Goal: Task Accomplishment & Management: Manage account settings

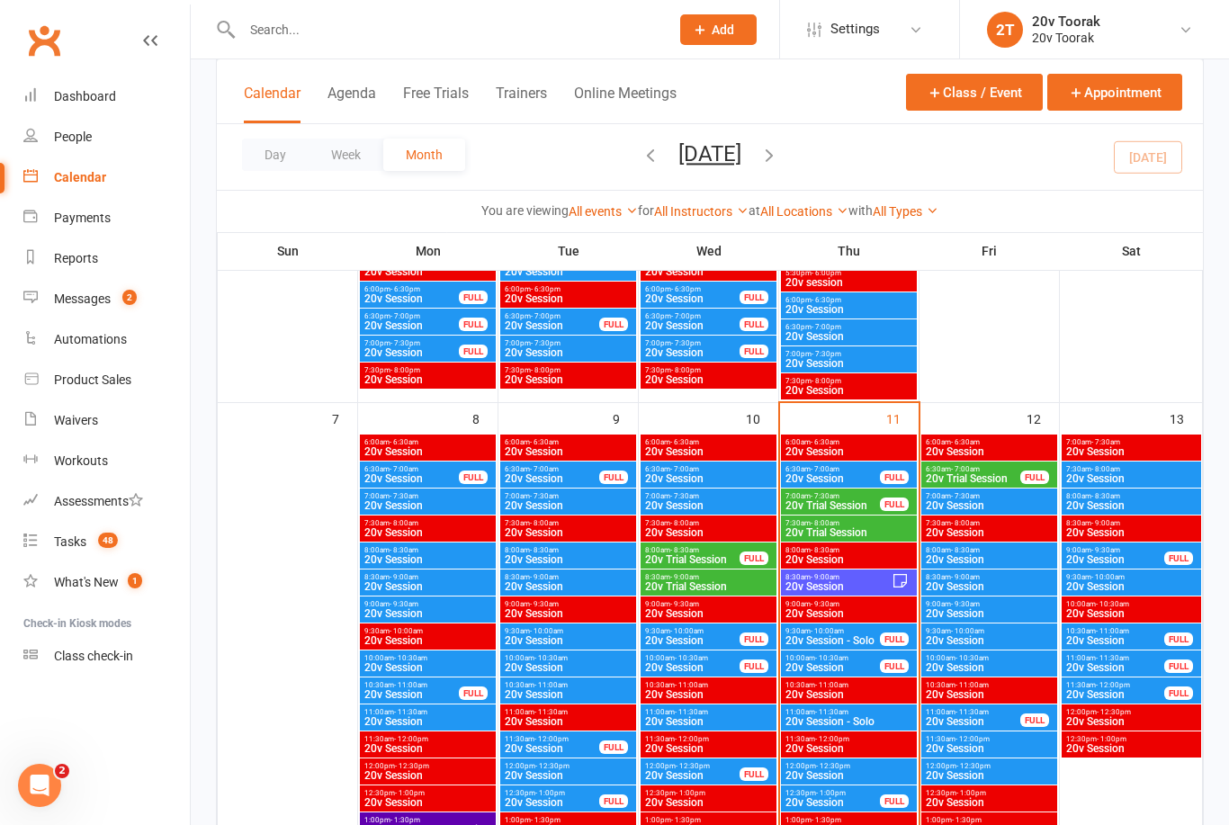
click at [837, 500] on span "20v Trial Session" at bounding box center [832, 505] width 96 height 11
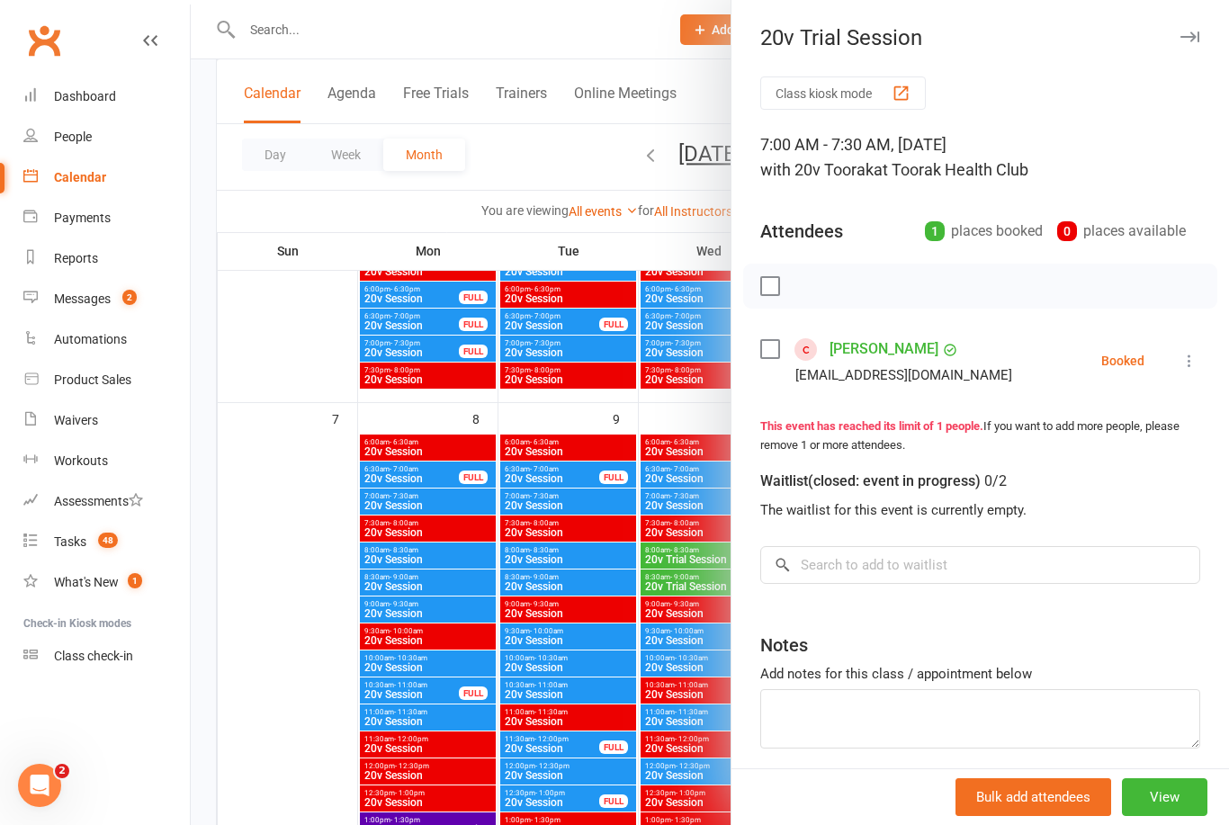
click at [249, 573] on div at bounding box center [710, 412] width 1038 height 825
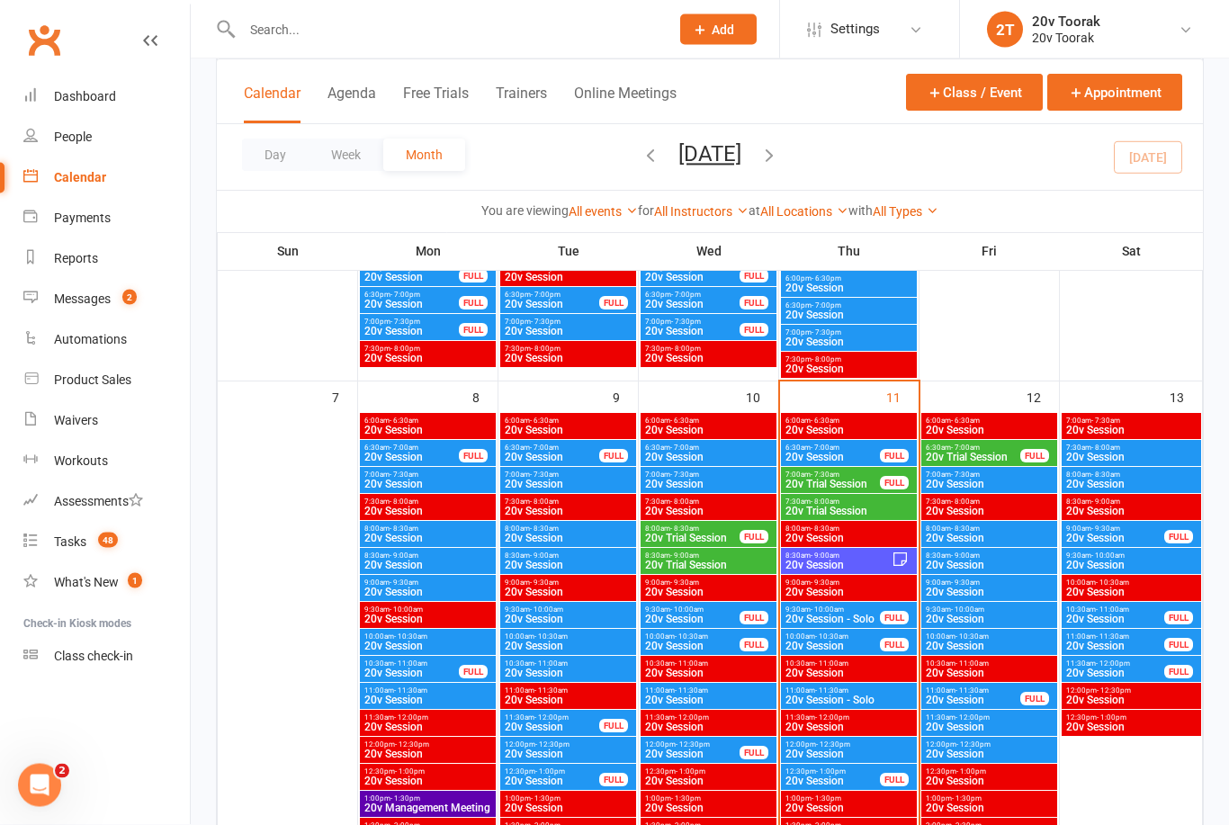
scroll to position [859, 0]
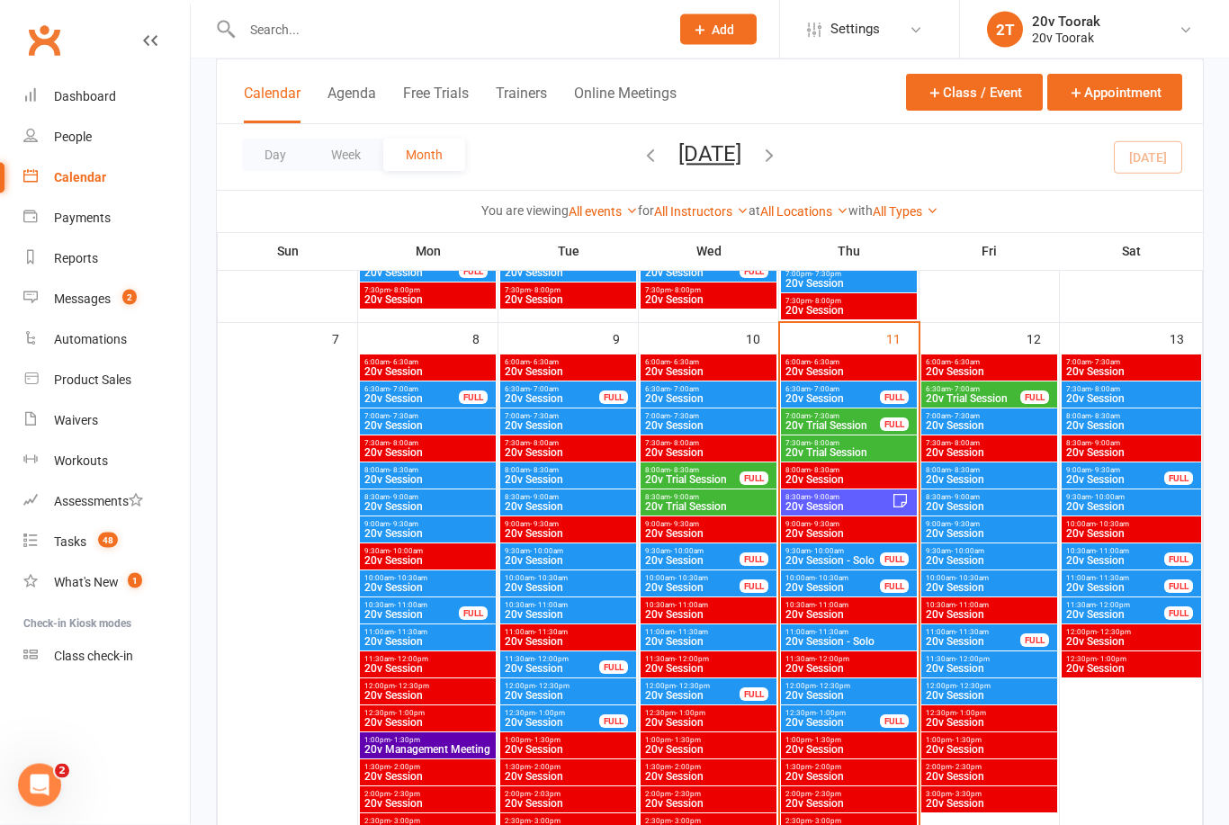
click at [831, 423] on span "20v Trial Session" at bounding box center [832, 426] width 96 height 11
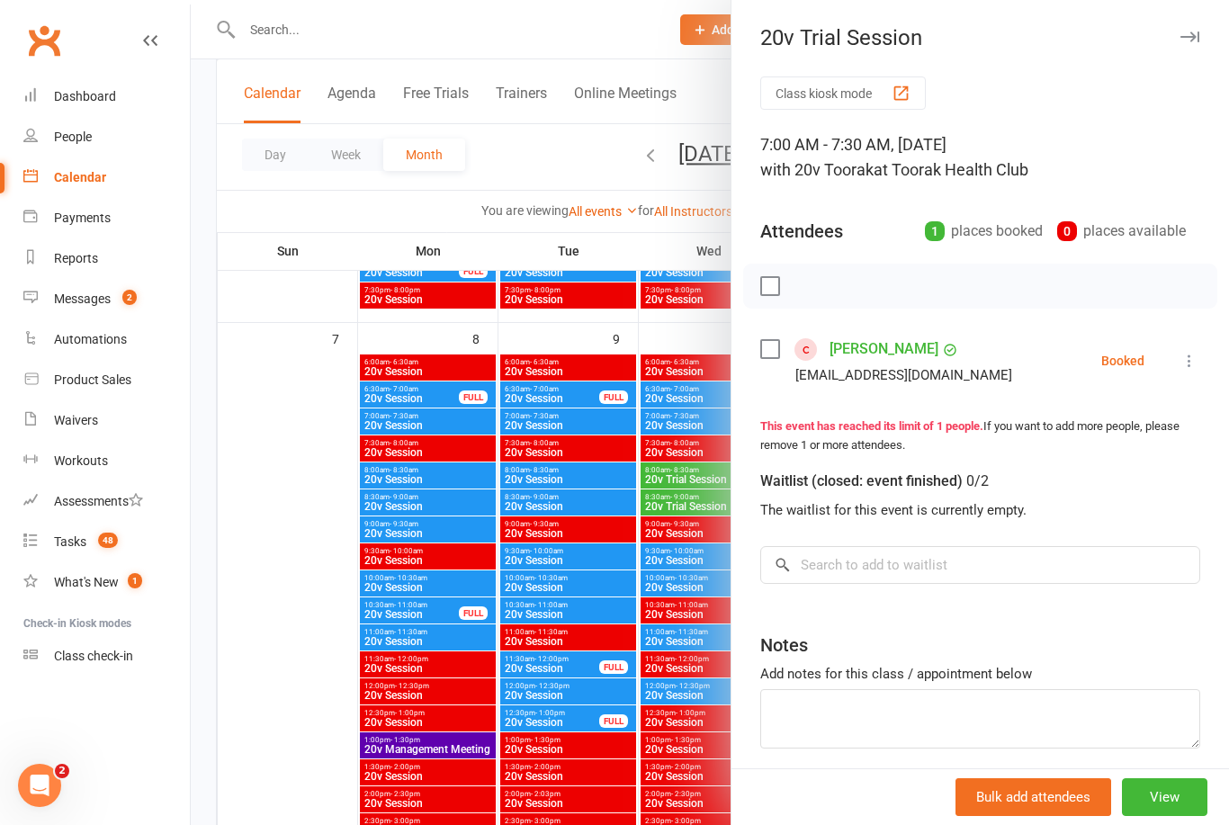
click at [1194, 353] on icon at bounding box center [1189, 361] width 18 height 18
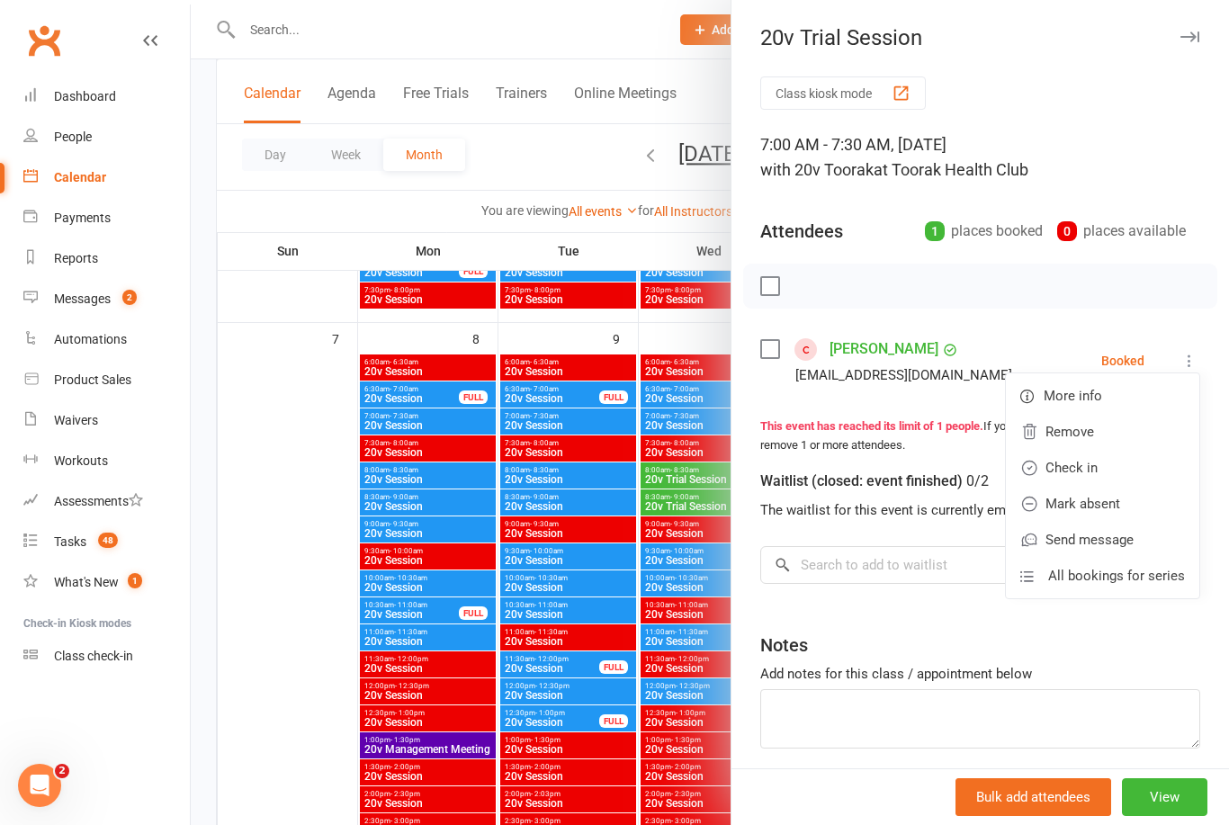
click at [1121, 471] on link "Check in" at bounding box center [1101, 468] width 193 height 36
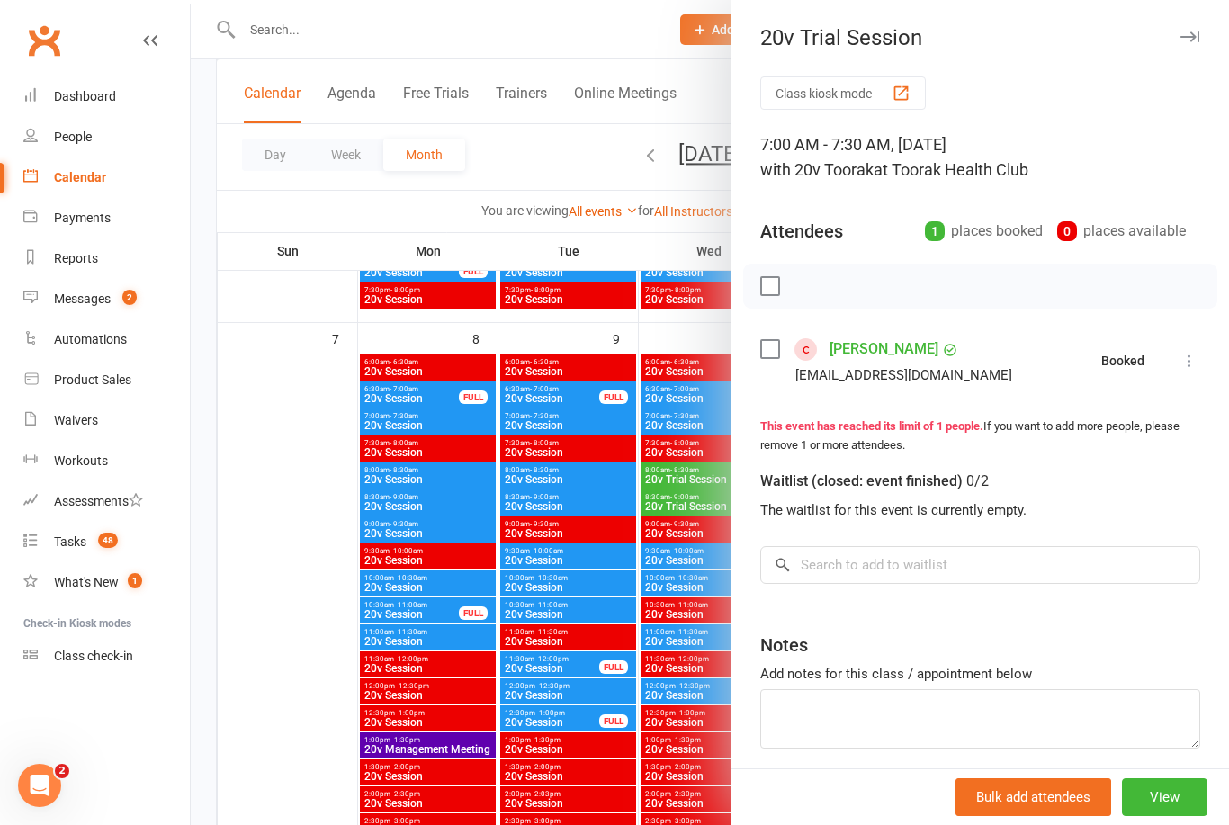
click at [291, 611] on div at bounding box center [710, 412] width 1038 height 825
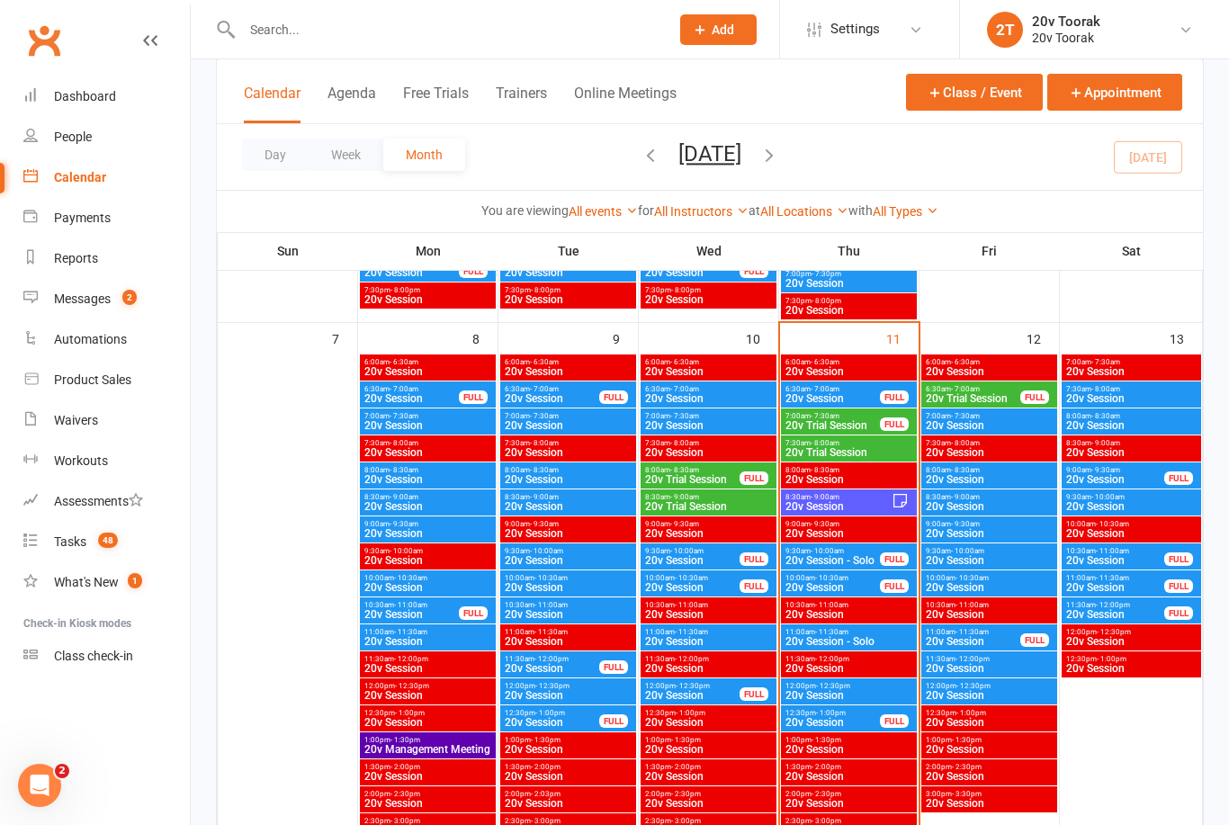
click at [854, 398] on span "20v Session" at bounding box center [832, 398] width 96 height 11
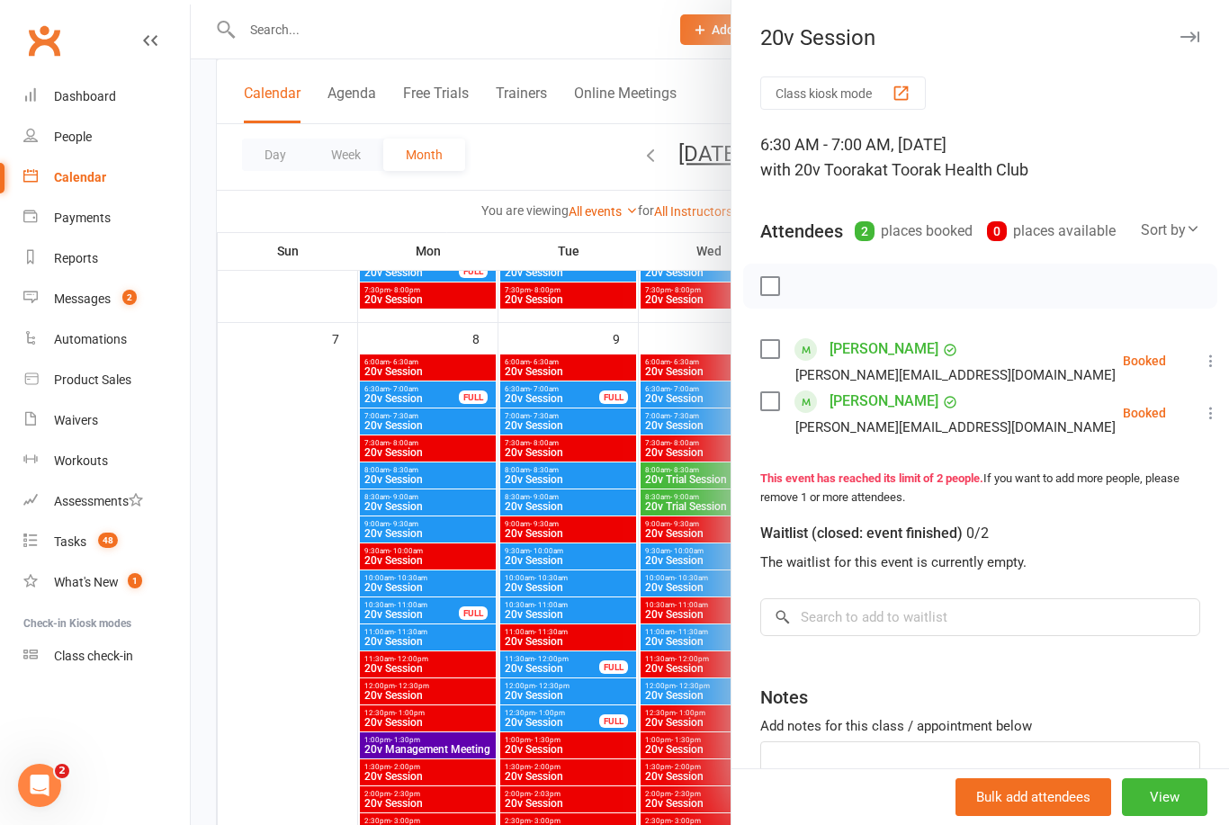
click at [1202, 354] on icon at bounding box center [1211, 361] width 18 height 18
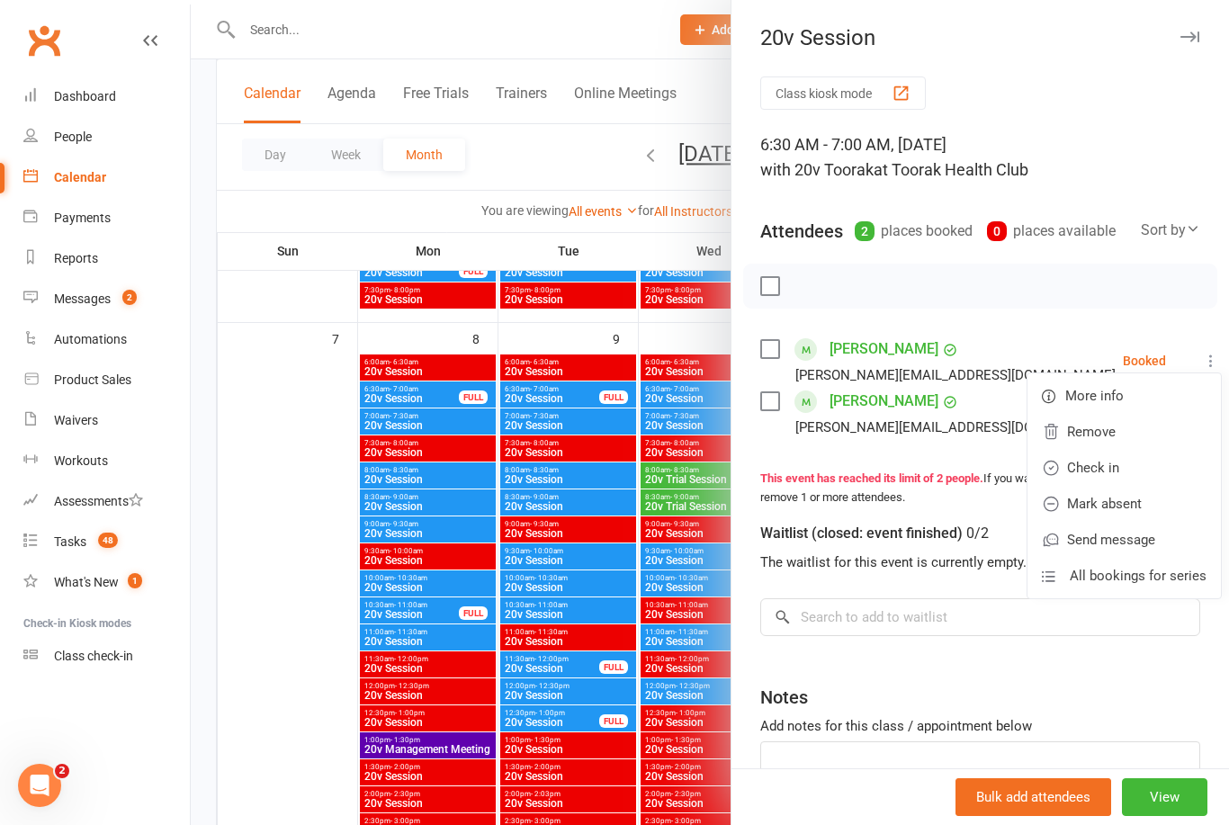
click at [1137, 468] on link "Check in" at bounding box center [1123, 468] width 193 height 36
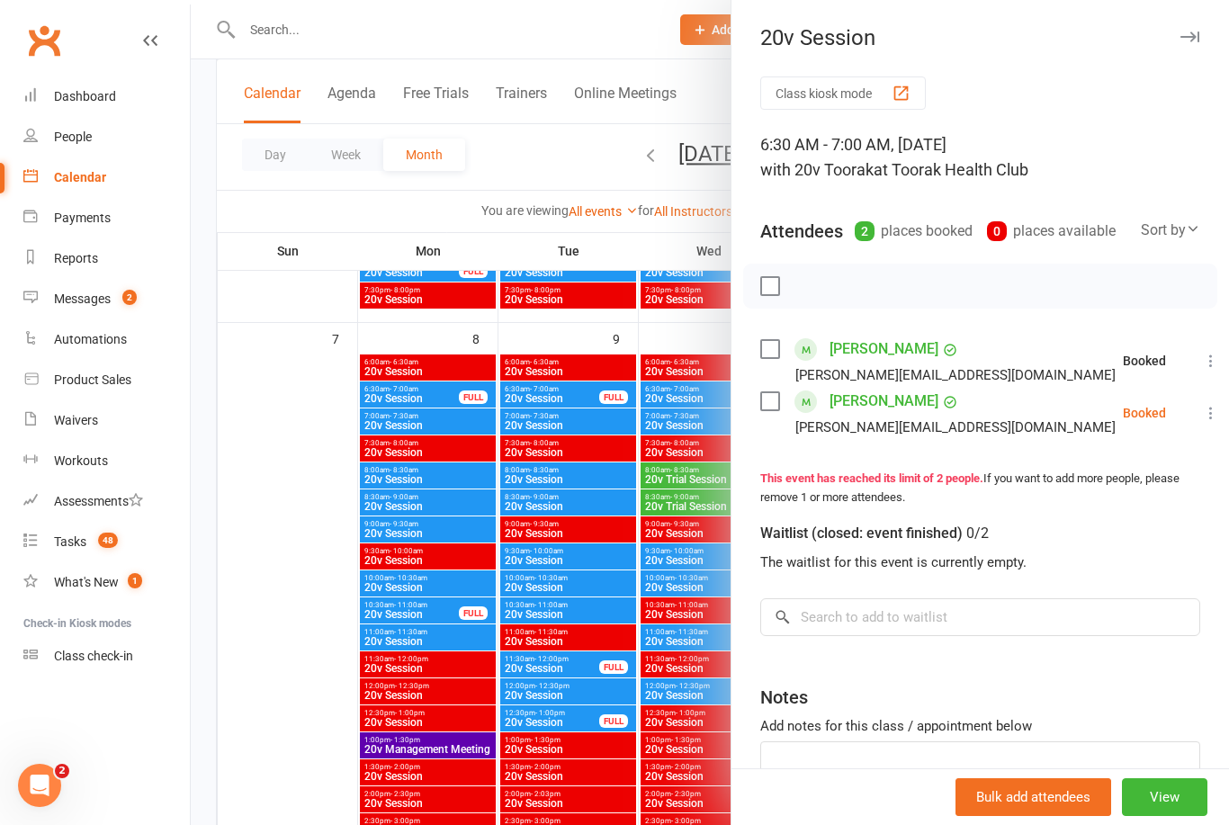
click at [1202, 416] on icon at bounding box center [1211, 413] width 18 height 18
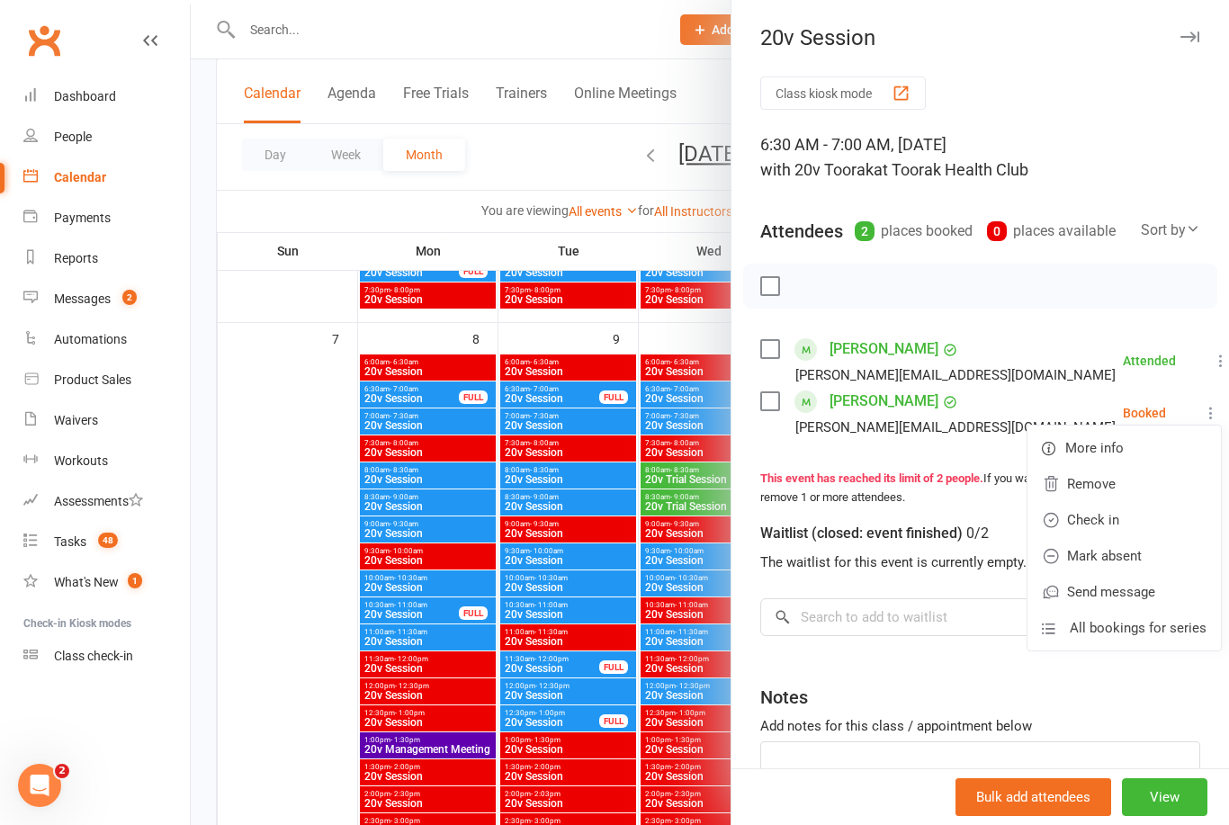
click at [1124, 517] on link "Check in" at bounding box center [1123, 520] width 193 height 36
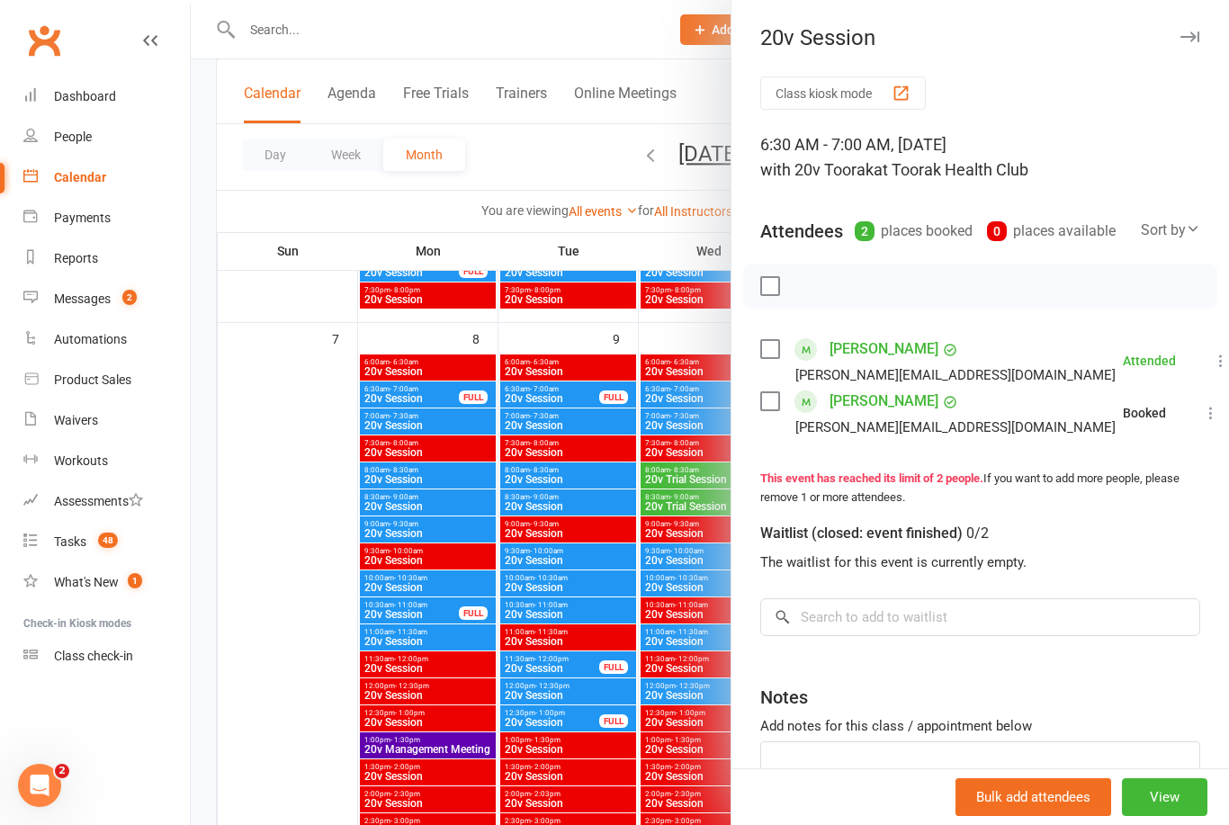
click at [318, 604] on div at bounding box center [710, 412] width 1038 height 825
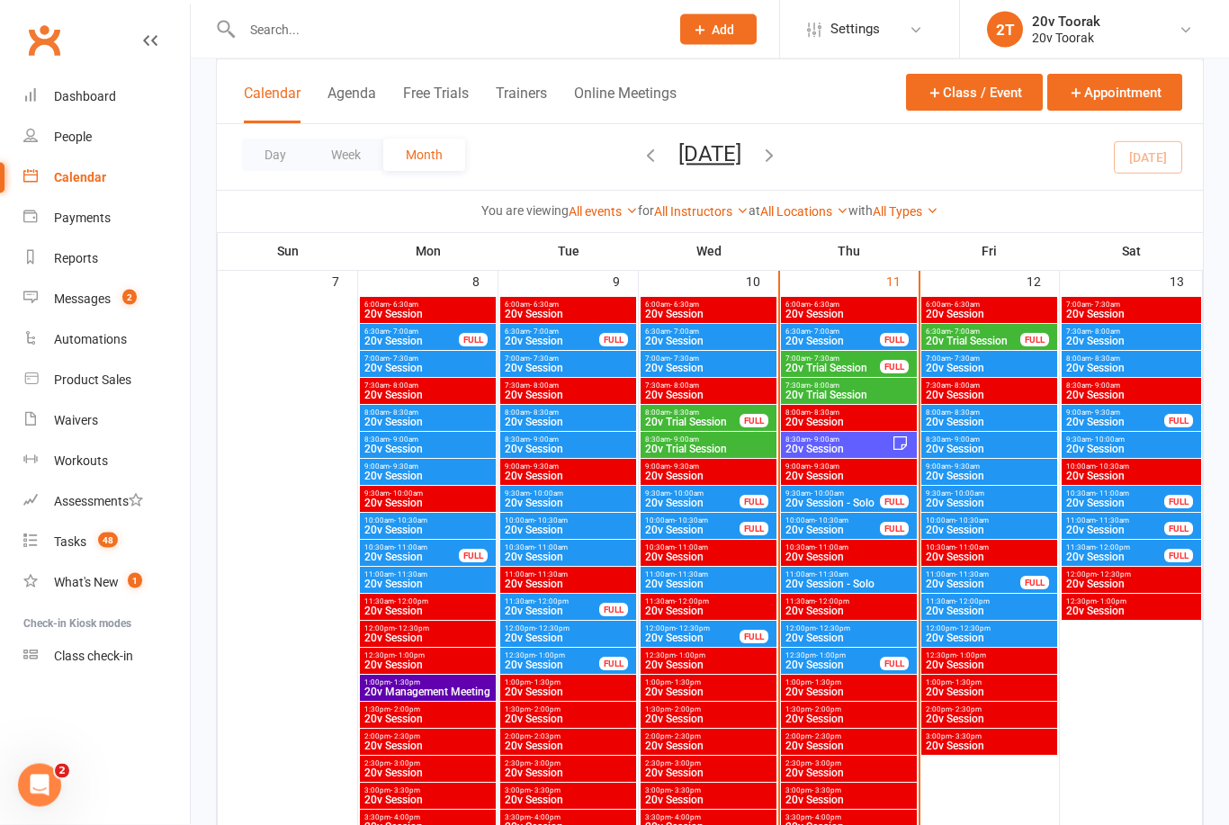
click at [870, 451] on span "20v Session" at bounding box center [837, 449] width 107 height 11
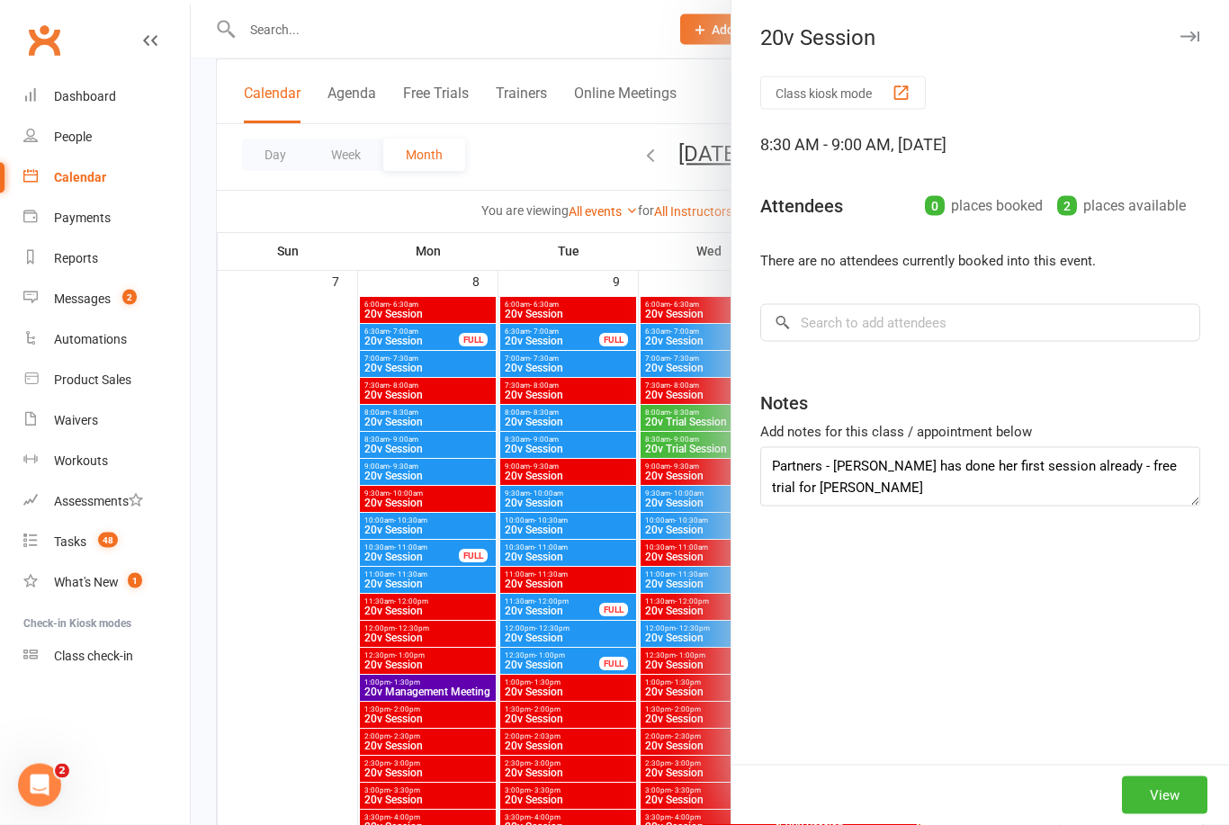
scroll to position [917, 0]
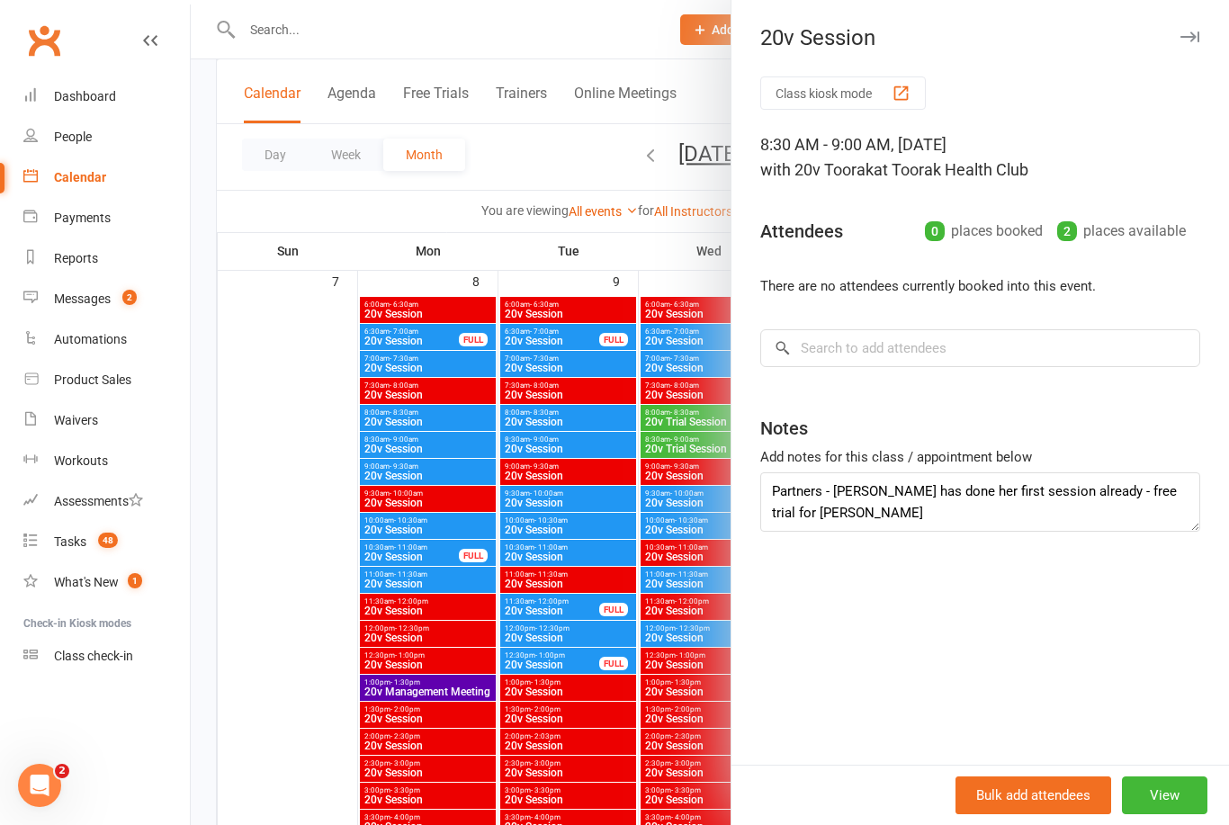
click at [284, 457] on div at bounding box center [710, 412] width 1038 height 825
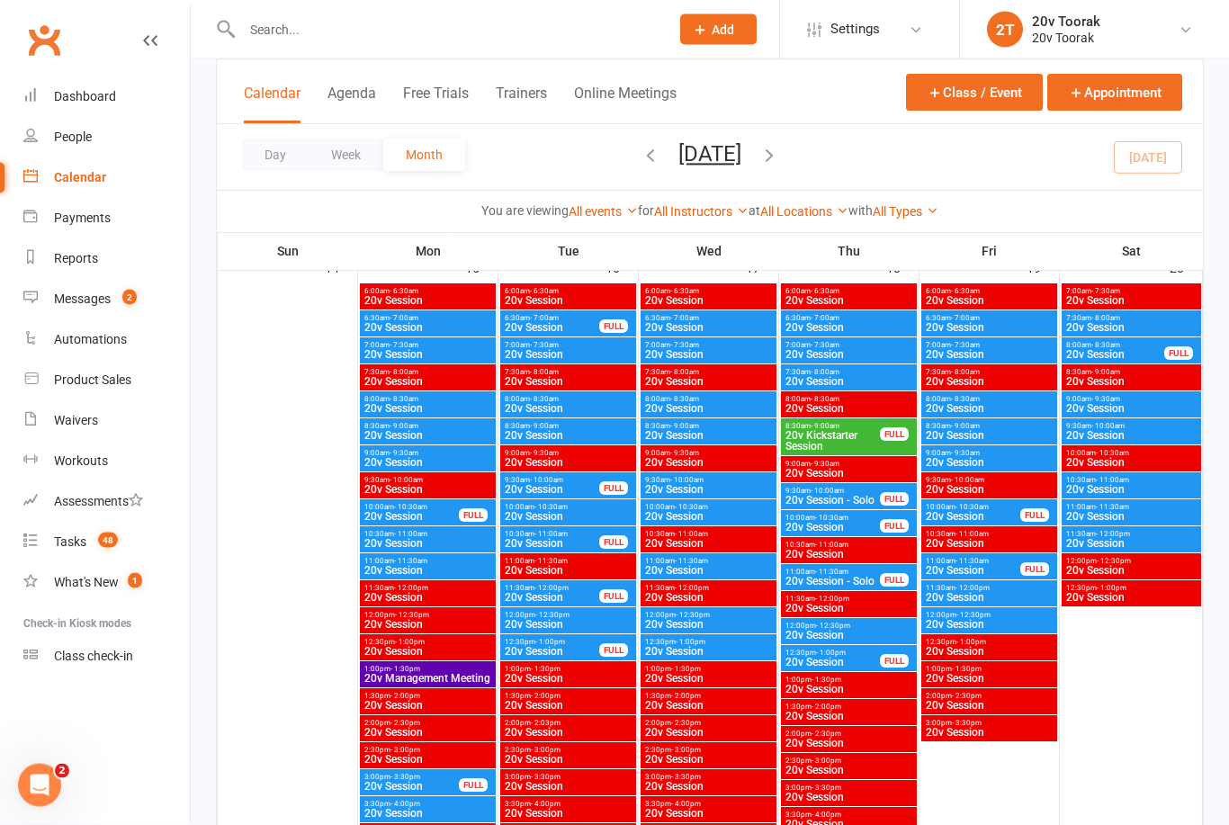
scroll to position [1720, 0]
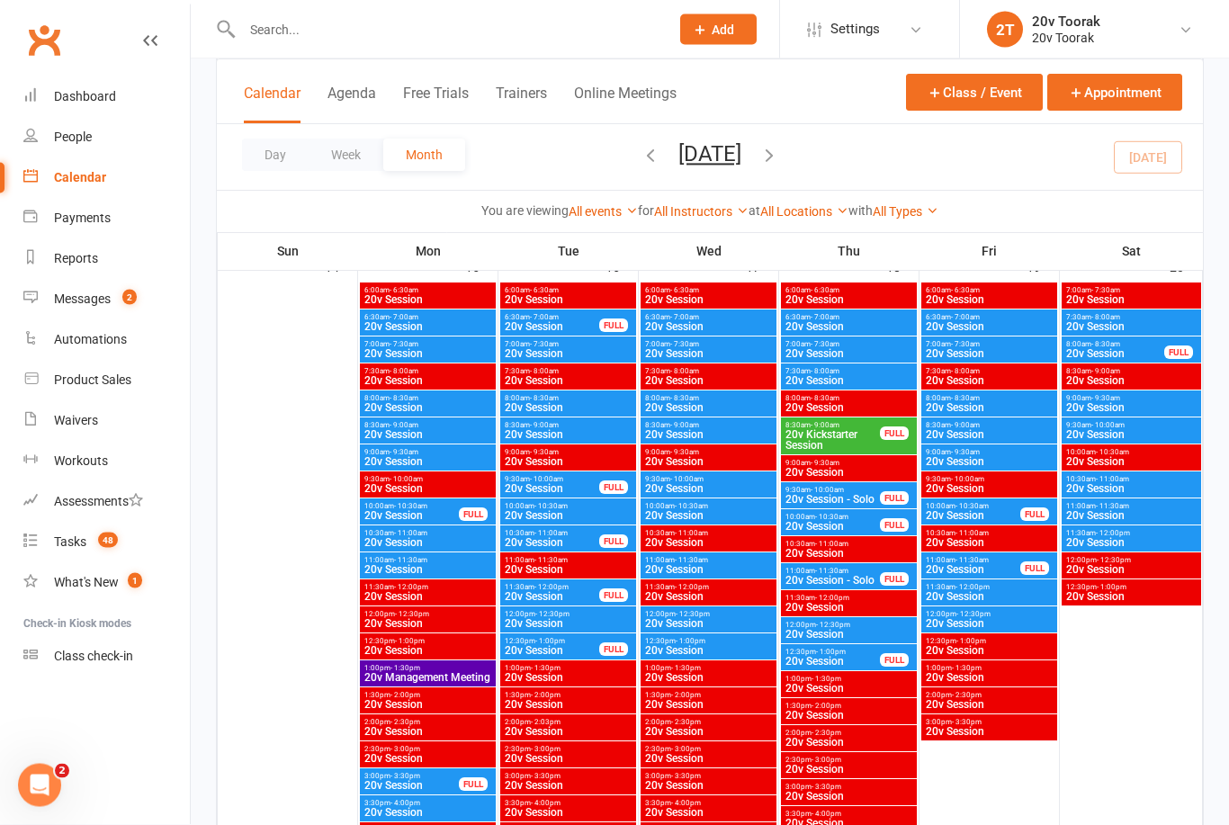
click at [728, 569] on span "20v Session" at bounding box center [708, 570] width 129 height 11
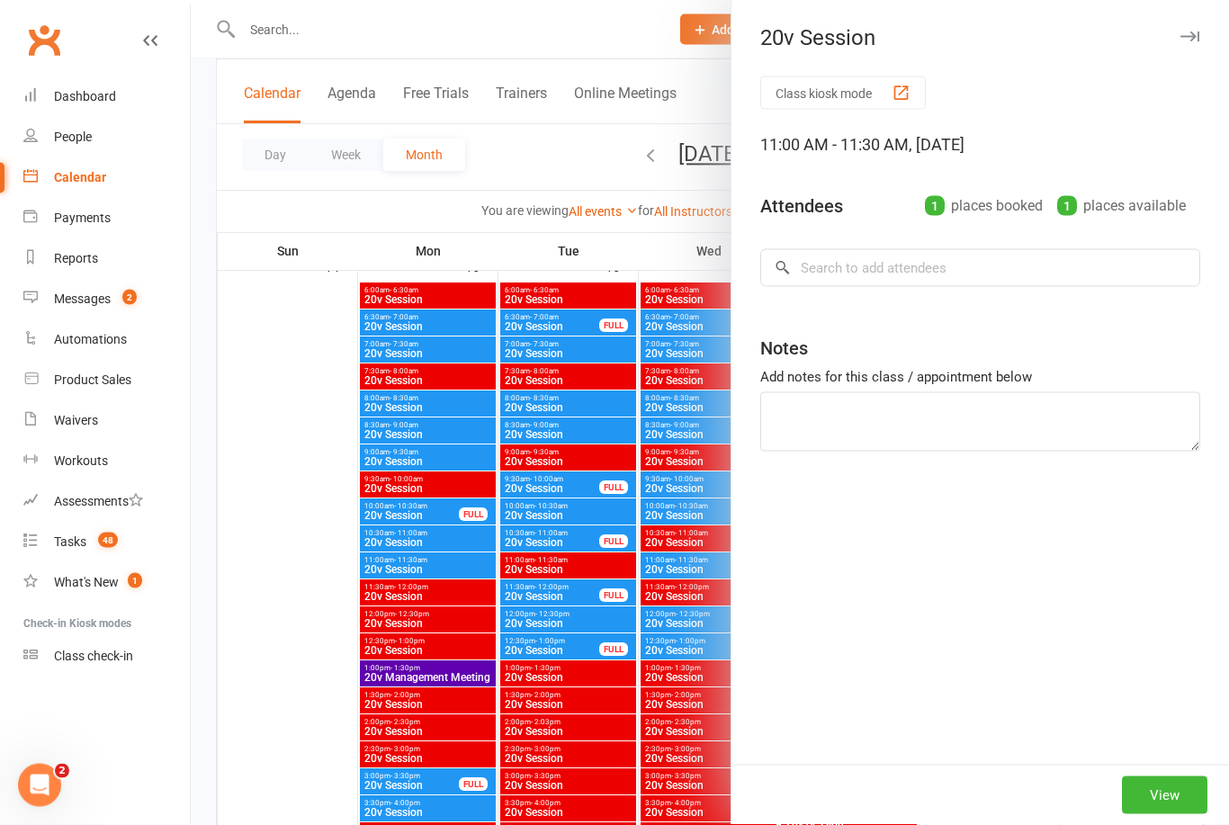
scroll to position [1721, 0]
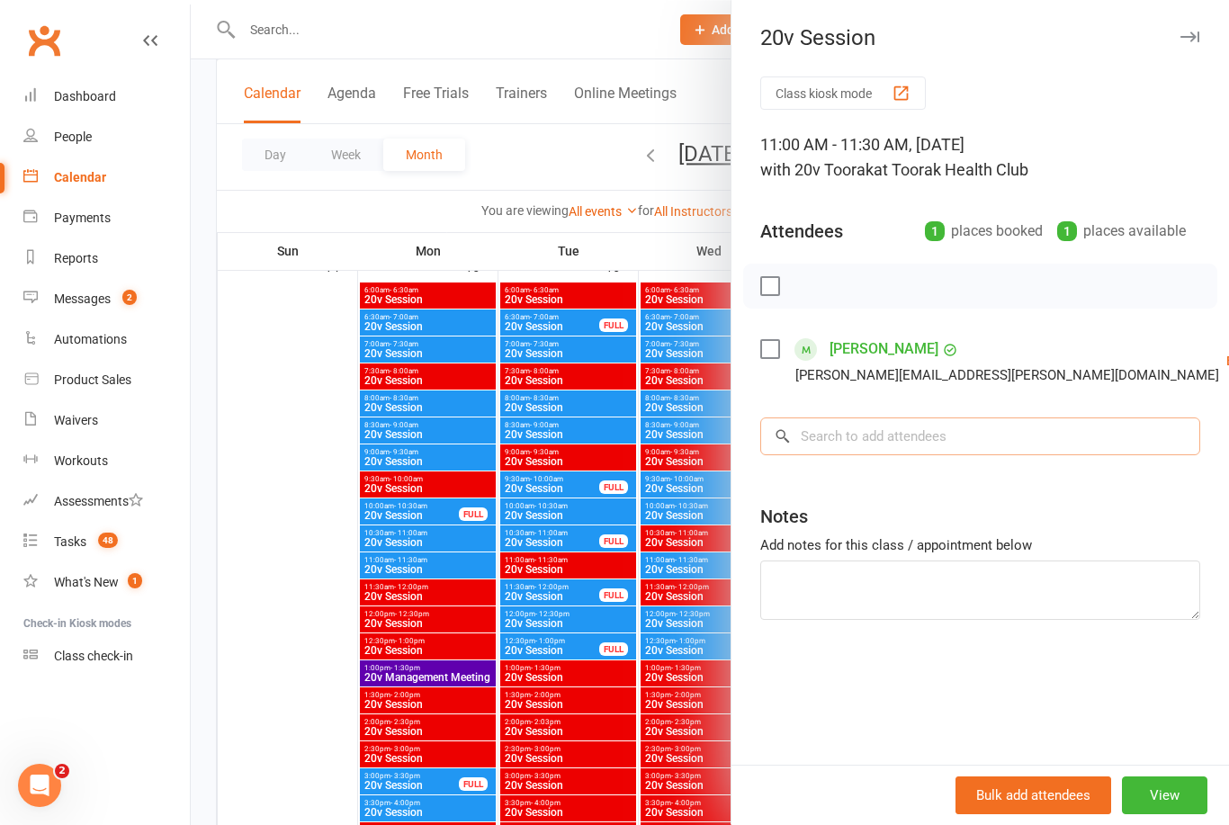
click at [958, 434] on input "search" at bounding box center [980, 436] width 440 height 38
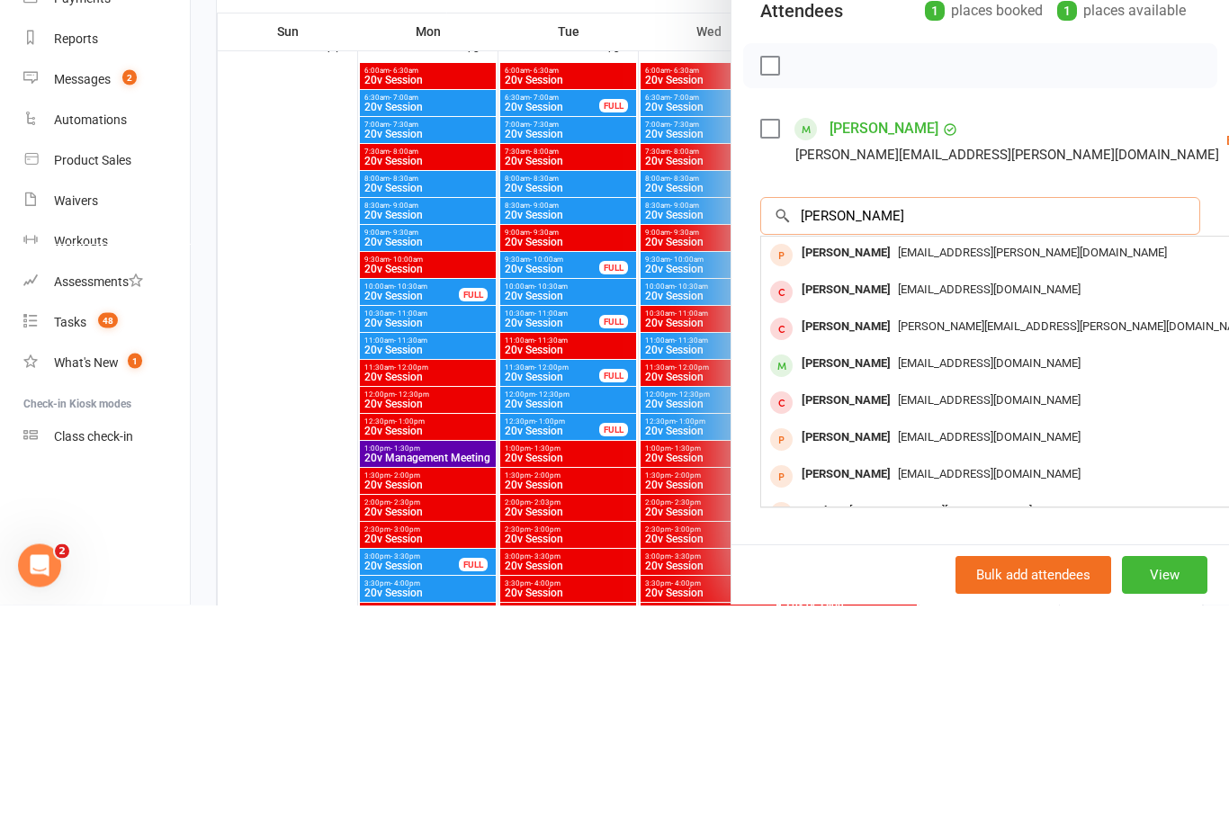
type input "Rob cla"
click at [859, 497] on div "Rob Clarke" at bounding box center [845, 510] width 103 height 26
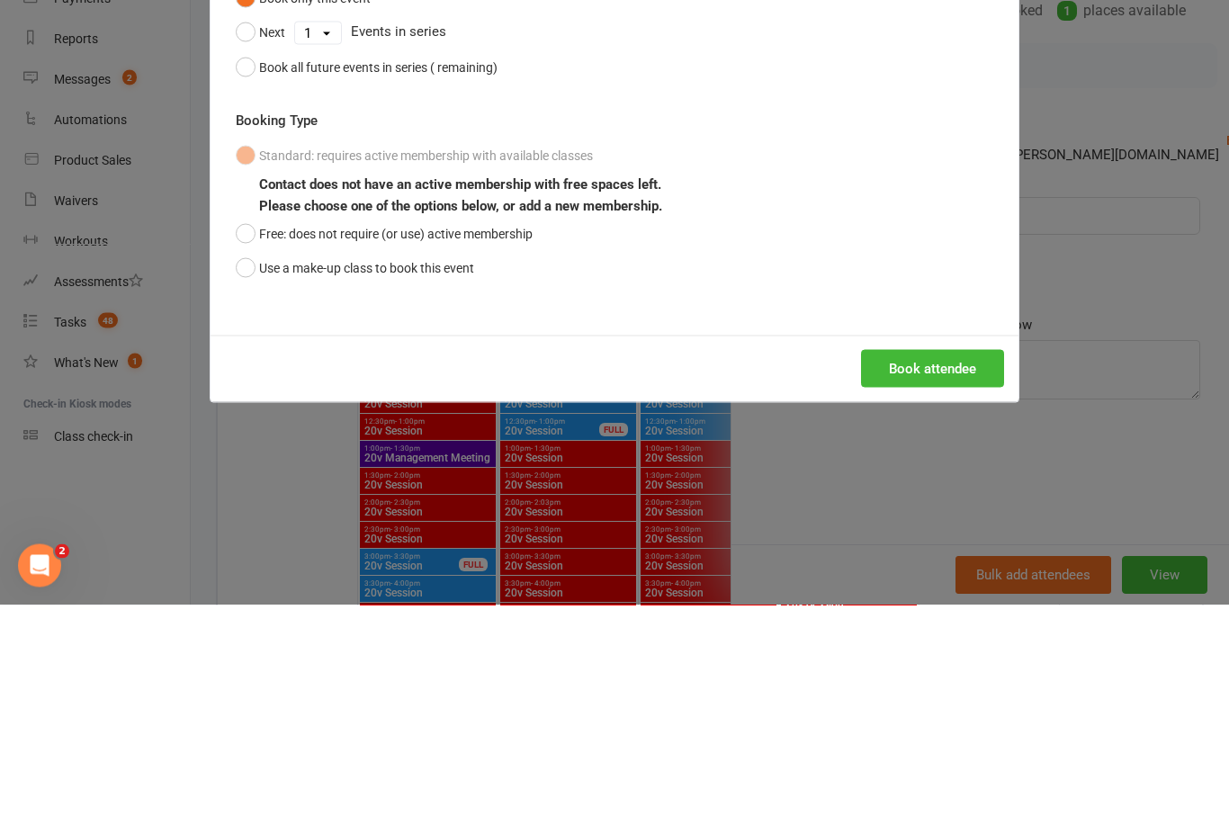
scroll to position [1941, 0]
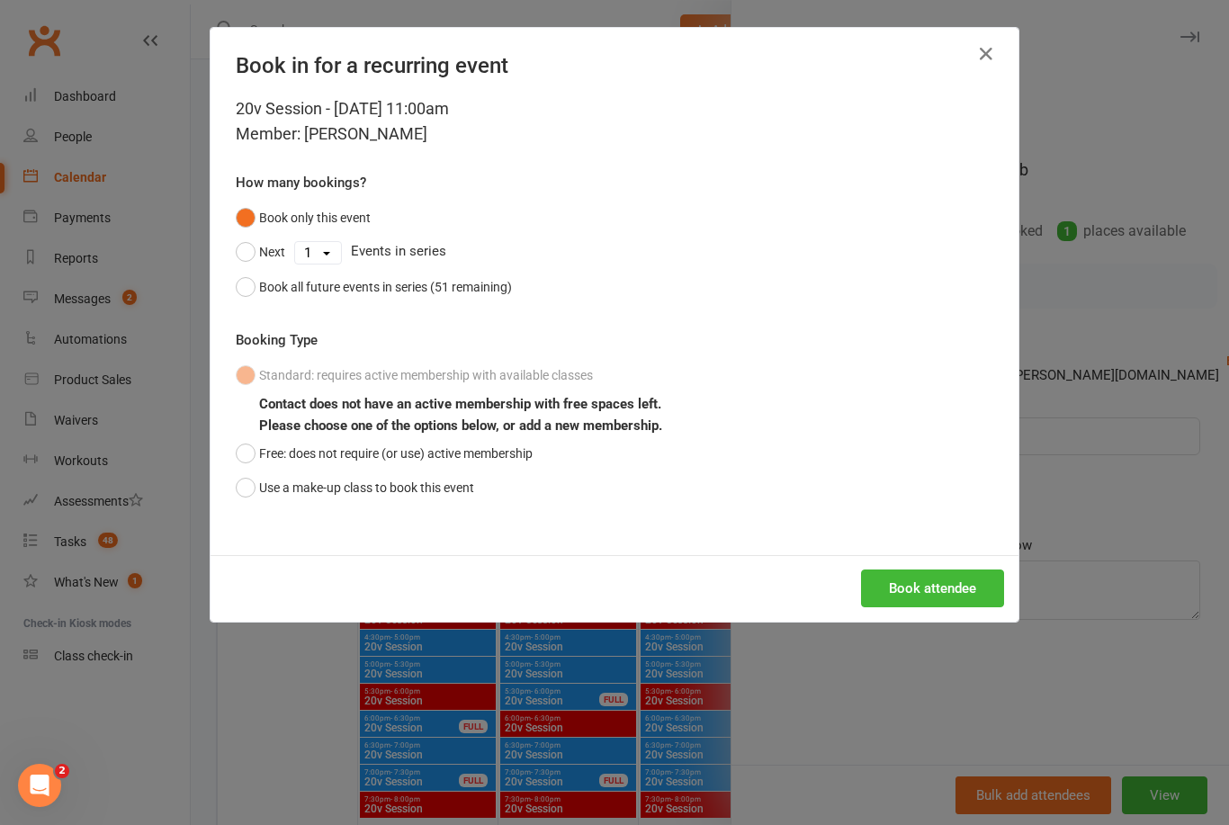
click at [243, 488] on button "Use a make-up class to book this event" at bounding box center [355, 487] width 238 height 34
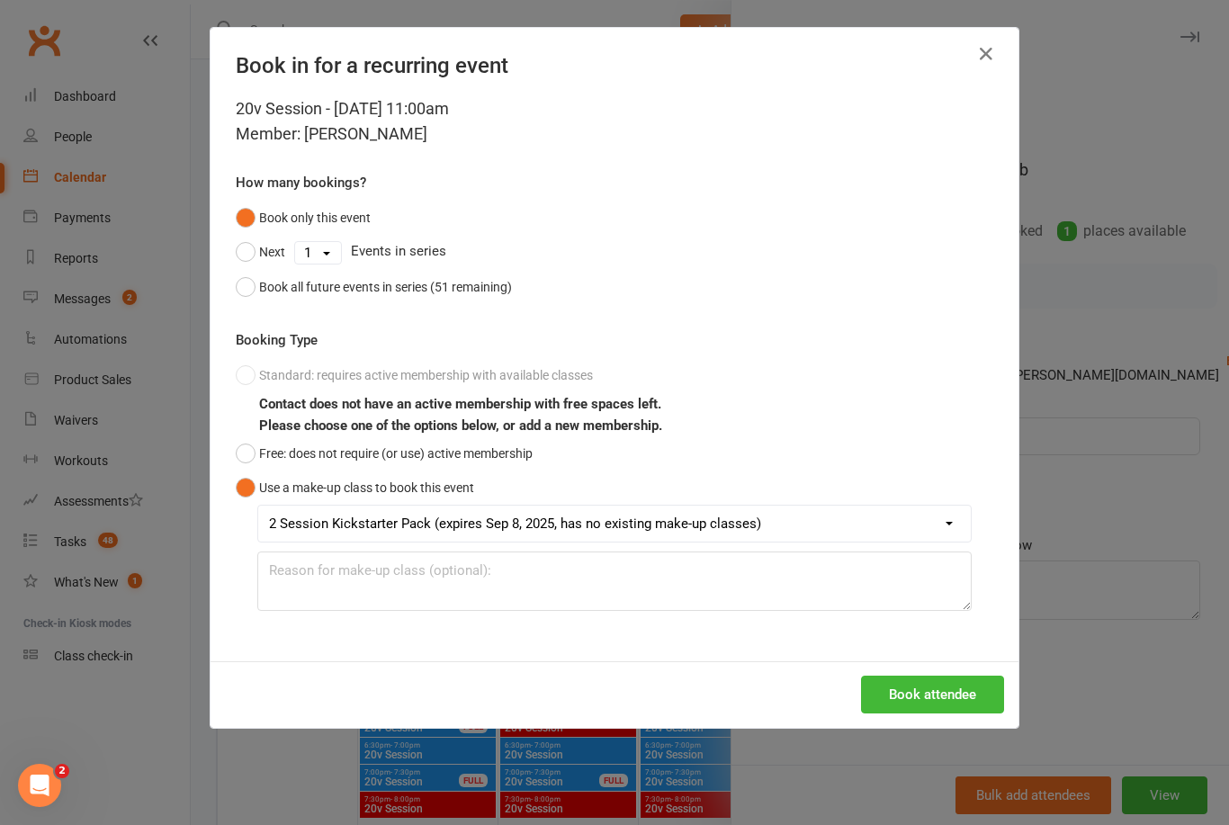
click at [937, 681] on button "Book attendee" at bounding box center [932, 694] width 143 height 38
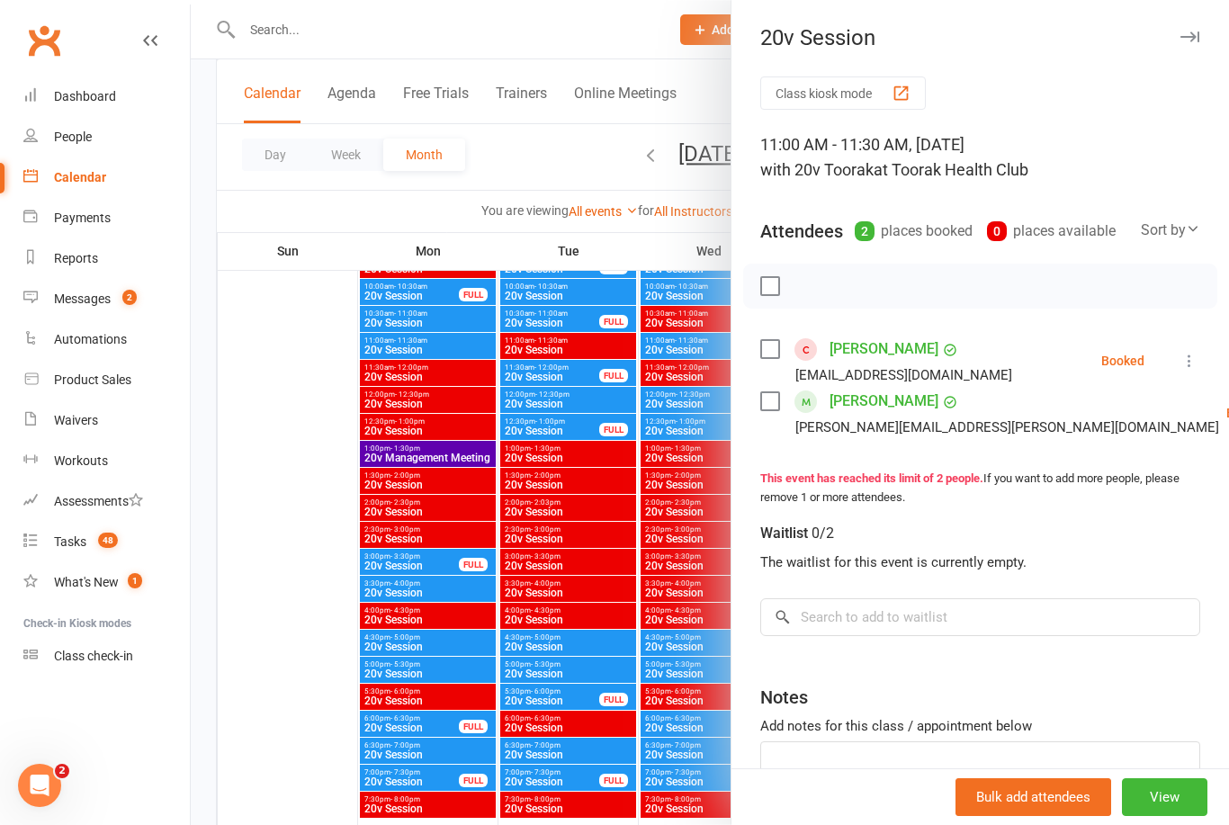
click at [1187, 362] on icon at bounding box center [1189, 361] width 18 height 18
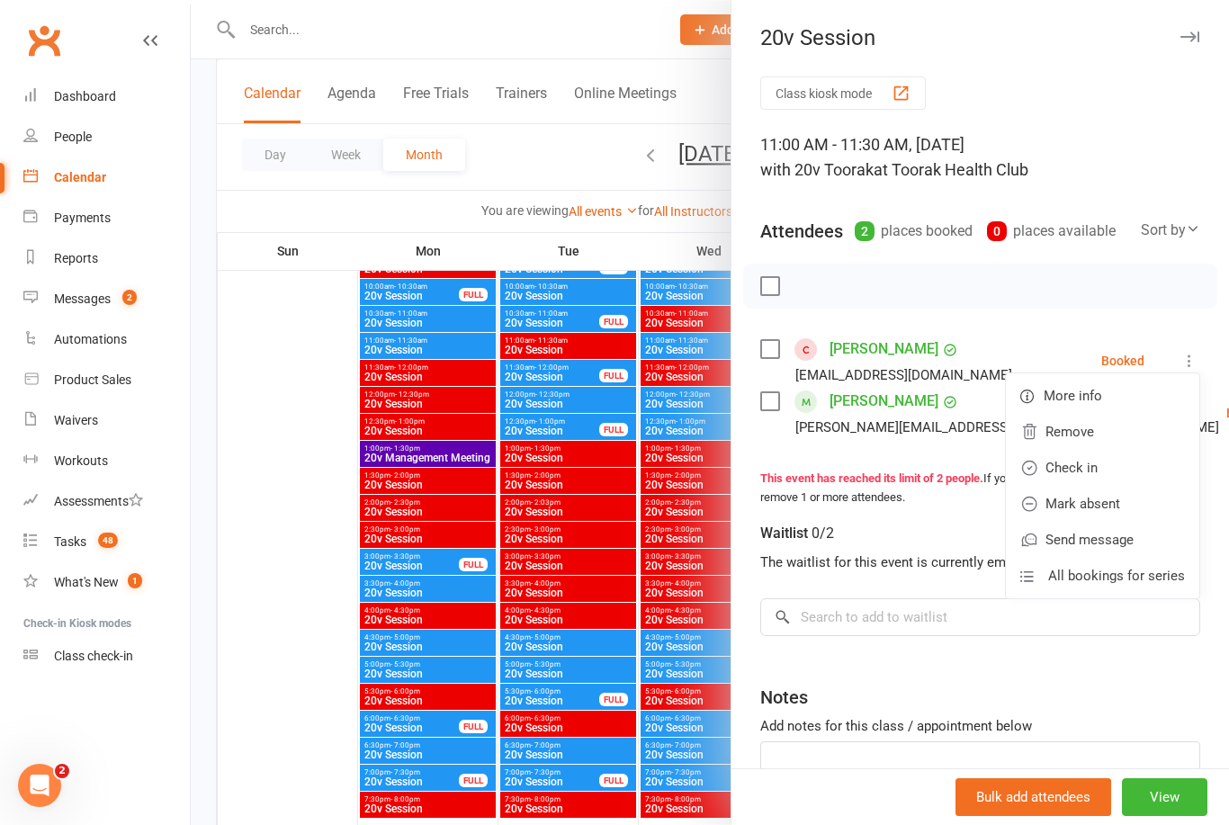
click at [1151, 478] on link "Check in" at bounding box center [1101, 468] width 193 height 36
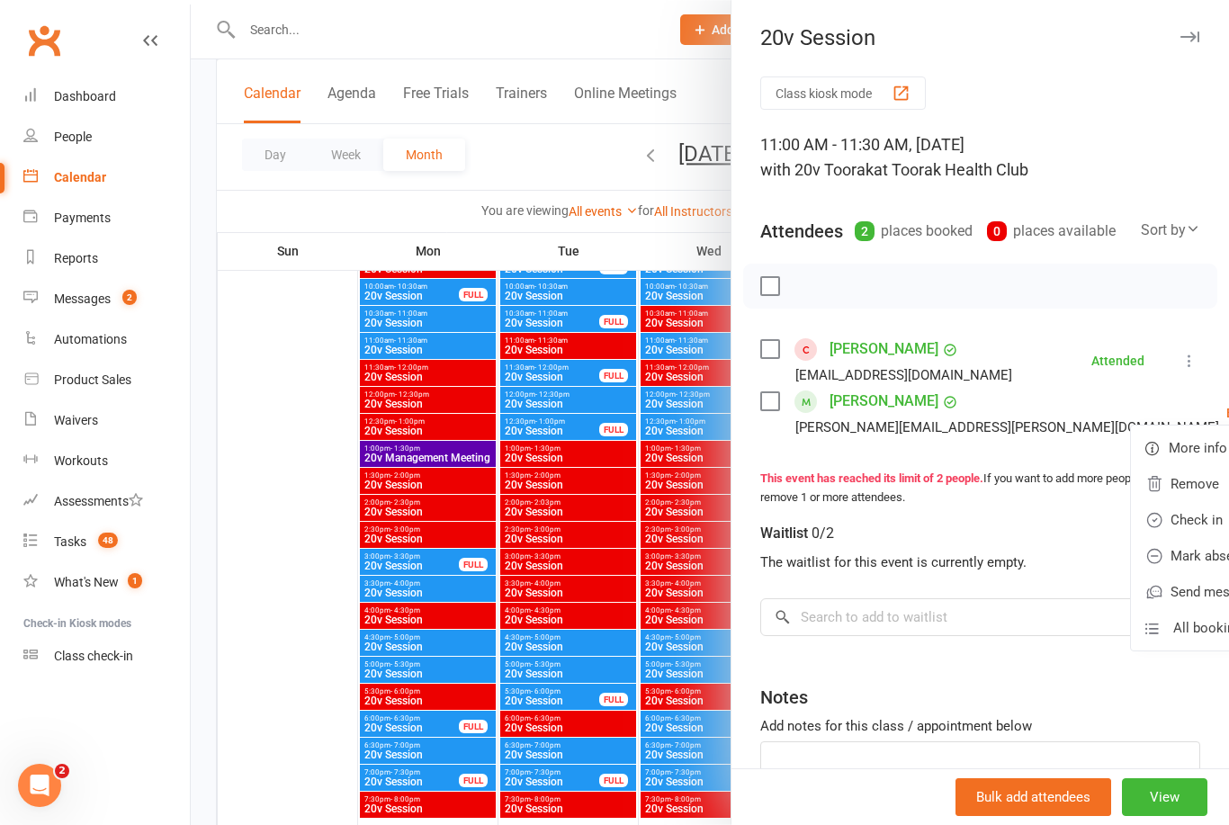
click at [1190, 358] on icon at bounding box center [1189, 361] width 18 height 18
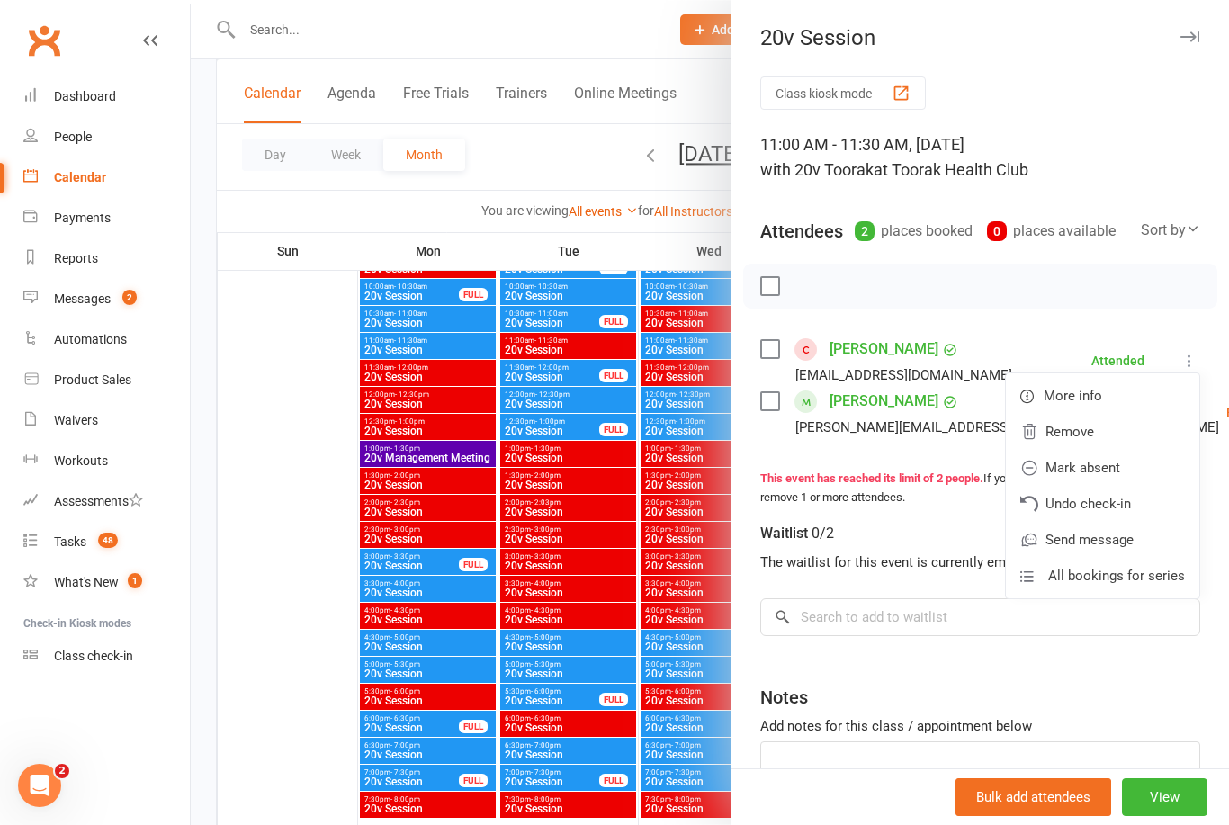
click at [1146, 435] on link "Remove" at bounding box center [1101, 432] width 193 height 36
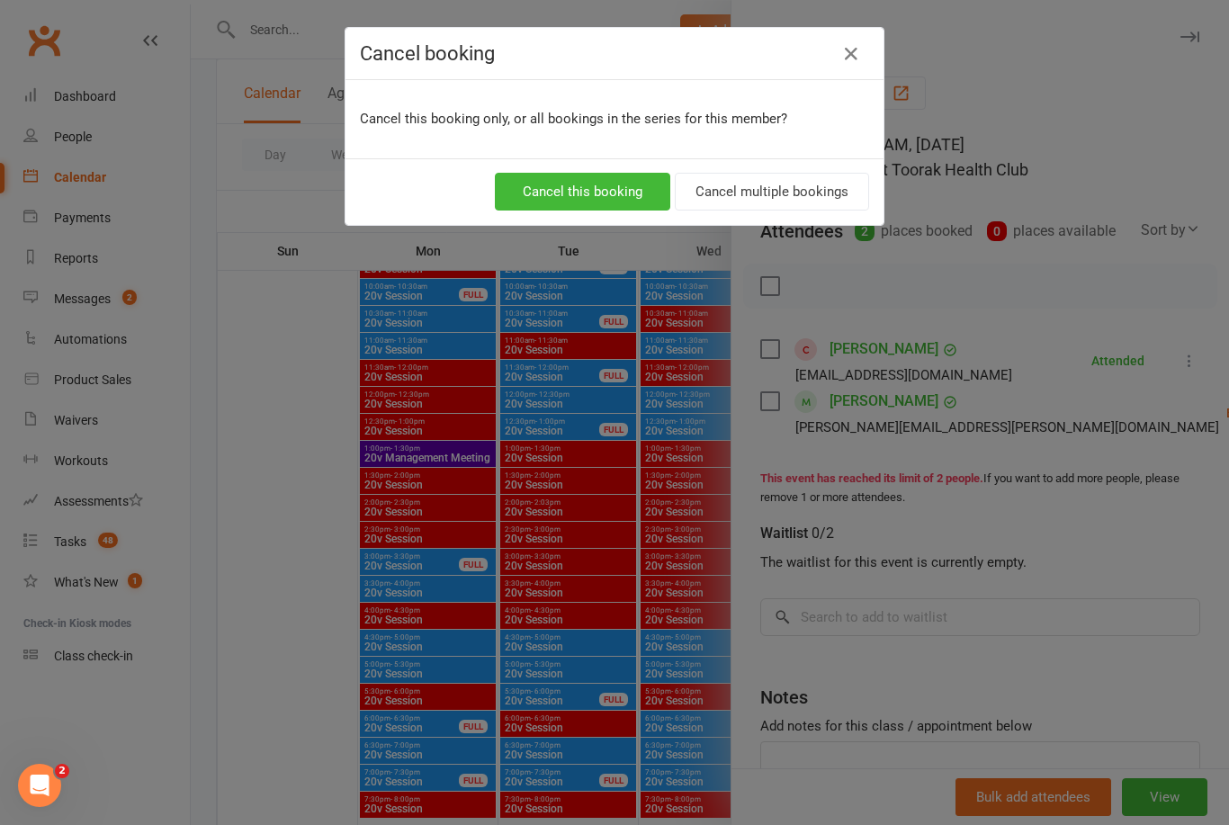
click at [853, 44] on icon "button" at bounding box center [851, 54] width 22 height 22
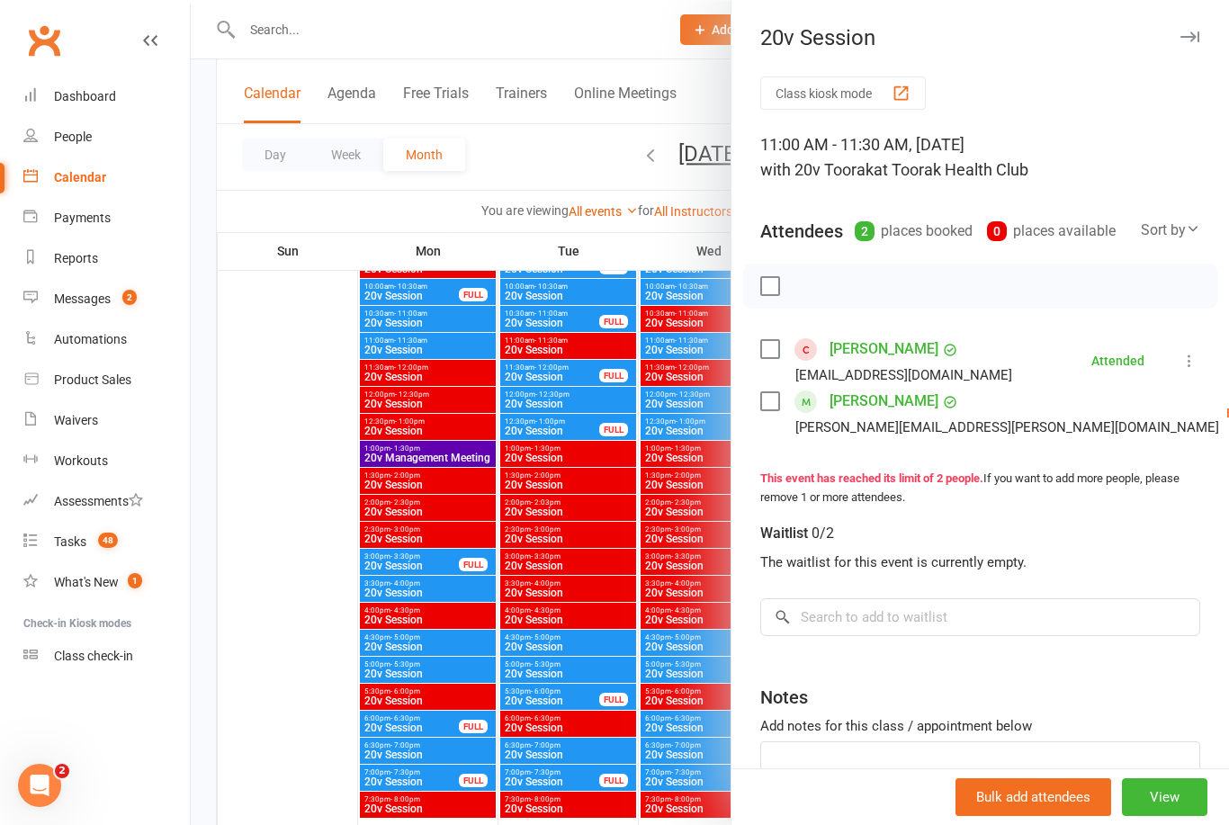
click at [1193, 359] on icon at bounding box center [1189, 361] width 18 height 18
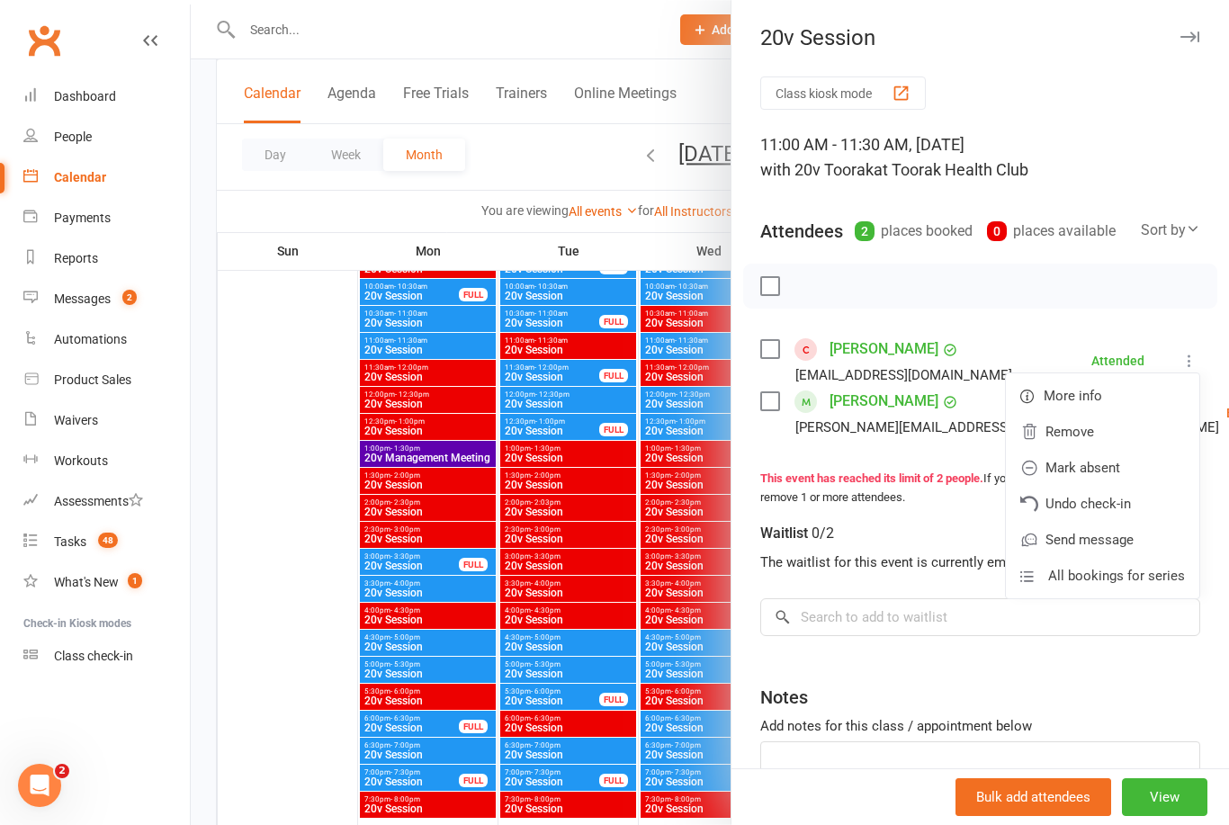
click at [1144, 507] on link "Undo check-in" at bounding box center [1101, 504] width 193 height 36
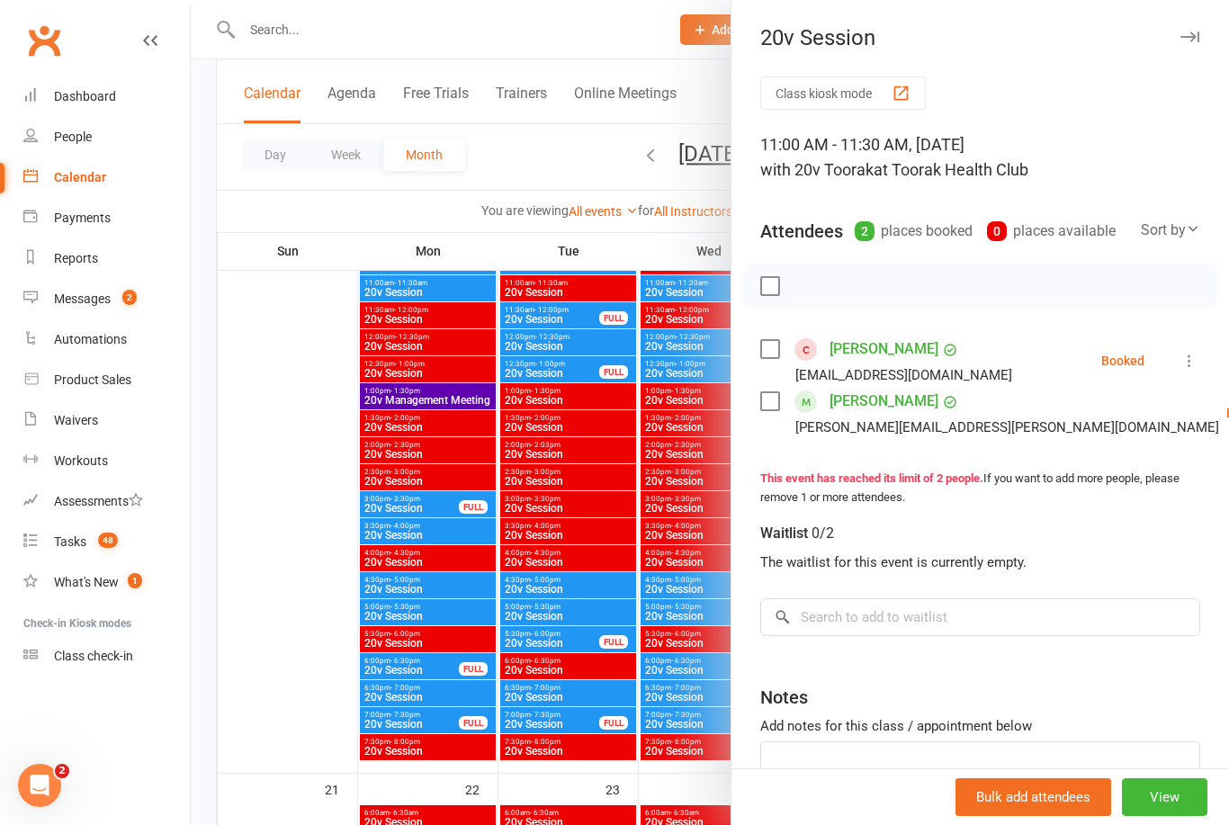
click at [283, 633] on div at bounding box center [710, 412] width 1038 height 825
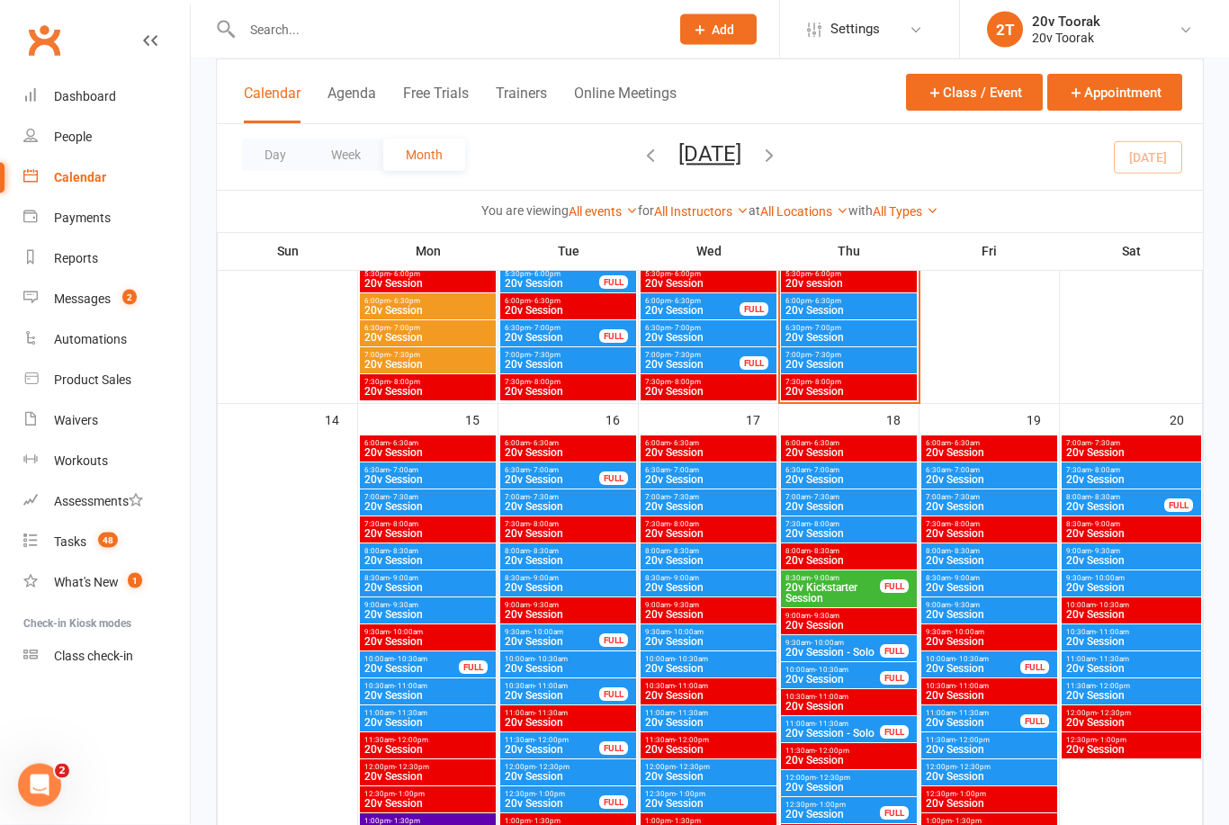
scroll to position [1569, 0]
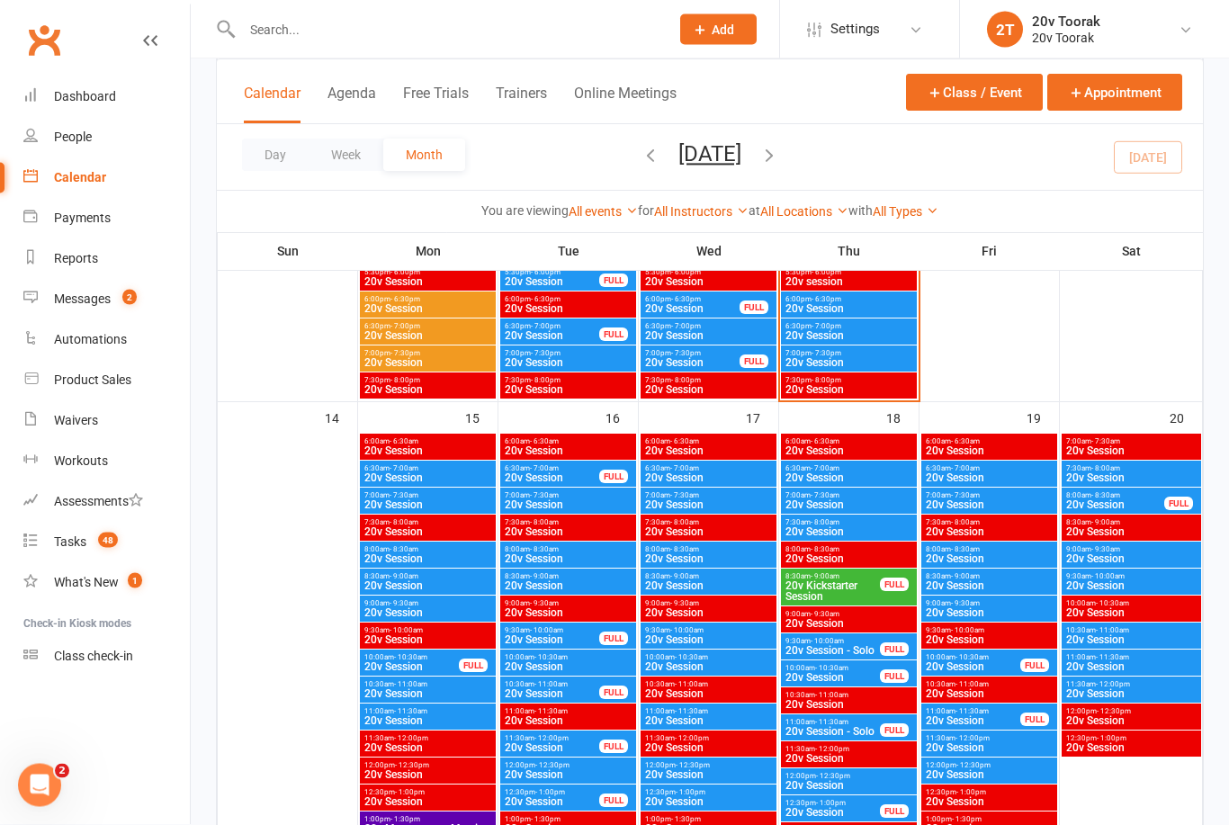
click at [101, 186] on link "Calendar" at bounding box center [106, 177] width 166 height 40
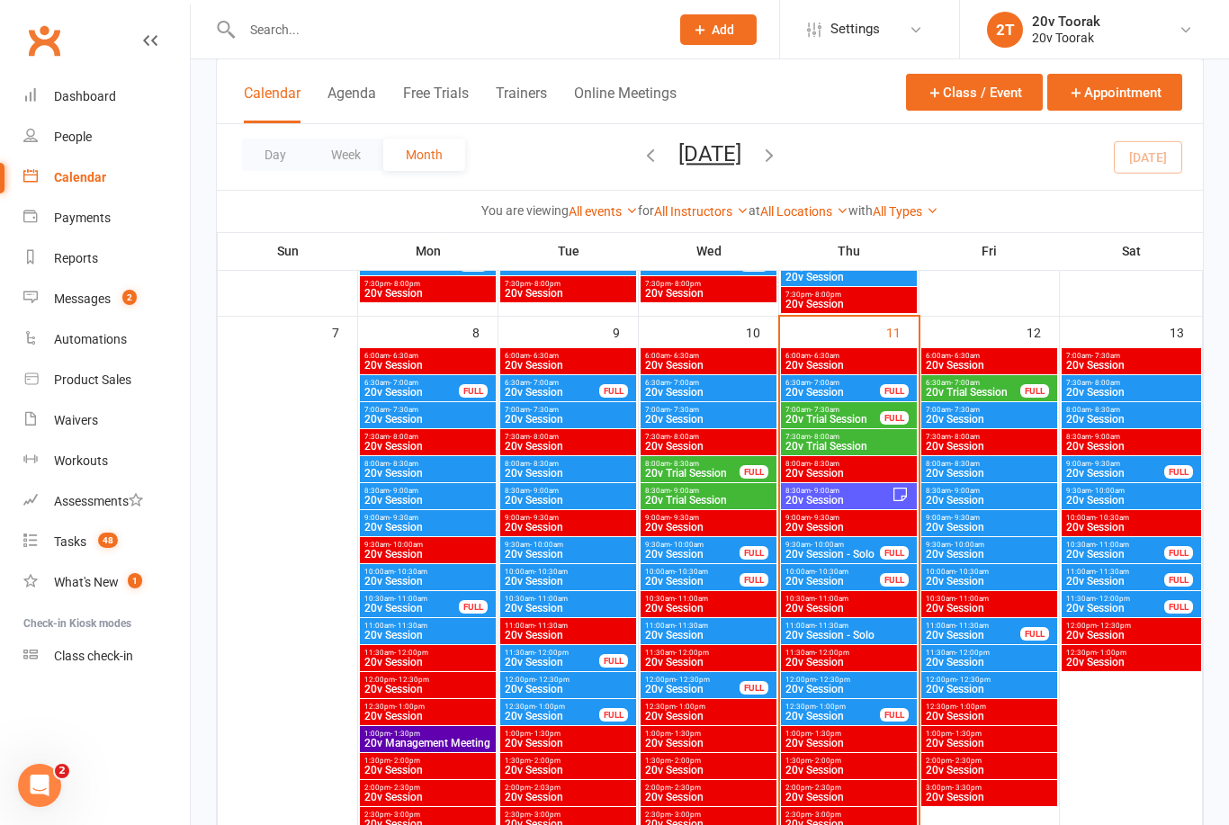
scroll to position [865, 0]
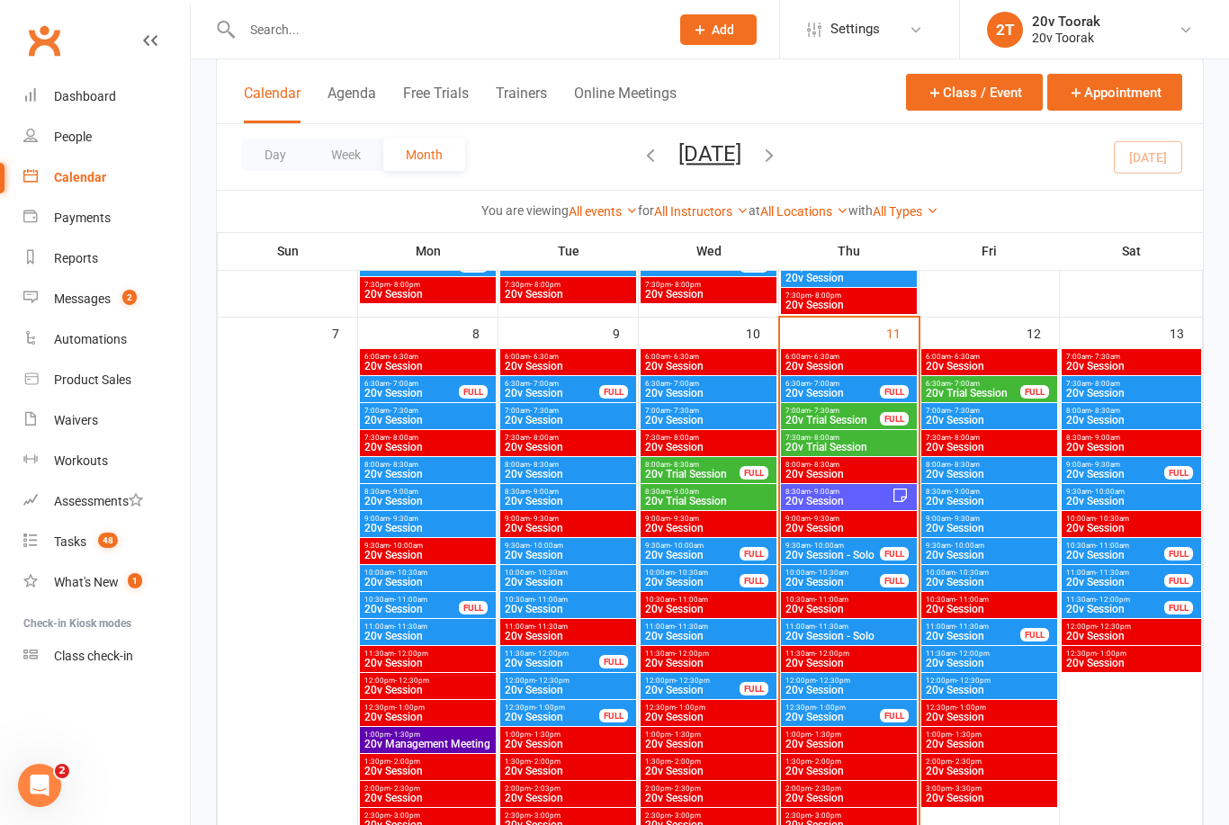
click at [854, 496] on span "20v Session" at bounding box center [837, 501] width 107 height 11
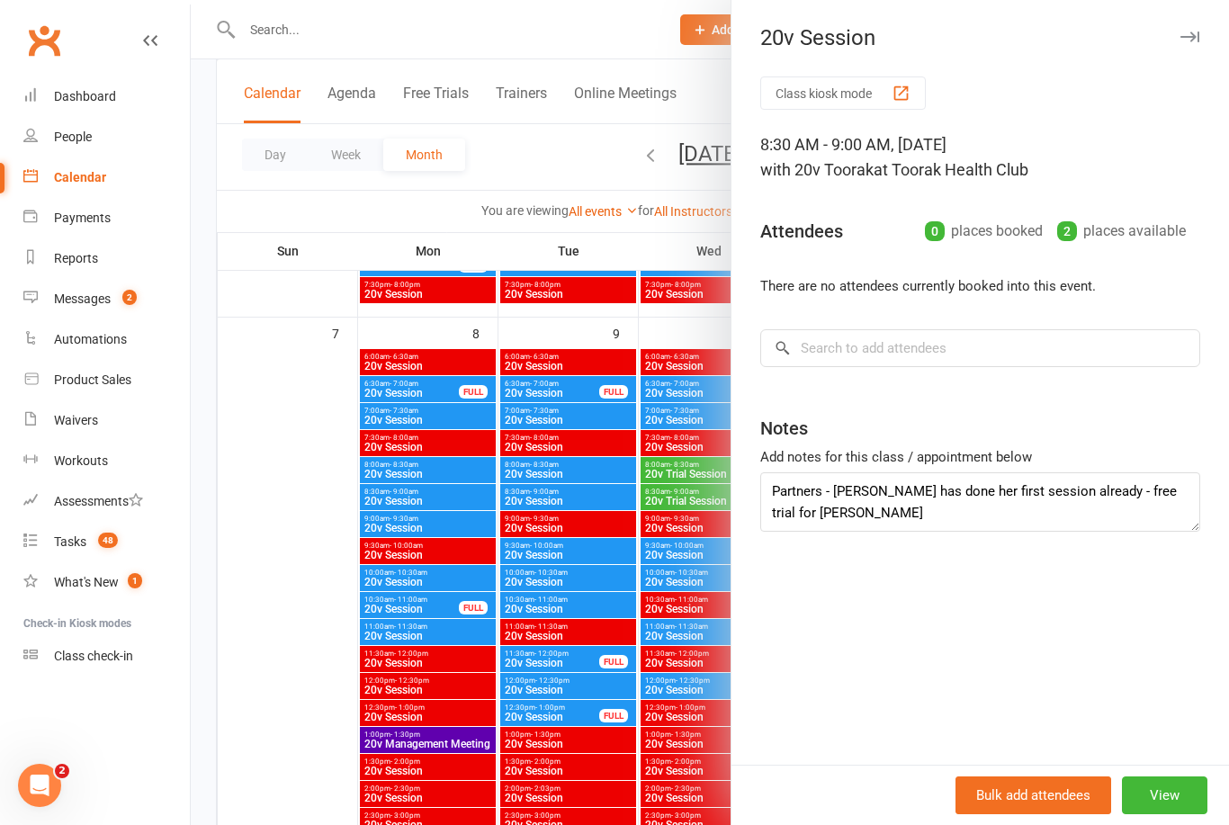
click at [299, 601] on div at bounding box center [710, 412] width 1038 height 825
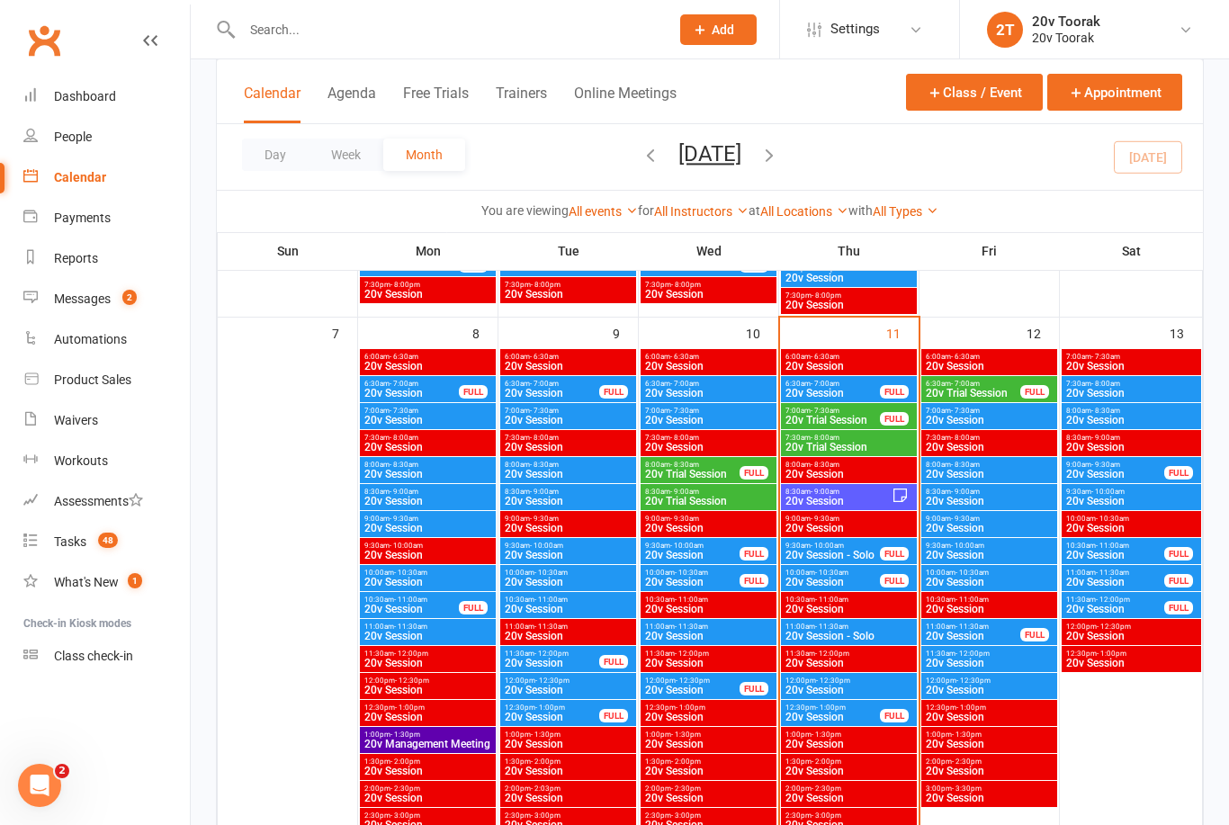
click at [865, 494] on span "8:30am - 9:00am" at bounding box center [837, 491] width 107 height 8
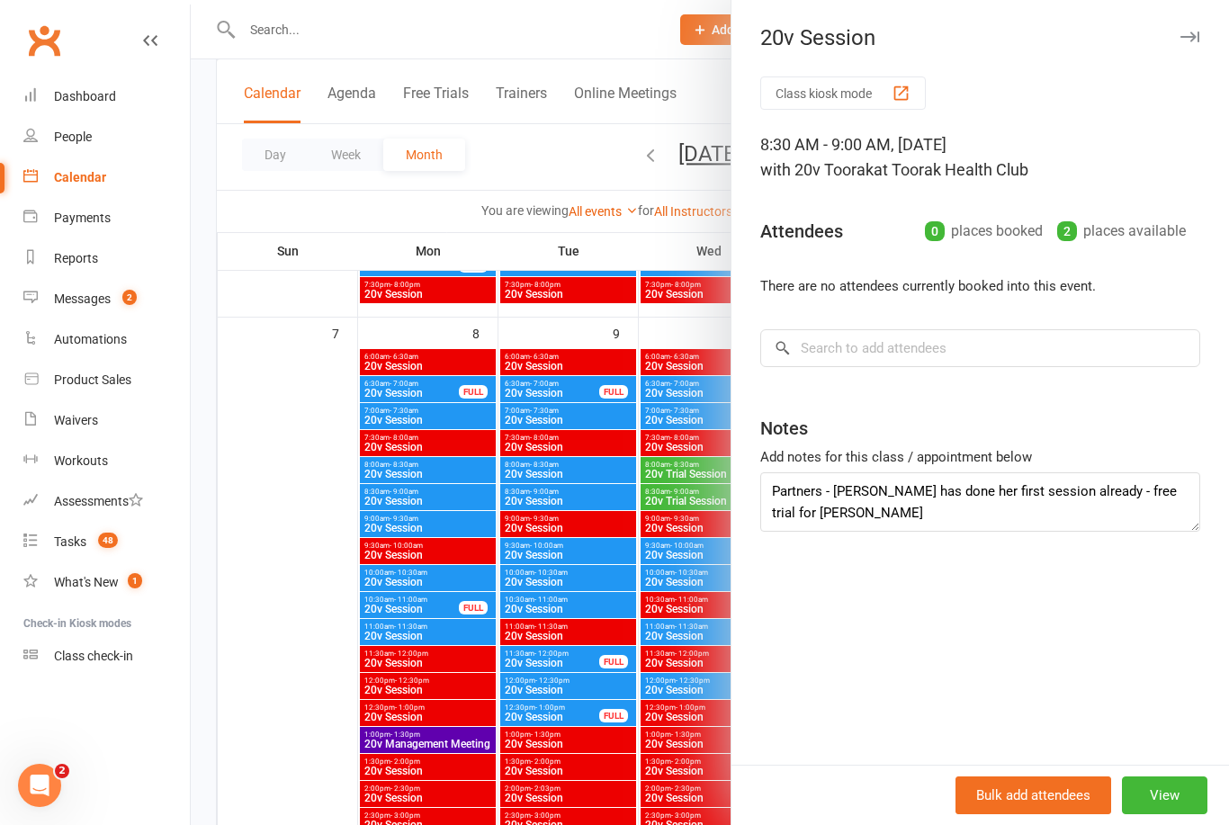
click at [109, 286] on link "Messages 2" at bounding box center [106, 299] width 166 height 40
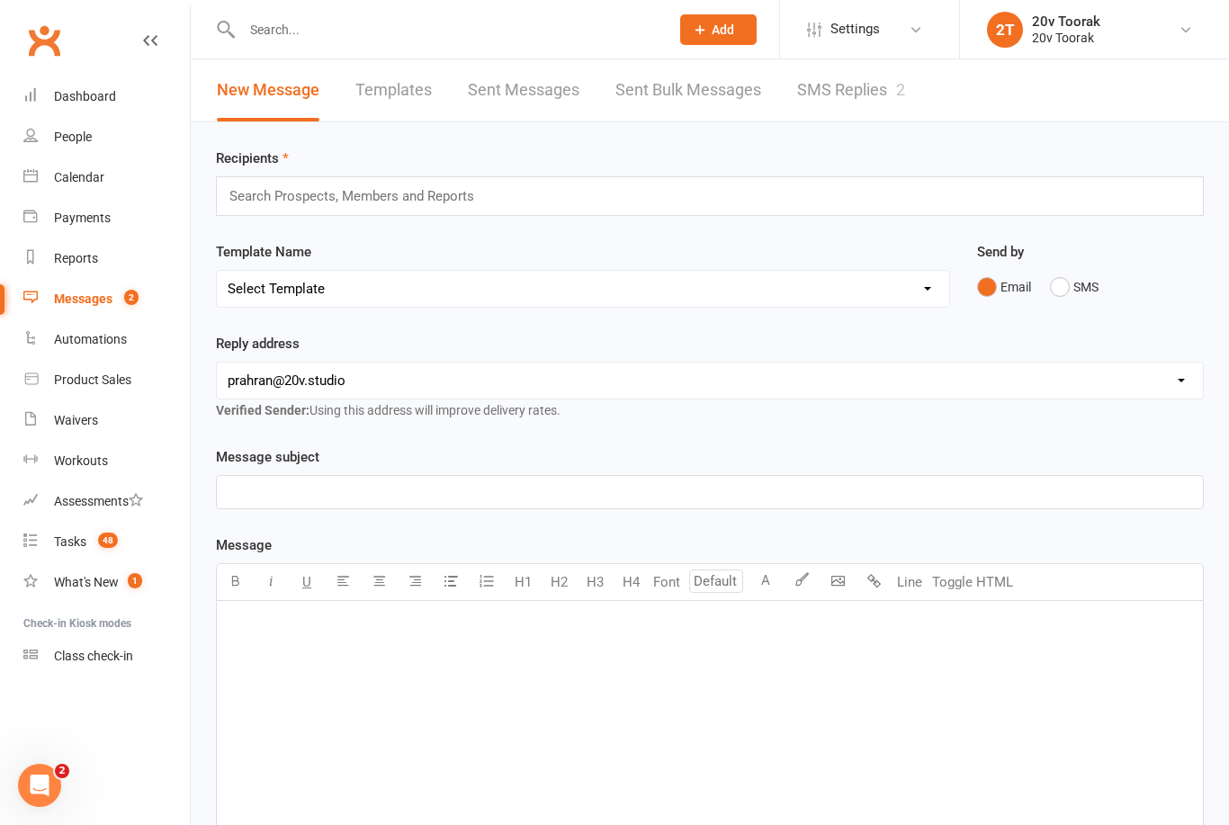
click at [854, 94] on link "SMS Replies 2" at bounding box center [851, 90] width 108 height 62
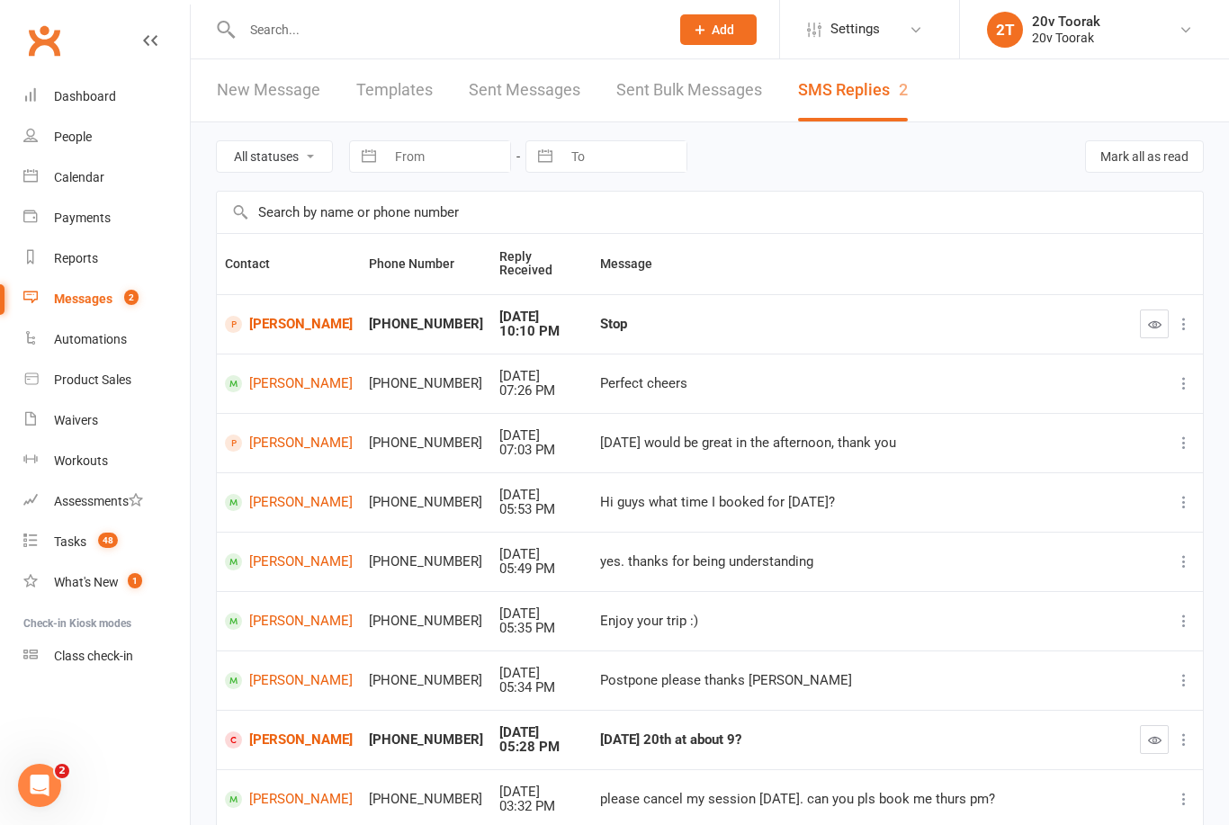
click at [290, 316] on link "Jess Cohen" at bounding box center [289, 324] width 128 height 17
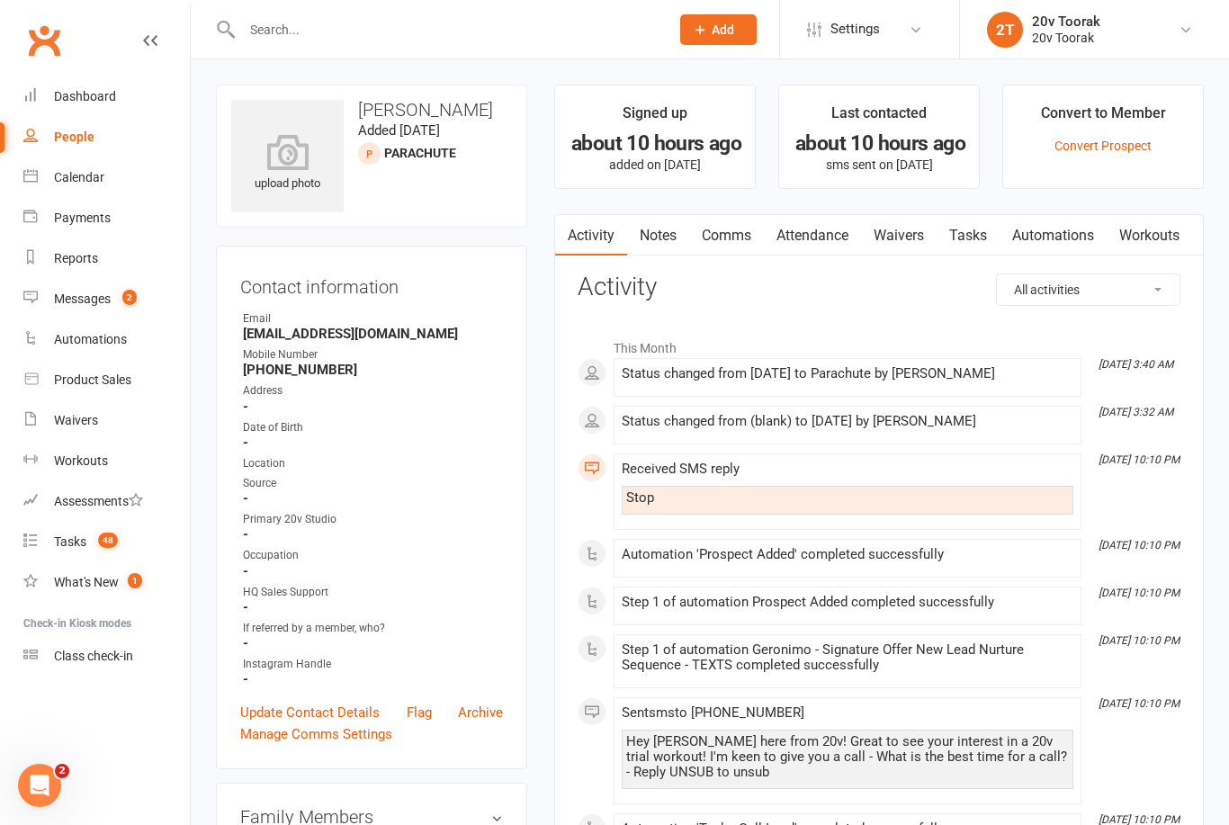
click at [98, 178] on div "Calendar" at bounding box center [79, 177] width 50 height 14
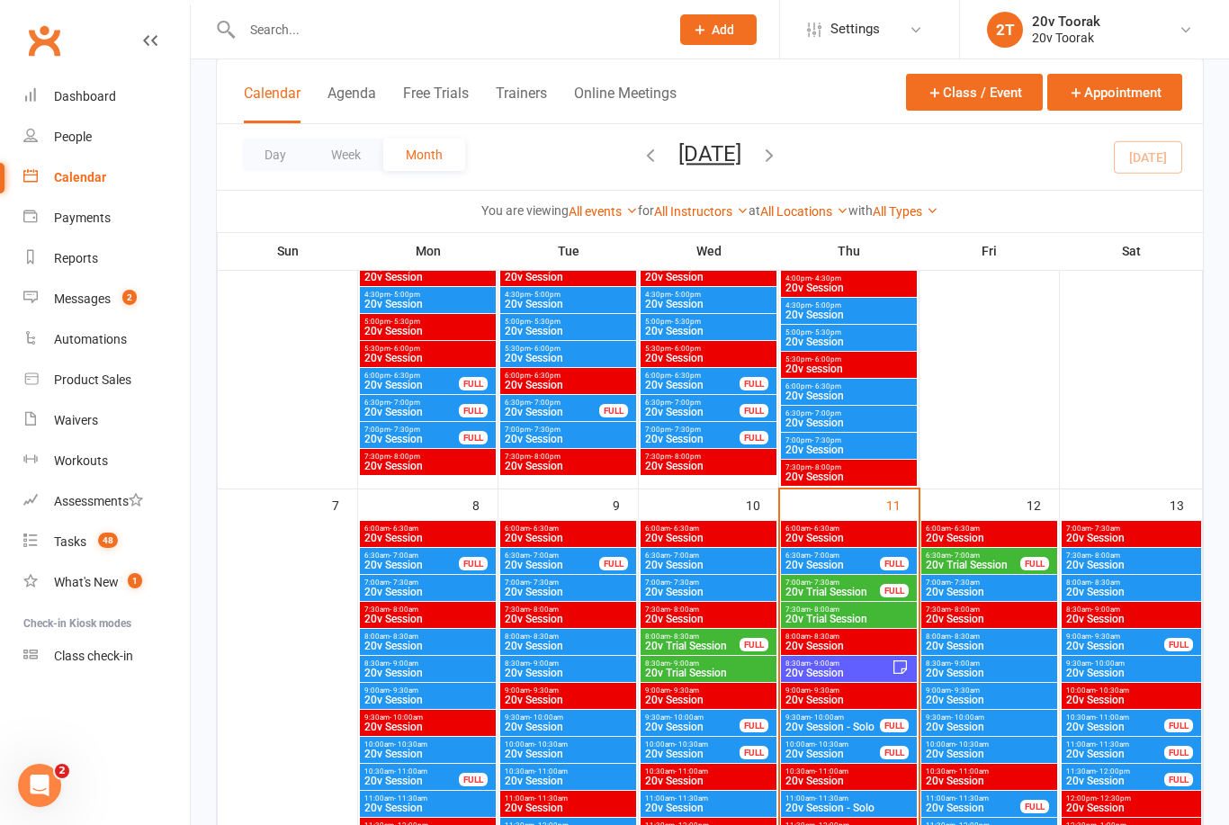
scroll to position [730, 0]
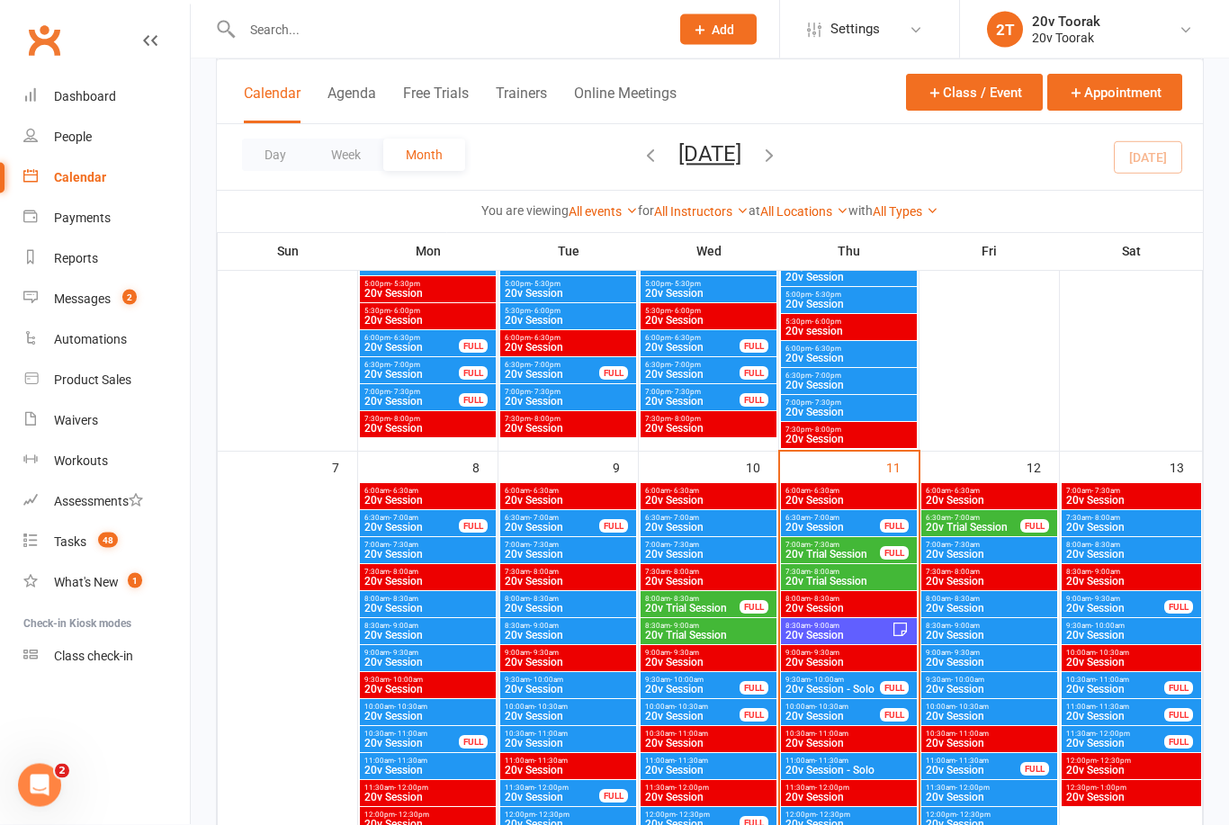
click at [867, 626] on span "8:30am - 9:00am" at bounding box center [837, 626] width 107 height 8
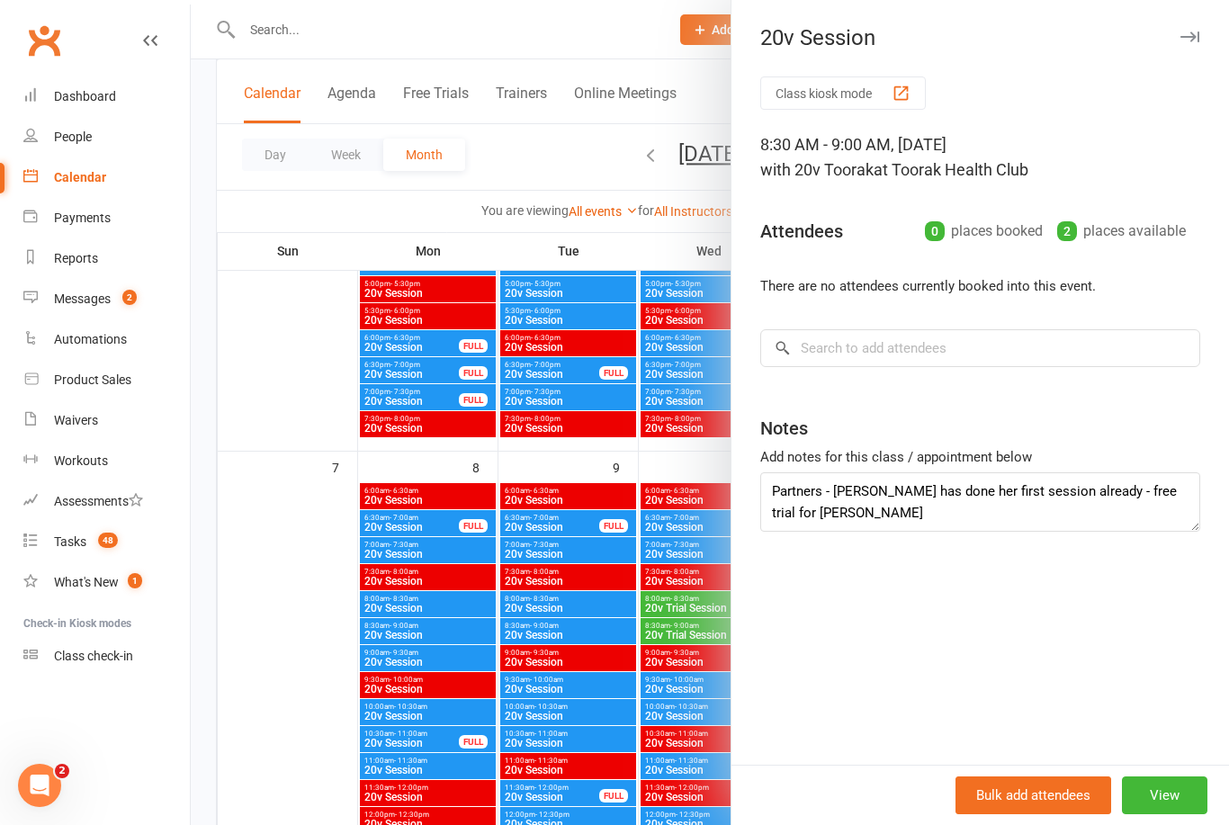
click at [283, 626] on div at bounding box center [710, 412] width 1038 height 825
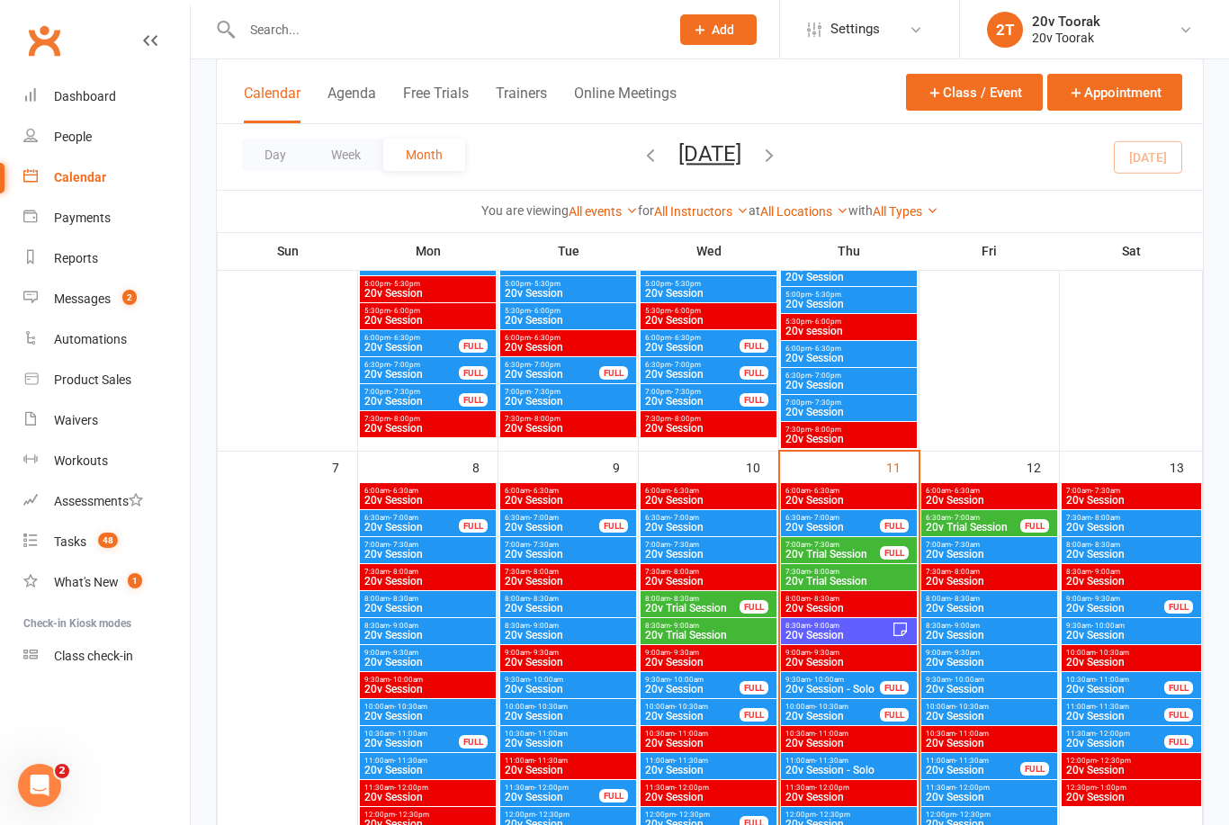
click at [112, 303] on link "Messages 2" at bounding box center [106, 299] width 166 height 40
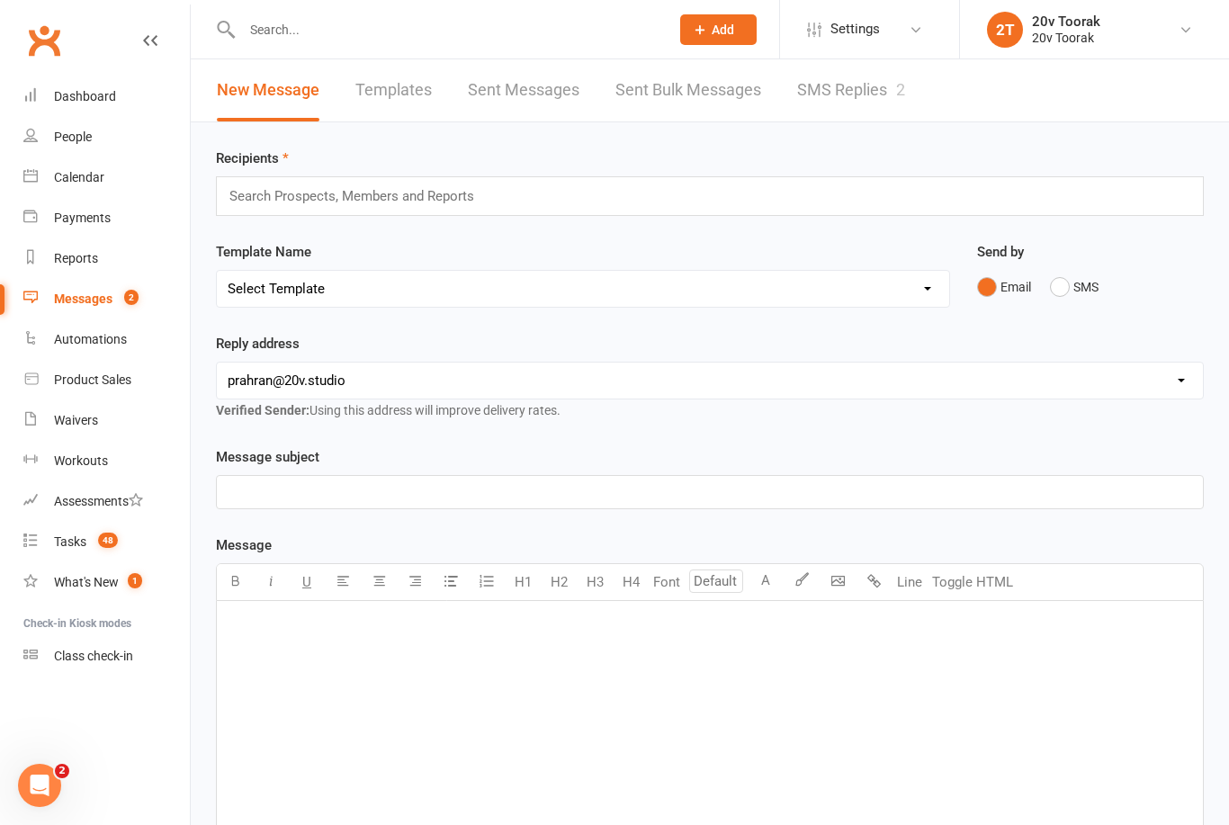
click at [842, 83] on link "SMS Replies 2" at bounding box center [851, 90] width 108 height 62
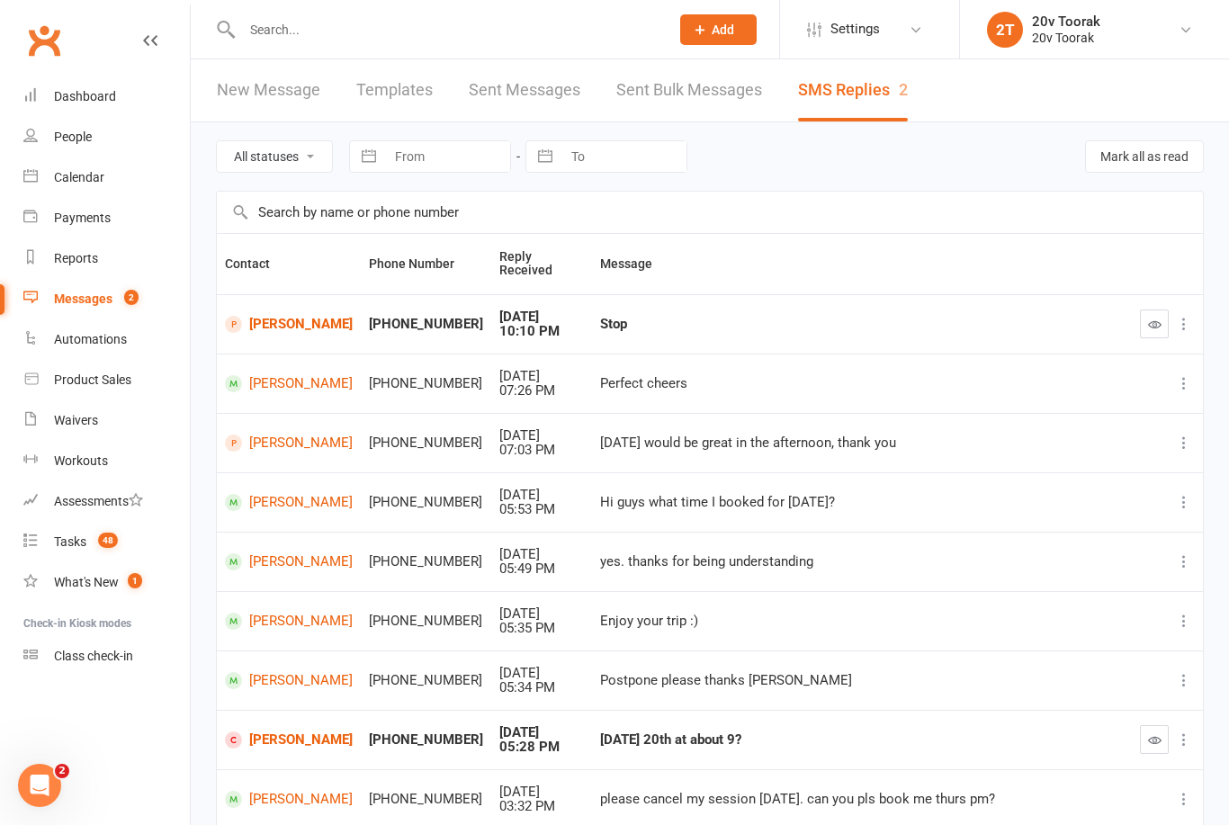
click at [68, 187] on link "Calendar" at bounding box center [106, 177] width 166 height 40
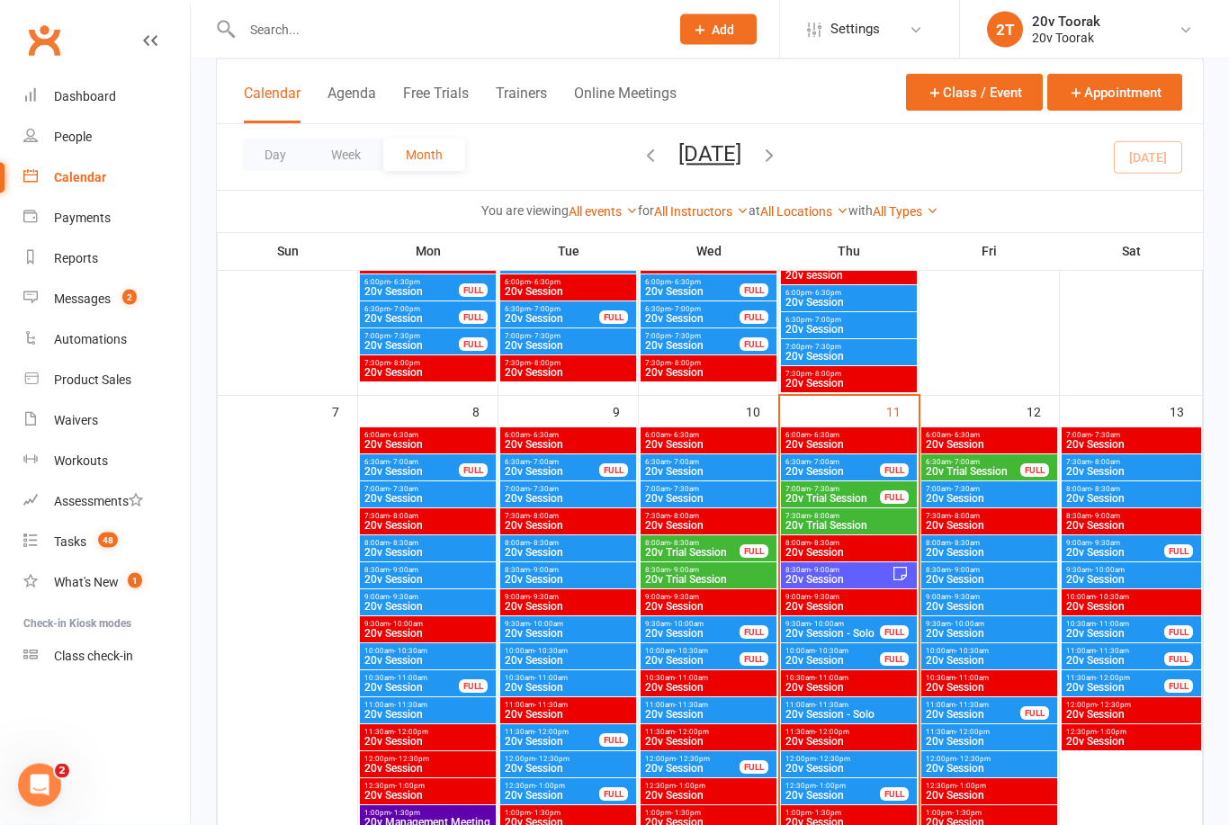
scroll to position [787, 0]
click at [875, 576] on span "20v Session" at bounding box center [837, 579] width 107 height 11
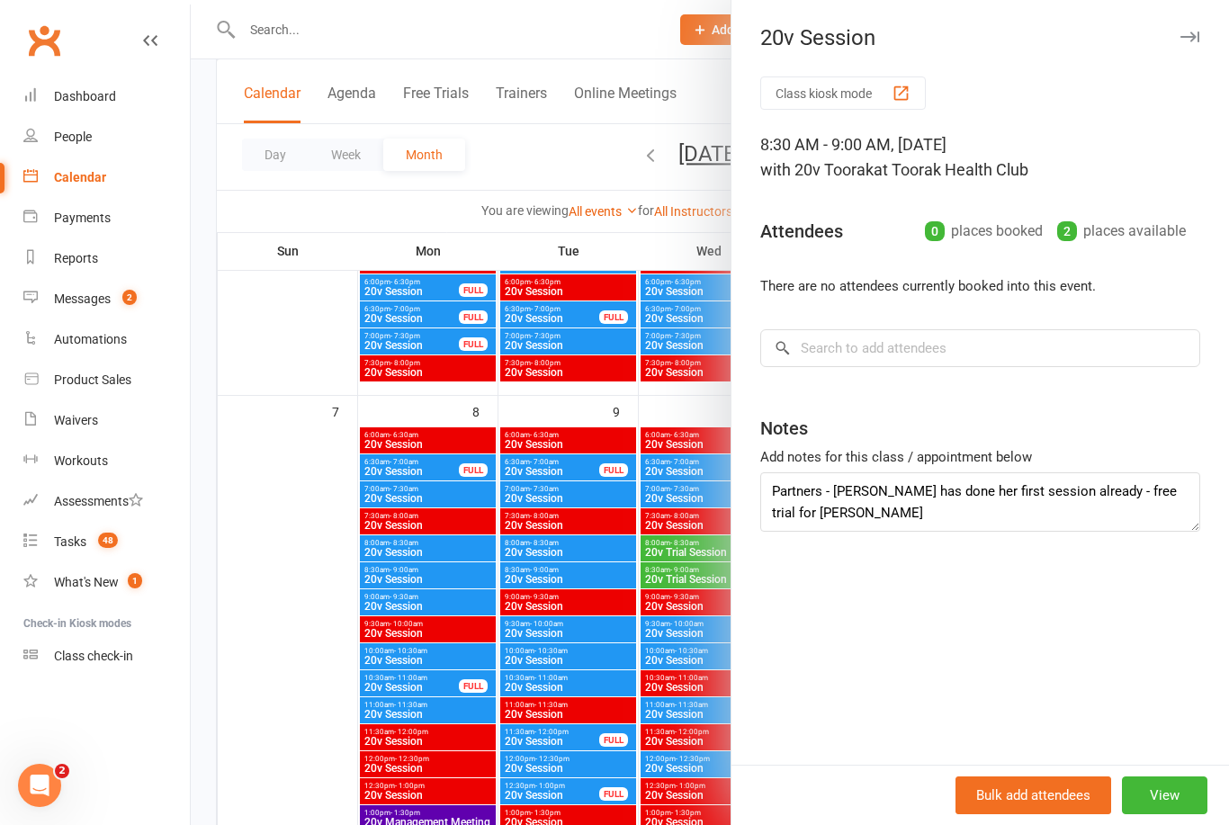
click at [301, 474] on div at bounding box center [710, 412] width 1038 height 825
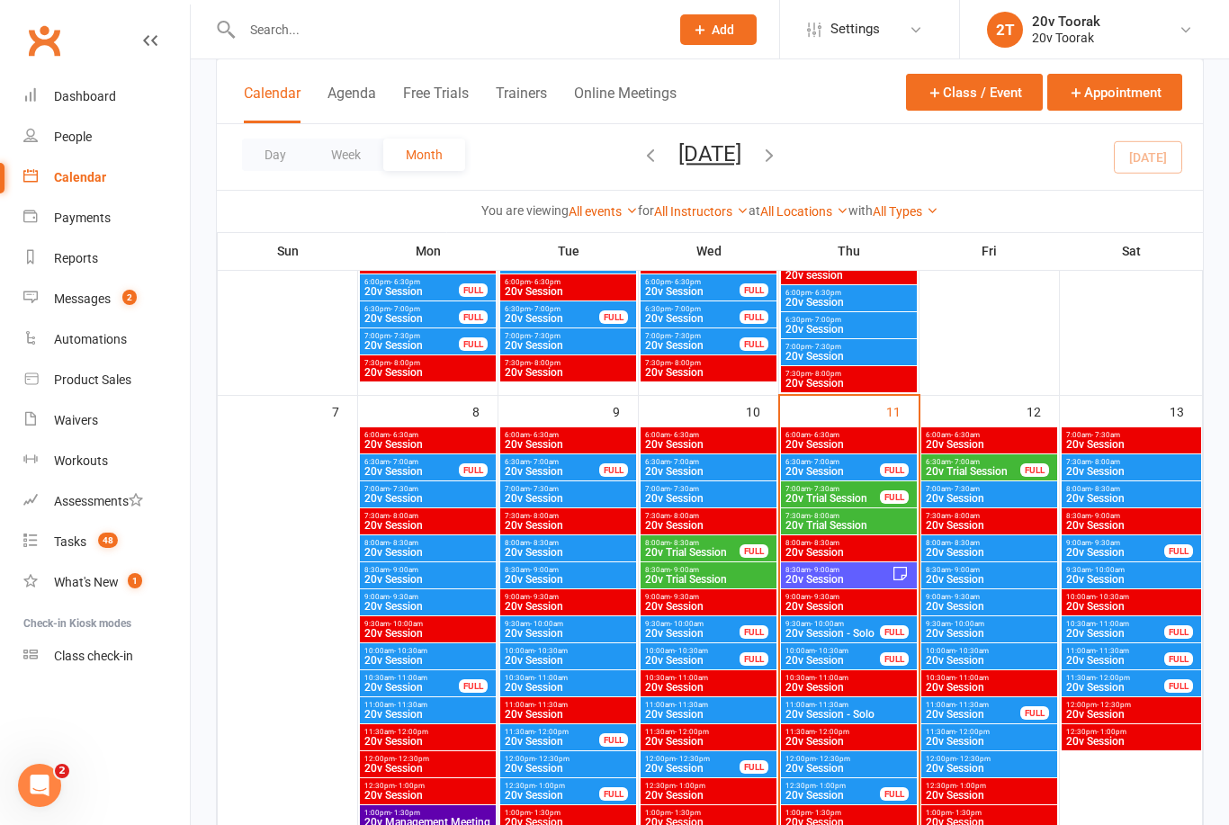
click at [831, 566] on span "- 9:00am" at bounding box center [824, 570] width 29 height 8
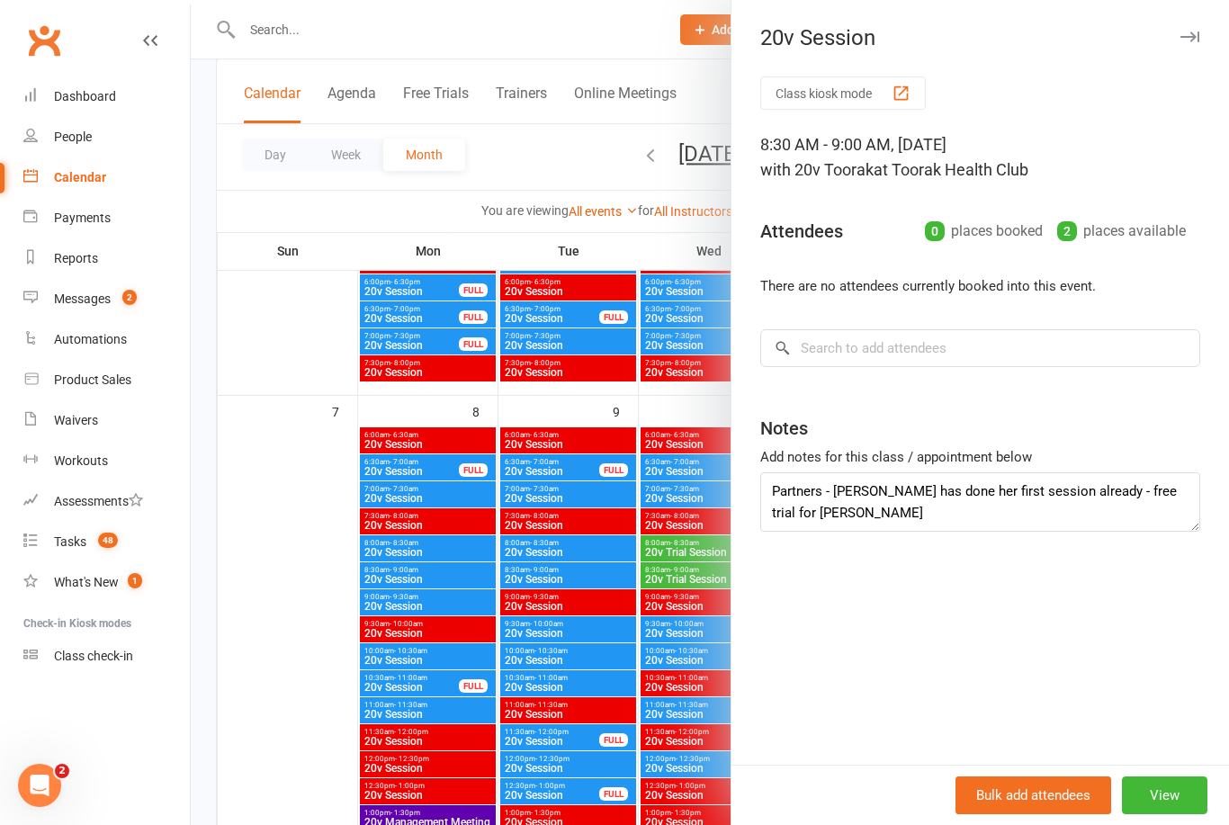
click at [305, 626] on div at bounding box center [710, 412] width 1038 height 825
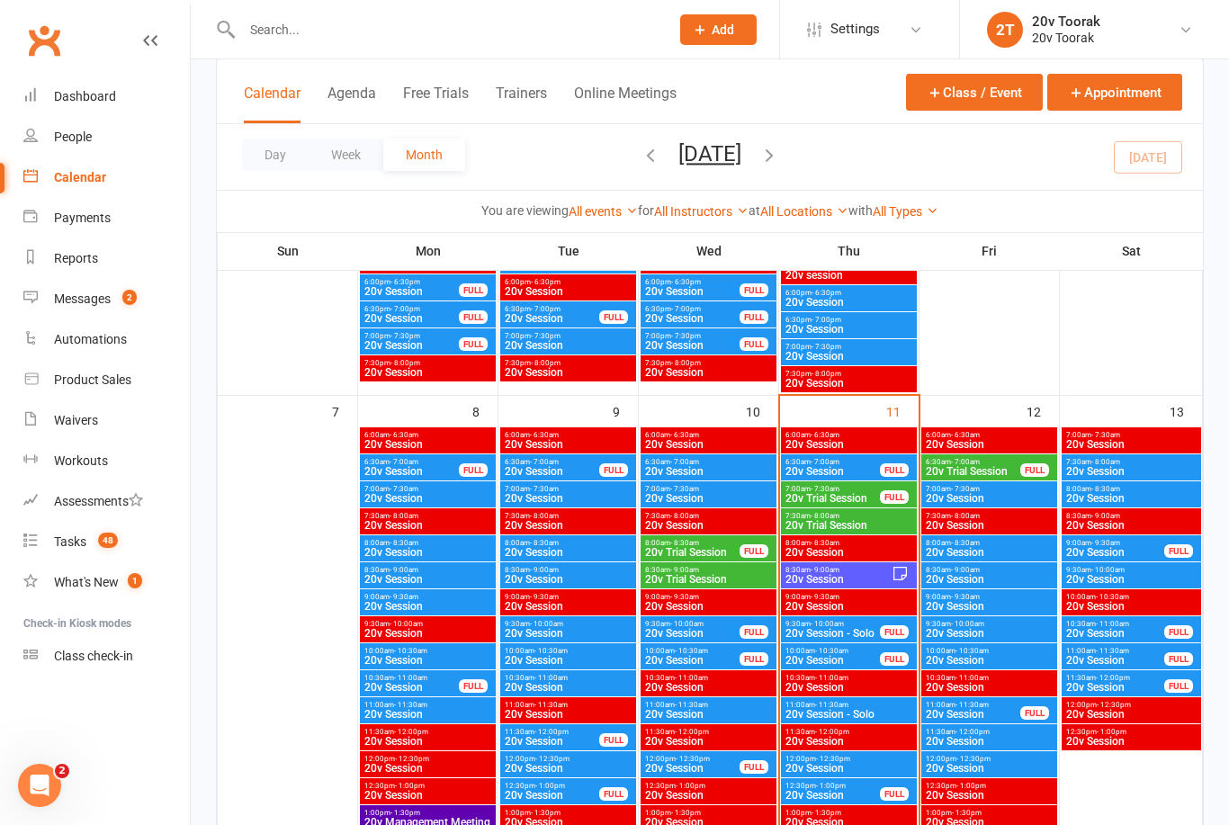
click at [292, 41] on input "text" at bounding box center [447, 29] width 420 height 25
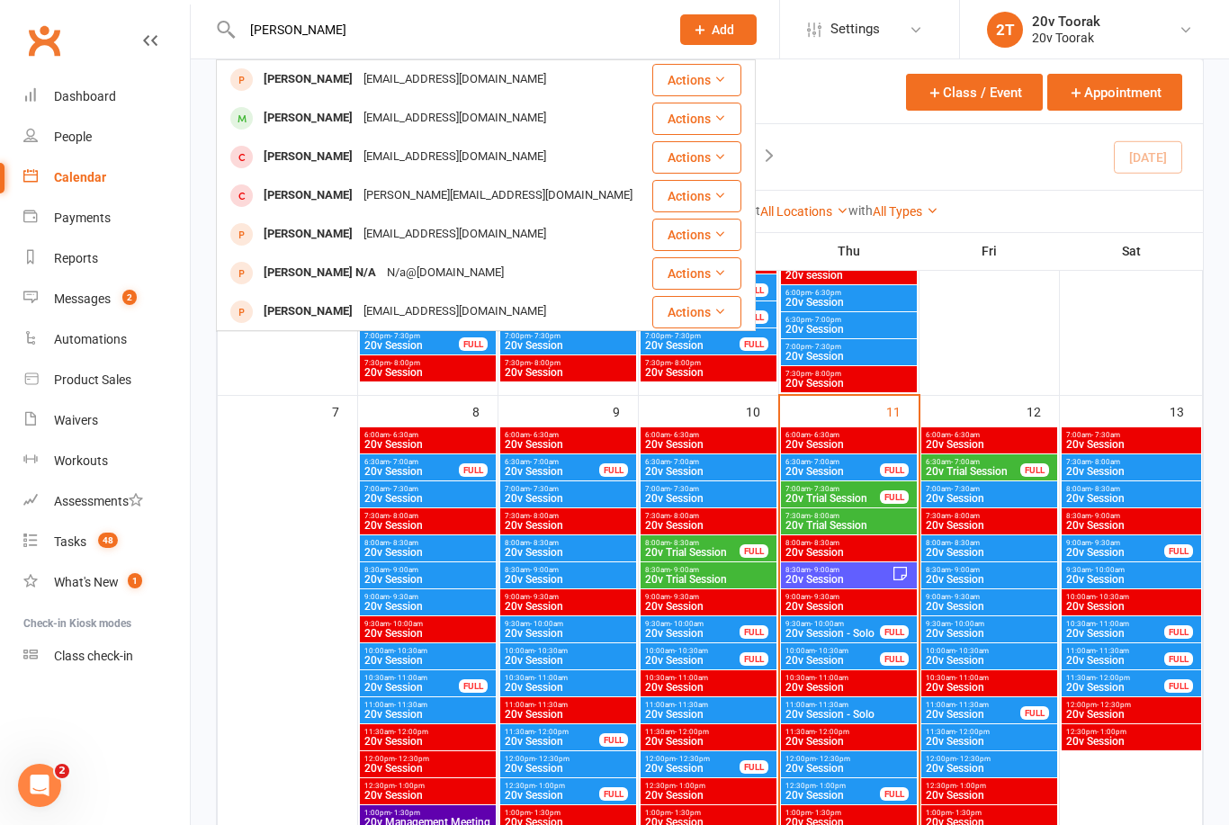
type input "Elisa"
click at [298, 118] on div "Elisa D'Amato" at bounding box center [308, 118] width 100 height 26
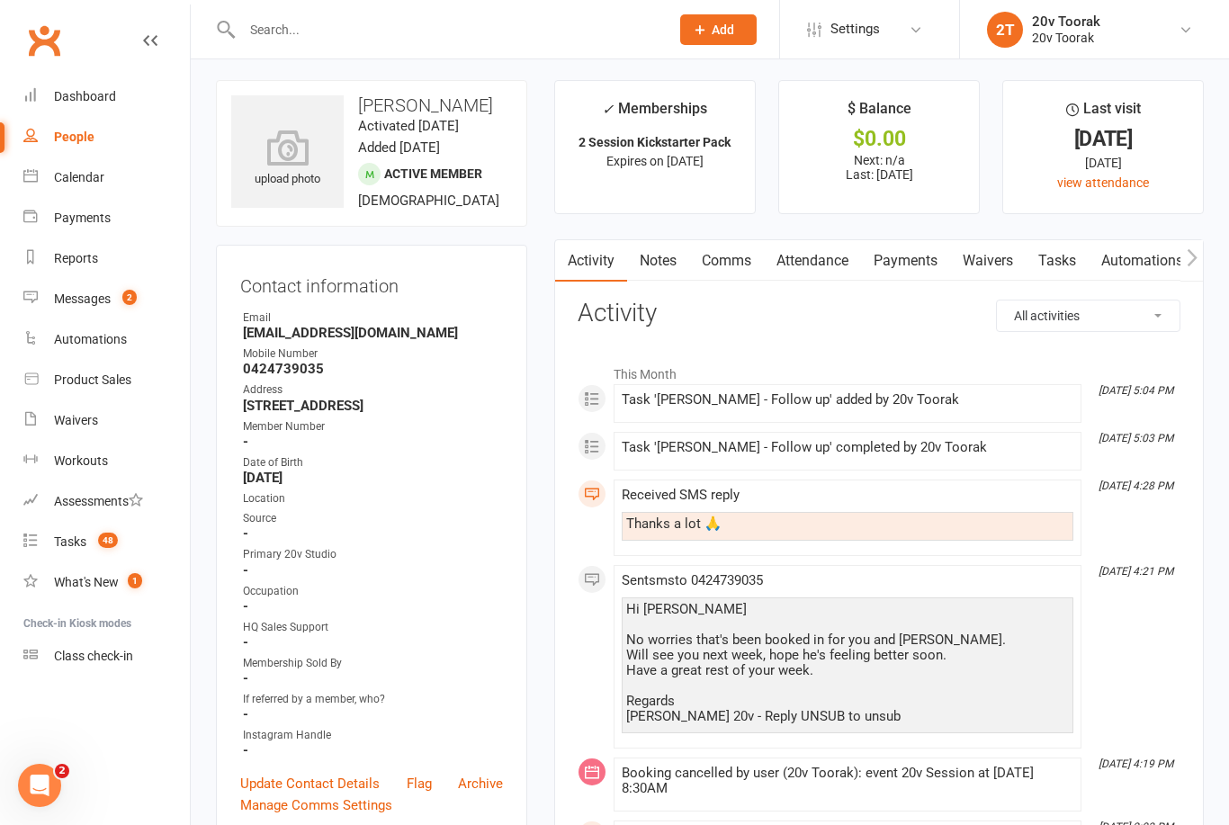
scroll to position [9, 0]
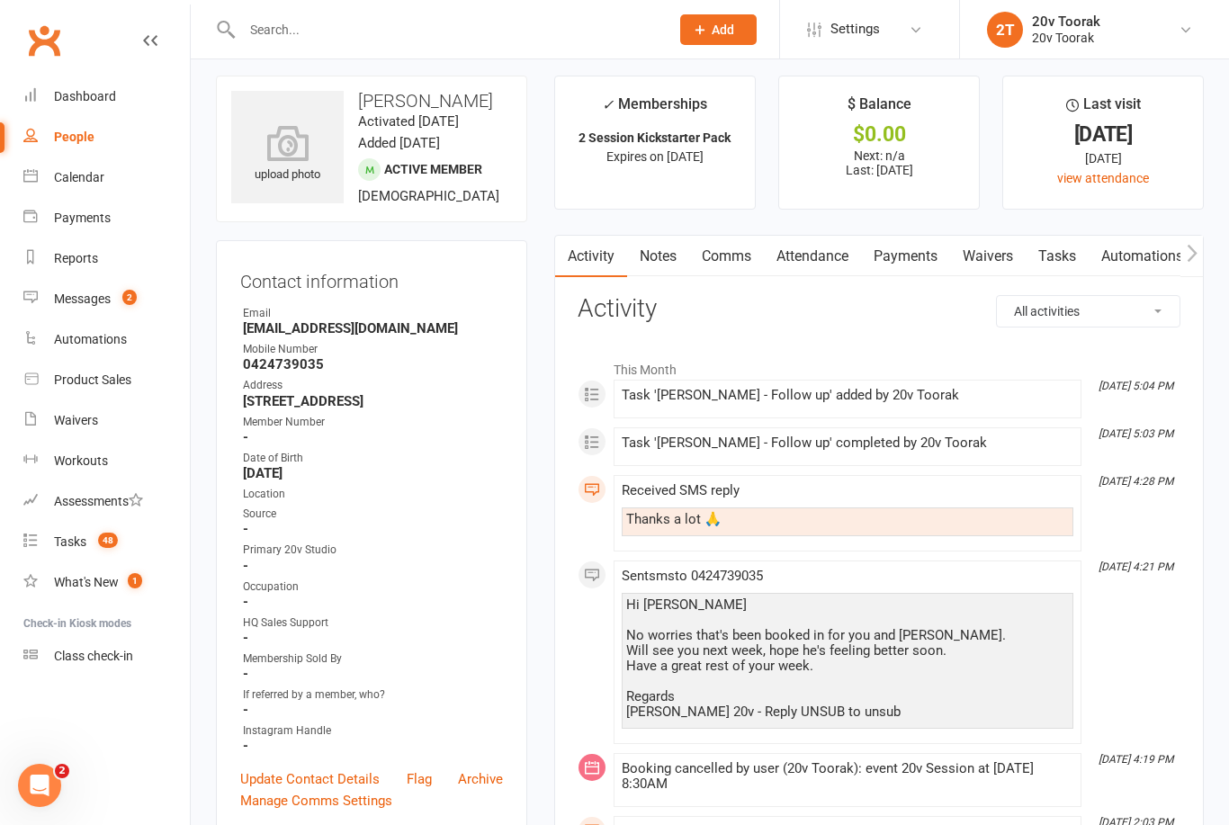
click at [816, 262] on link "Attendance" at bounding box center [812, 256] width 97 height 41
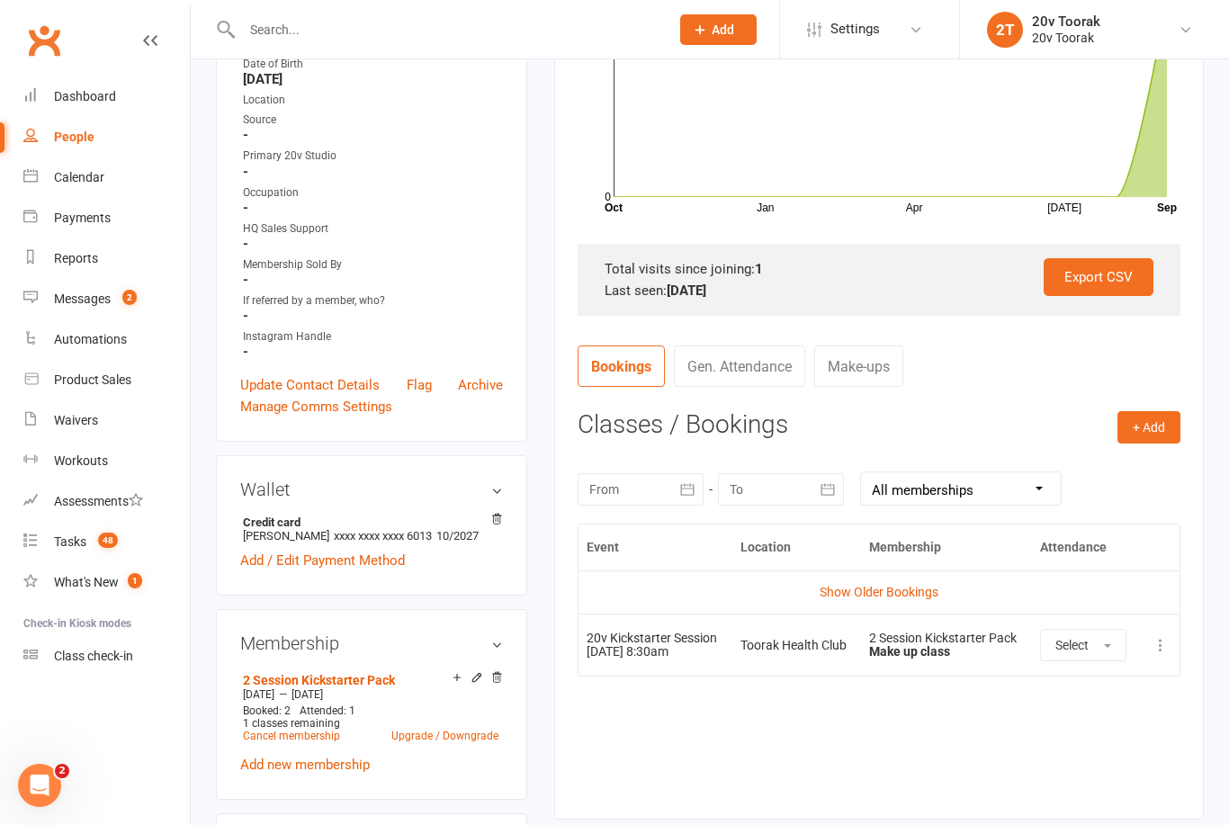
scroll to position [401, 0]
click at [68, 178] on div "Calendar" at bounding box center [79, 177] width 50 height 14
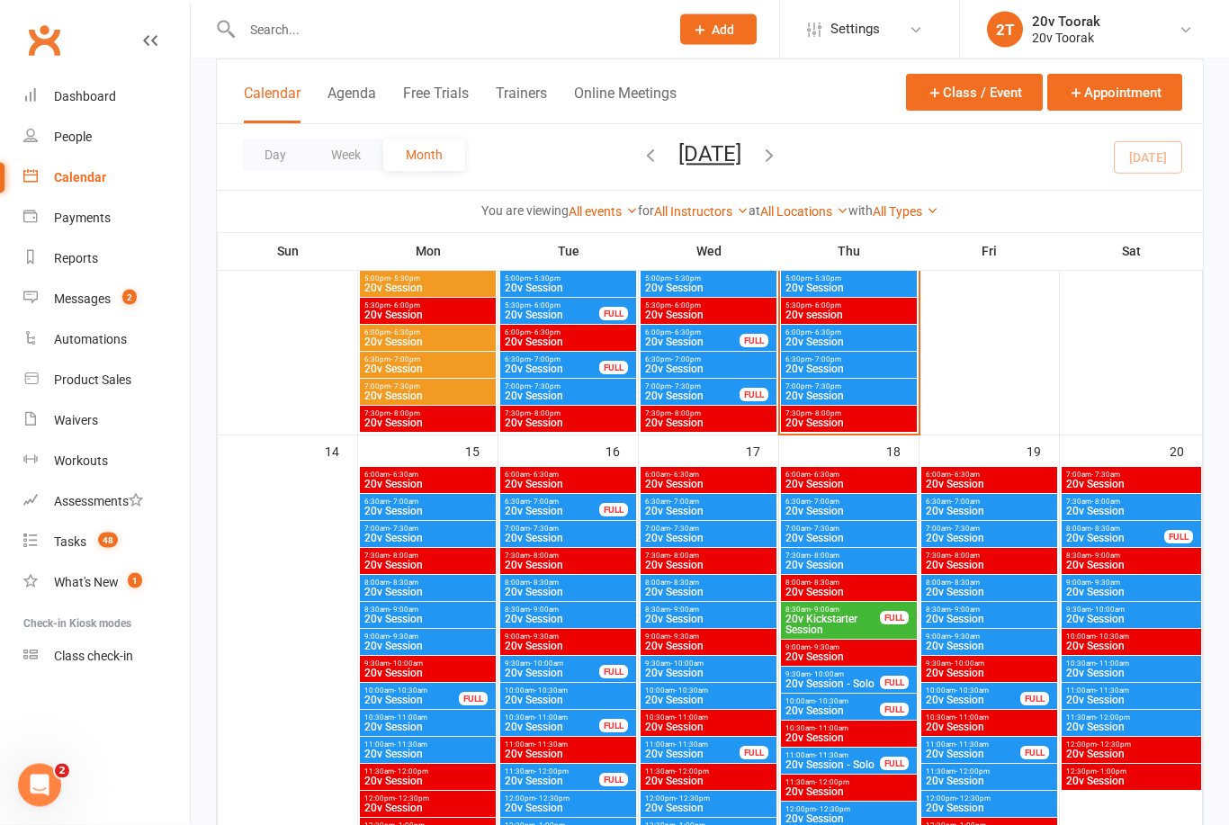
scroll to position [1539, 0]
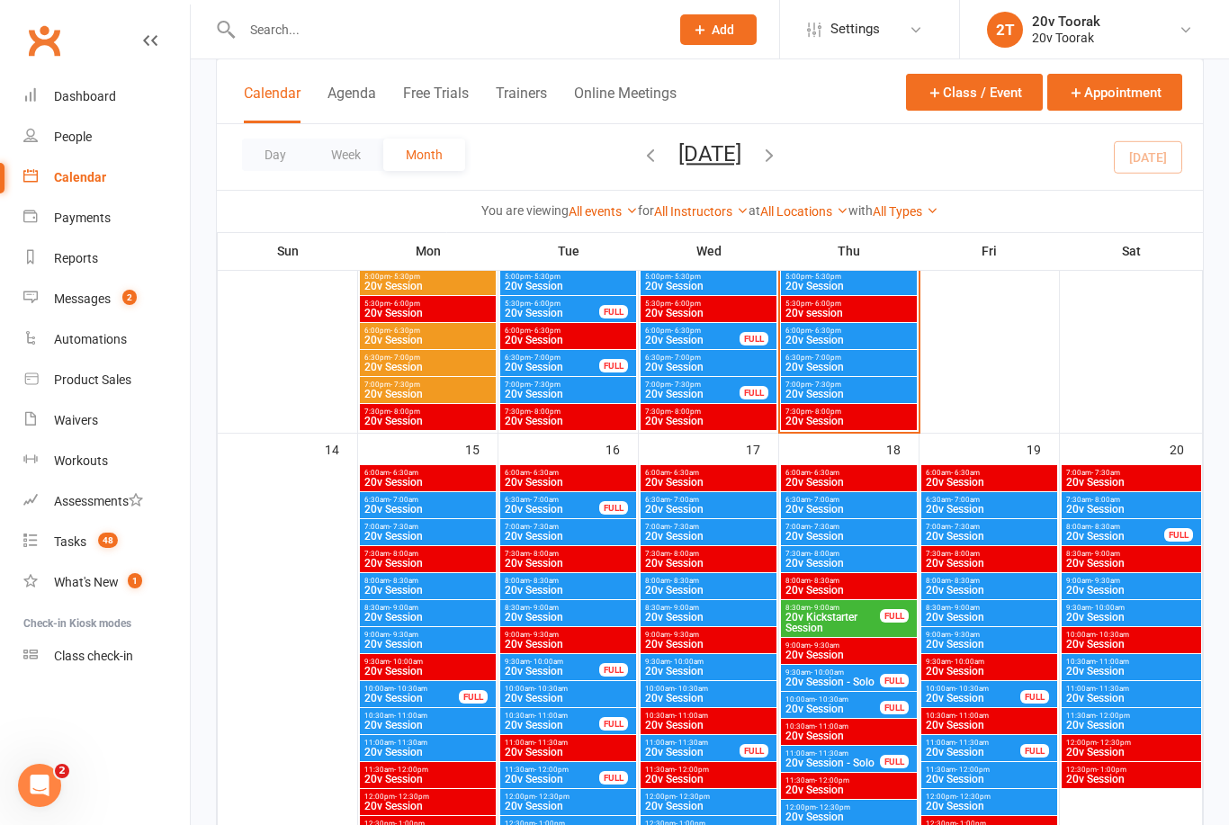
click at [854, 620] on span "20v Kickstarter Session" at bounding box center [832, 623] width 96 height 22
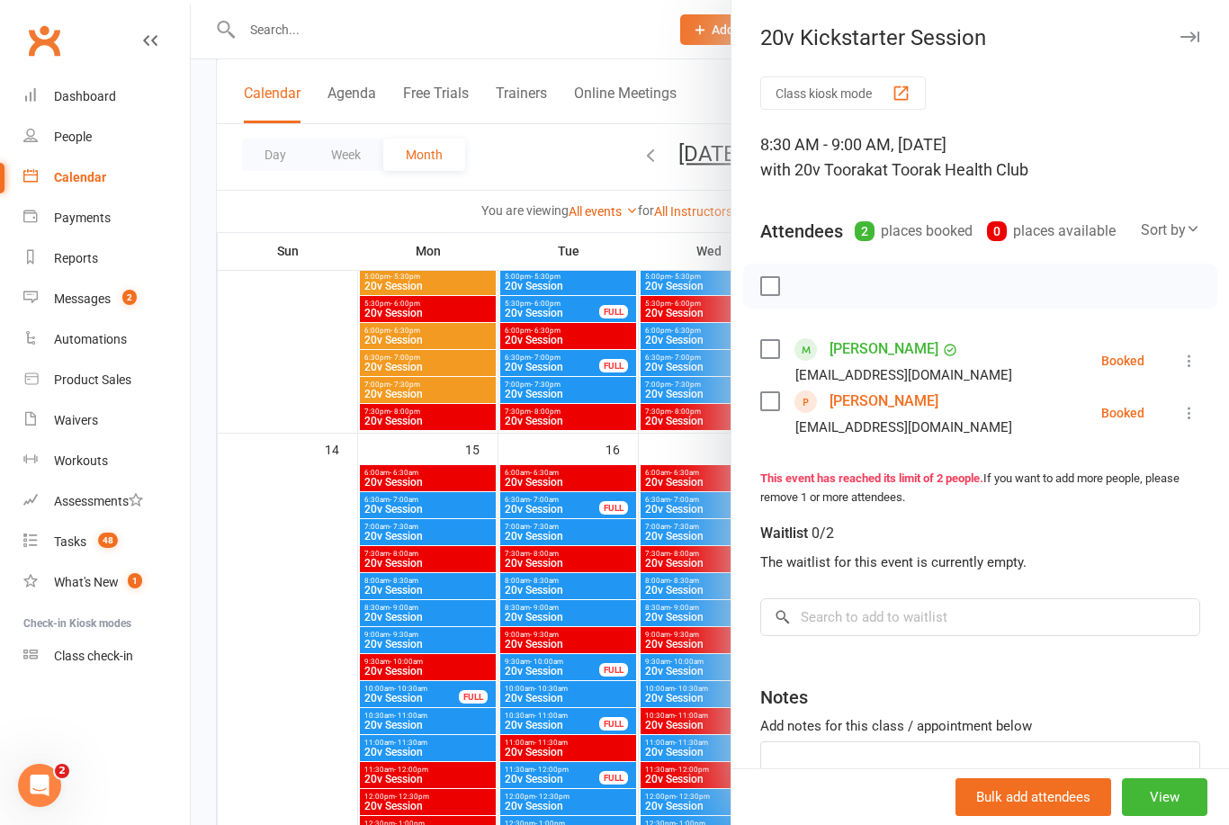
click at [887, 348] on link "Elisa D'Amato" at bounding box center [883, 349] width 109 height 29
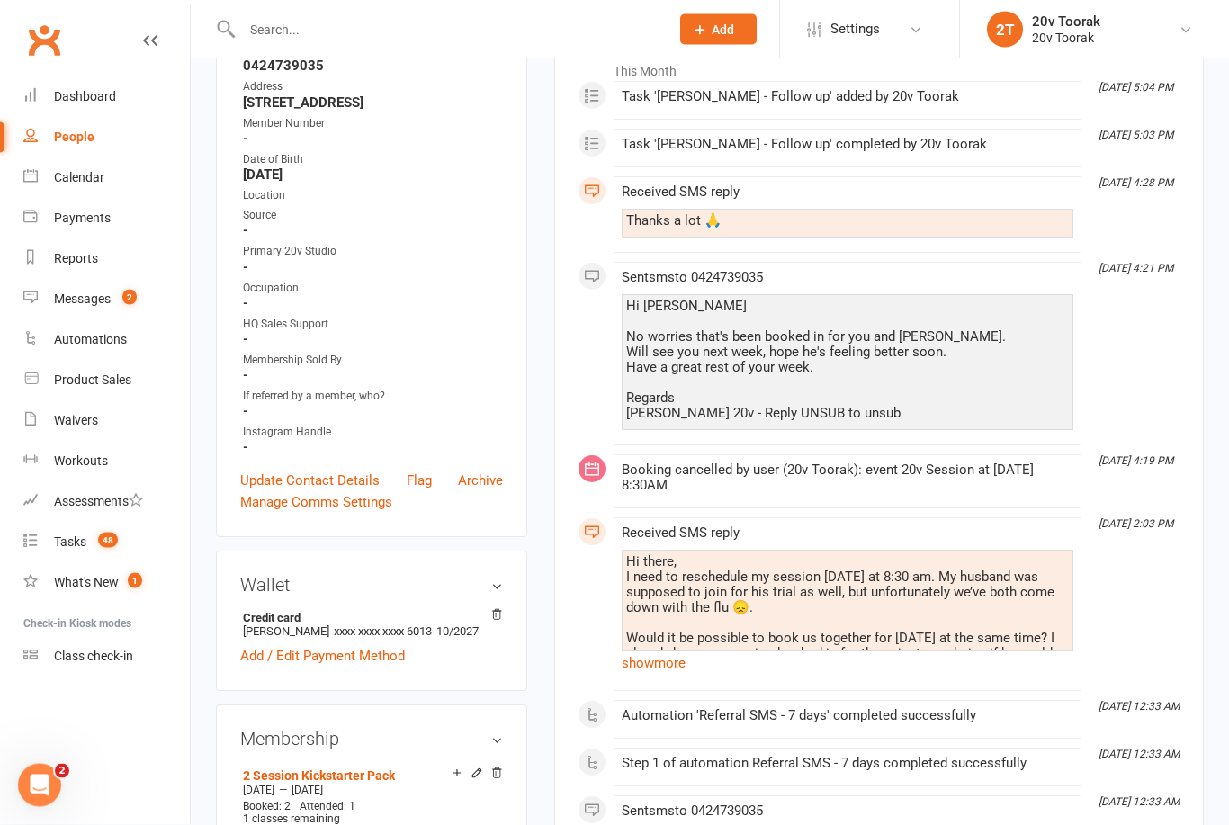
scroll to position [308, 0]
click at [676, 667] on link "show more" at bounding box center [846, 662] width 451 height 25
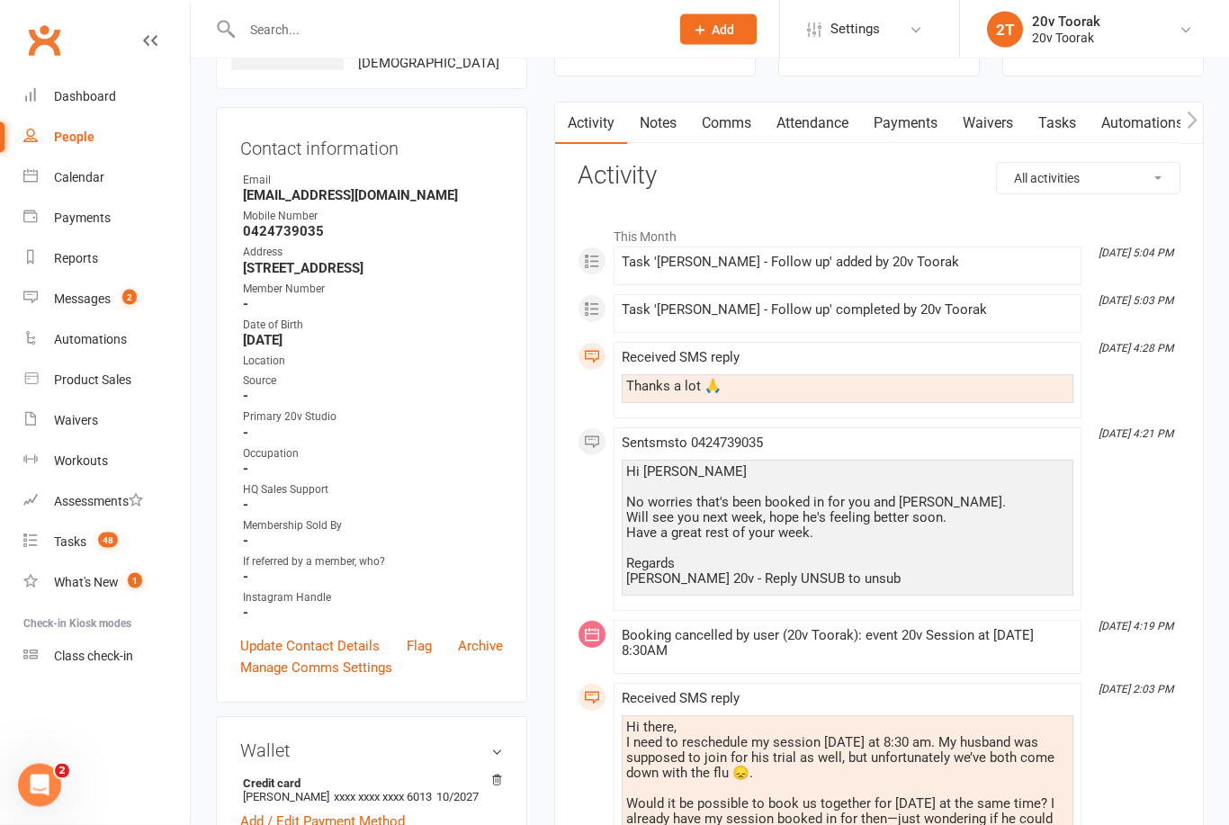
scroll to position [133, 0]
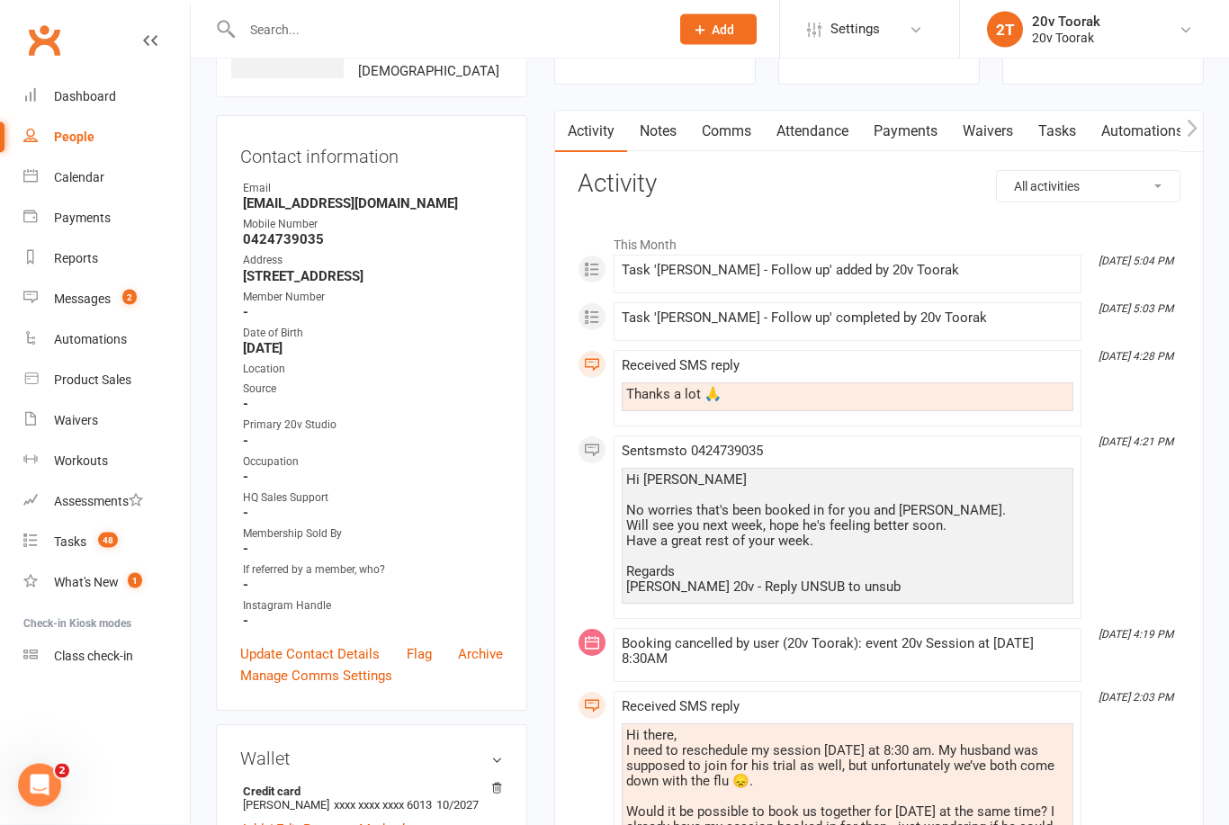
click at [87, 183] on div "Calendar" at bounding box center [79, 177] width 50 height 14
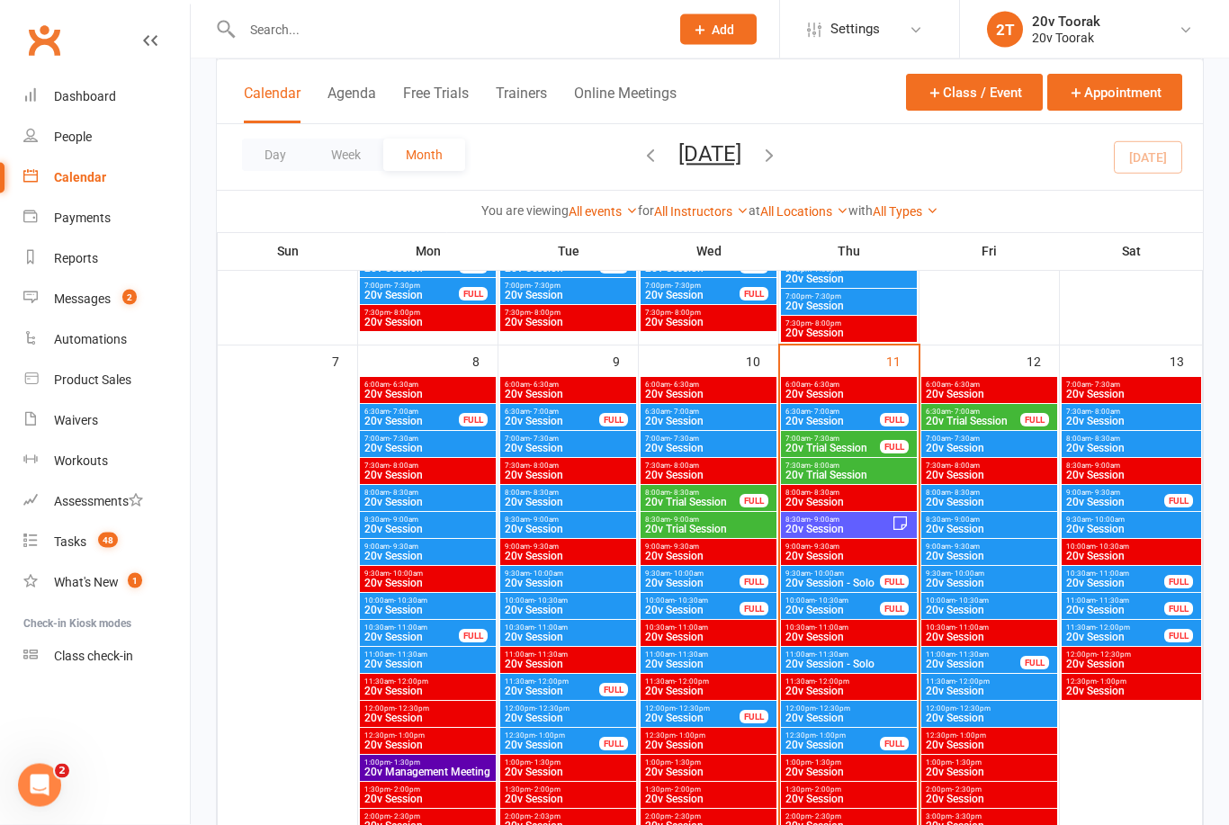
scroll to position [840, 0]
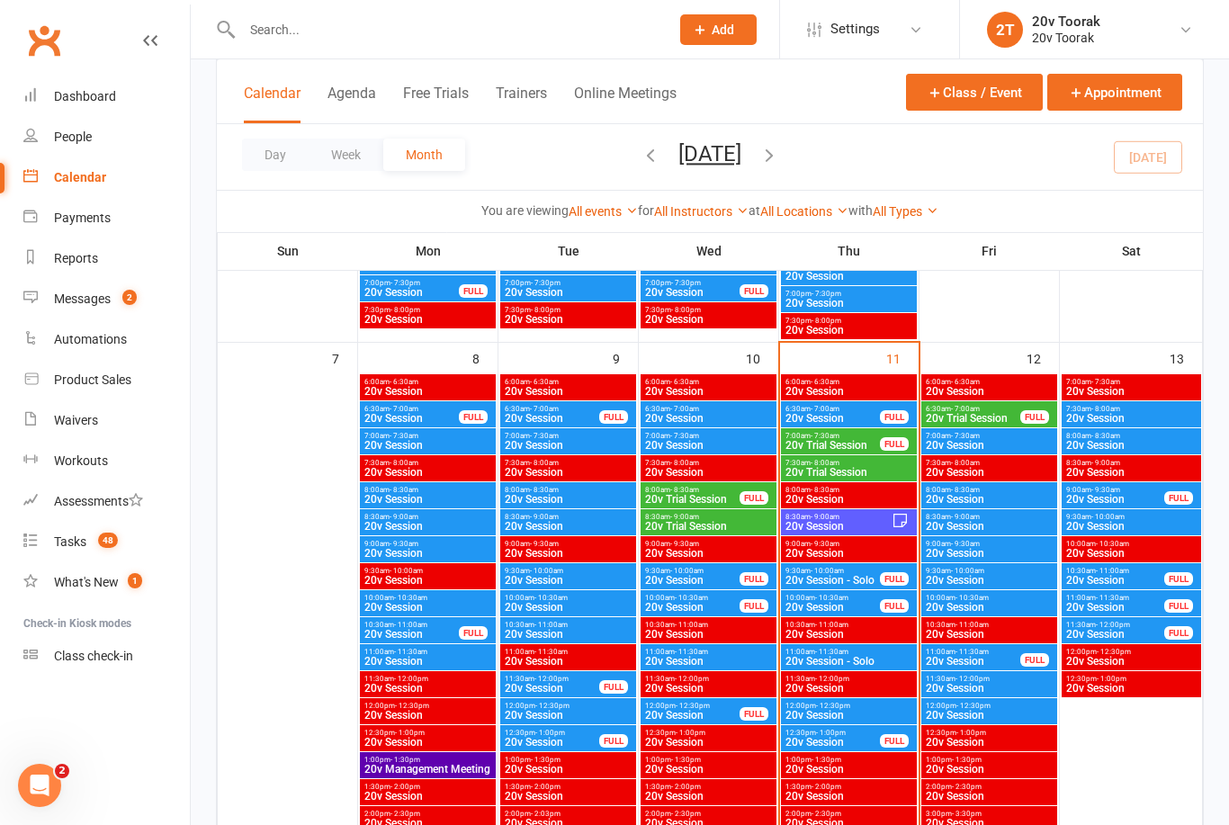
click at [880, 530] on span "20v Session" at bounding box center [837, 526] width 107 height 11
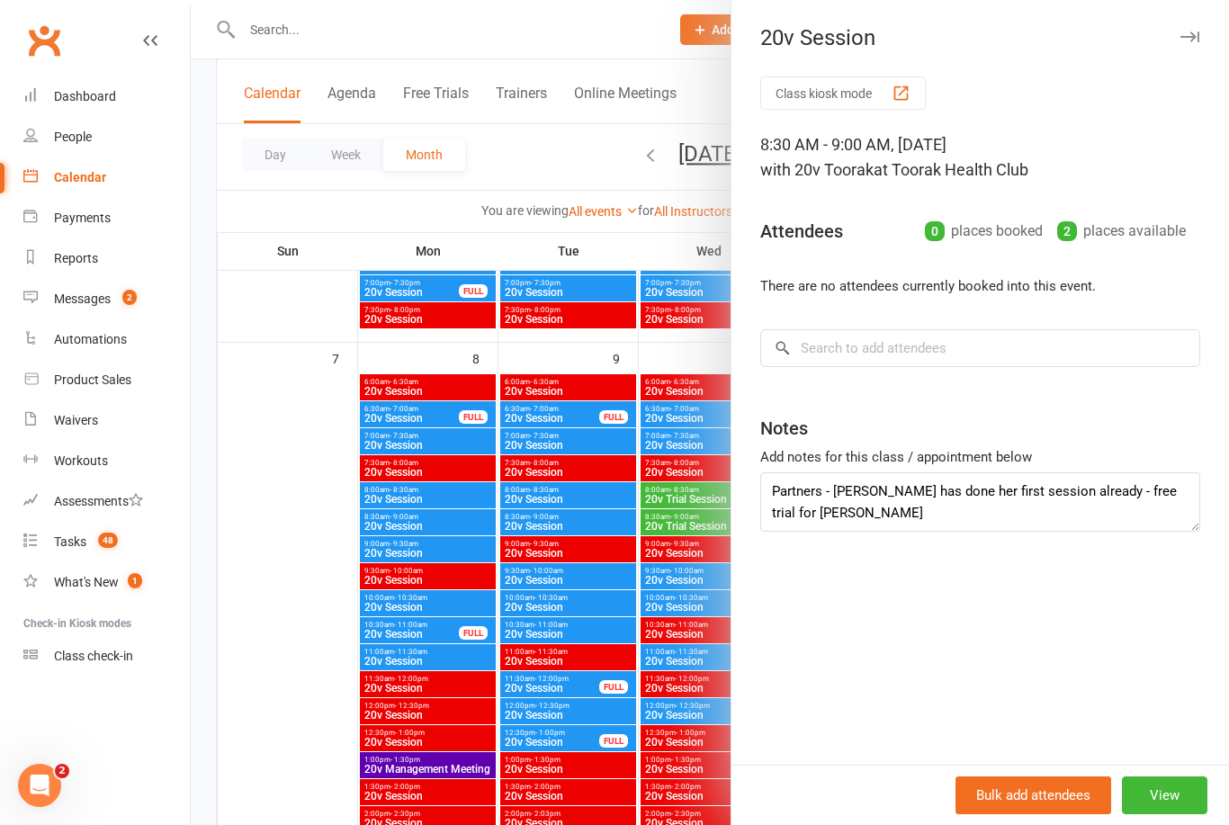
click at [300, 663] on div at bounding box center [710, 412] width 1038 height 825
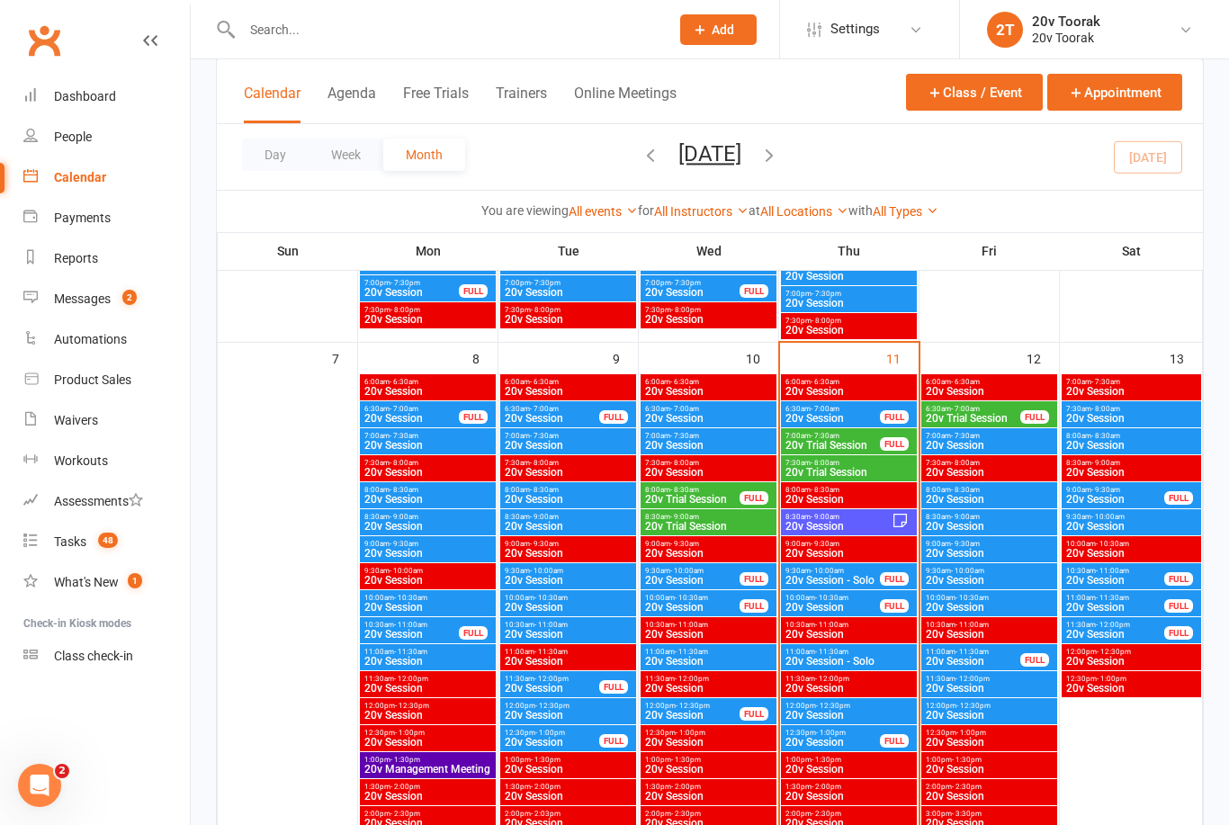
click at [866, 444] on span "20v Trial Session" at bounding box center [832, 445] width 96 height 11
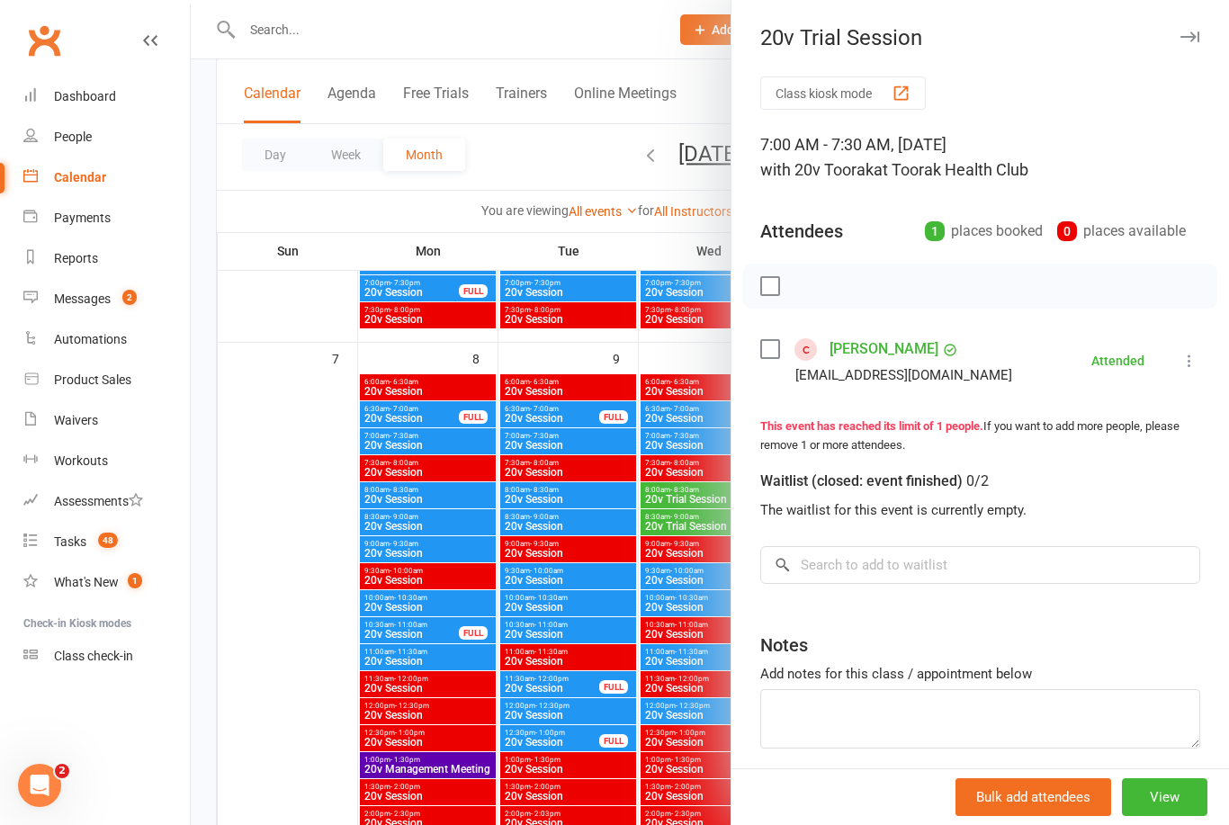
click at [865, 357] on link "Rob Clarke" at bounding box center [883, 349] width 109 height 29
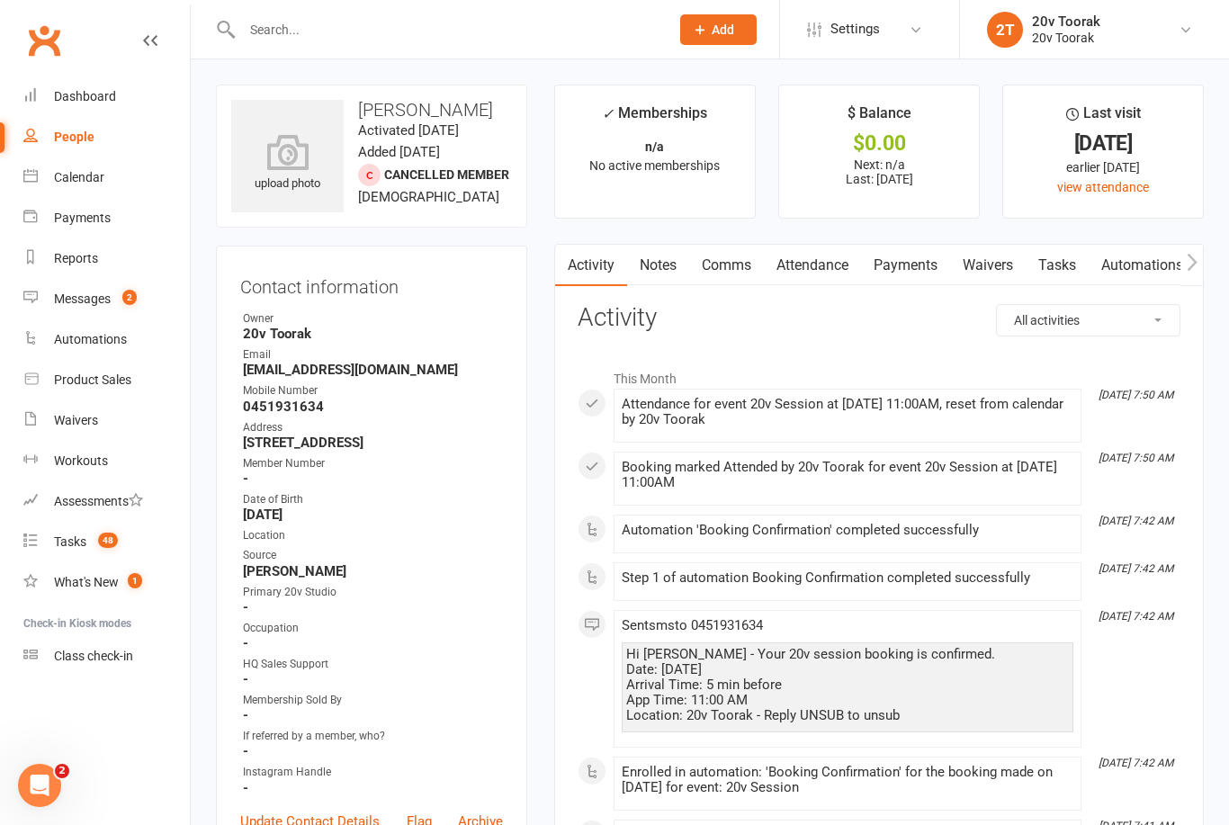
click at [655, 259] on link "Notes" at bounding box center [658, 265] width 62 height 41
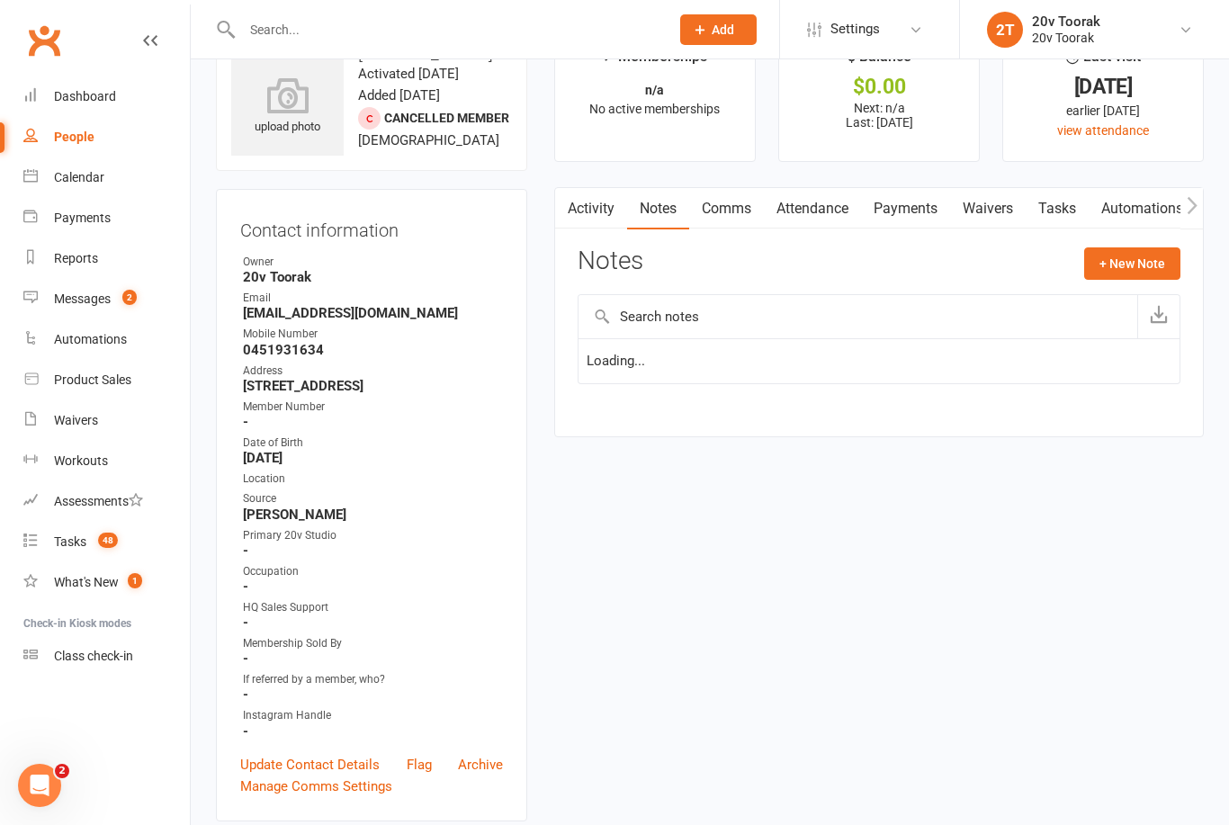
scroll to position [58, 0]
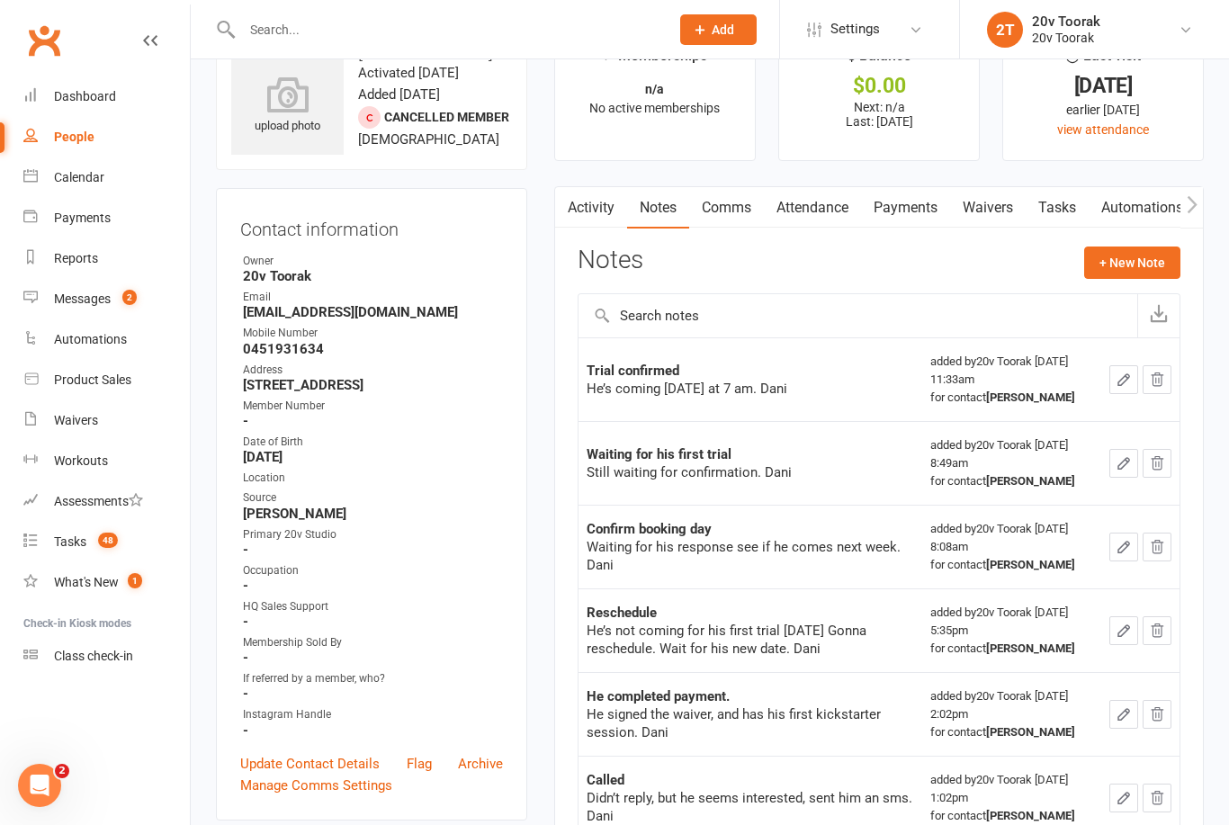
click at [1142, 273] on button "+ New Note" at bounding box center [1132, 262] width 96 height 32
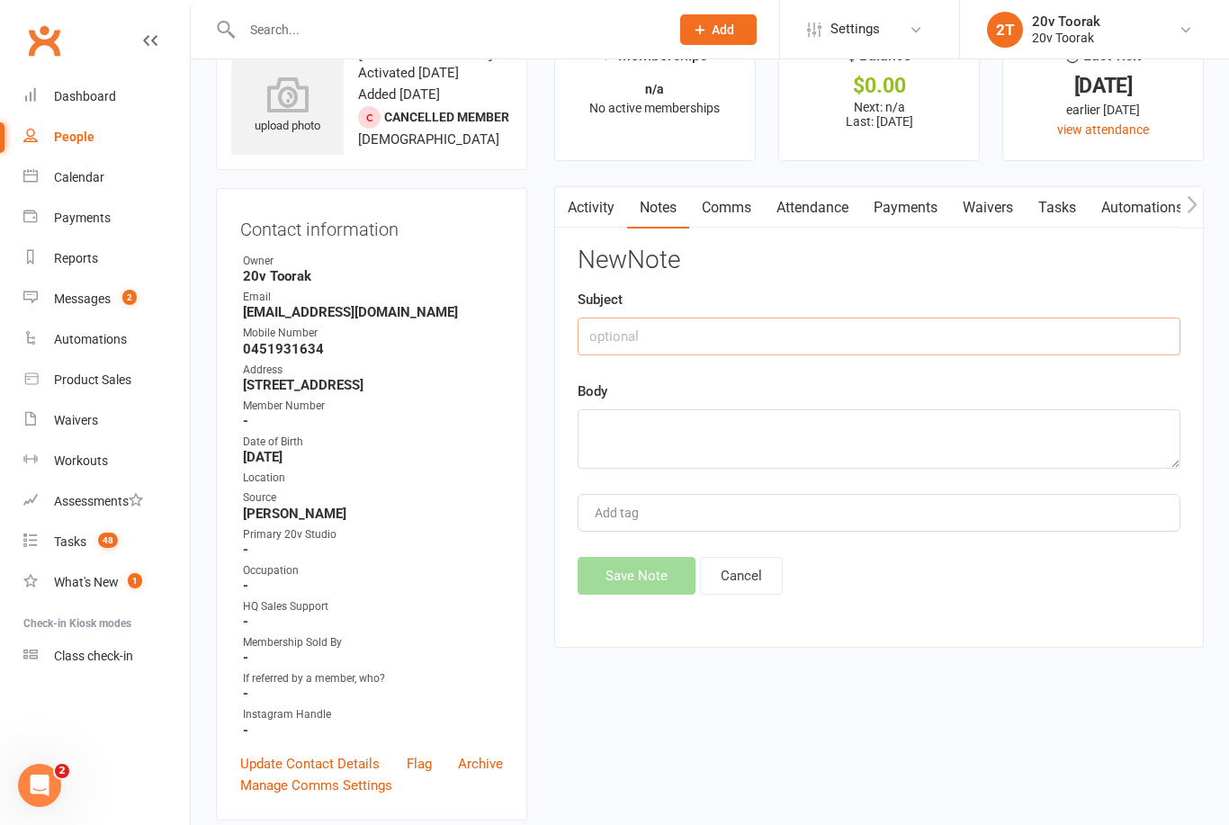
click at [832, 335] on input "text" at bounding box center [878, 336] width 603 height 38
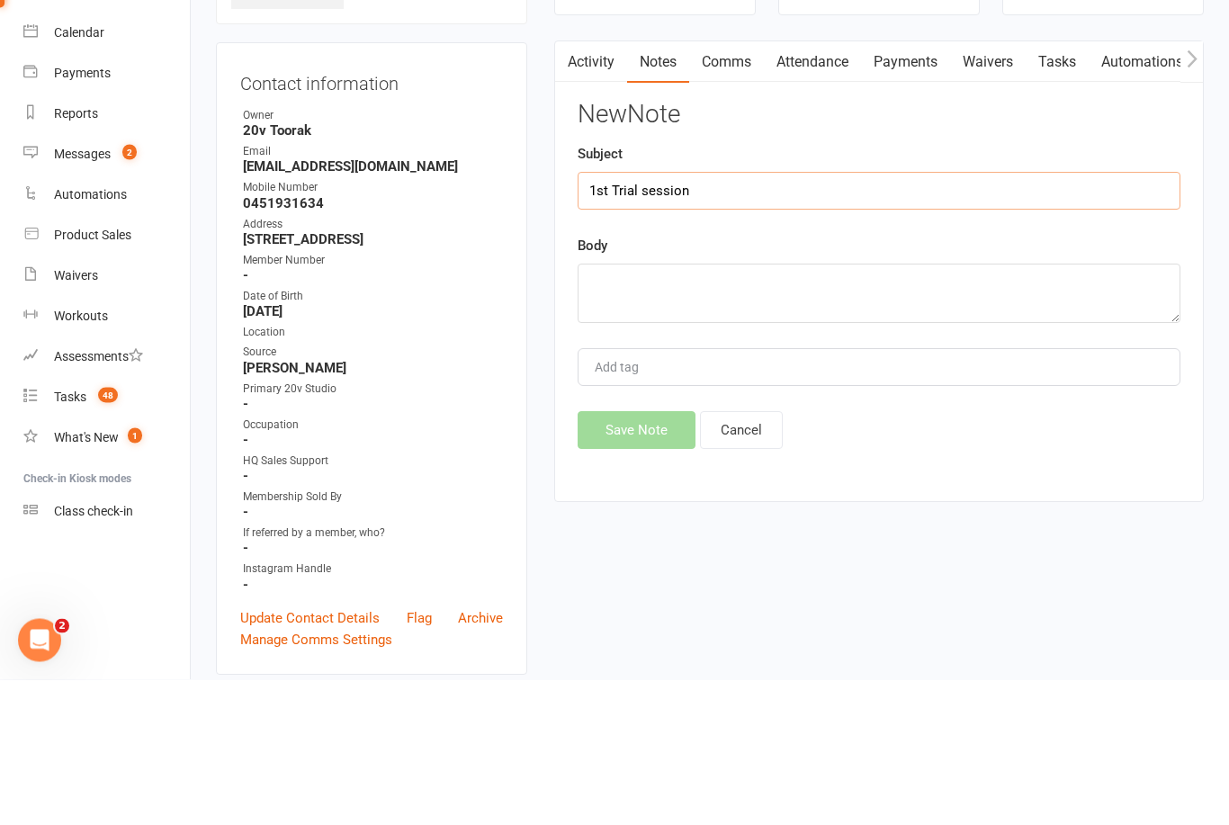
type input "1st Trial session"
click at [809, 409] on textarea at bounding box center [878, 438] width 603 height 59
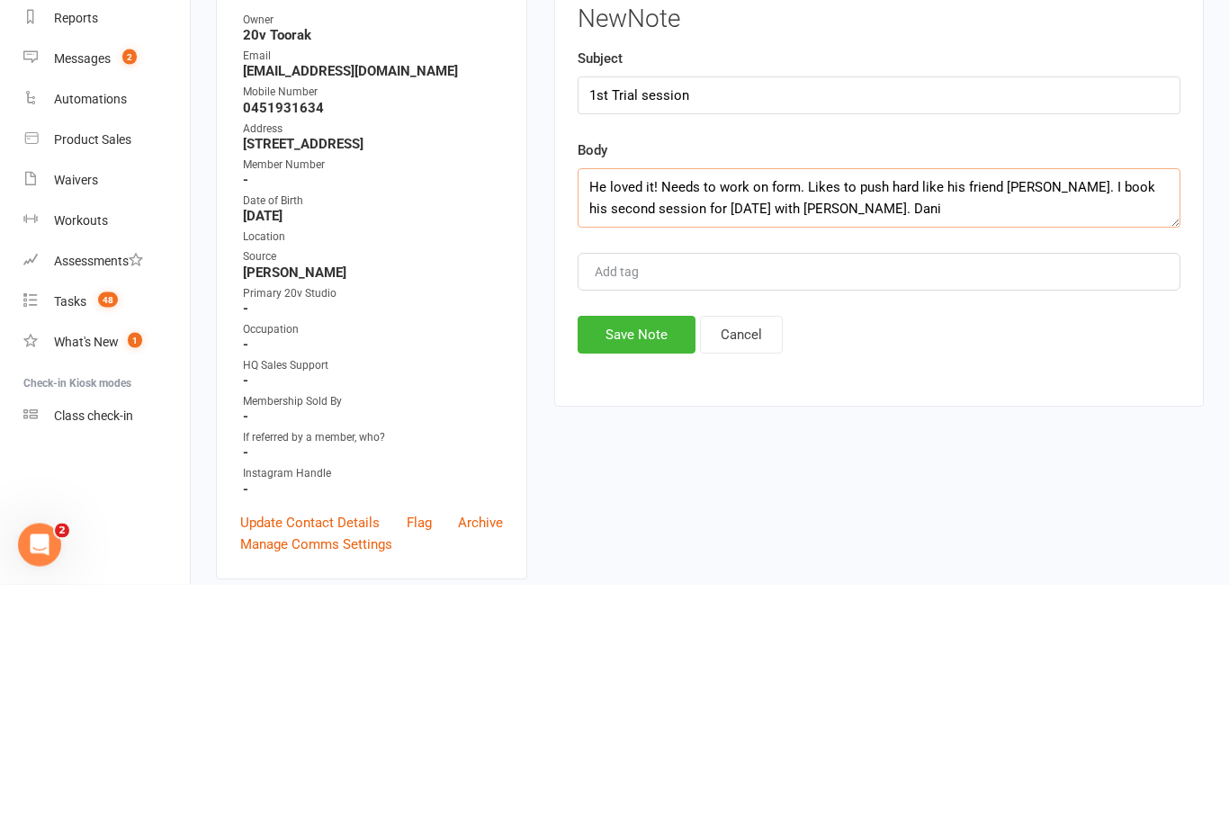
type textarea "He loved it! Needs to work on form. Likes to push hard like his friend Hugh. I …"
click at [650, 557] on button "Save Note" at bounding box center [636, 576] width 118 height 38
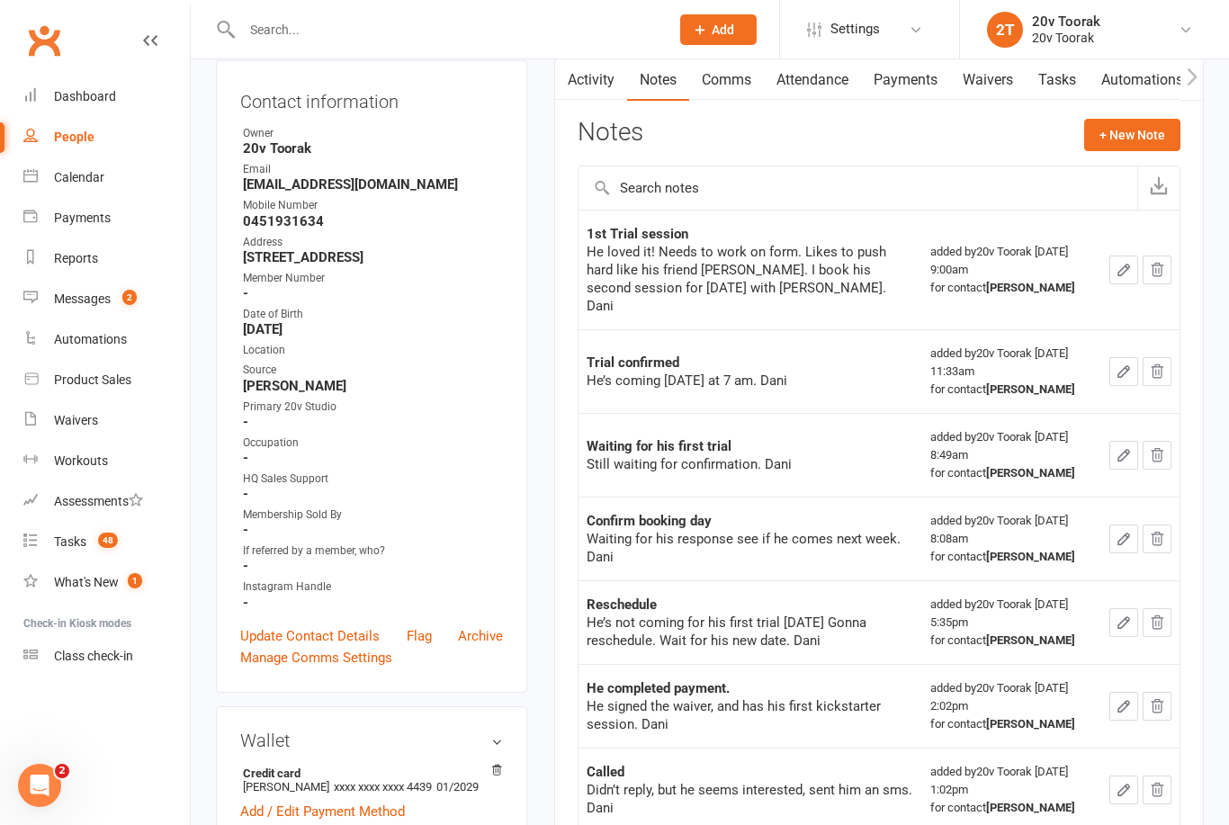
scroll to position [0, 0]
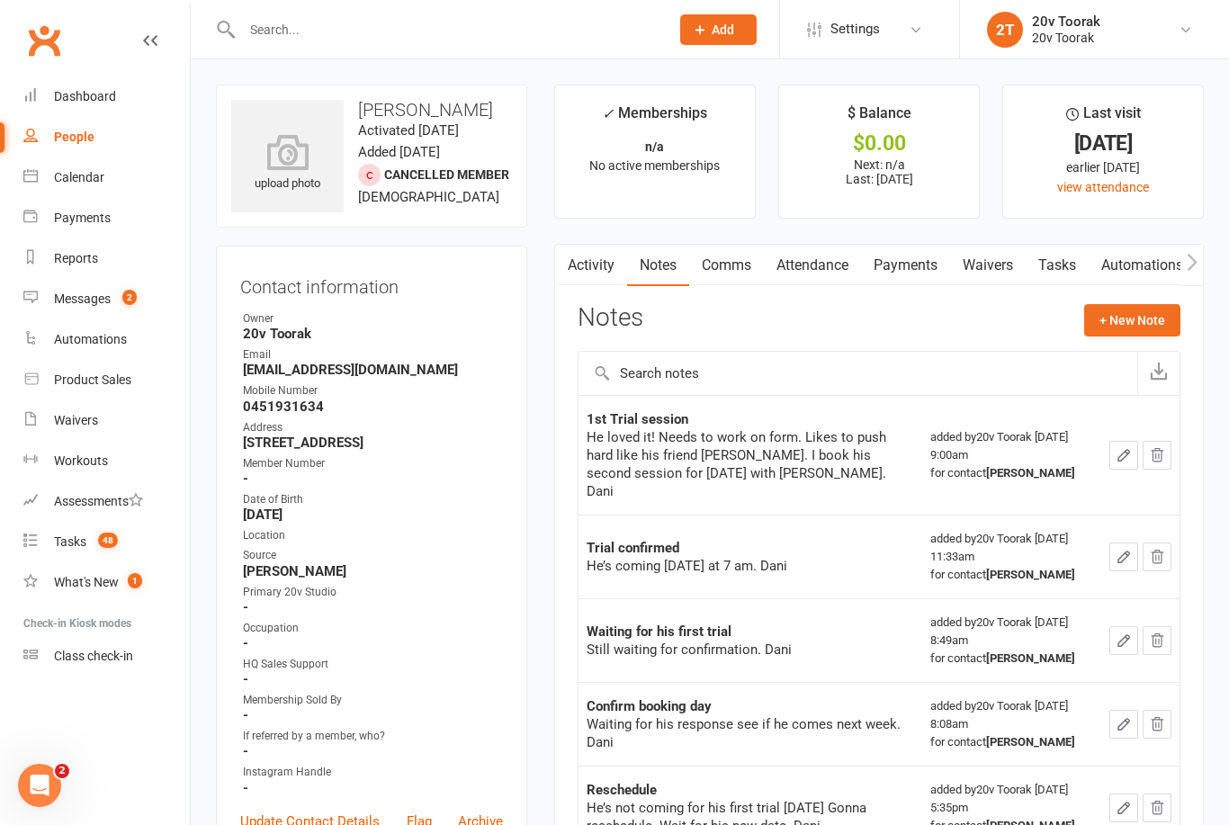
click at [1140, 322] on button "+ New Note" at bounding box center [1132, 320] width 96 height 32
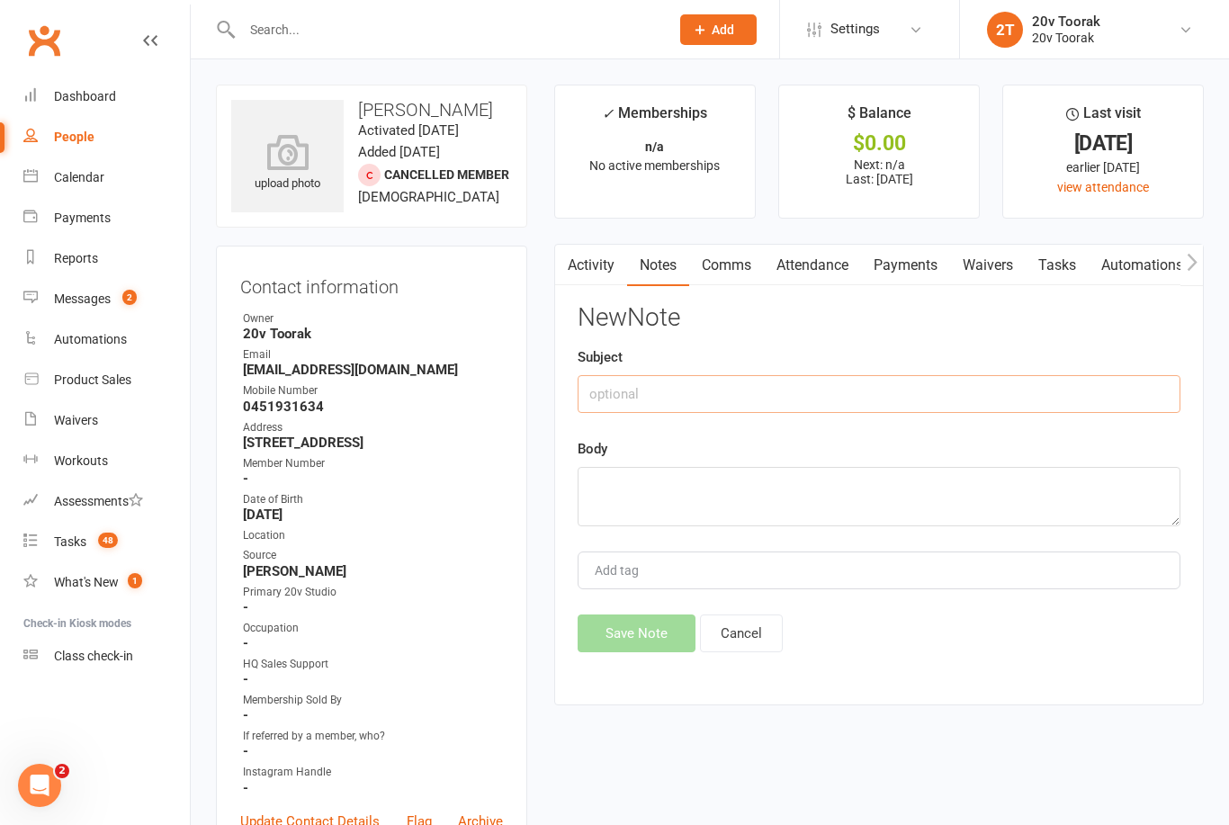
click at [988, 400] on input "text" at bounding box center [878, 394] width 603 height 38
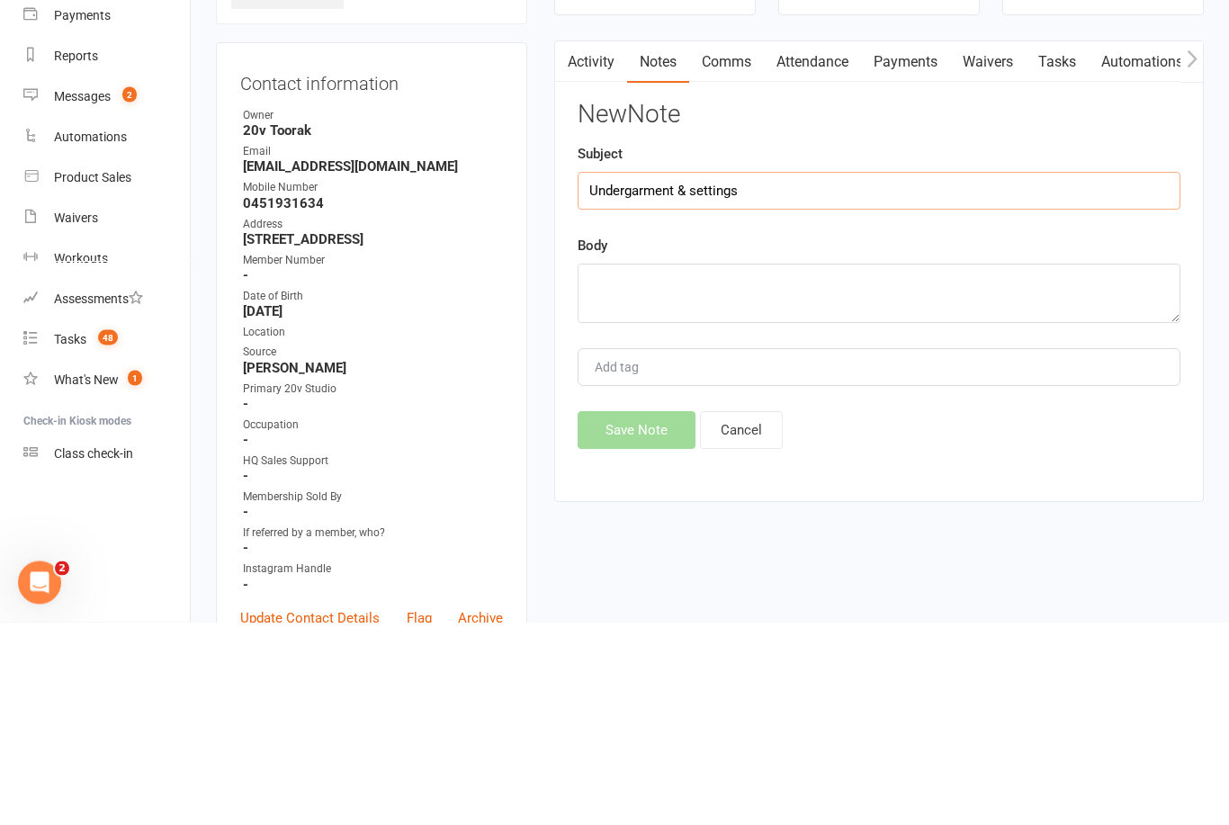
type input "Undergarment & settings"
click at [793, 467] on textarea at bounding box center [878, 496] width 603 height 59
type textarea "U"
type textarea "C"
type textarea "Z"
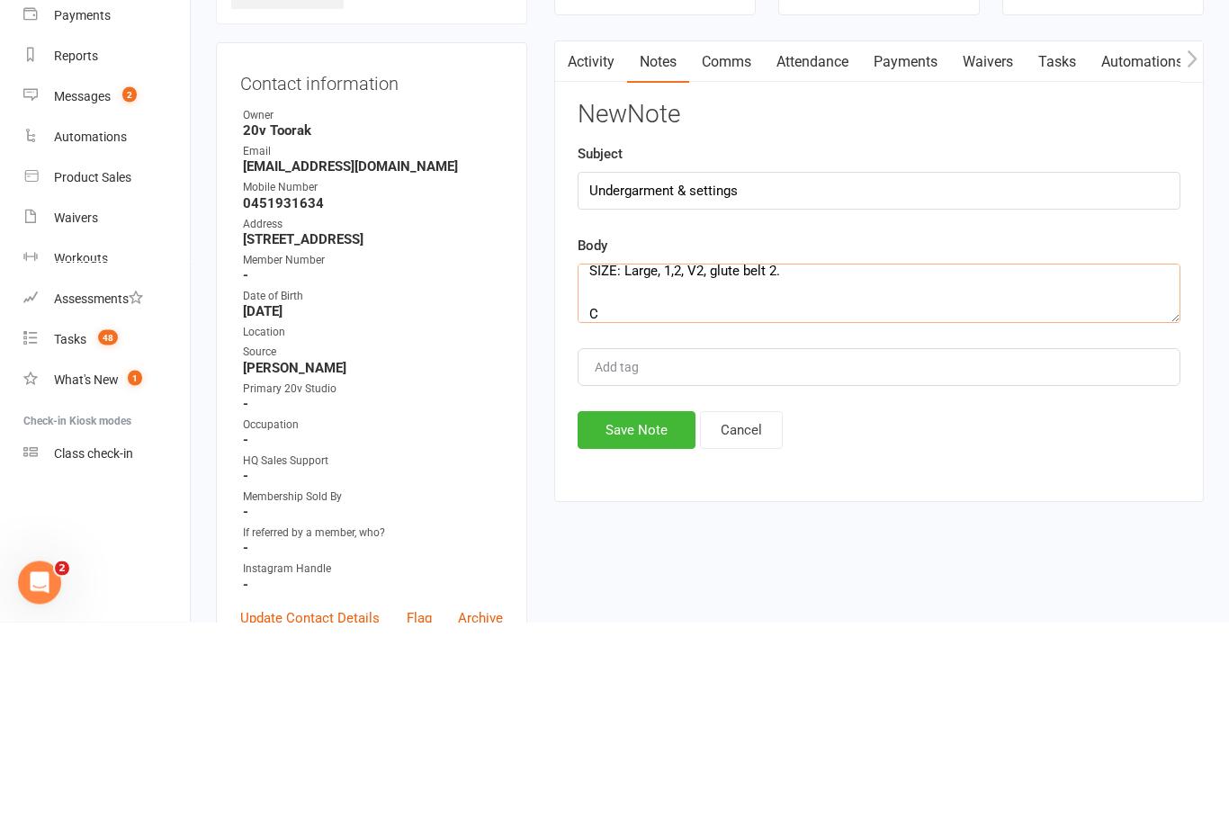
scroll to position [12, 0]
click at [693, 467] on textarea "SIZE: Large, 1,2, V2, glute belt 2. Card settings:" at bounding box center [878, 496] width 603 height 59
click at [791, 467] on textarea "SIZE: Large, 1,2, V2, glute belt 2. Card settings:" at bounding box center [878, 496] width 603 height 59
click at [1032, 346] on div "Subject Undergarment & settings" at bounding box center [878, 379] width 603 height 67
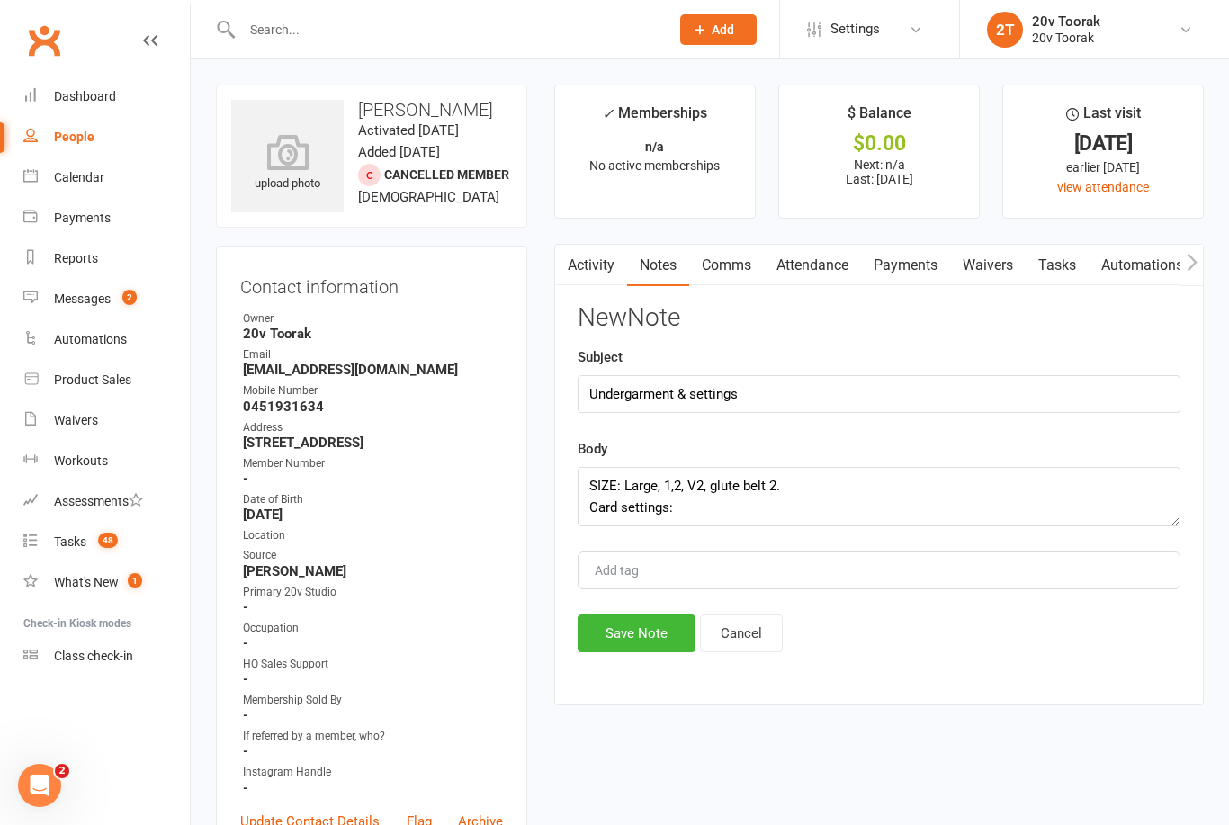
click at [755, 515] on textarea "SIZE: Large, 1,2, V2, glute belt 2. Card settings:" at bounding box center [878, 496] width 603 height 59
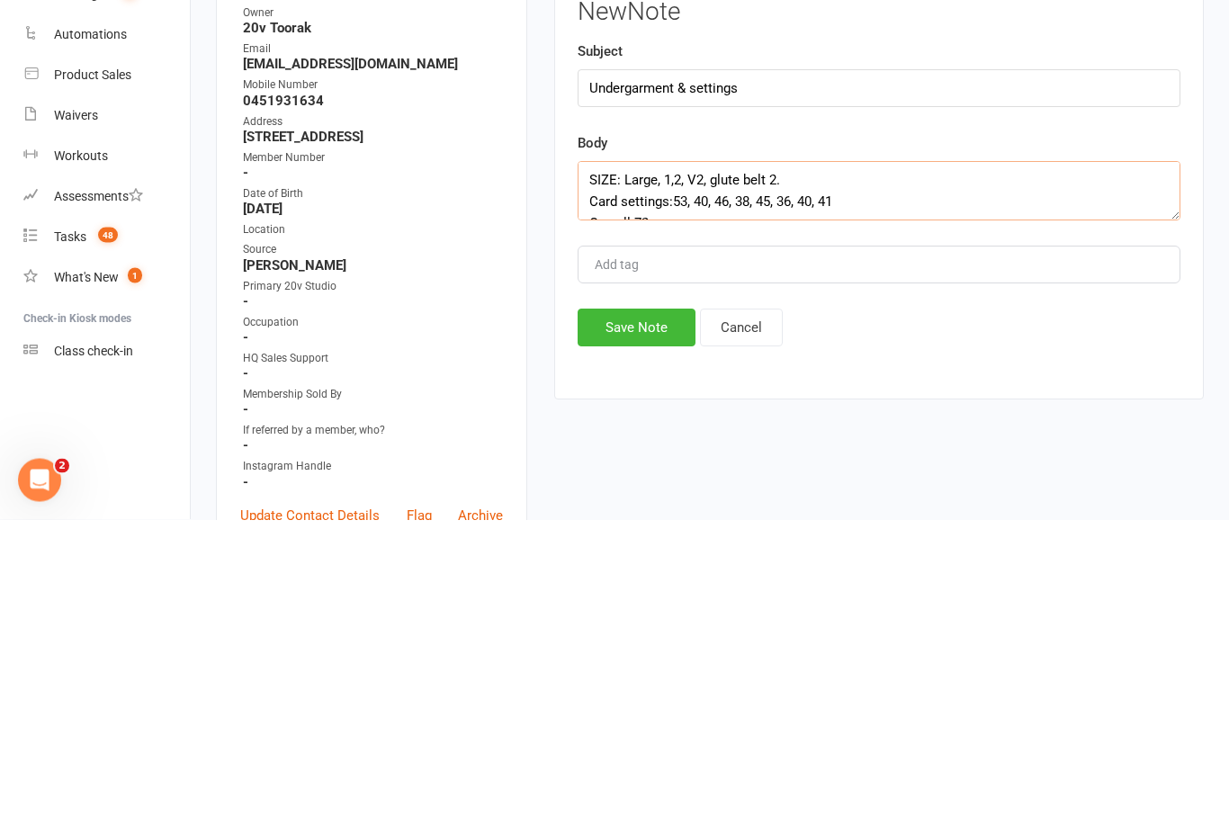
scroll to position [9, 0]
type textarea "SIZE: Large, 1,2, V2, glute belt 2. Card settings:53, 40, 46, 38, 45, 36, 40, 4…"
click at [658, 614] on button "Save Note" at bounding box center [636, 633] width 118 height 38
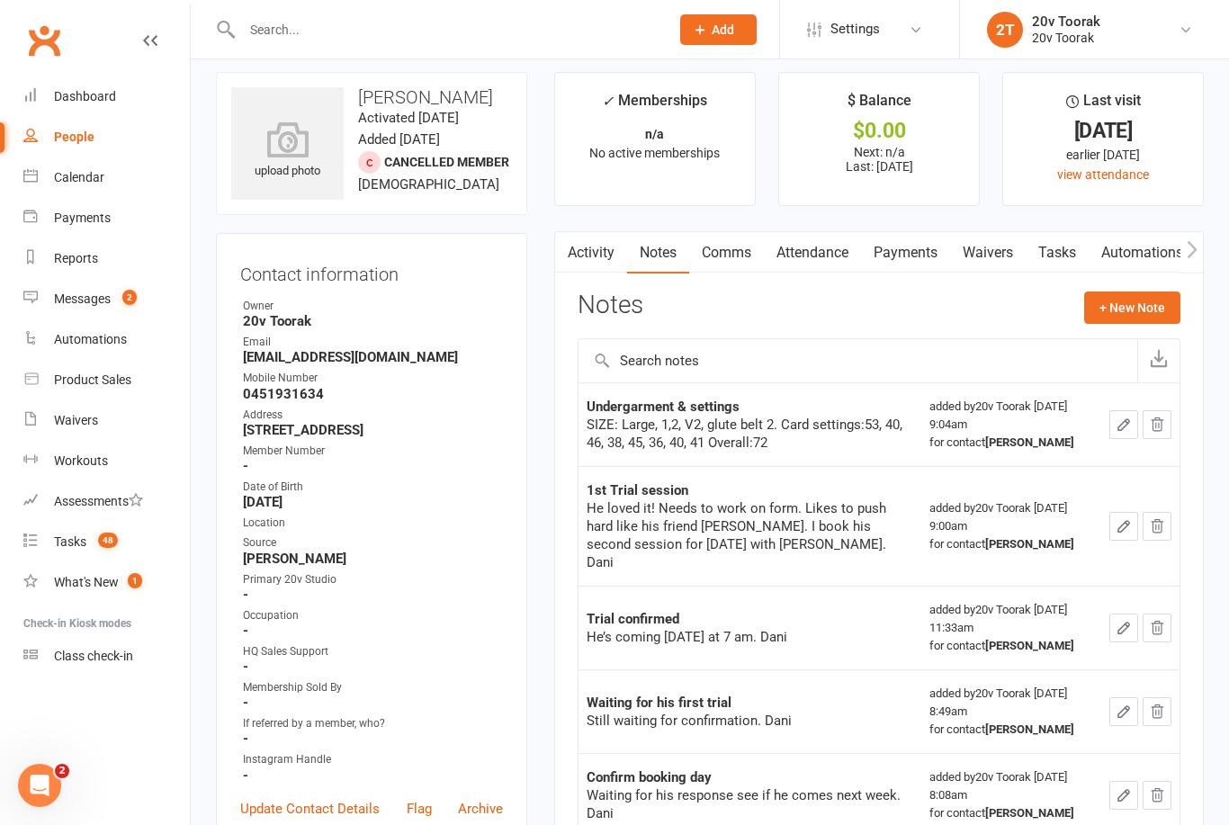
scroll to position [0, 0]
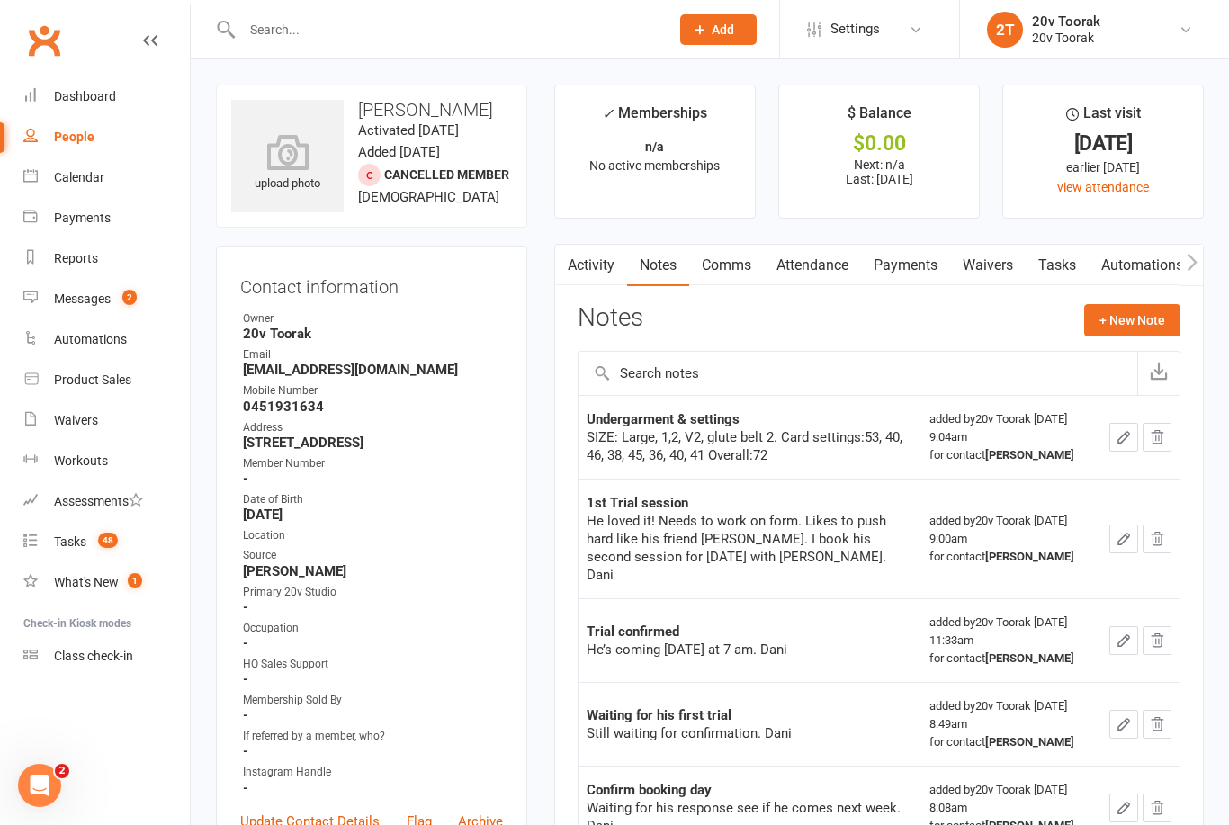
click at [298, 9] on div at bounding box center [436, 29] width 441 height 58
click at [283, 34] on input "text" at bounding box center [447, 29] width 420 height 25
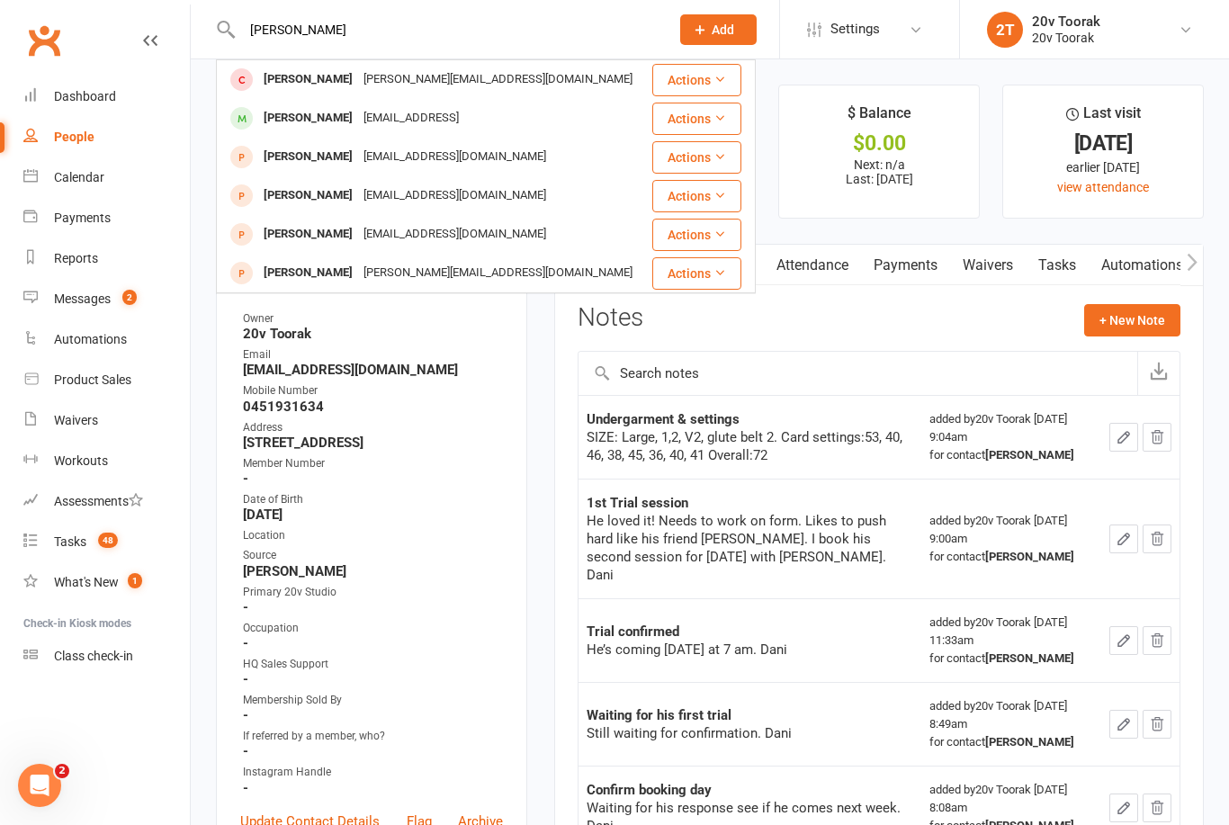
type input "Byron"
click at [319, 123] on div "Byron Quinton" at bounding box center [308, 118] width 100 height 26
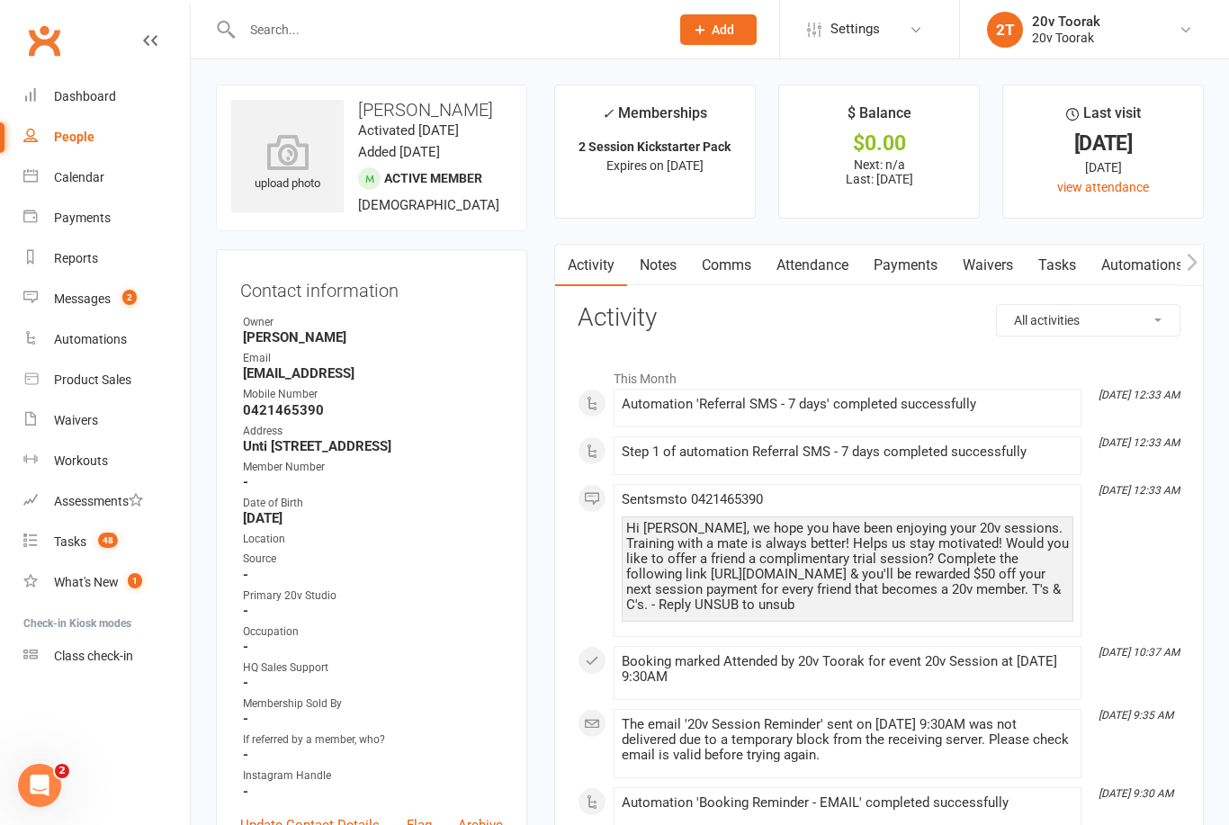
click at [666, 280] on link "Notes" at bounding box center [658, 265] width 62 height 41
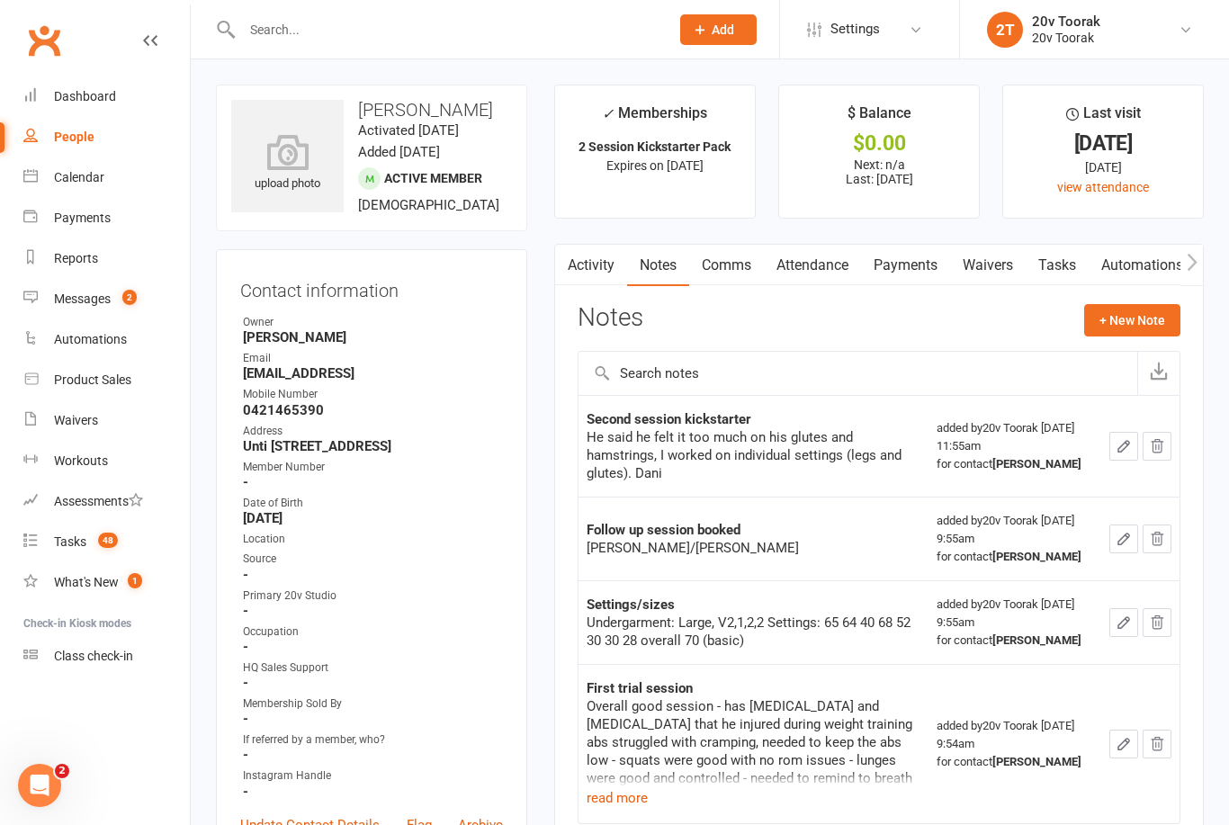
click at [1133, 318] on button "+ New Note" at bounding box center [1132, 320] width 96 height 32
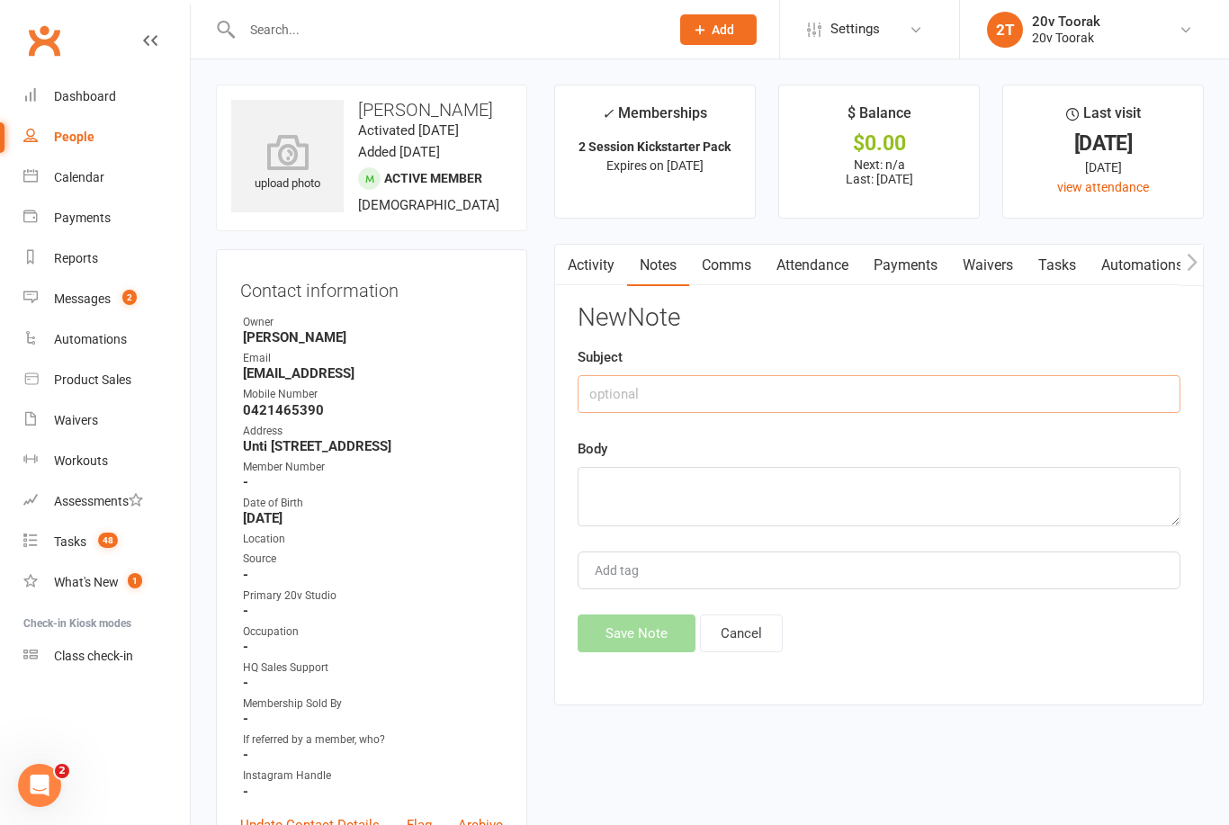
click at [756, 389] on input "text" at bounding box center [878, 394] width 603 height 38
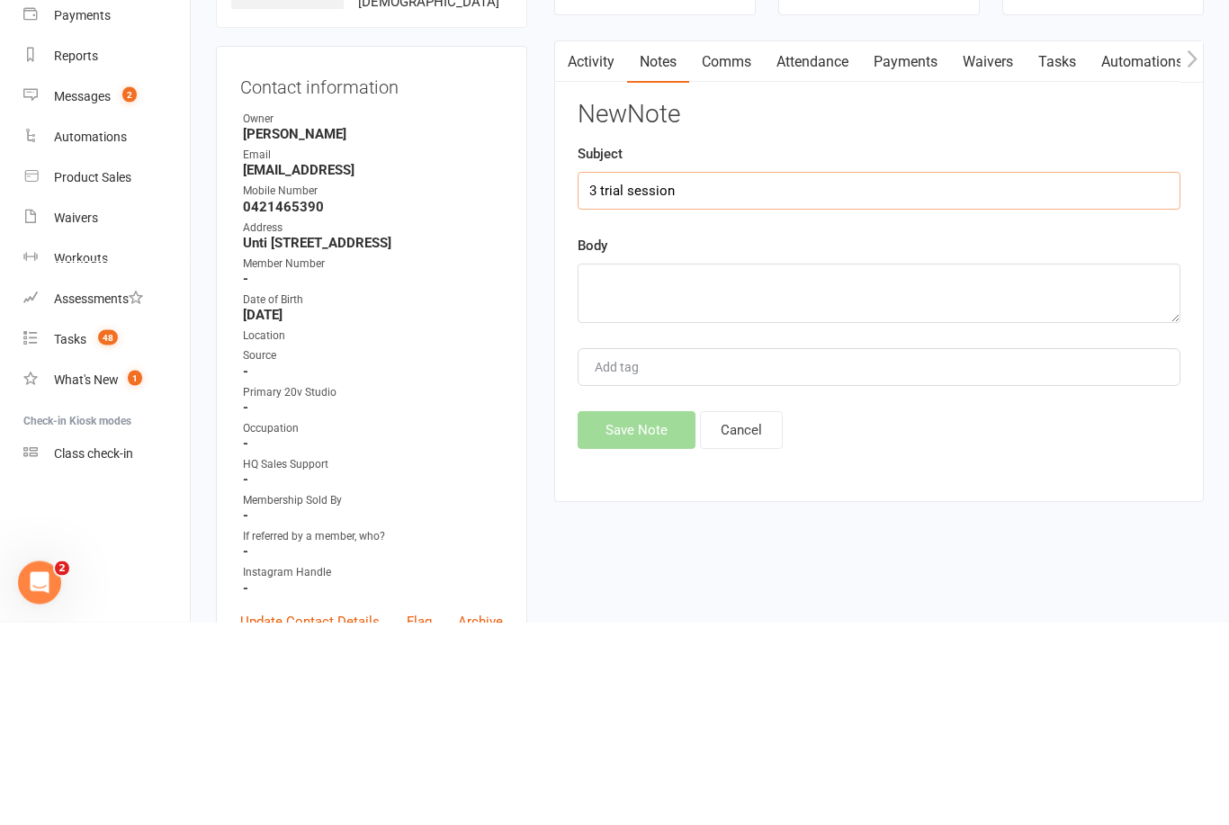
type input "3 trial session"
click at [818, 467] on textarea at bounding box center [878, 496] width 603 height 59
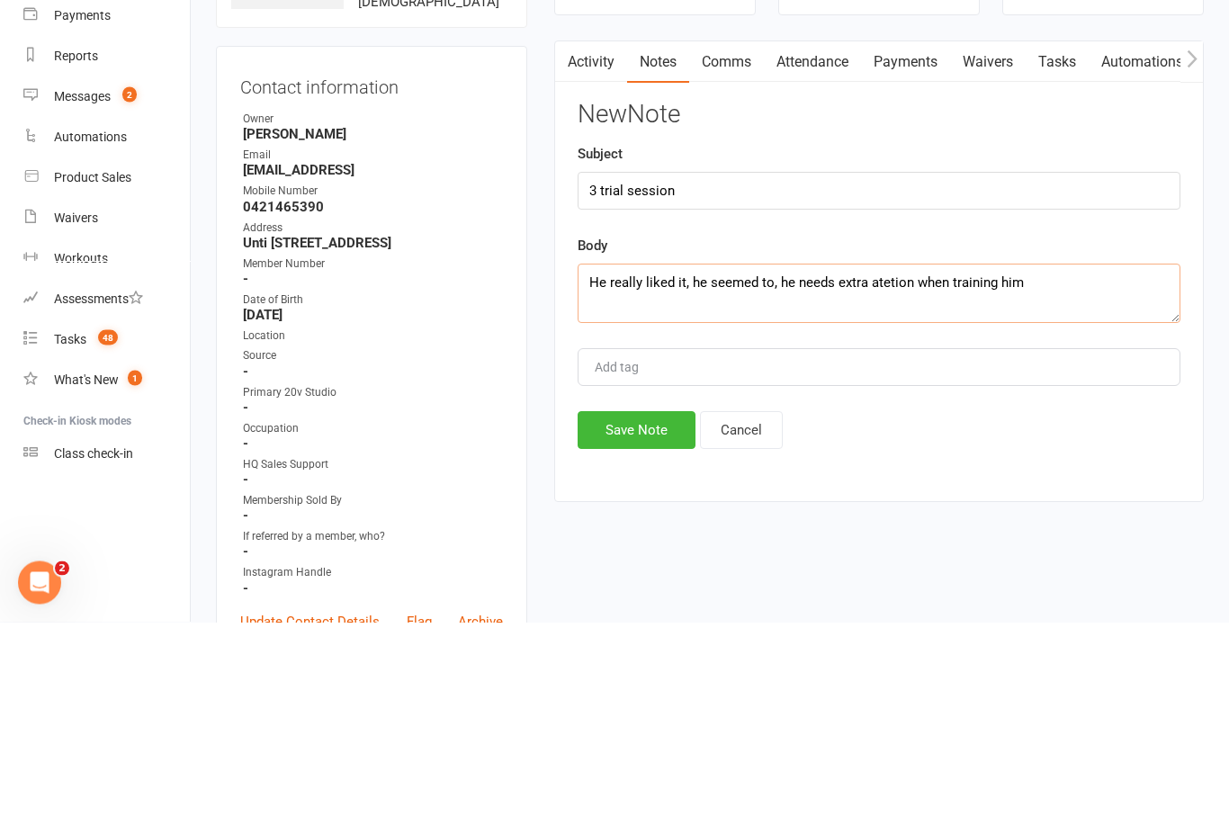
click at [898, 467] on textarea "He really liked it, he seemed to, he needs extra atetion when training him" at bounding box center [878, 496] width 603 height 59
click at [1063, 467] on textarea "He really liked it, he seemed to, he needs extra attention when training him" at bounding box center [878, 496] width 603 height 59
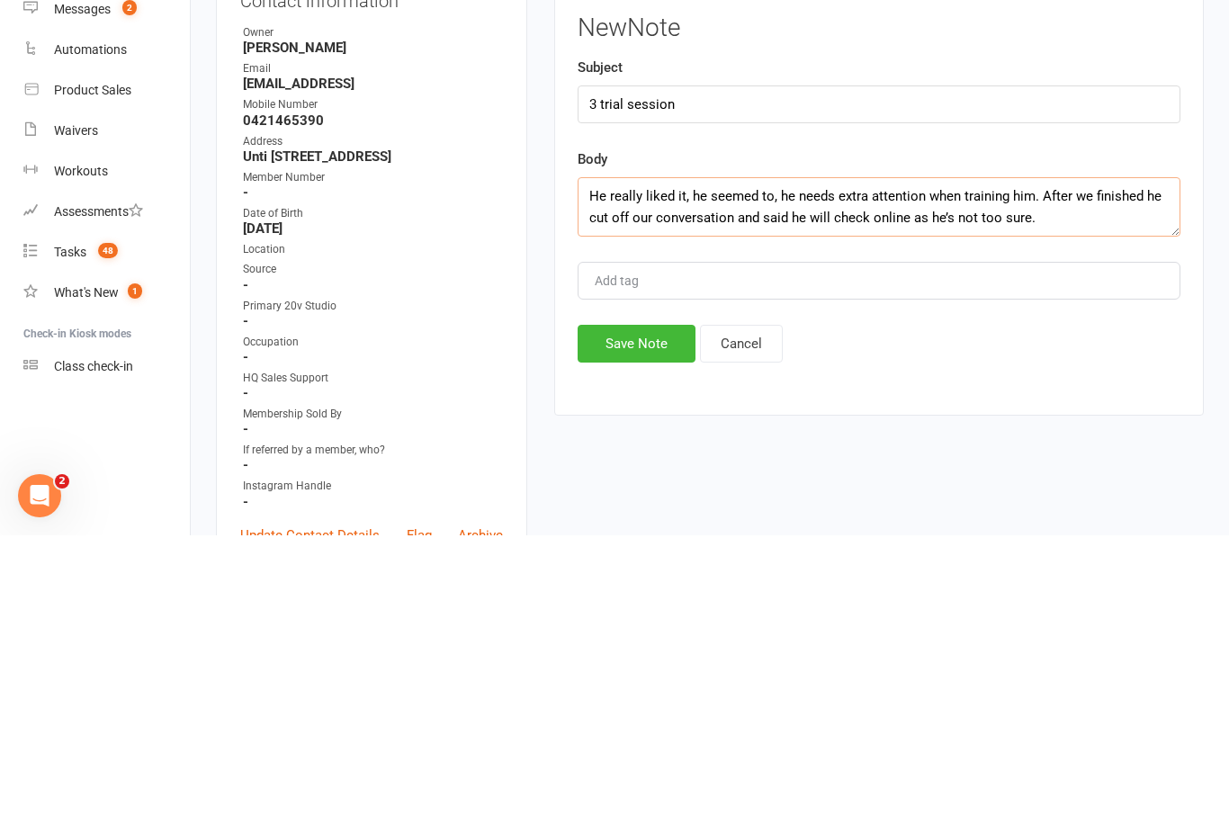
type textarea "He really liked it, he seemed to, he needs extra attention when training him. A…"
click at [634, 614] on button "Save Note" at bounding box center [636, 633] width 118 height 38
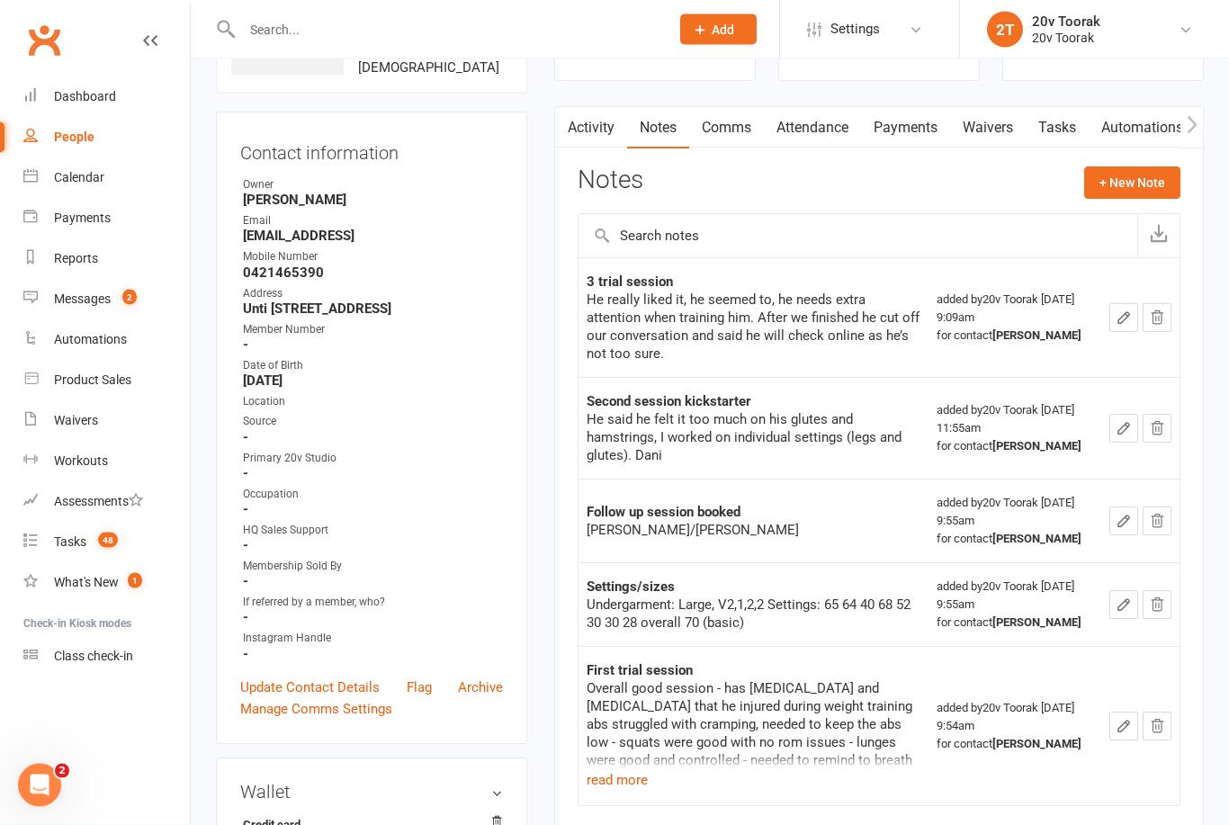
scroll to position [124, 0]
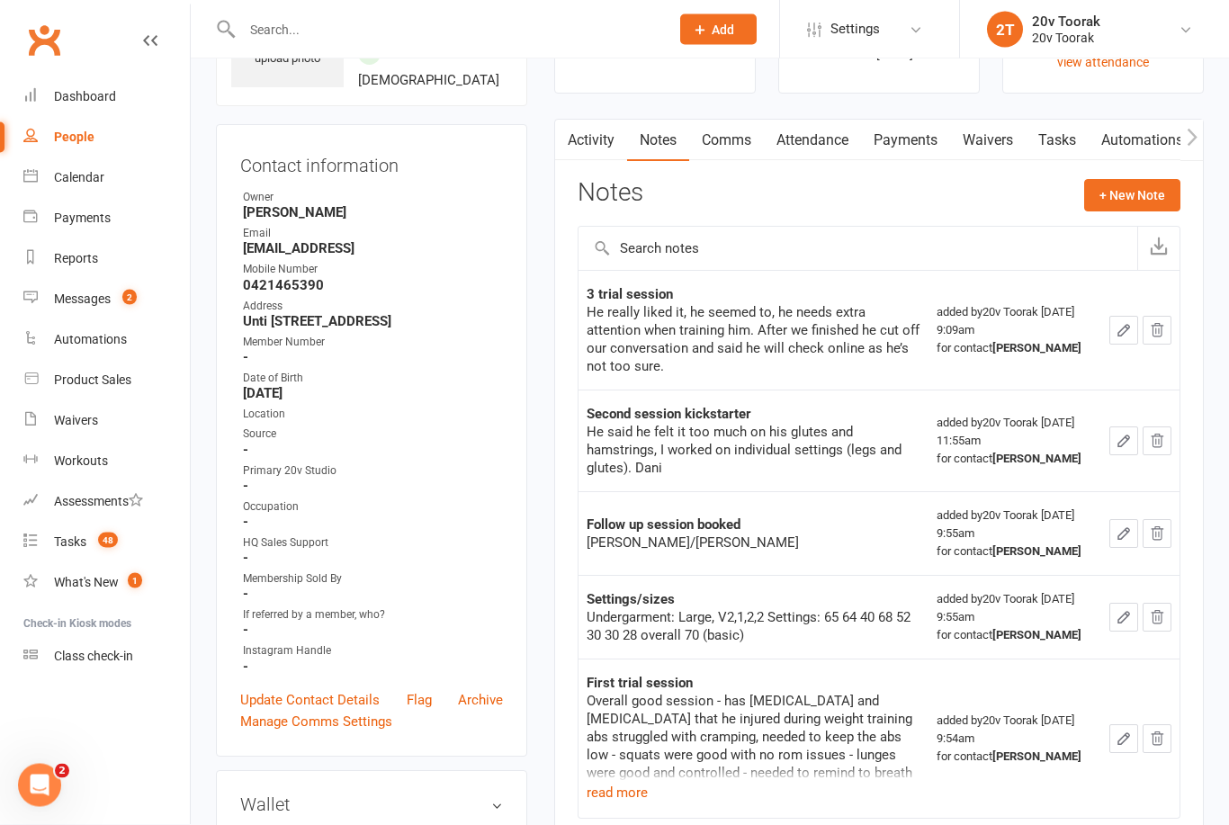
click at [747, 146] on link "Comms" at bounding box center [726, 141] width 75 height 41
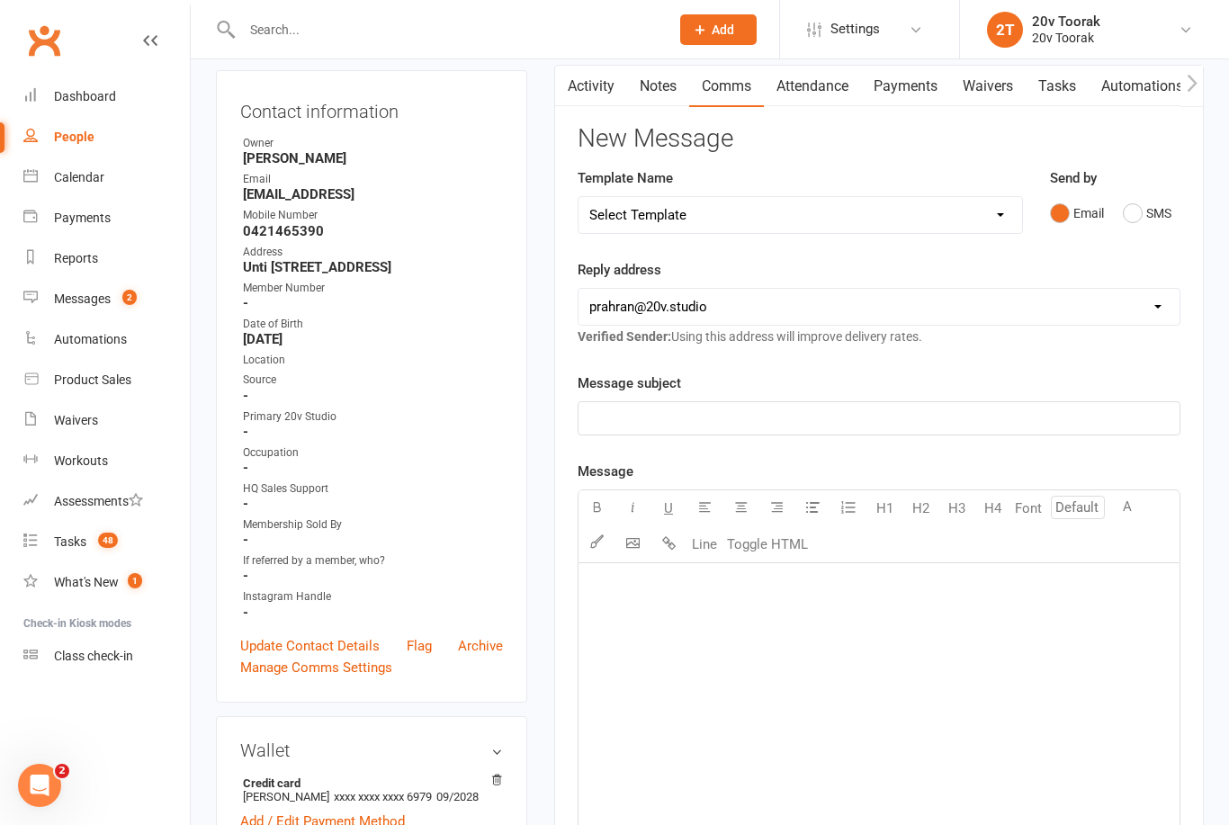
scroll to position [183, 0]
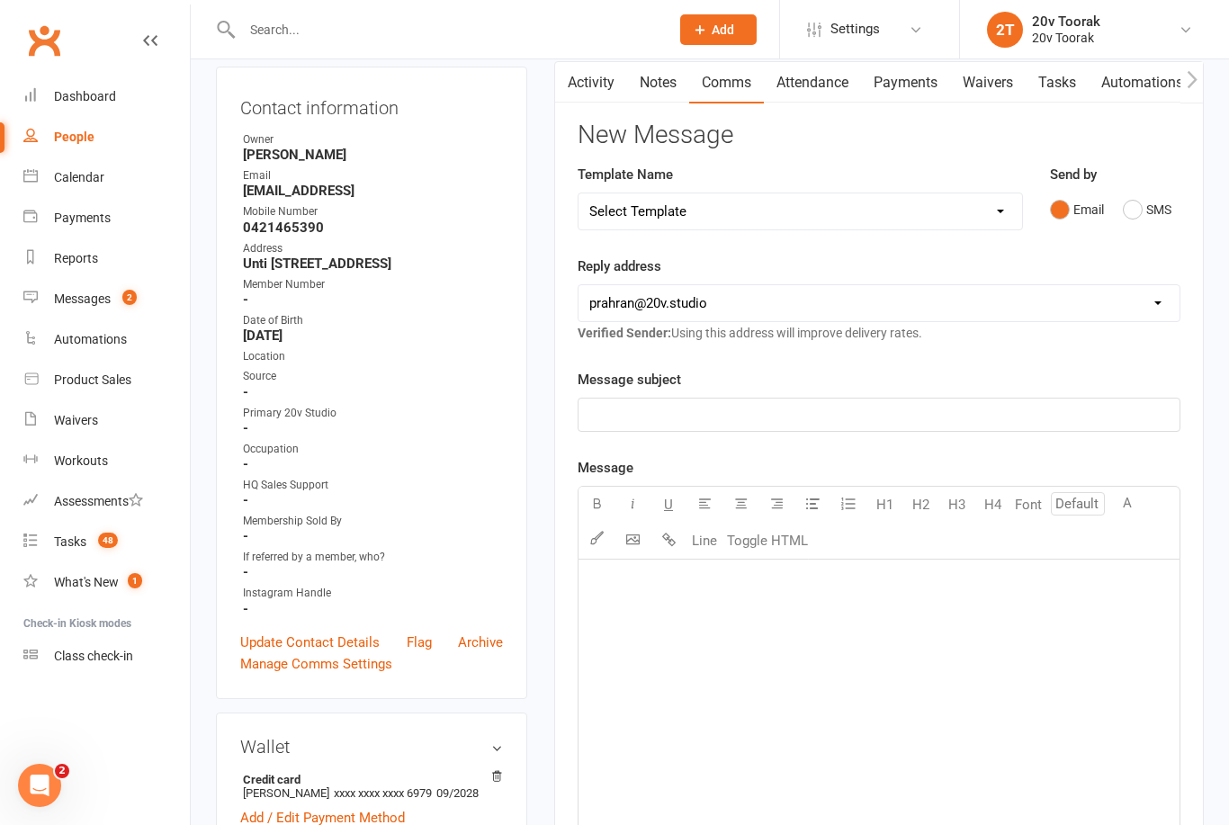
click at [584, 87] on link "Activity" at bounding box center [591, 82] width 72 height 41
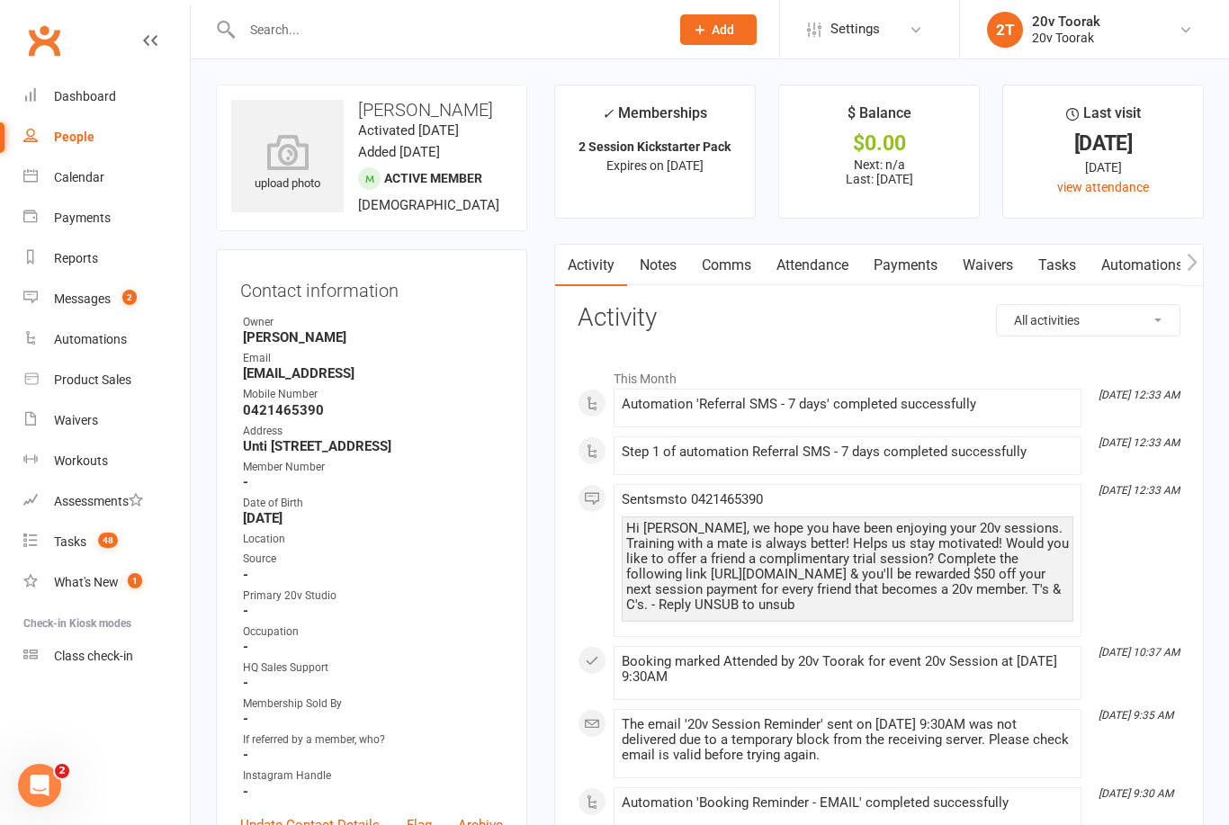
click at [654, 270] on link "Notes" at bounding box center [658, 265] width 62 height 41
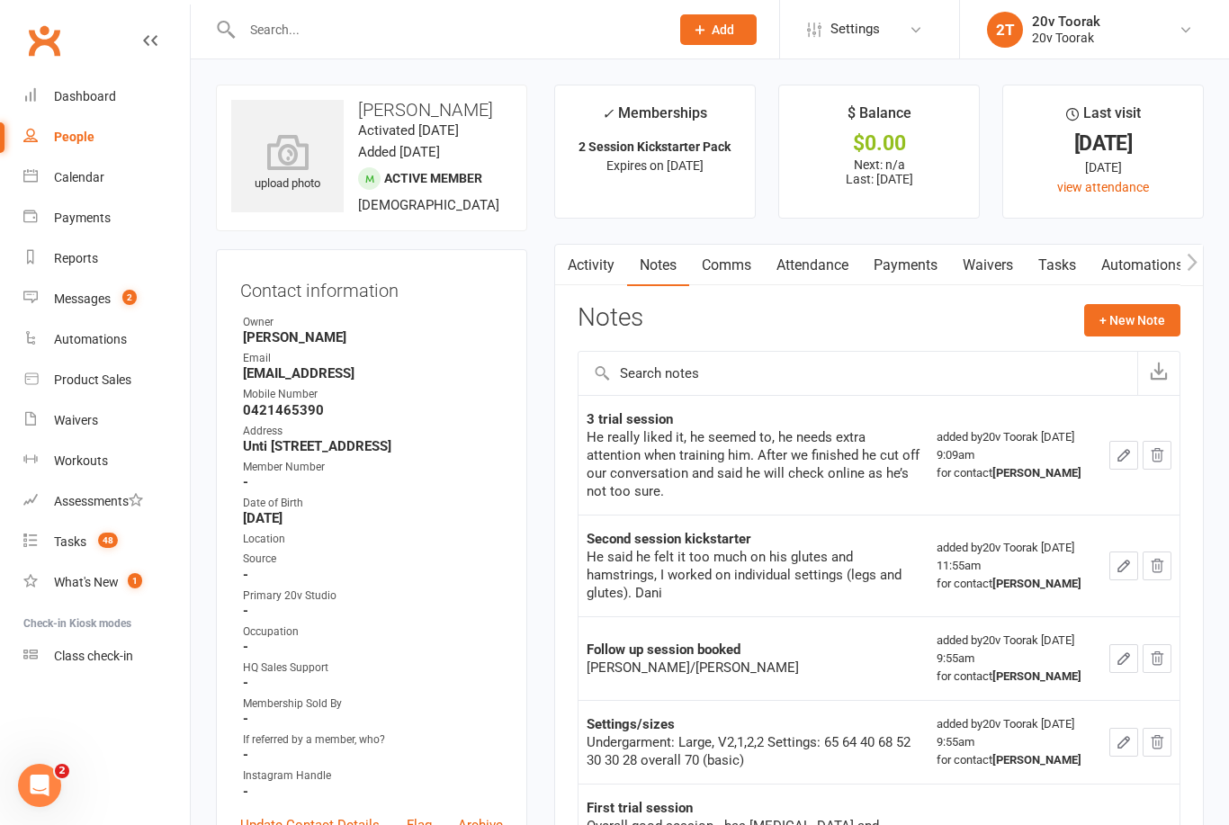
click at [1069, 267] on link "Tasks" at bounding box center [1056, 265] width 63 height 41
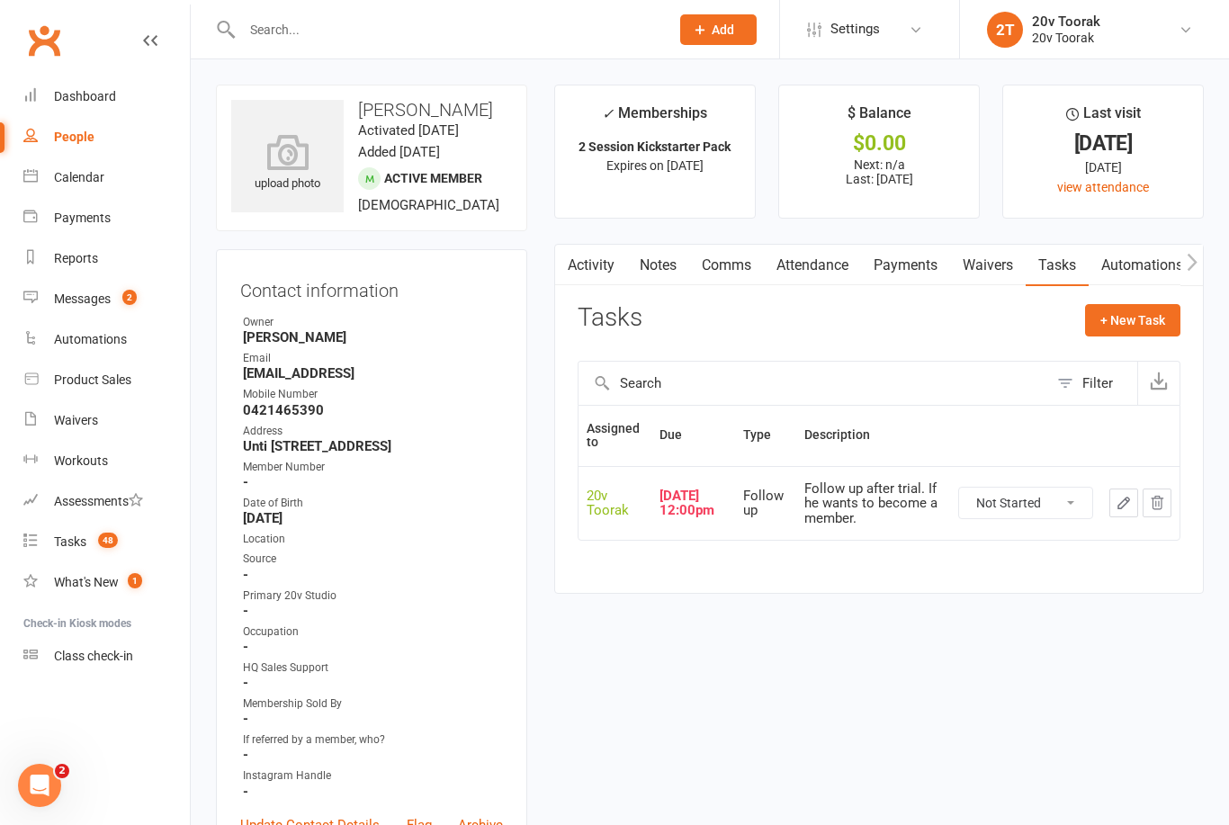
click at [1127, 508] on button "button" at bounding box center [1123, 502] width 29 height 29
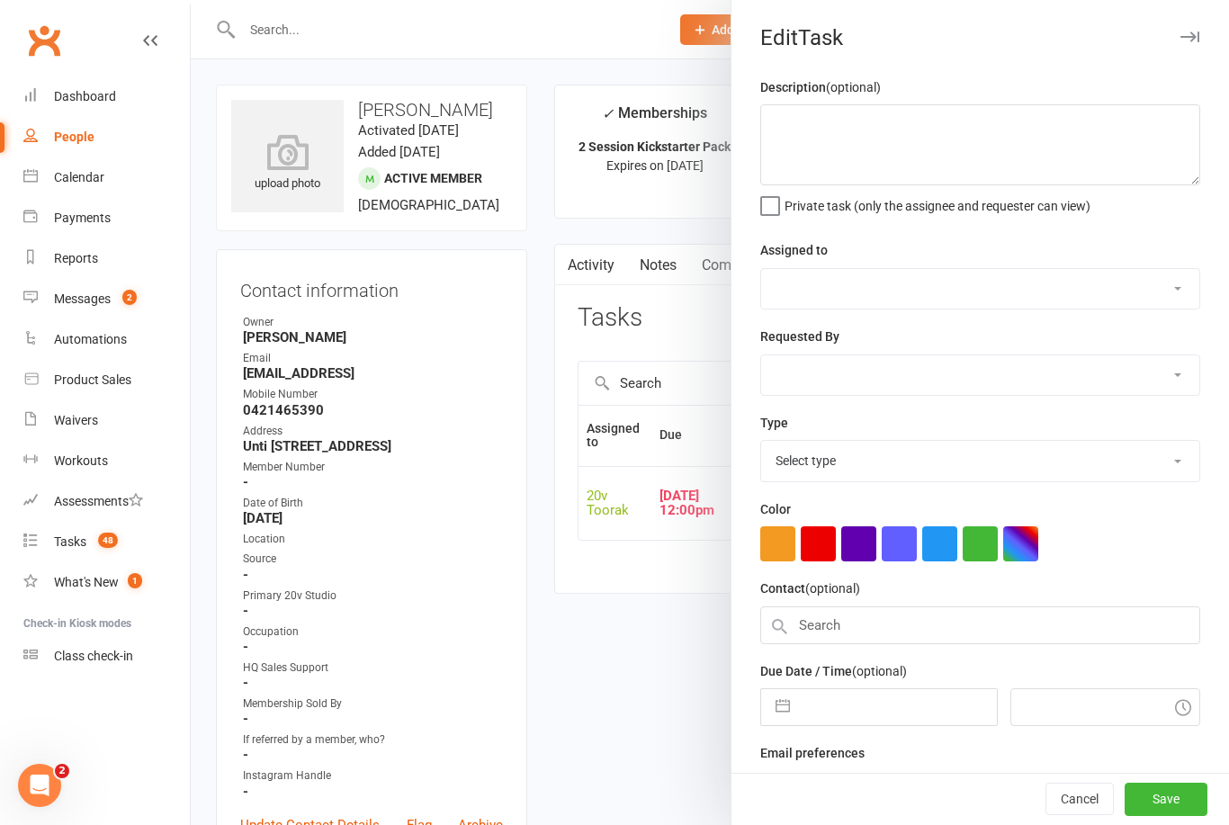
type textarea "Follow up after trial. If he wants to become a member."
select select "45736"
type input "10 Sep 2025"
type input "12:00pm"
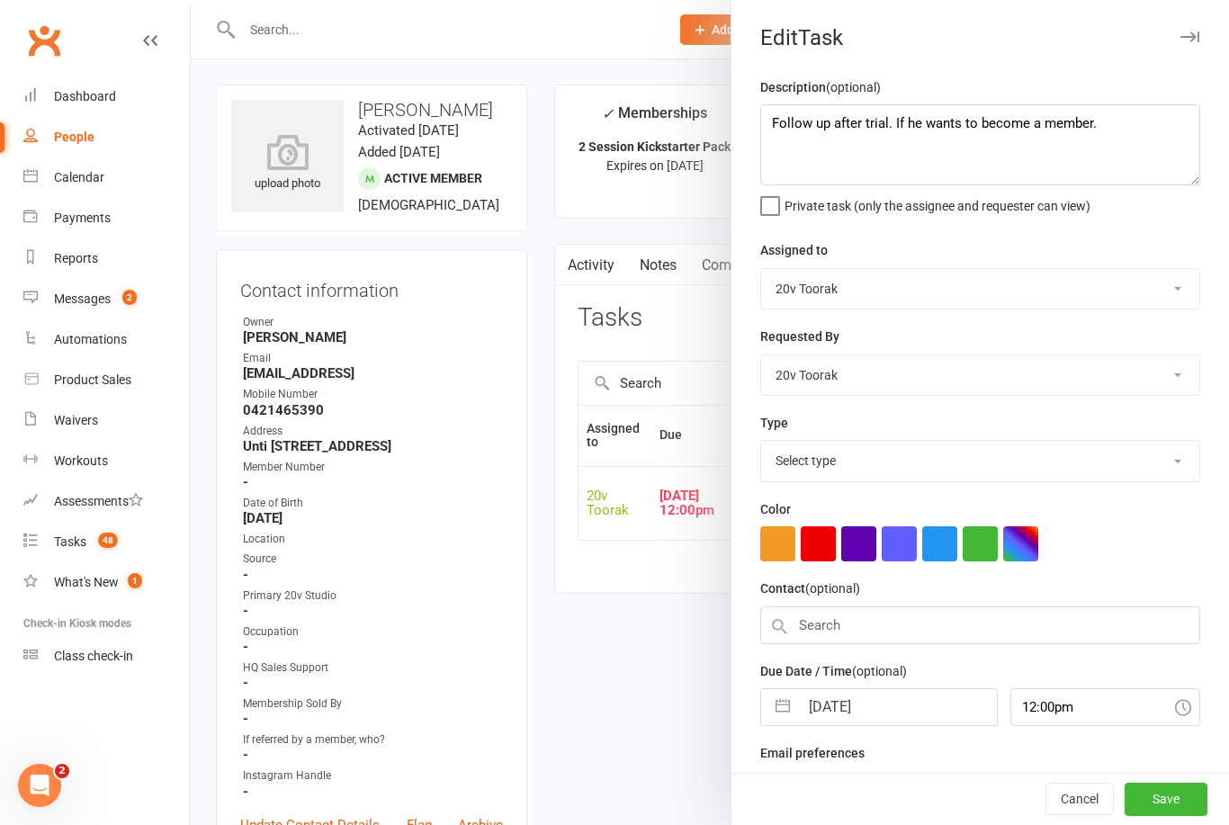
select select "23277"
click at [959, 125] on textarea "Follow up after trial. If he wants to become a member." at bounding box center [980, 144] width 440 height 81
click at [940, 124] on textarea "Follow up after trial. If he wants to become a member." at bounding box center [980, 144] width 440 height 81
click at [944, 121] on textarea "Follow up after trial. If he wants to become a member." at bounding box center [980, 144] width 440 height 81
click at [1183, 814] on button "Save" at bounding box center [1165, 799] width 83 height 32
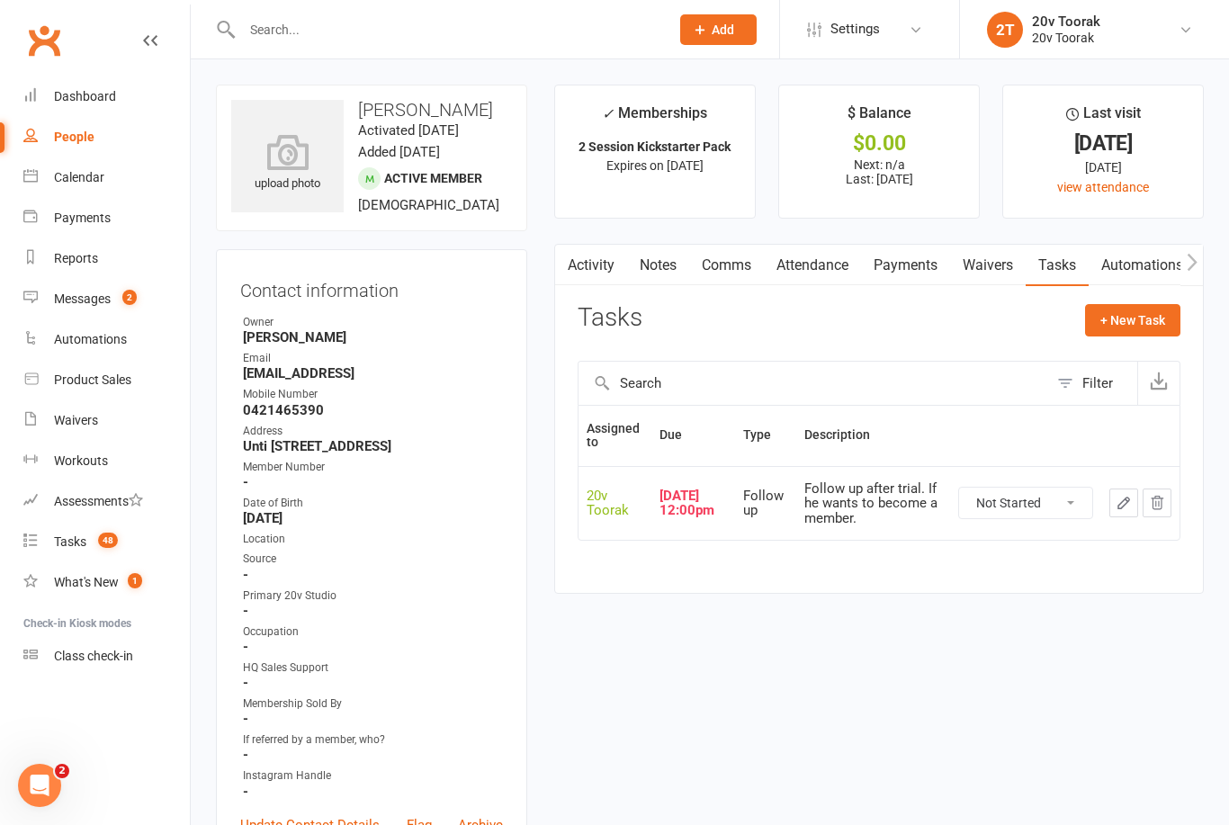
click at [1062, 493] on select "Not Started In Progress Waiting Complete" at bounding box center [1025, 502] width 133 height 31
select select "unstarted"
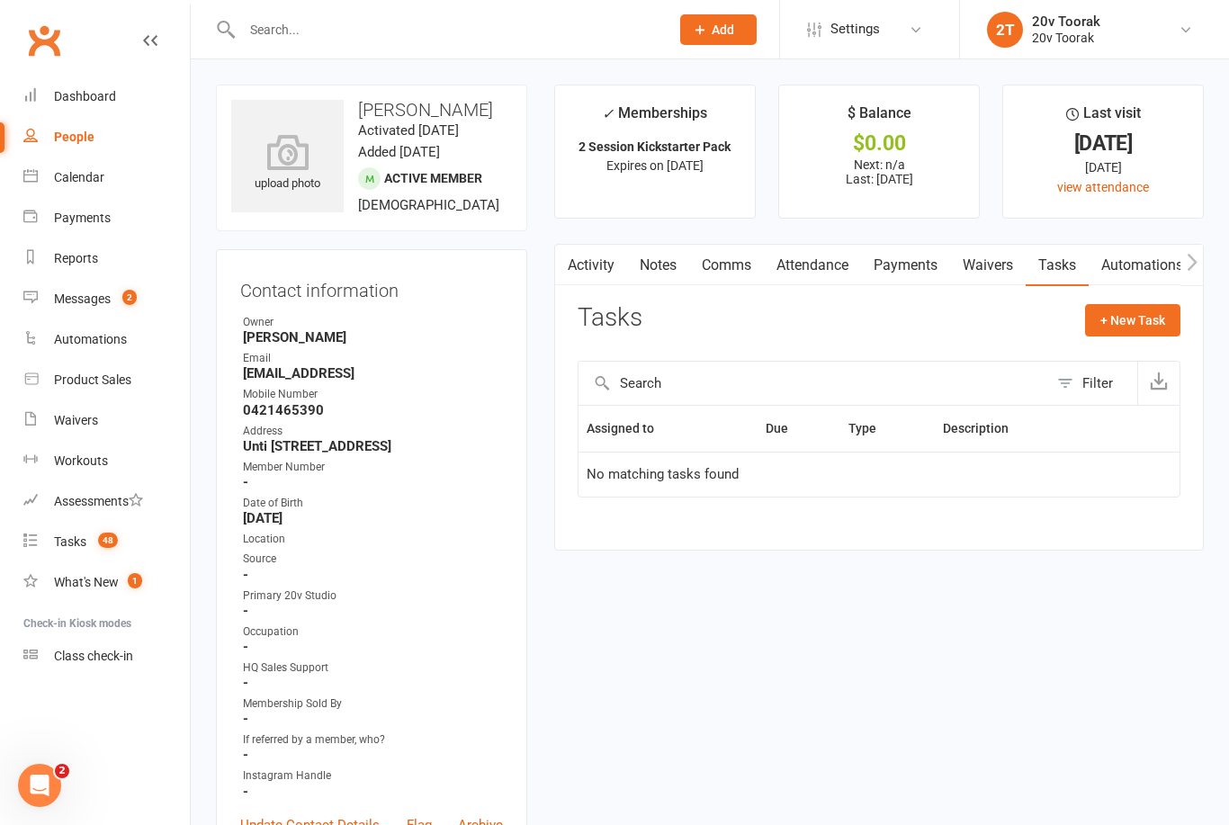
click at [1161, 319] on button "+ New Task" at bounding box center [1132, 320] width 95 height 32
select select "45736"
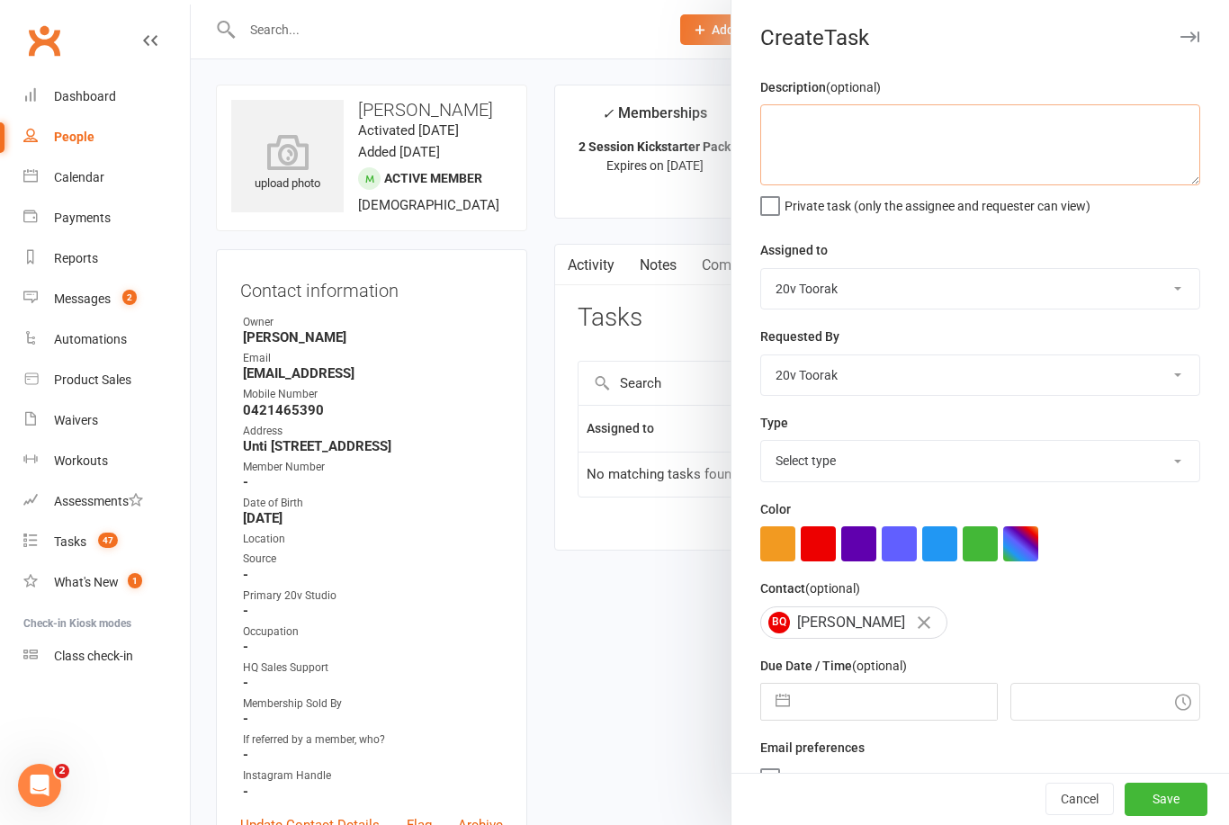
click at [982, 139] on textarea at bounding box center [980, 144] width 440 height 81
click at [999, 142] on textarea at bounding box center [980, 144] width 440 height 81
click at [953, 143] on textarea at bounding box center [980, 144] width 440 height 81
click at [907, 120] on textarea at bounding box center [980, 144] width 440 height 81
paste textarea "Follow up after trial. If he wants to become a member."
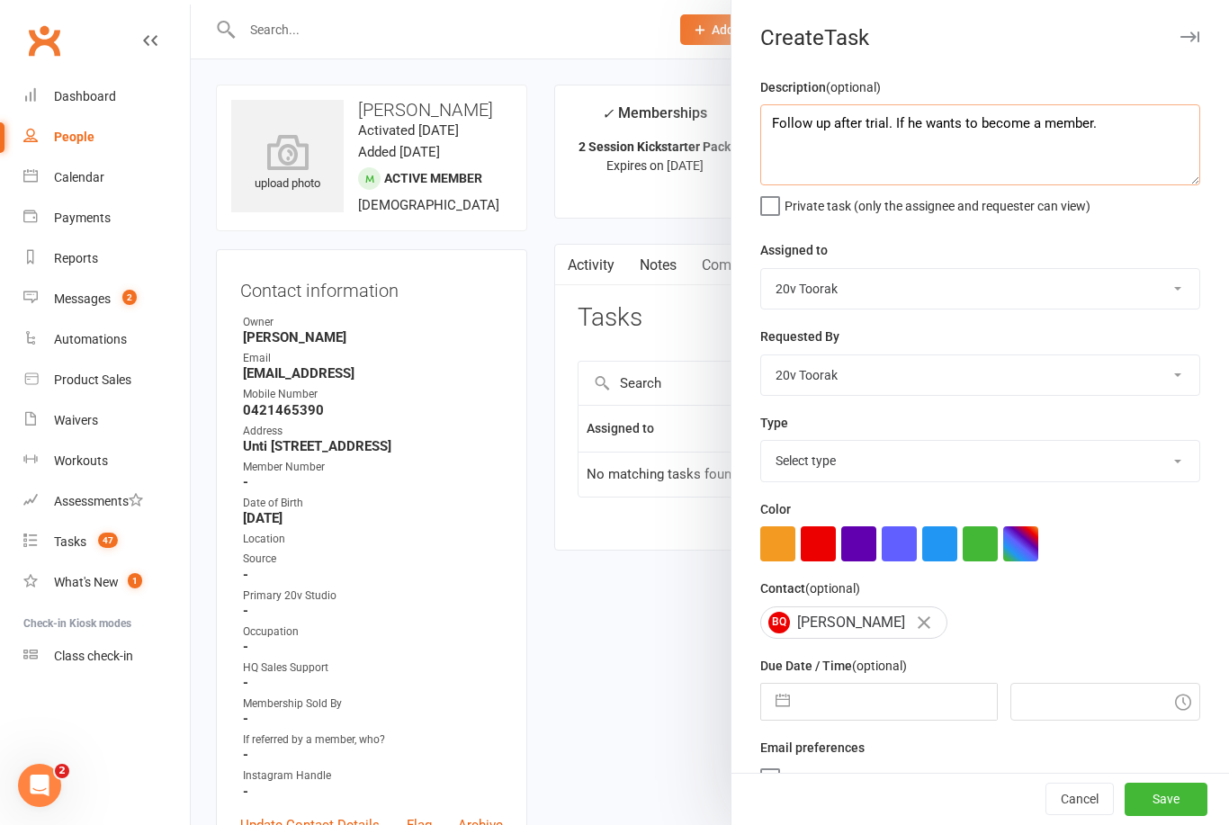
type textarea "Follow up after trial. If he wants to become a member."
click at [1151, 467] on select "Select type Call Call - to book trial Confirm session attendance Confirm trial …" at bounding box center [980, 461] width 438 height 40
select select "23277"
click at [1187, 456] on select "Call Call - to book trial Confirm session attendance Confirm trial Follow up Me…" at bounding box center [980, 461] width 438 height 40
click at [1171, 296] on select "Monique Coelho 20v HQ Yu Wang 20v Toorak Byron Kruger Graham Pearson" at bounding box center [980, 289] width 438 height 40
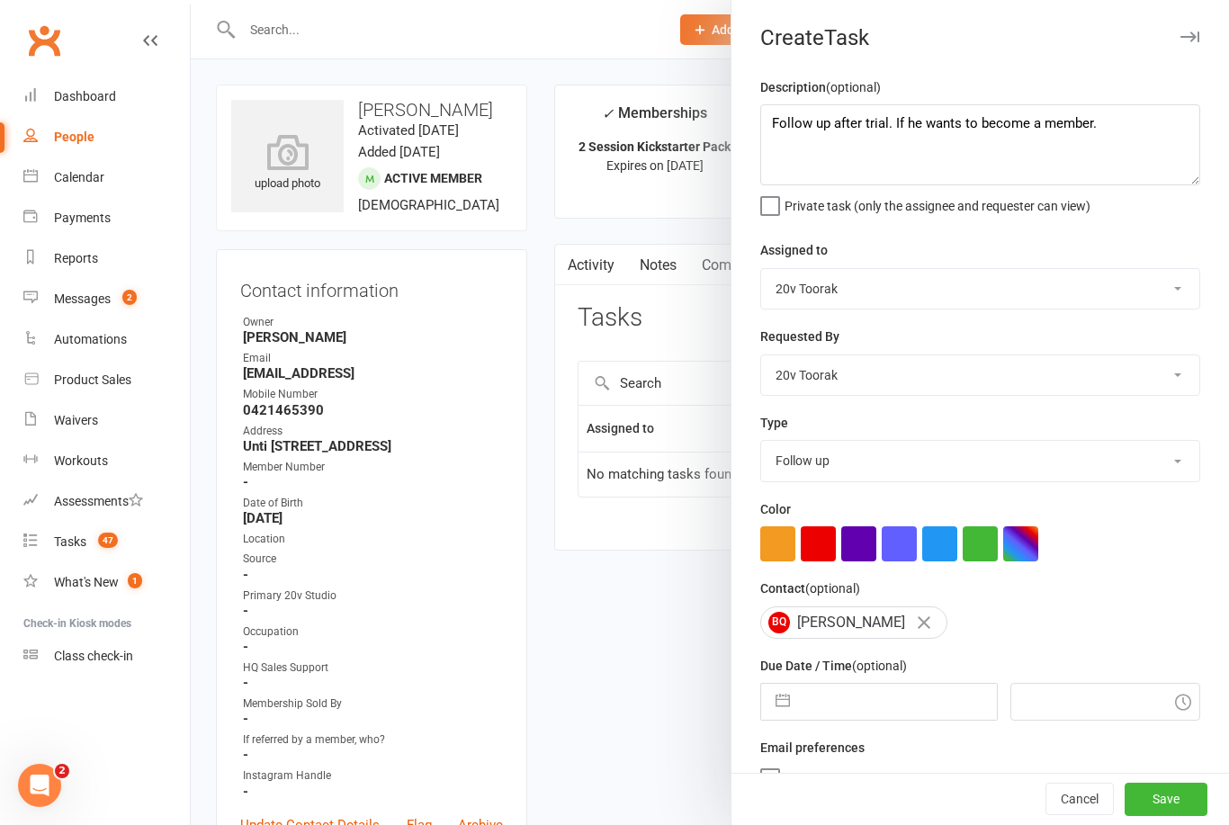
select select "46005"
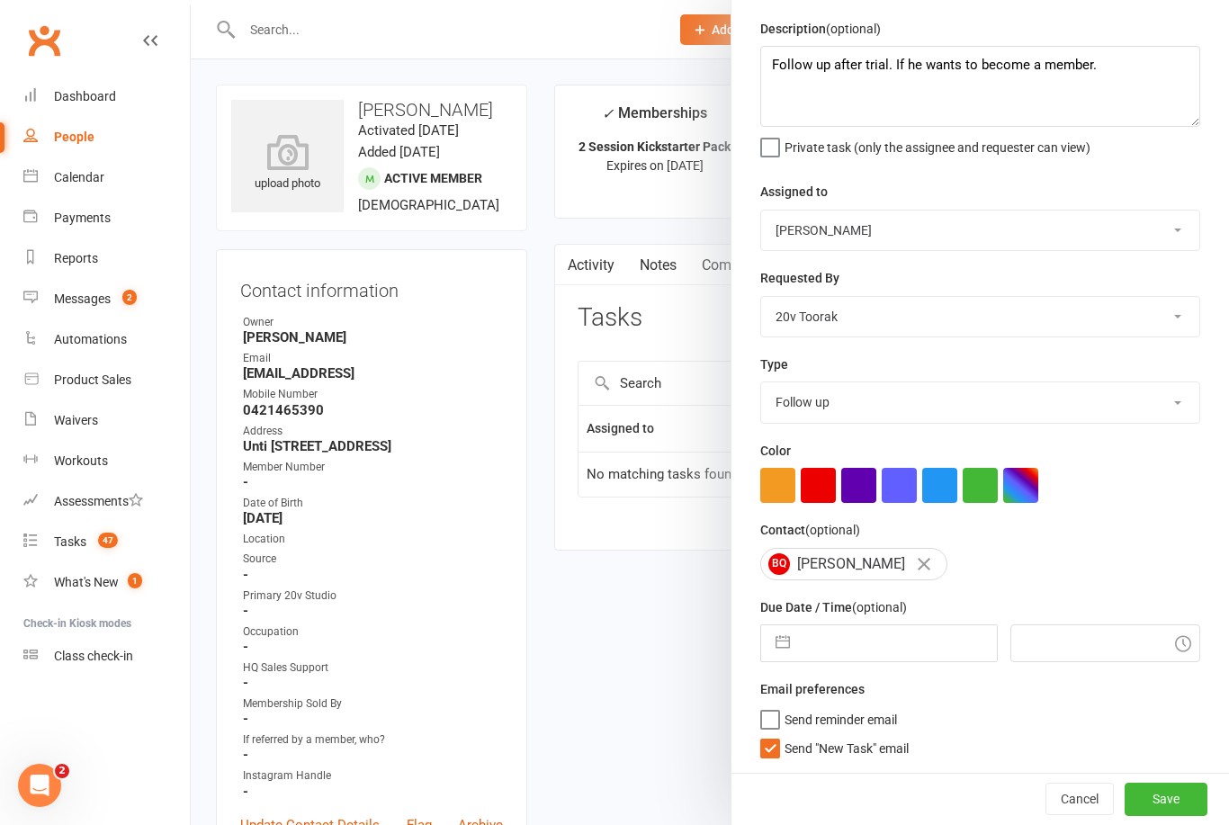
scroll to position [62, 0]
click at [778, 753] on label "Send "New Task" email" at bounding box center [834, 744] width 148 height 18
click at [778, 735] on input "Send "New Task" email" at bounding box center [834, 735] width 148 height 0
checkbox input "false"
click at [907, 643] on input "text" at bounding box center [897, 643] width 197 height 36
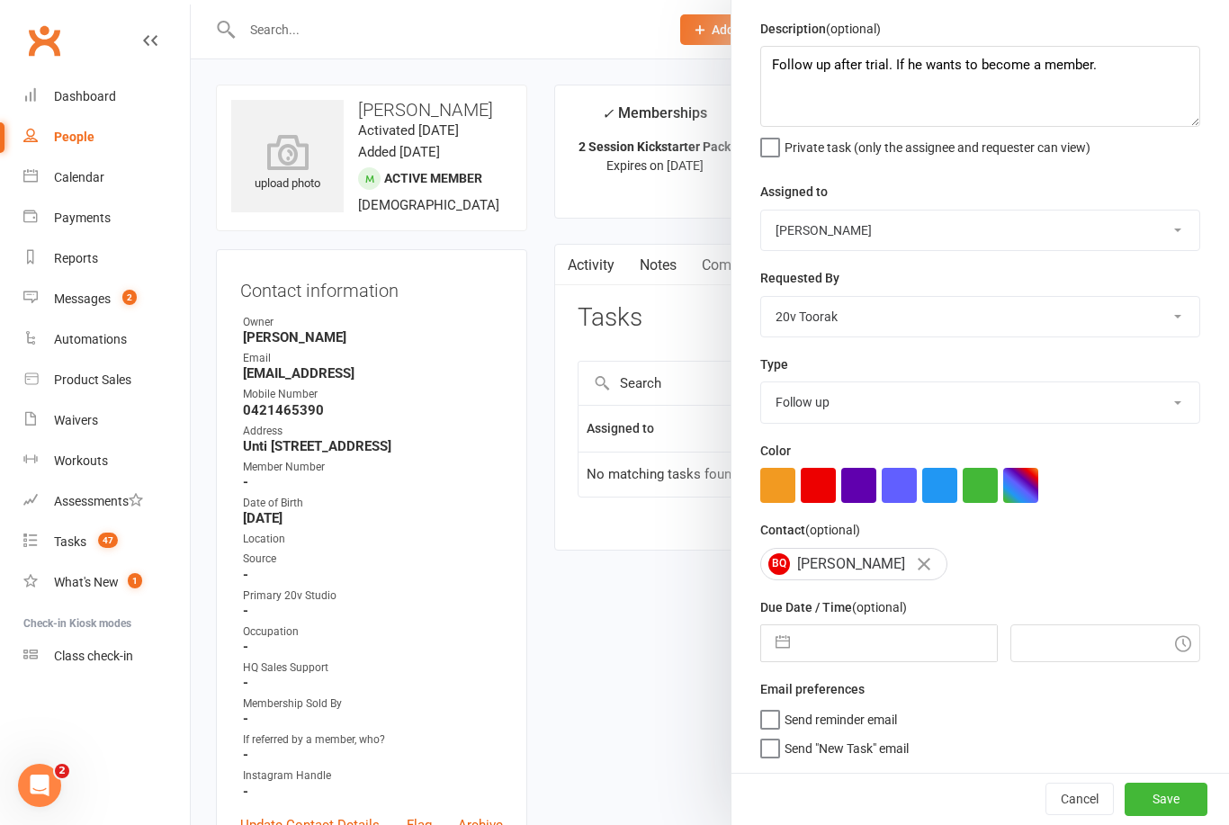
scroll to position [7, 0]
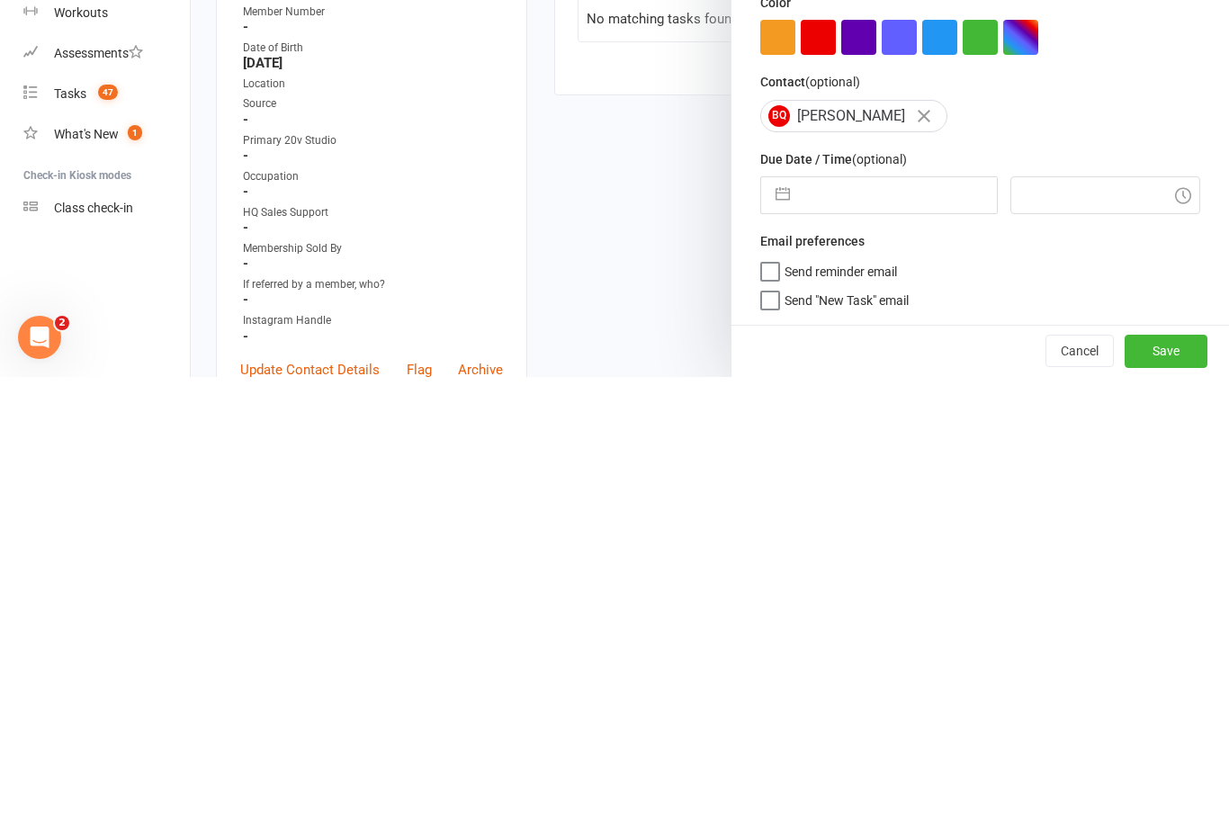
select select "7"
select select "2025"
select select "8"
select select "2025"
select select "9"
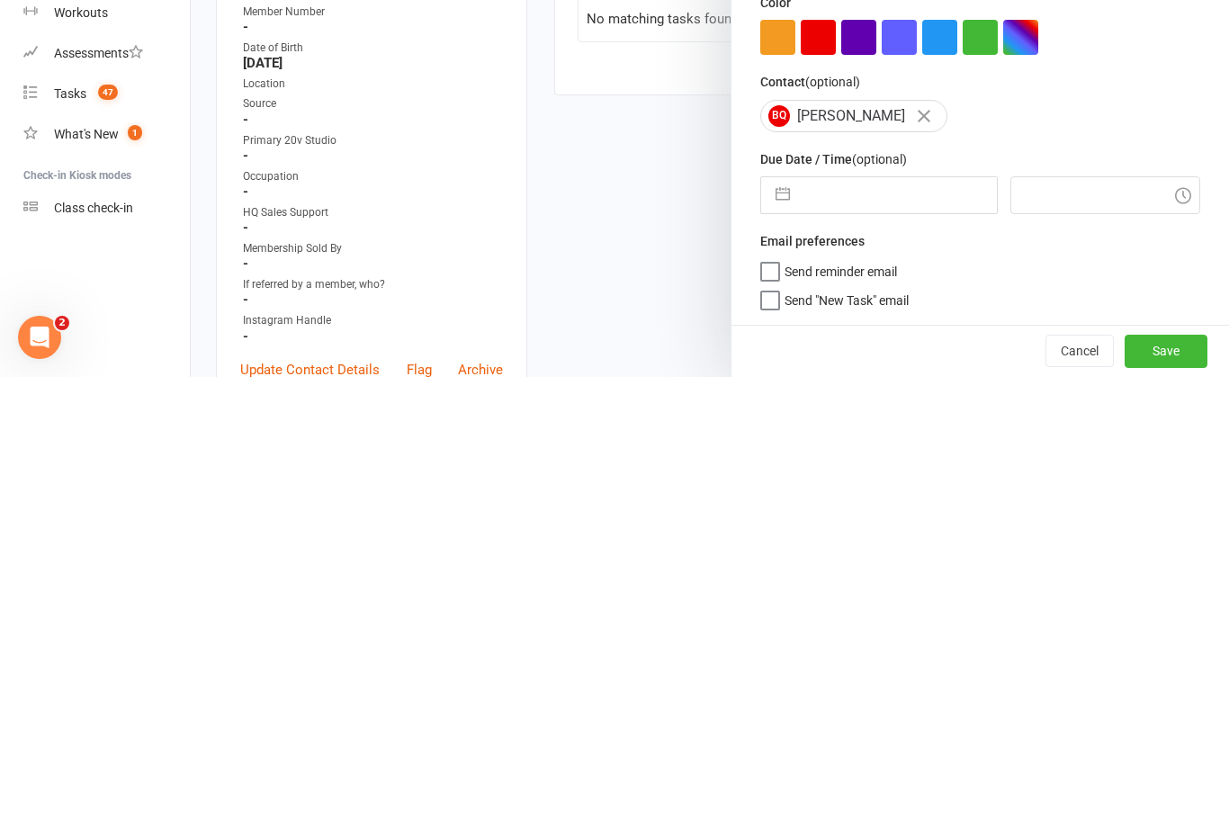
select select "2025"
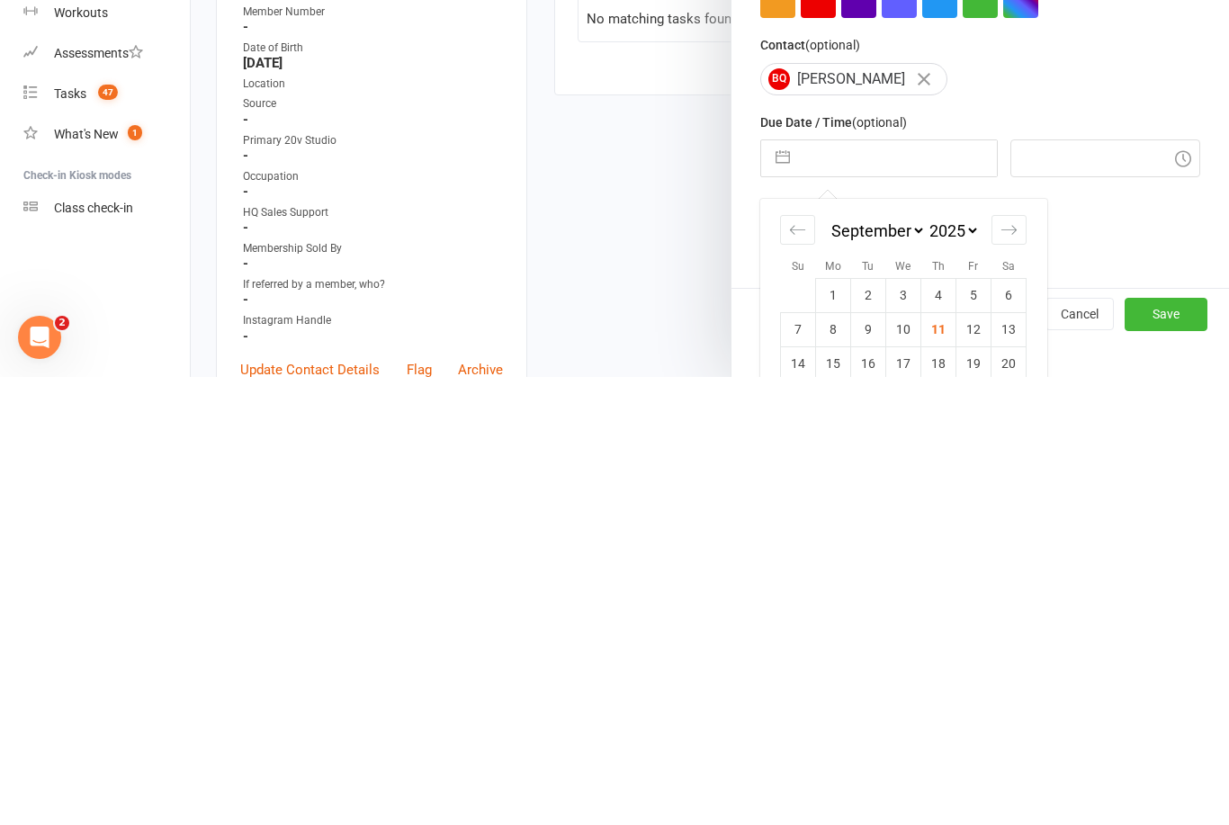
scroll to position [191, 0]
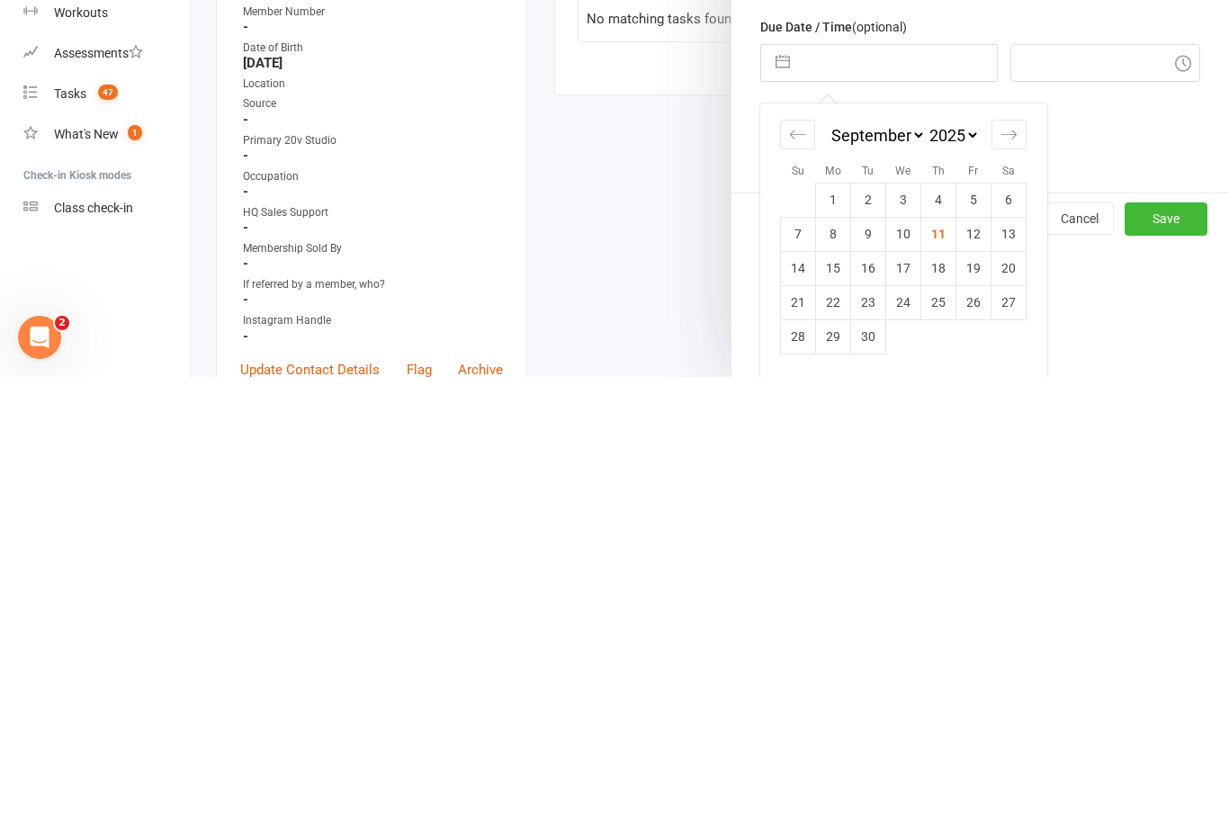
click at [939, 665] on td "11" at bounding box center [938, 682] width 35 height 34
type input "11 Sep 2025"
type input "9:15am"
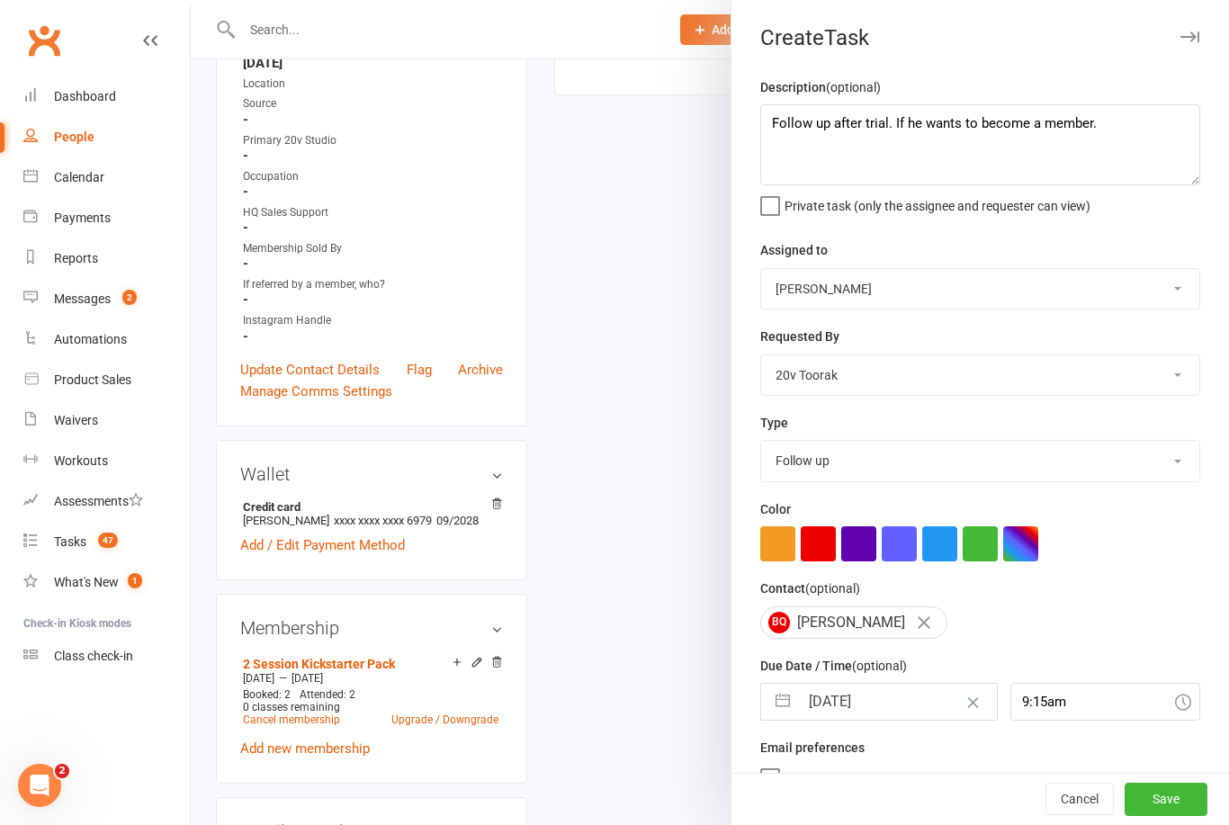
scroll to position [0, 0]
click at [1182, 797] on button "Save" at bounding box center [1165, 799] width 83 height 32
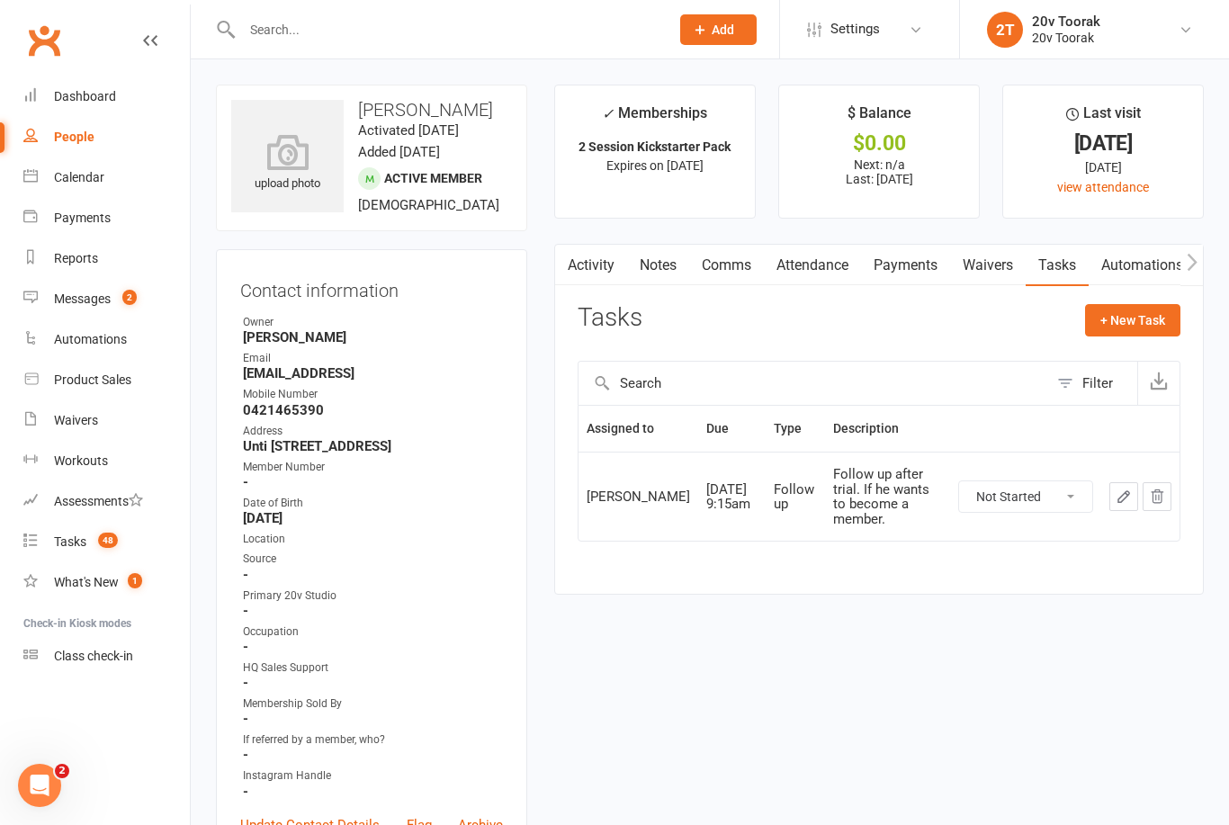
click at [98, 186] on link "Calendar" at bounding box center [106, 177] width 166 height 40
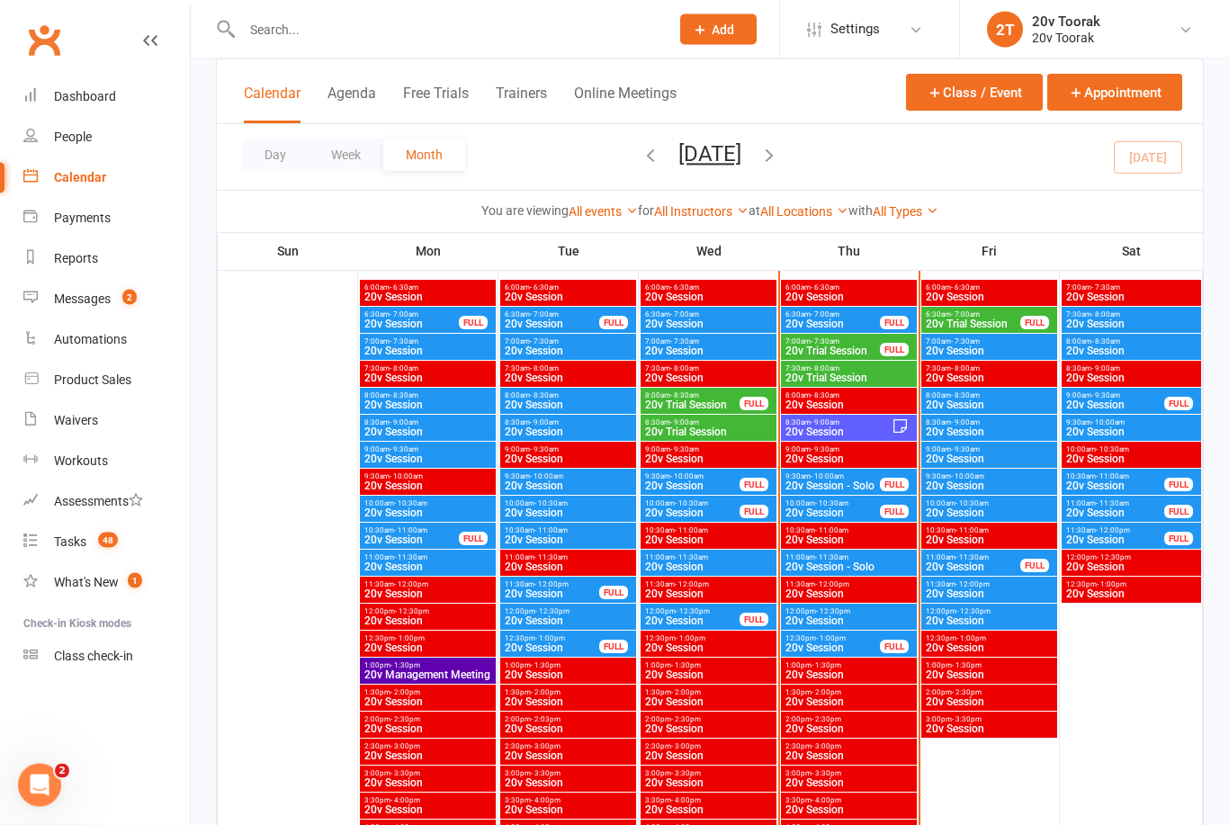
scroll to position [935, 0]
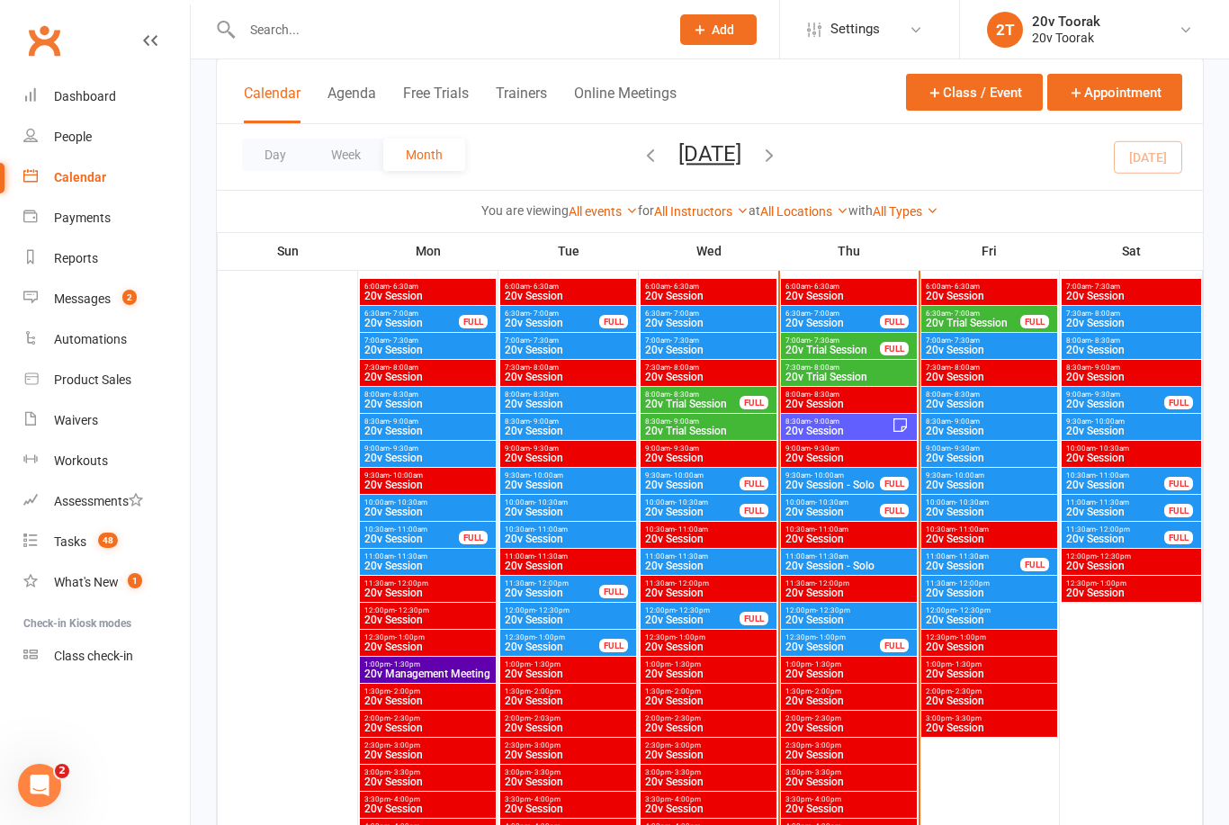
click at [844, 481] on span "20v Session - Solo" at bounding box center [832, 484] width 96 height 11
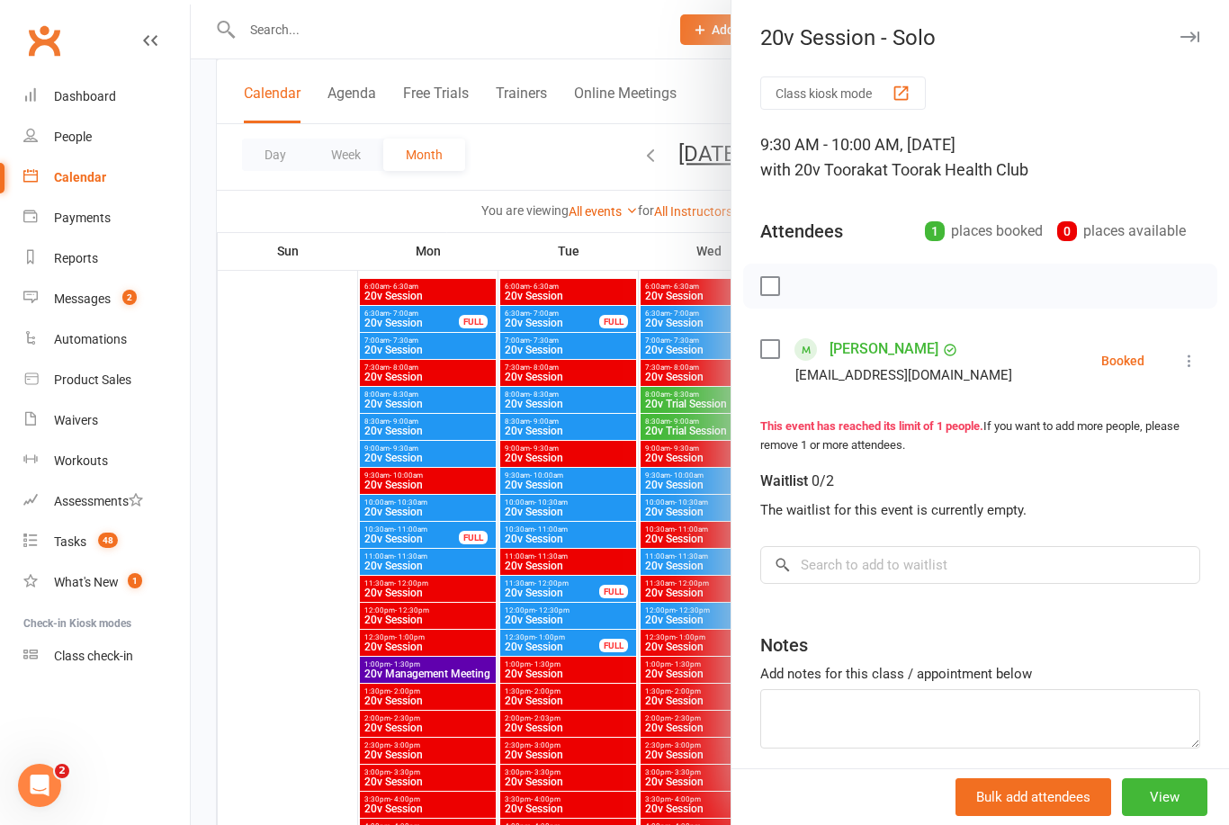
click at [321, 808] on div at bounding box center [710, 412] width 1038 height 825
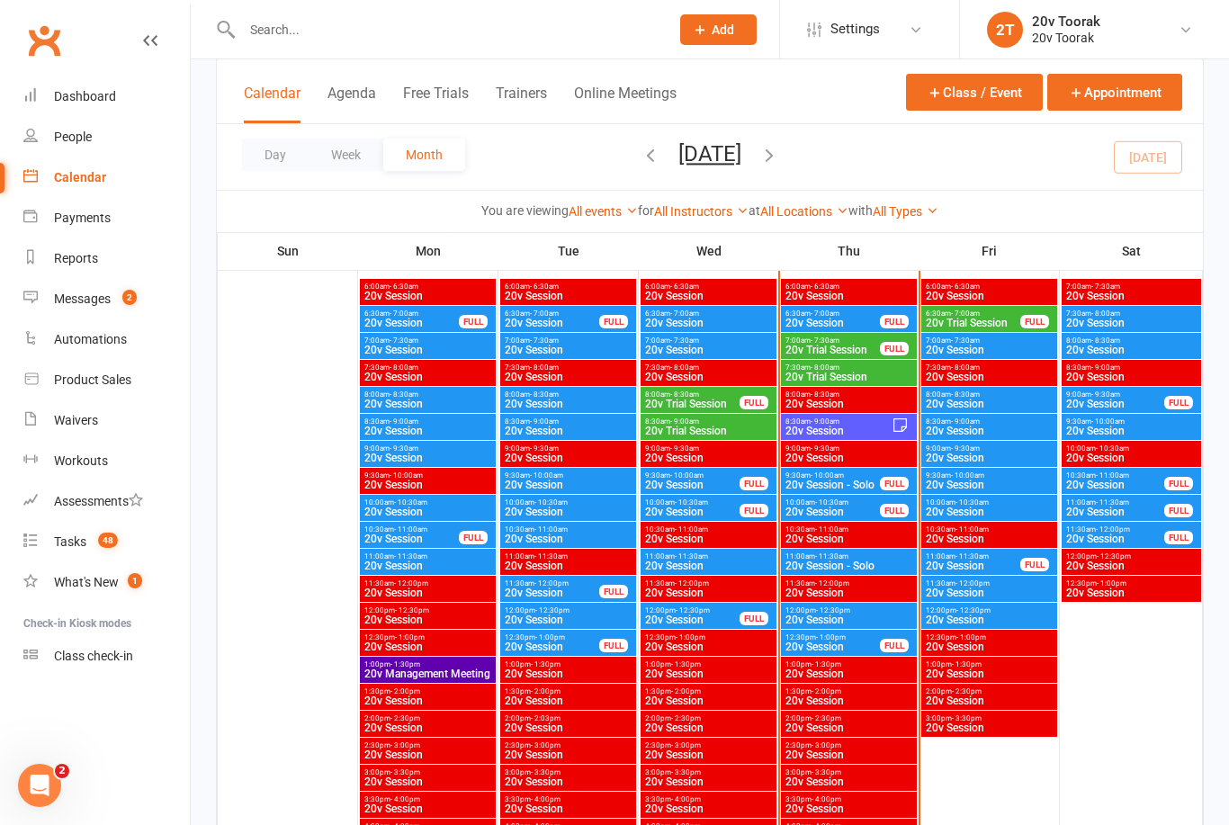
click at [852, 506] on span "20v Session" at bounding box center [832, 511] width 96 height 11
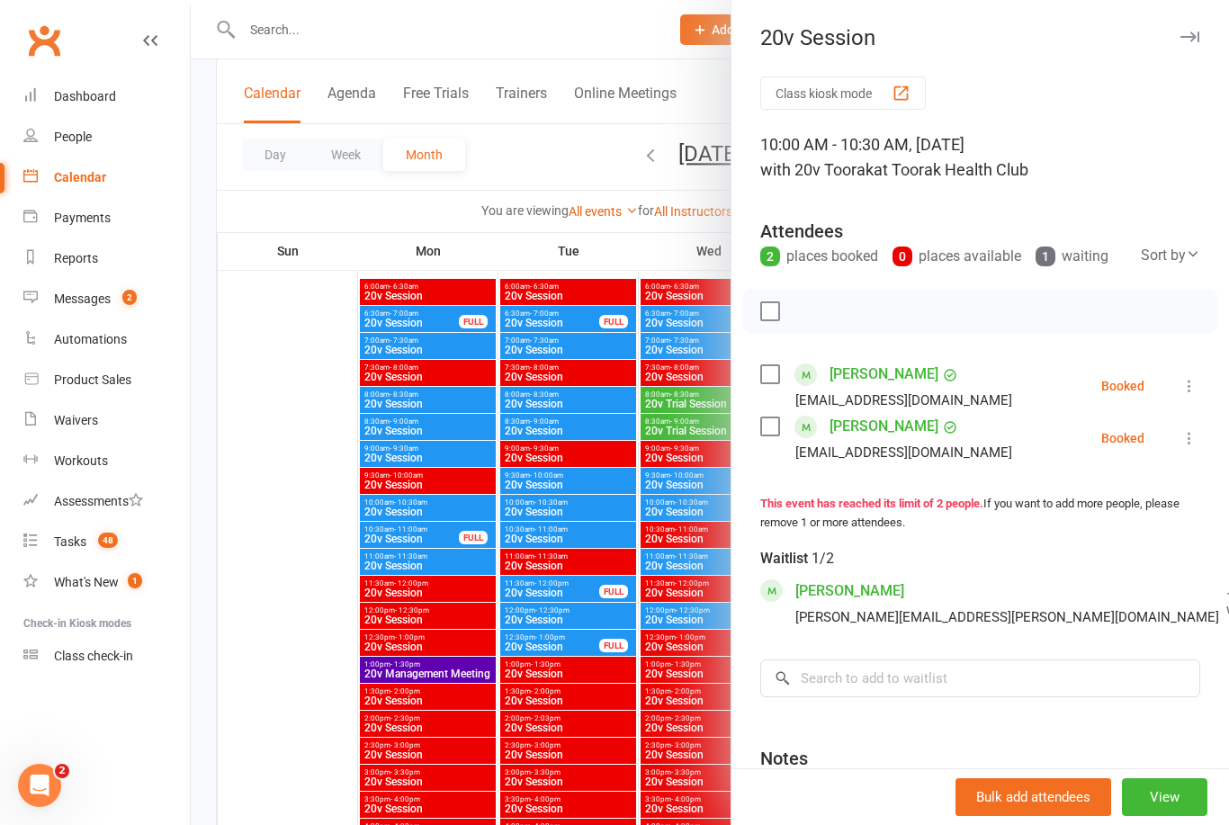
click at [308, 782] on div at bounding box center [710, 412] width 1038 height 825
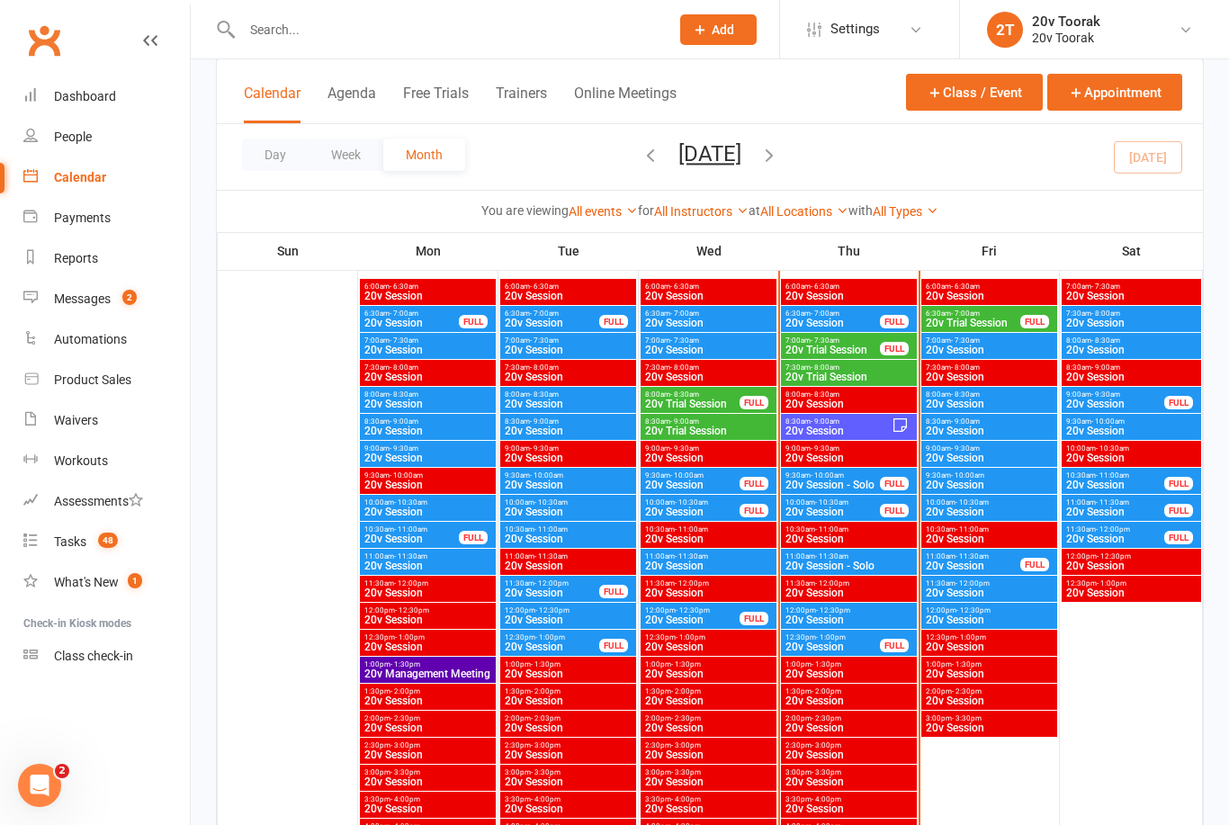
click at [852, 506] on span "20v Session" at bounding box center [832, 511] width 96 height 11
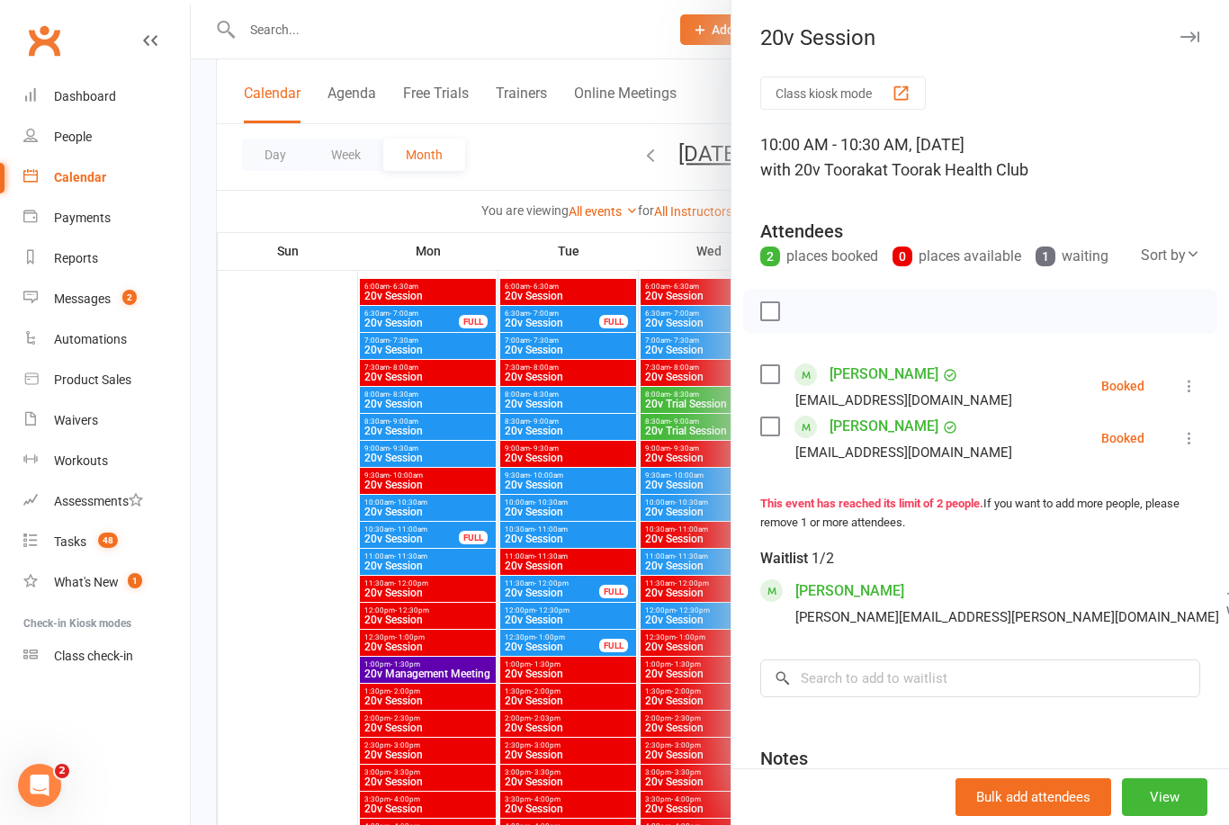
click at [299, 806] on div at bounding box center [710, 412] width 1038 height 825
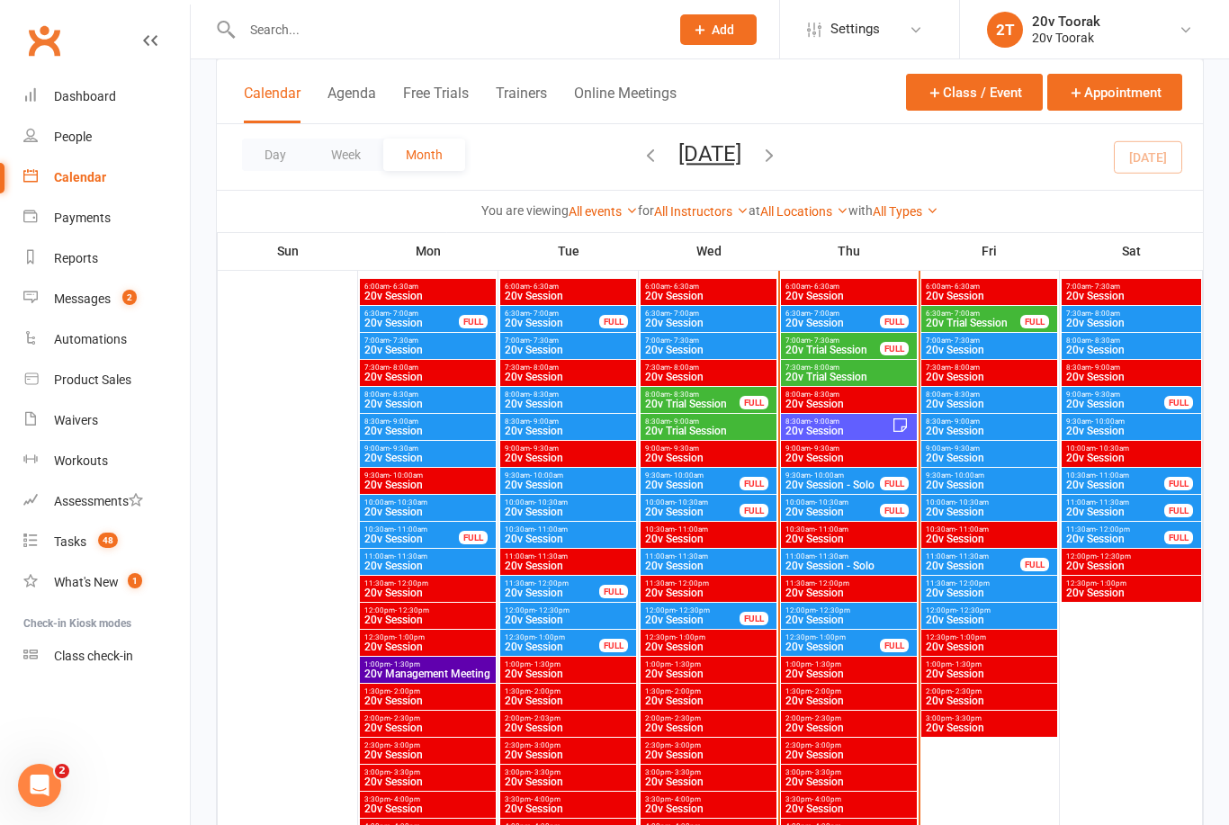
click at [869, 609] on span "12:00pm - 12:30pm" at bounding box center [848, 610] width 129 height 8
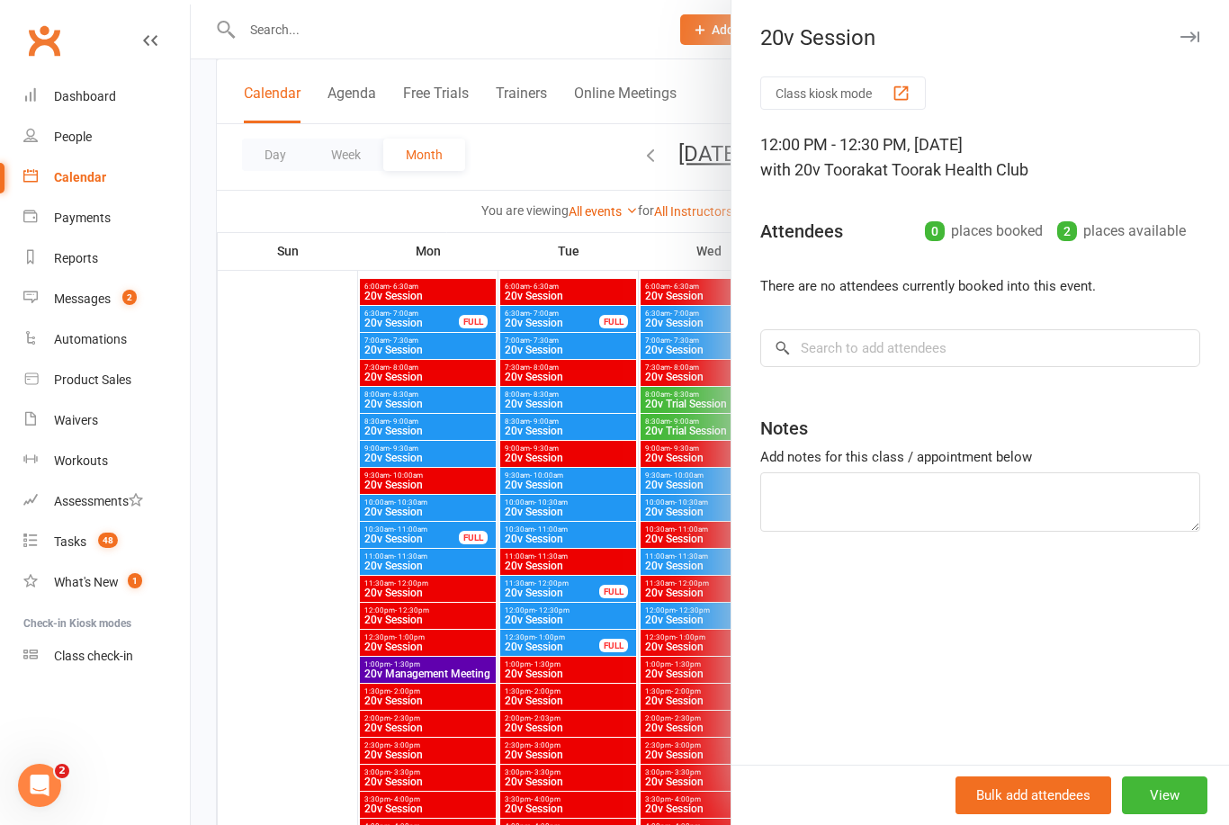
click at [295, 810] on div at bounding box center [710, 412] width 1038 height 825
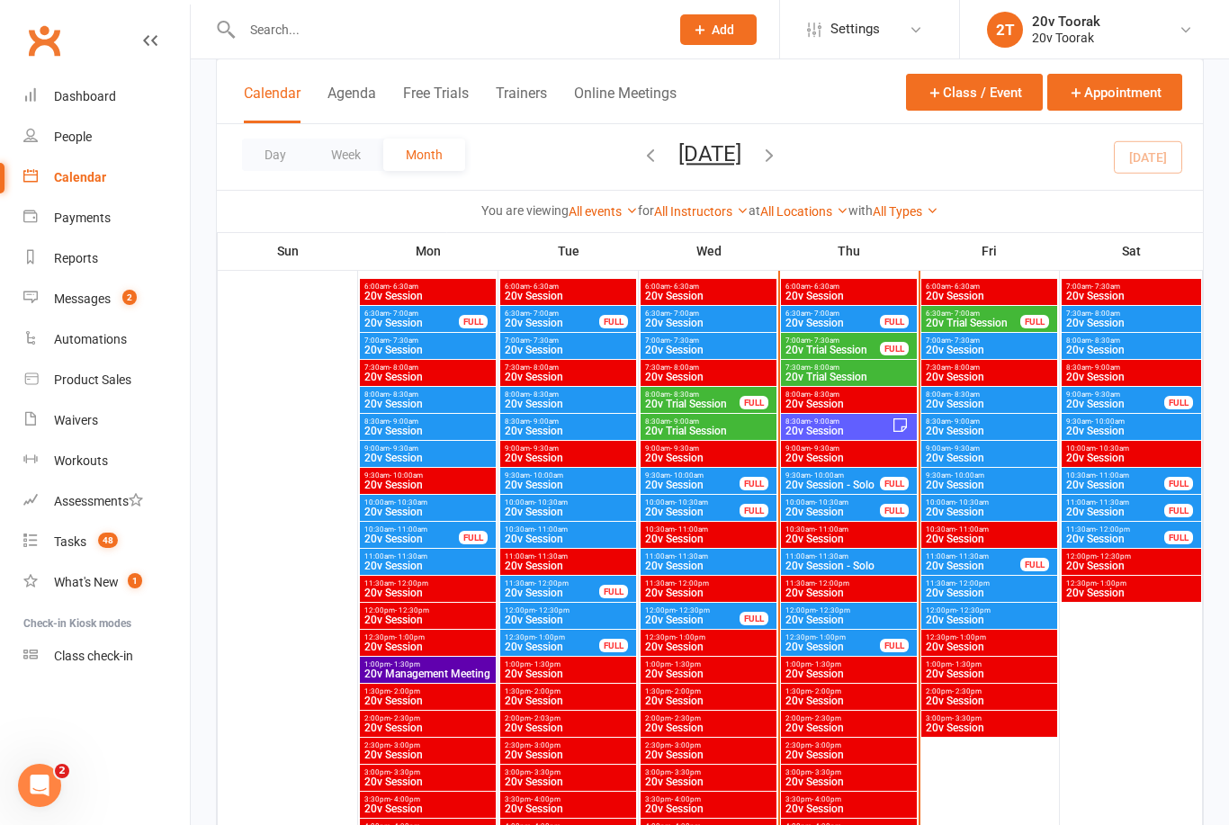
click at [857, 646] on span "20v Session" at bounding box center [832, 646] width 96 height 11
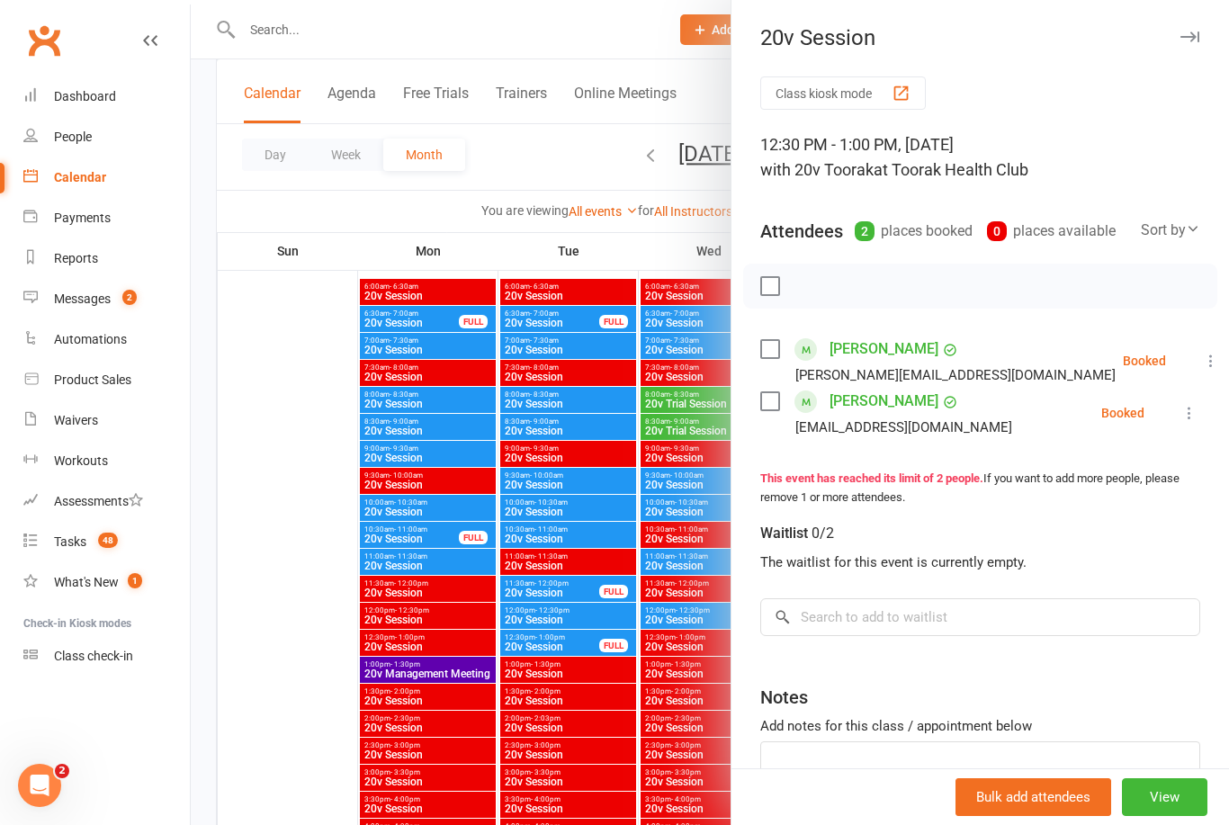
click at [256, 737] on div at bounding box center [710, 412] width 1038 height 825
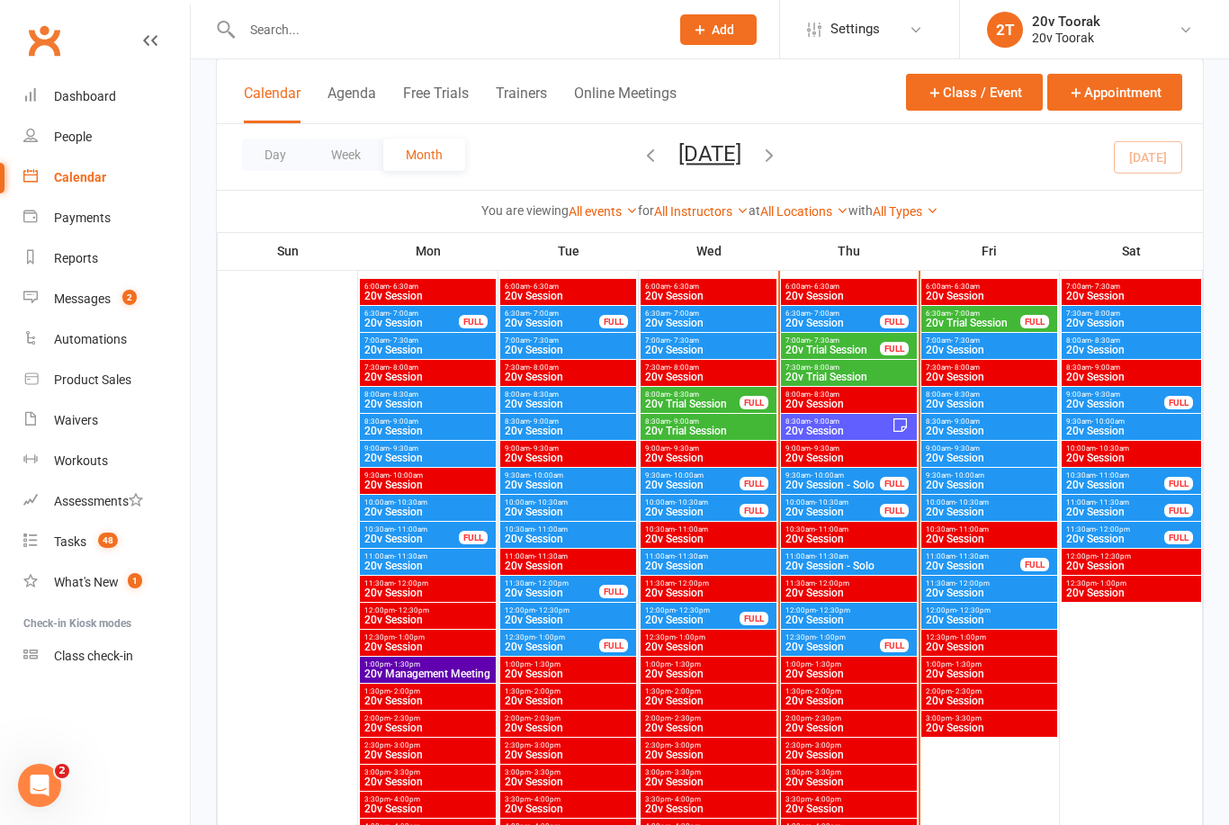
click at [850, 479] on span "20v Session - Solo" at bounding box center [832, 484] width 96 height 11
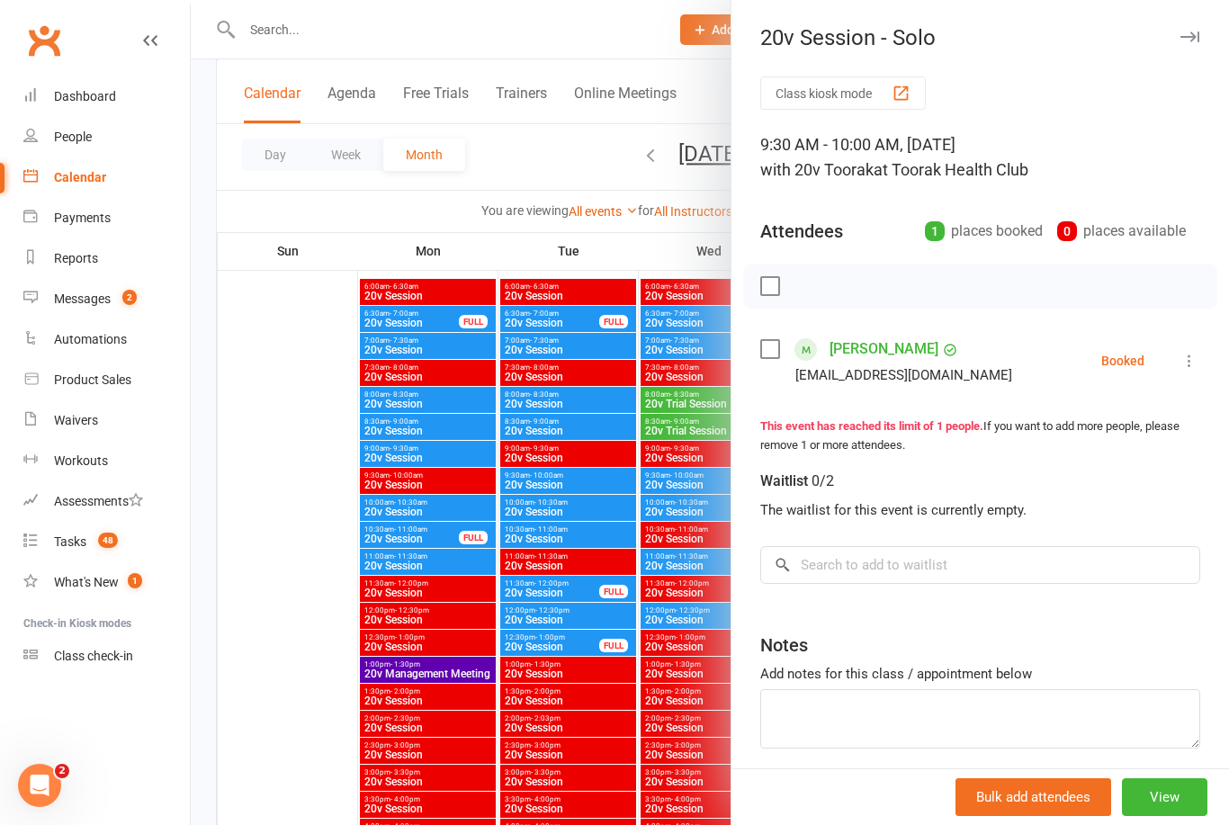
click at [284, 668] on div at bounding box center [710, 412] width 1038 height 825
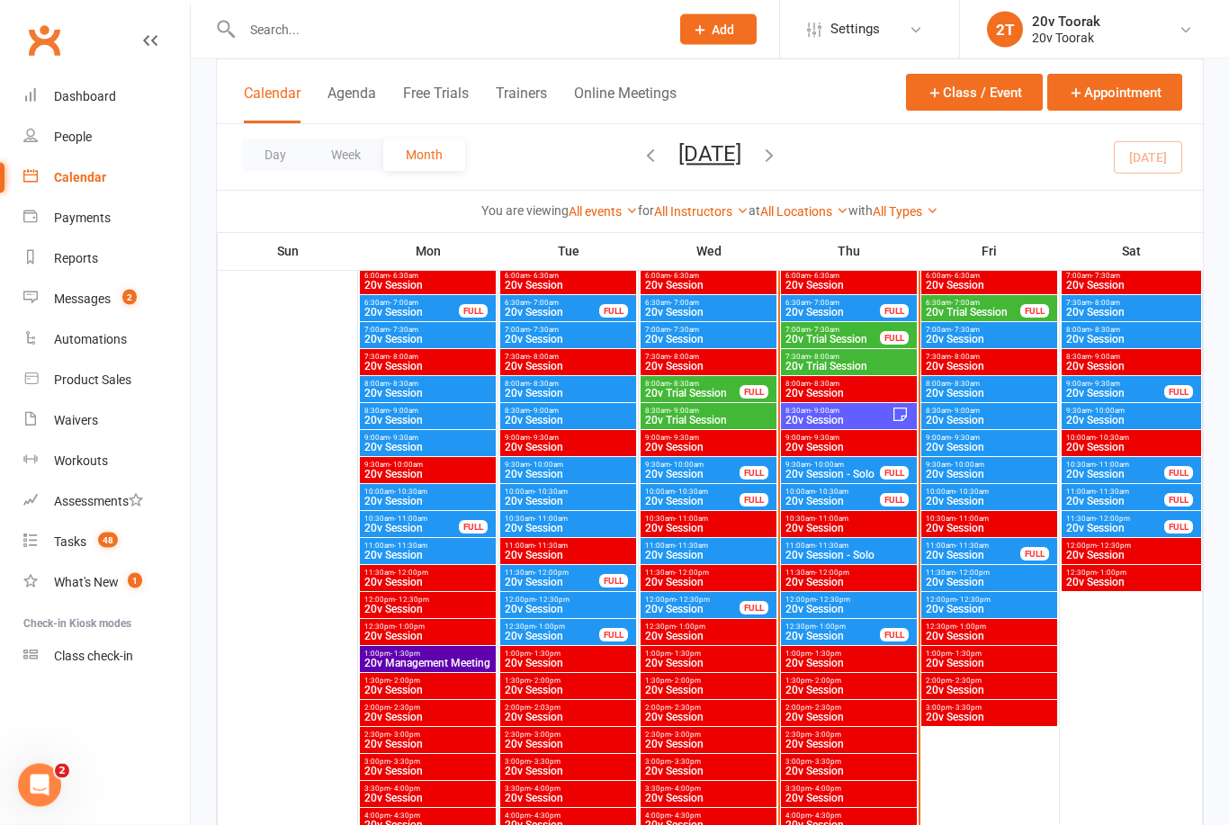
scroll to position [949, 0]
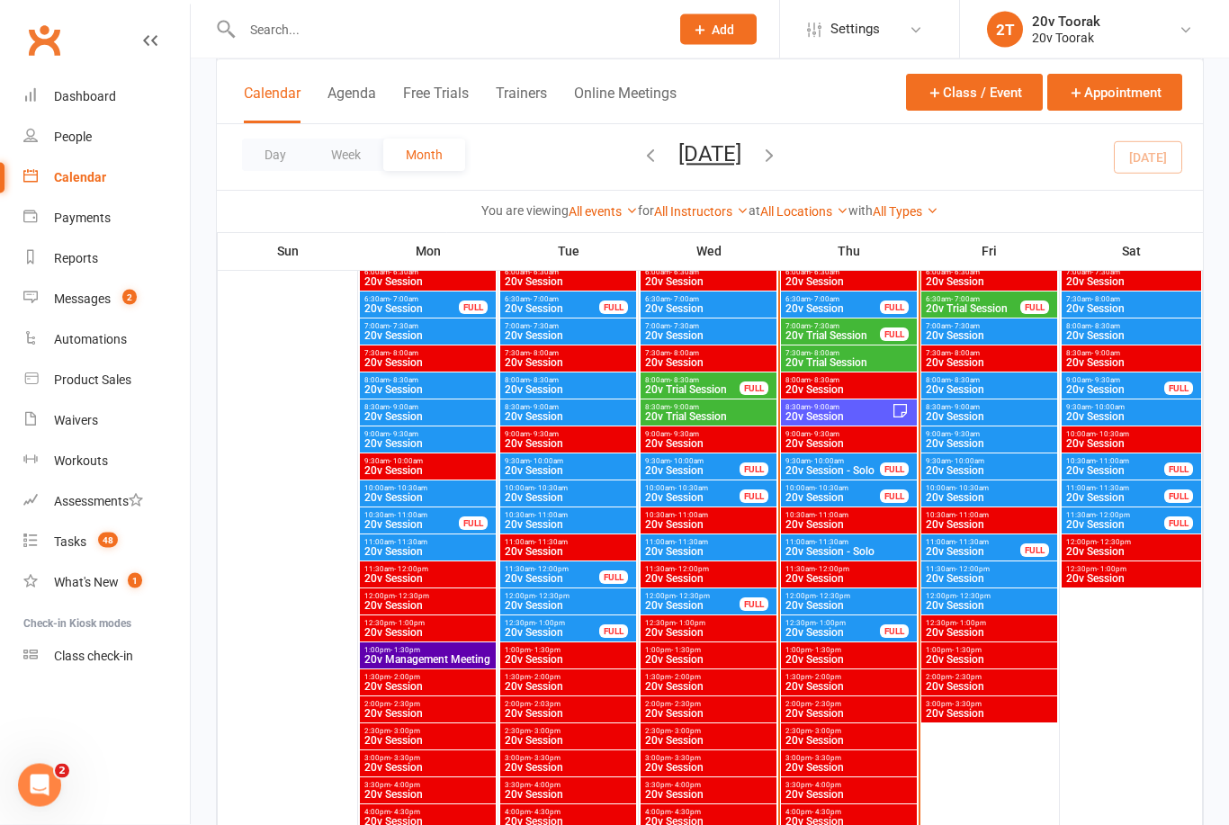
click at [866, 415] on span "20v Session" at bounding box center [837, 417] width 107 height 11
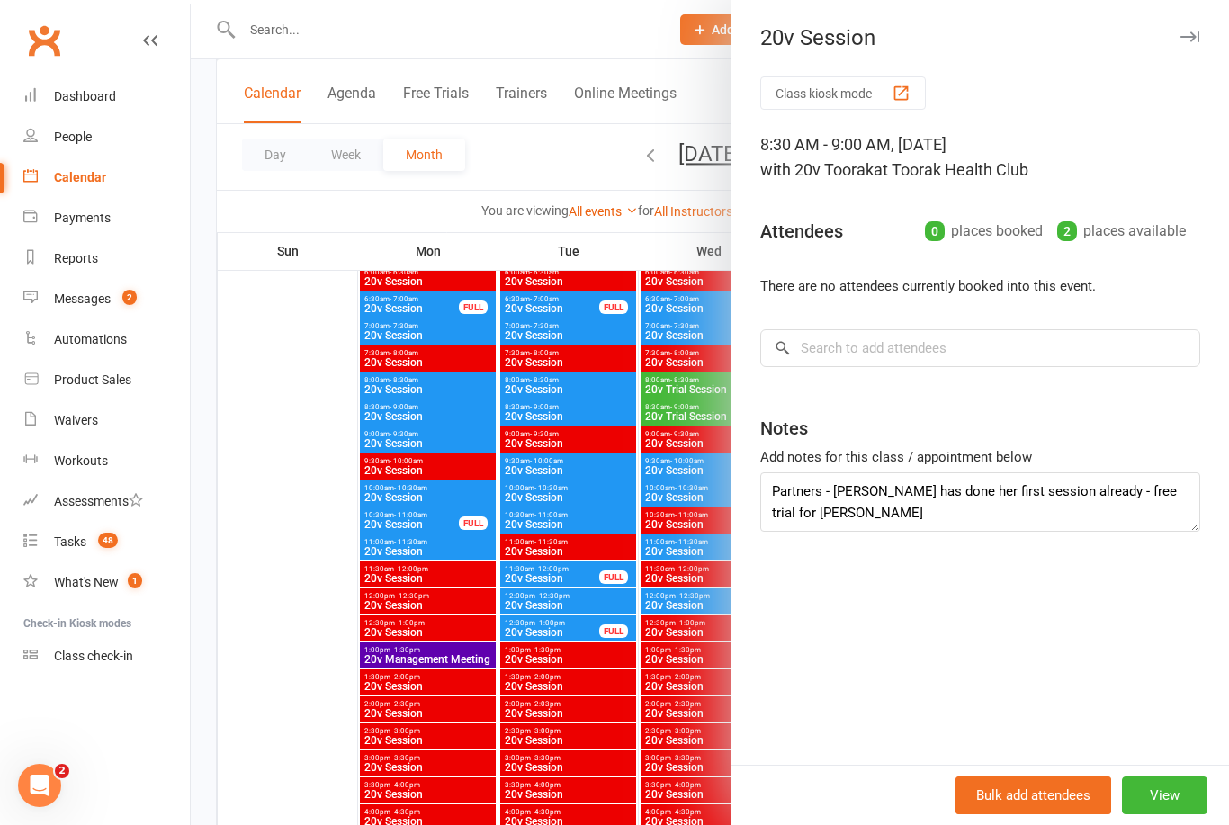
click at [312, 626] on div at bounding box center [710, 412] width 1038 height 825
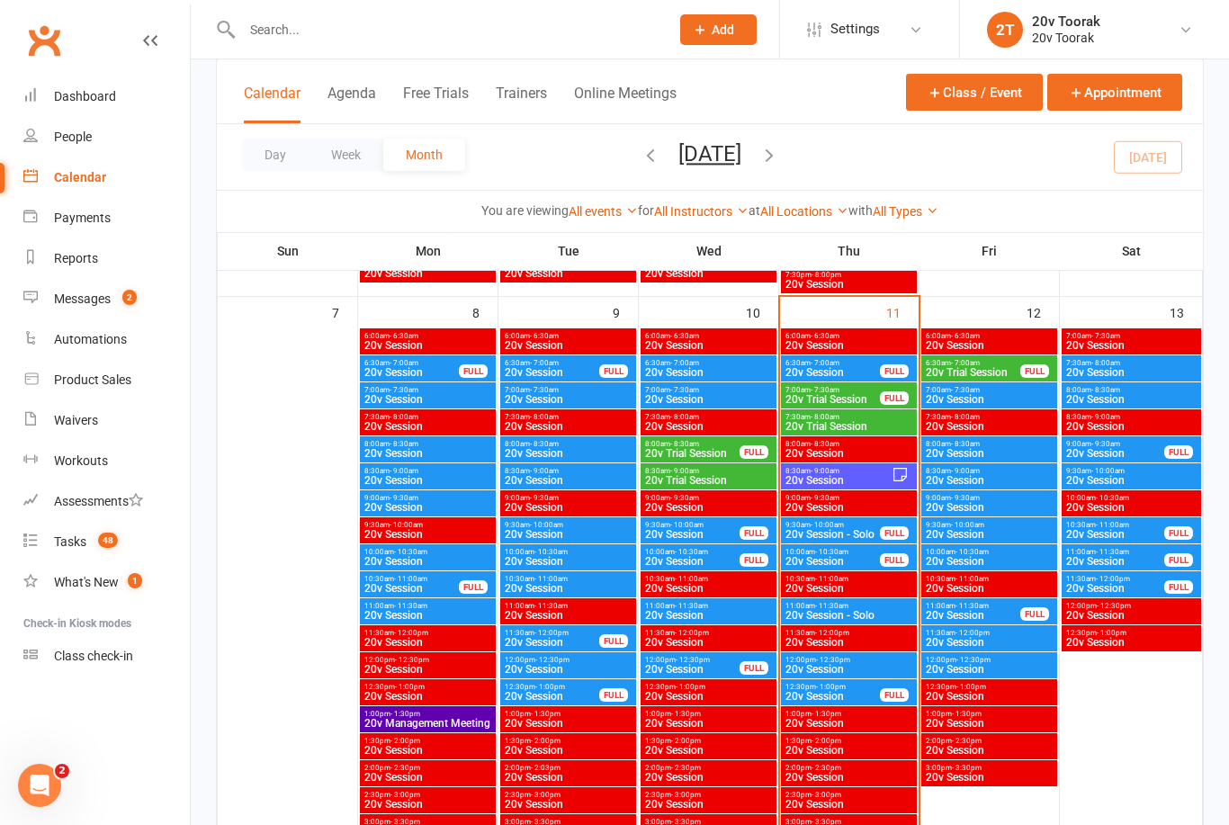
scroll to position [883, 0]
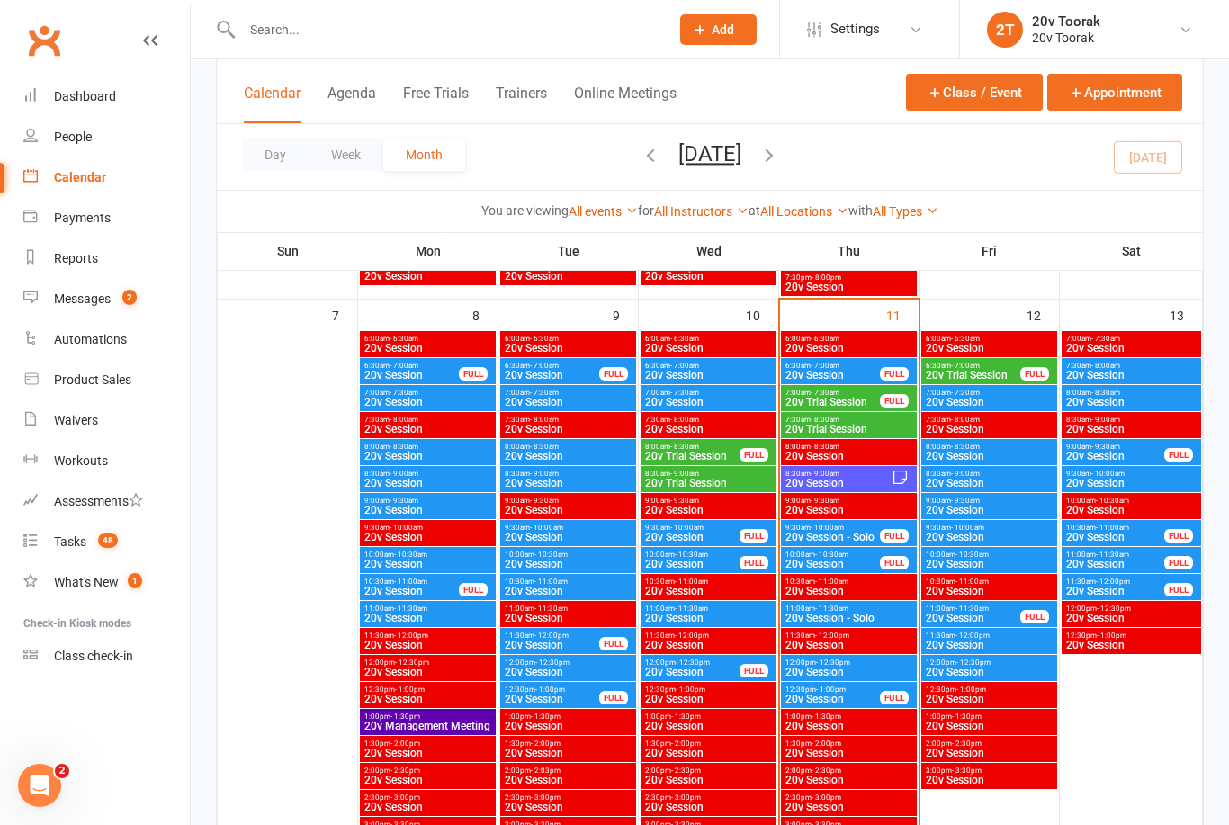
click at [839, 543] on div "9:30am - 10:00am 20v Session - Solo FULL" at bounding box center [849, 533] width 136 height 26
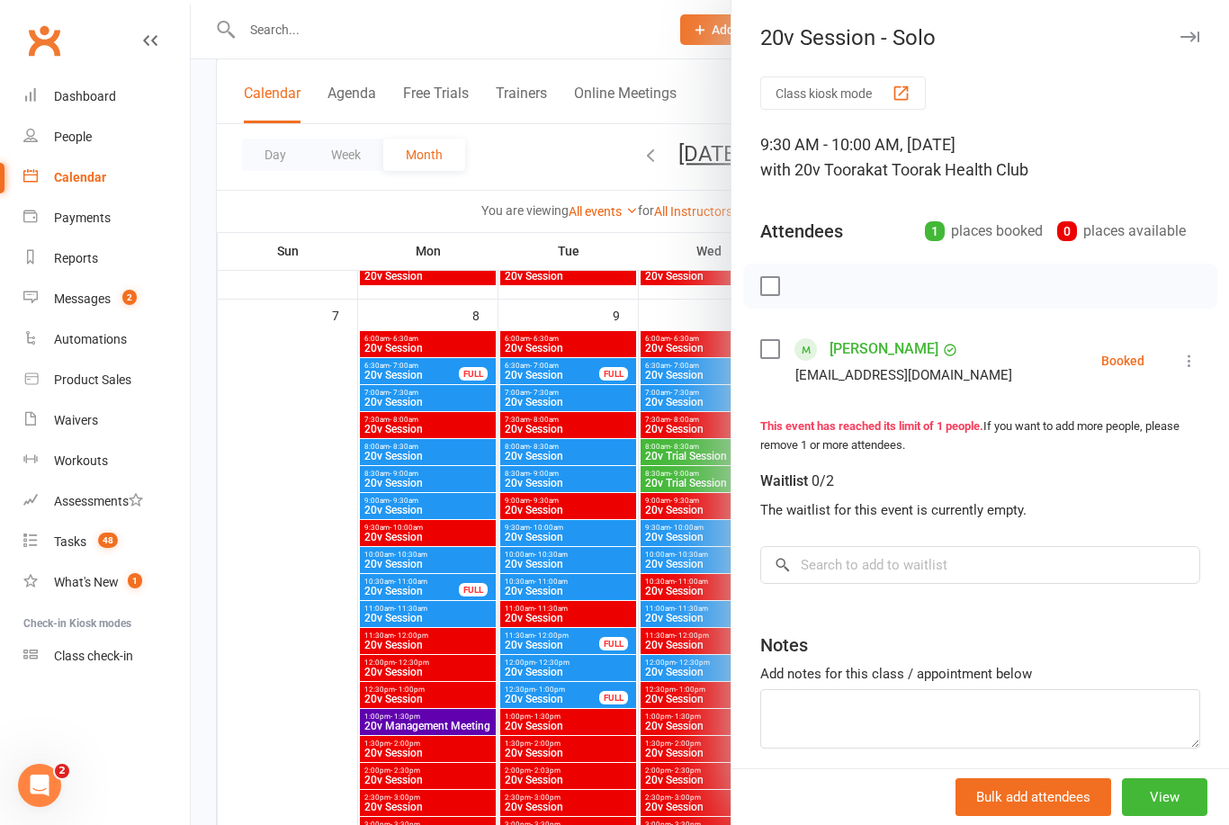
click at [284, 575] on div at bounding box center [710, 412] width 1038 height 825
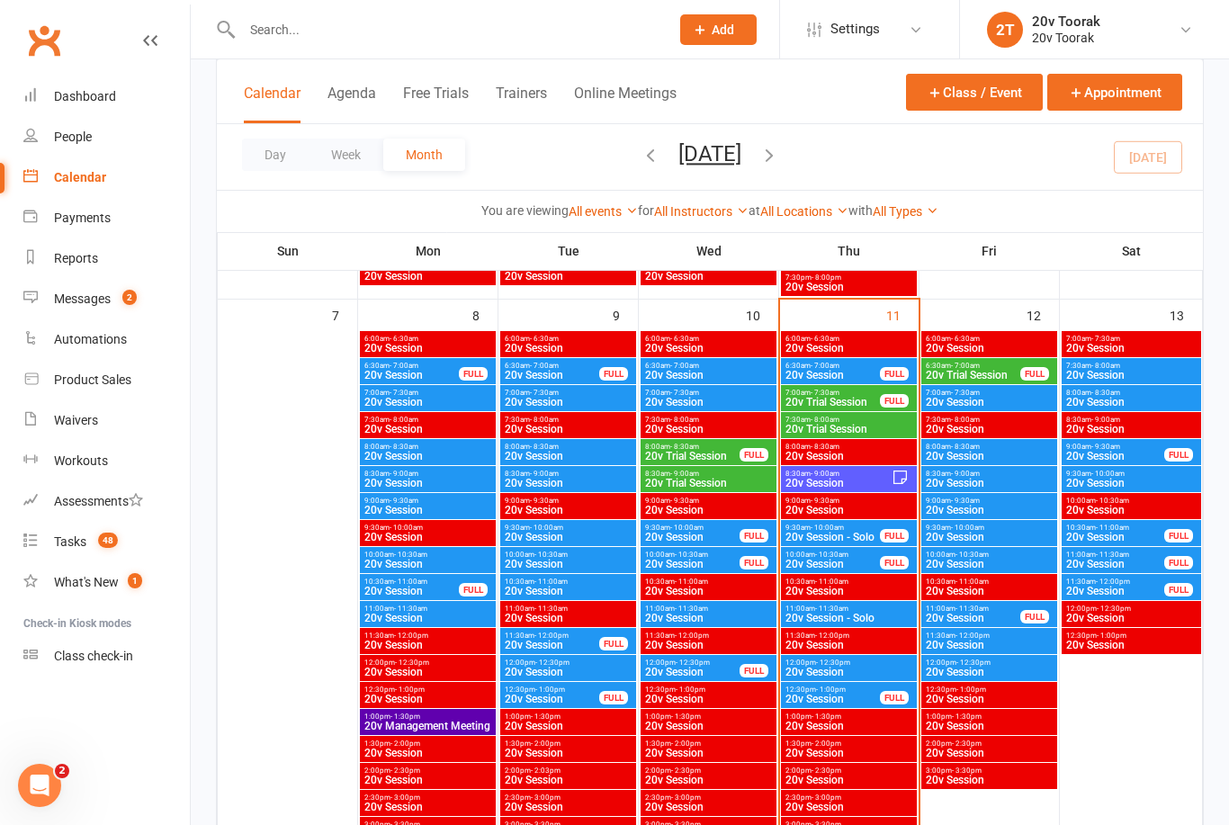
click at [853, 565] on span "20v Session" at bounding box center [832, 564] width 96 height 11
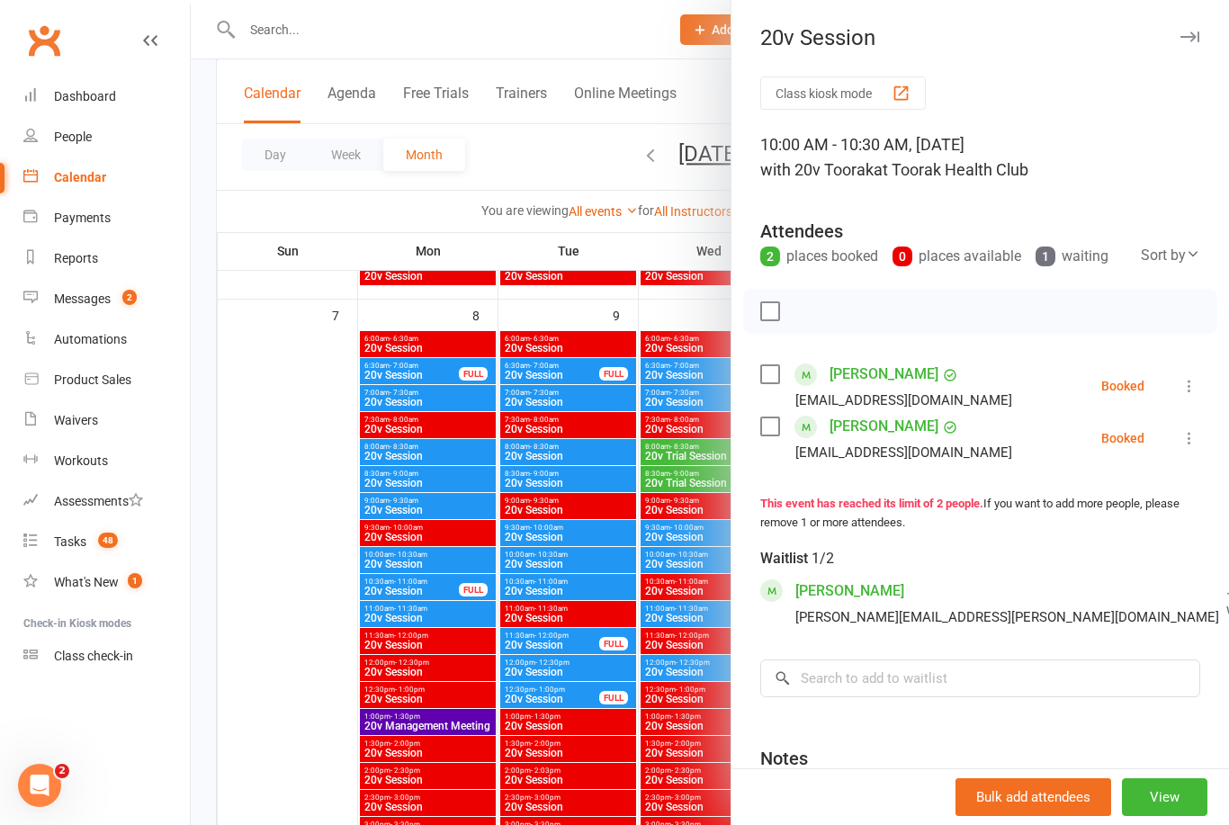
click at [333, 612] on div at bounding box center [710, 412] width 1038 height 825
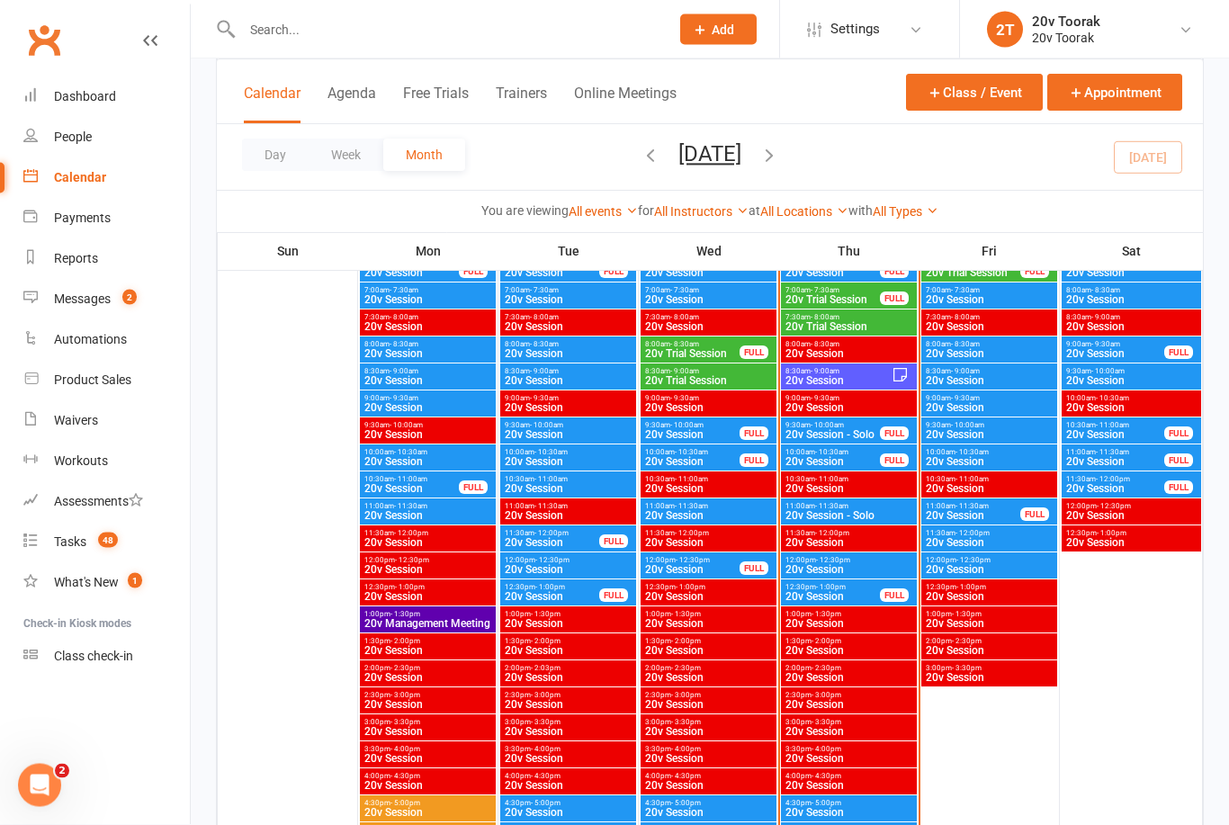
scroll to position [987, 0]
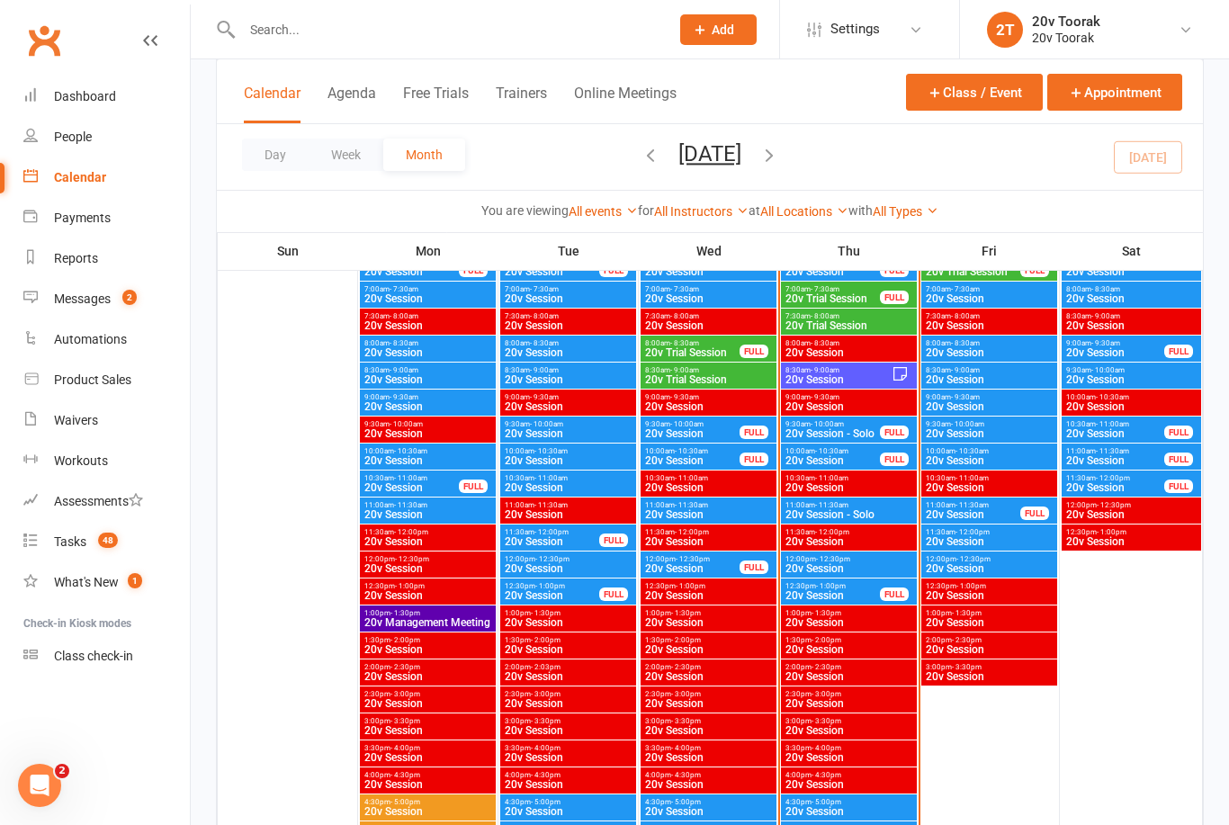
click at [826, 515] on span "20v Session - Solo" at bounding box center [848, 514] width 129 height 11
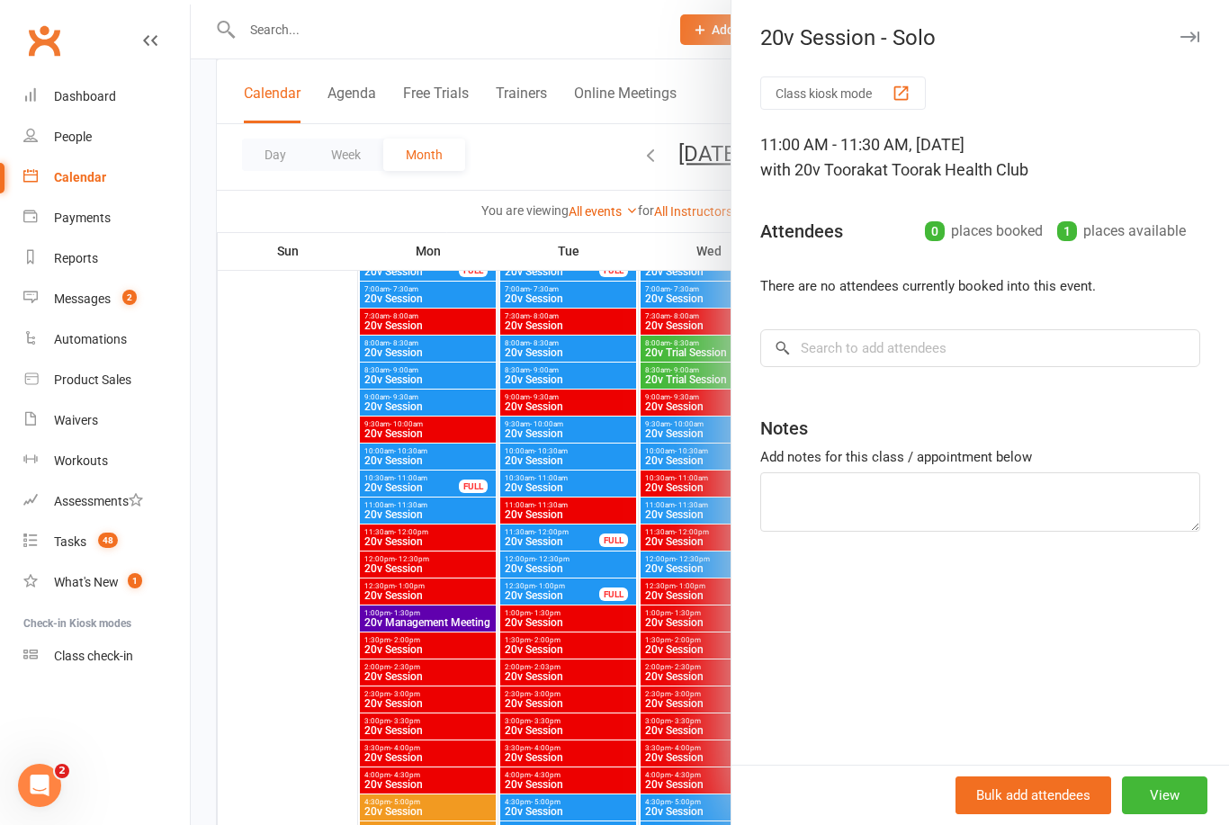
click at [304, 618] on div at bounding box center [710, 412] width 1038 height 825
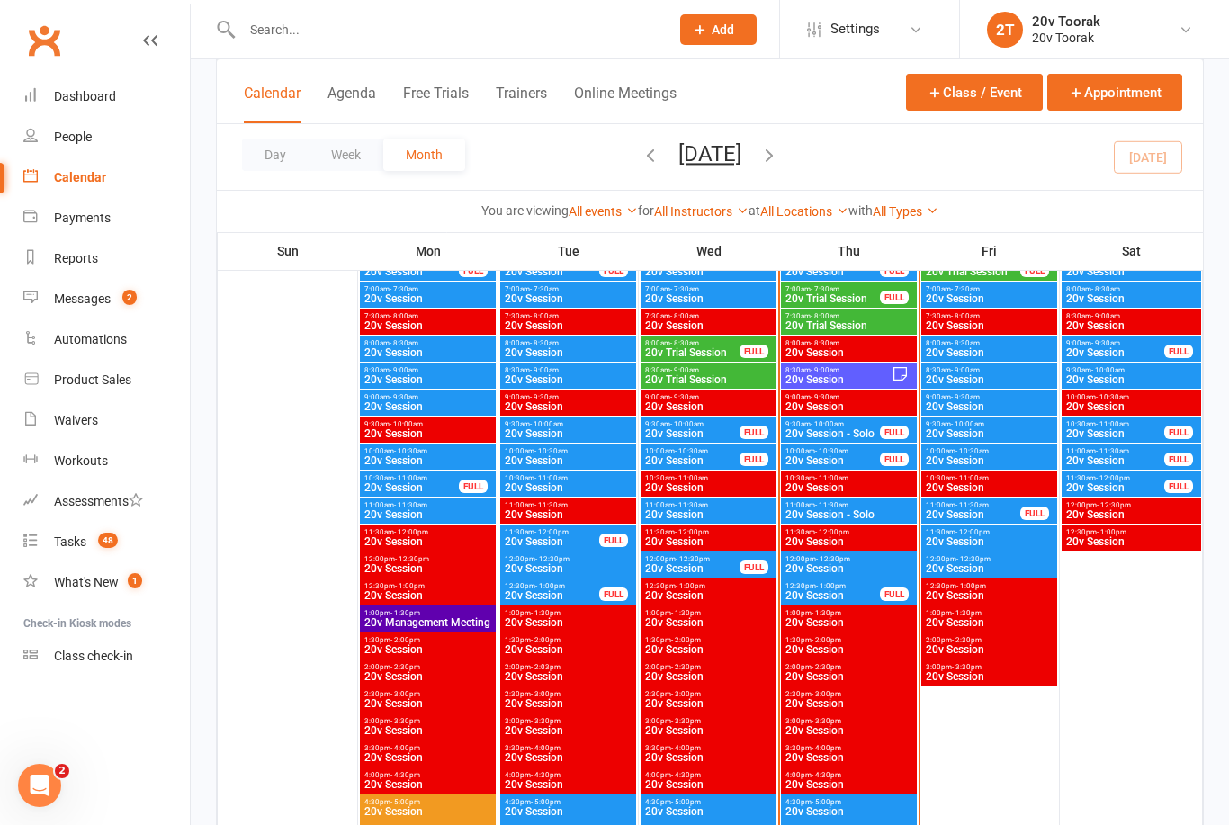
click at [840, 568] on span "20v Session" at bounding box center [848, 568] width 129 height 11
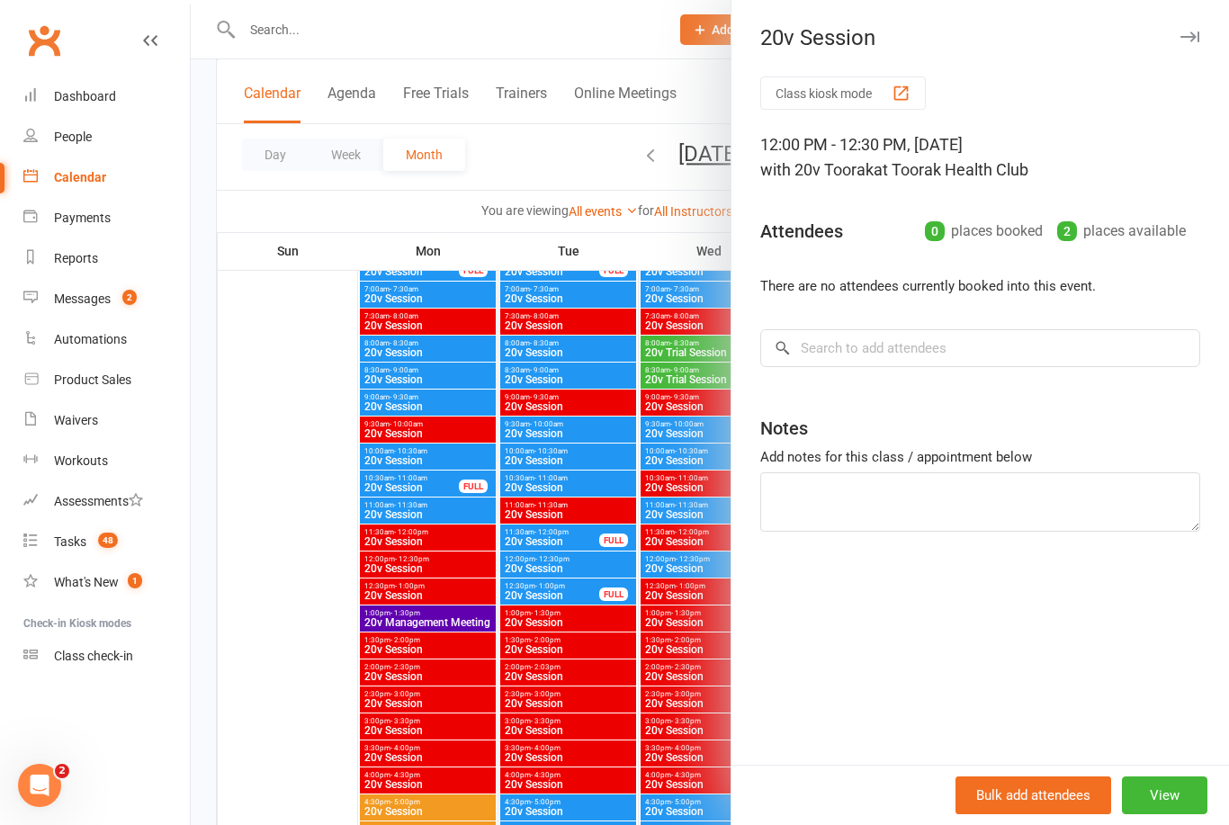
click at [302, 661] on div at bounding box center [710, 412] width 1038 height 825
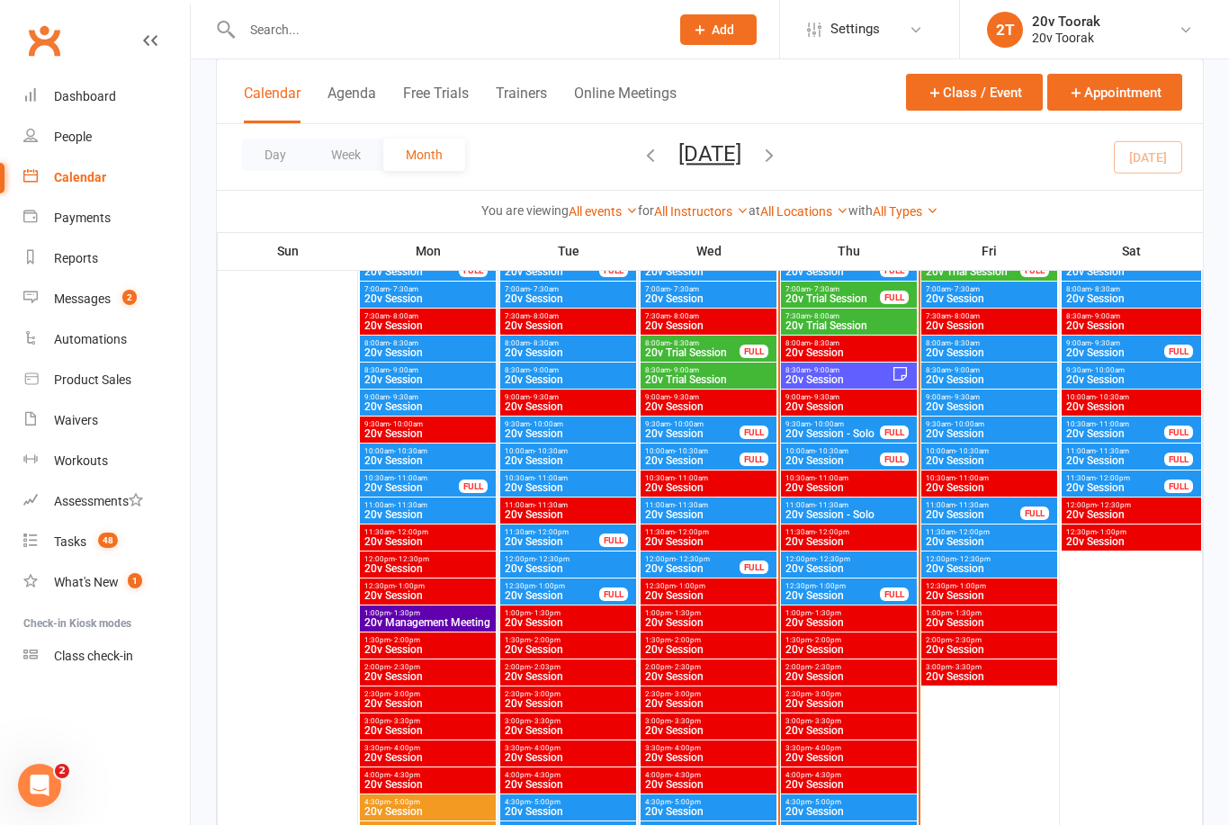
click at [830, 594] on span "20v Session" at bounding box center [832, 595] width 96 height 11
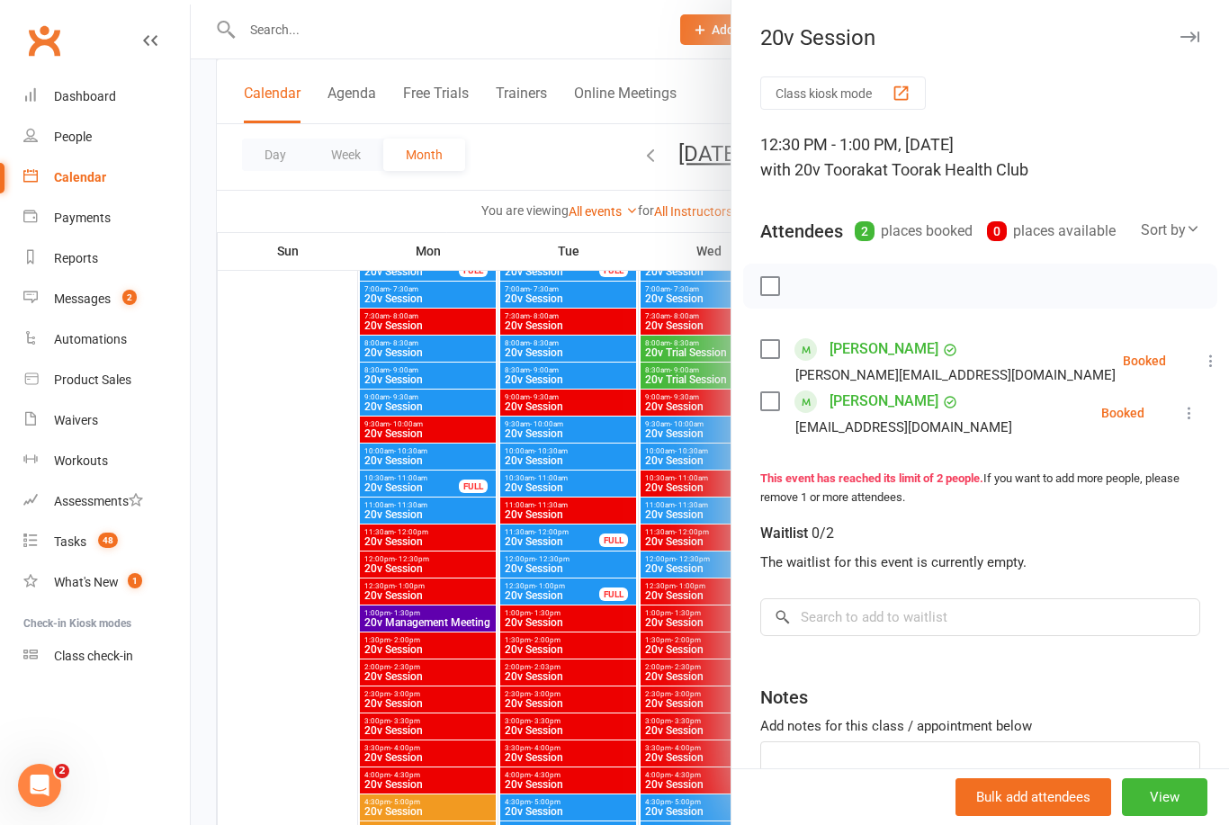
click at [322, 751] on div at bounding box center [710, 412] width 1038 height 825
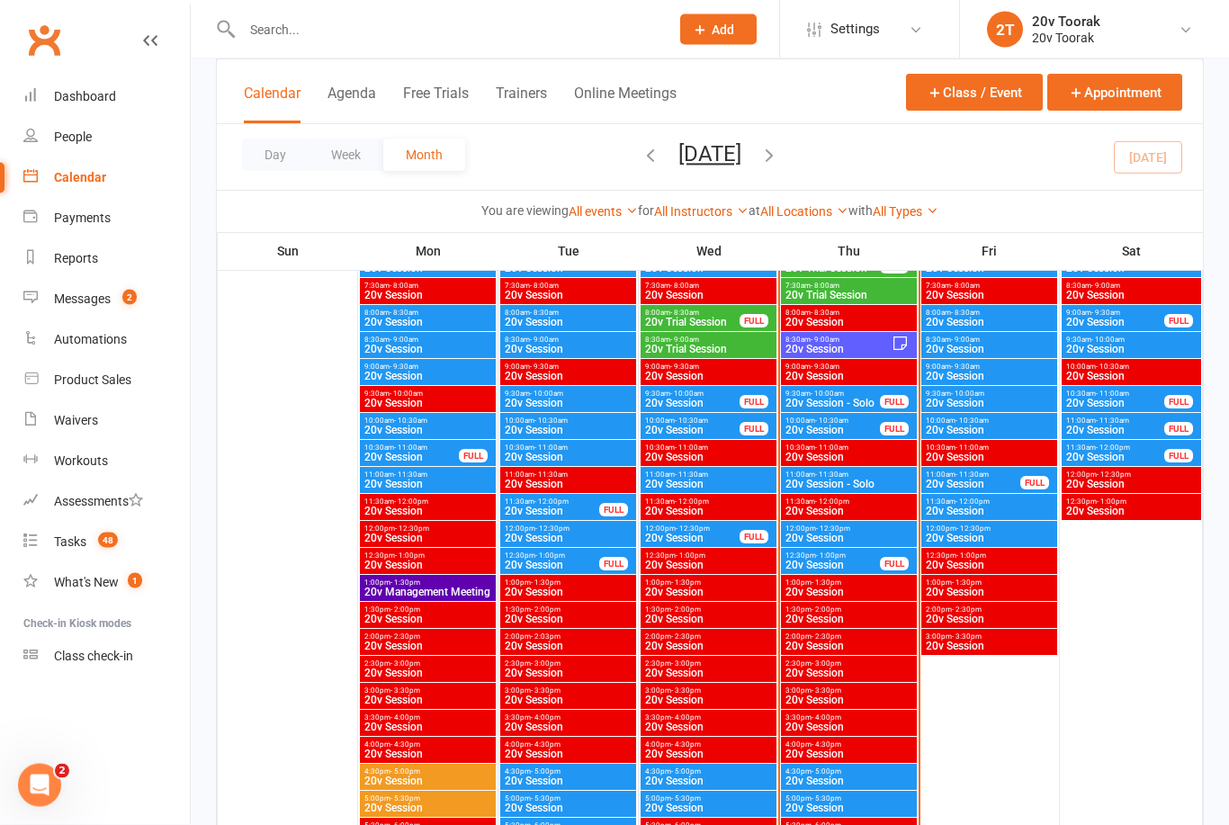
scroll to position [1017, 0]
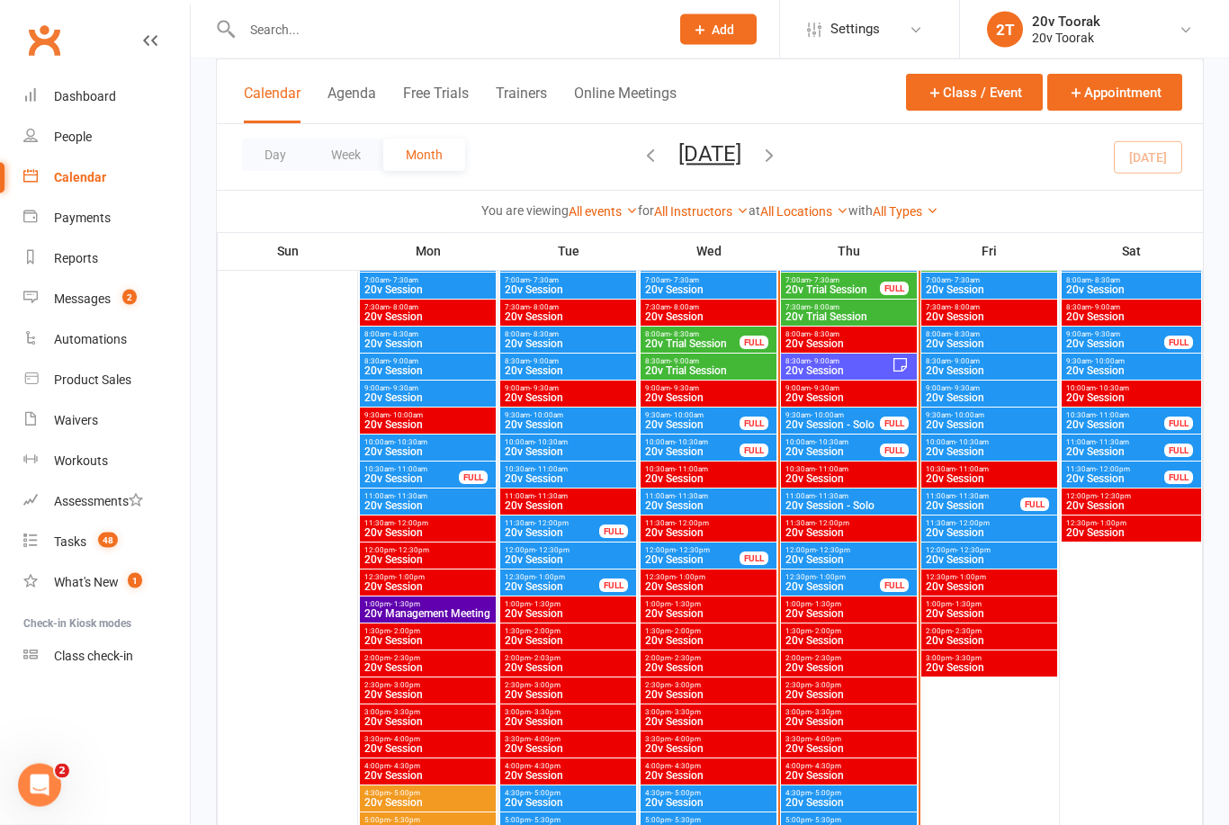
click at [885, 495] on span "11:00am - 11:30am" at bounding box center [848, 497] width 129 height 8
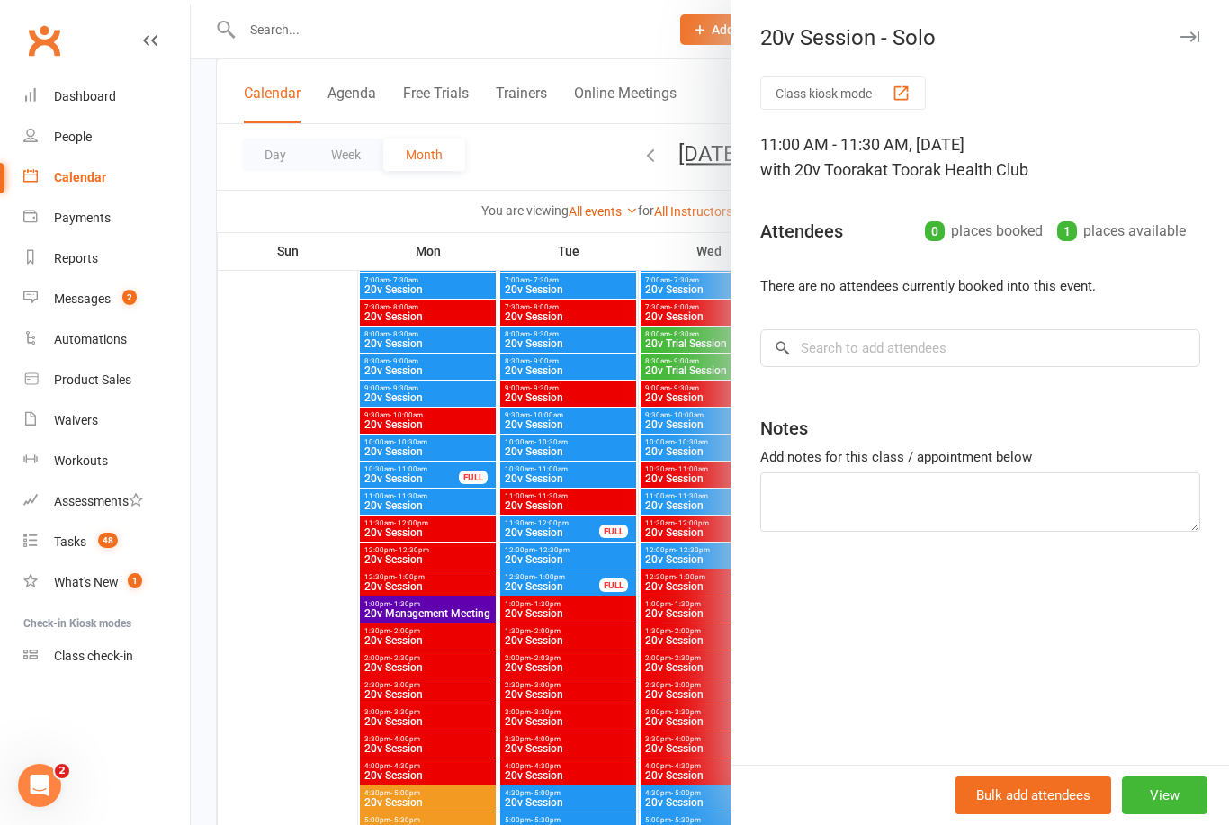
click at [292, 505] on div at bounding box center [710, 412] width 1038 height 825
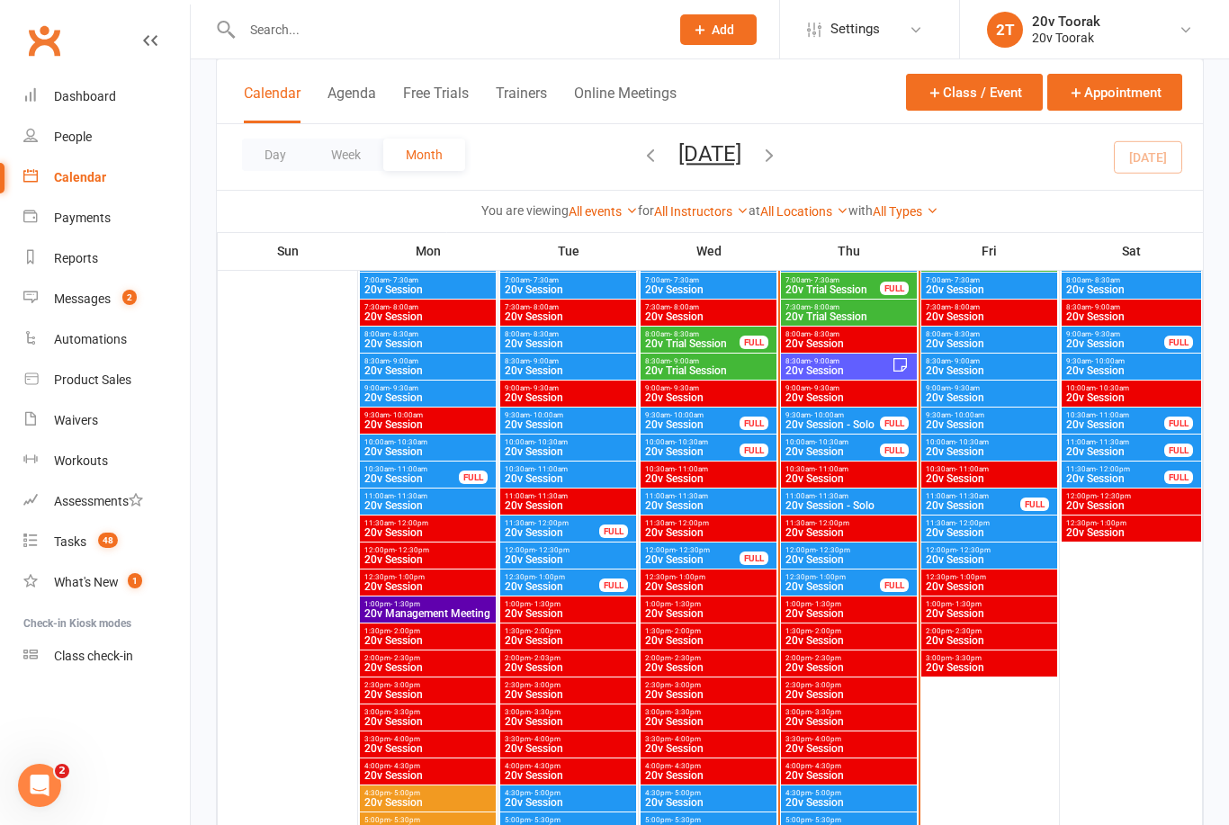
click at [882, 506] on span "20v Session - Solo" at bounding box center [848, 505] width 129 height 11
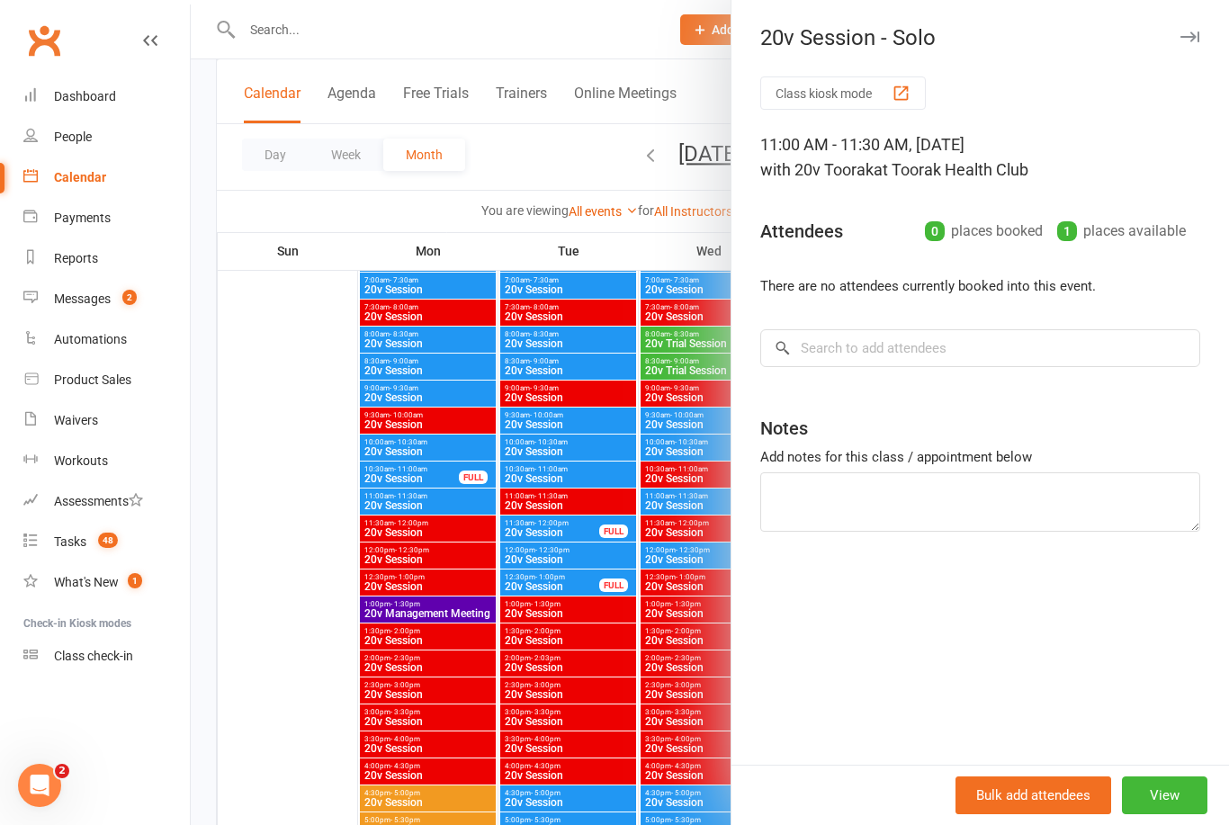
click at [308, 499] on div at bounding box center [710, 412] width 1038 height 825
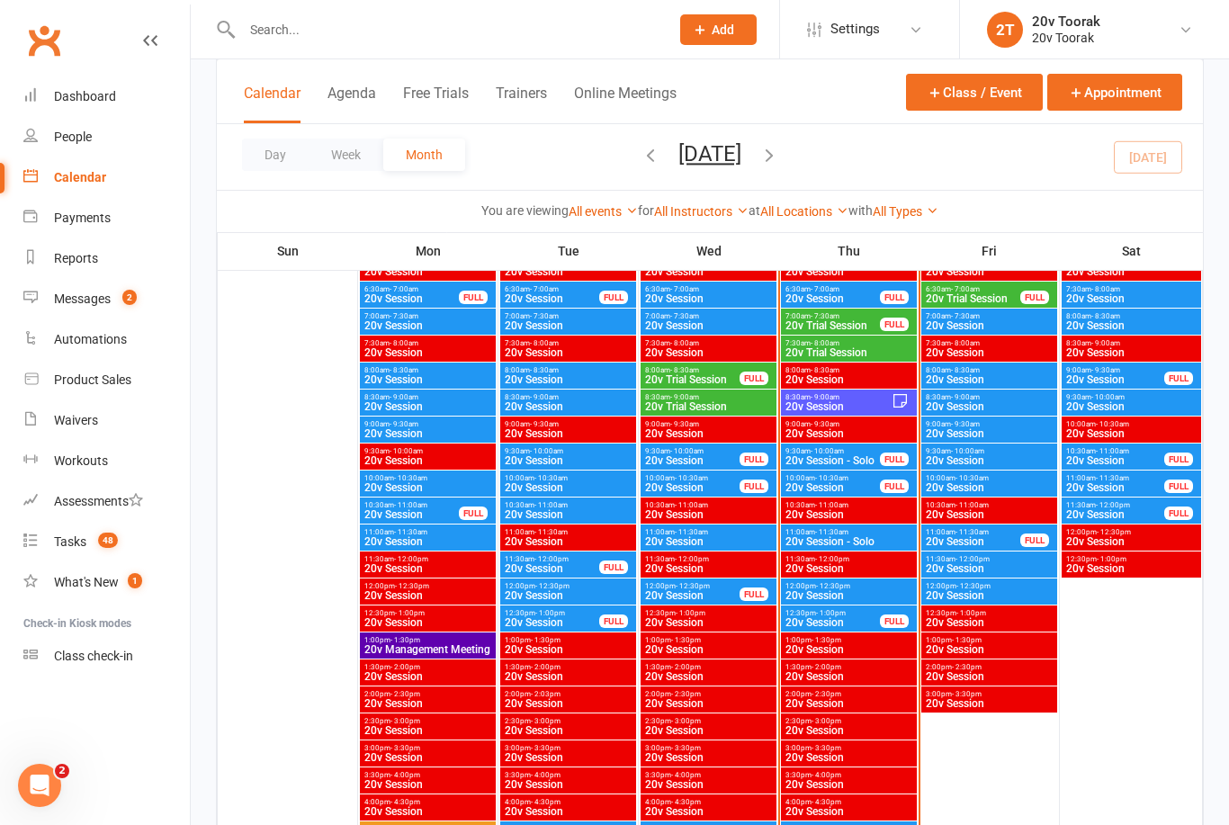
scroll to position [959, 0]
click at [845, 460] on span "20v Session - Solo" at bounding box center [832, 461] width 96 height 11
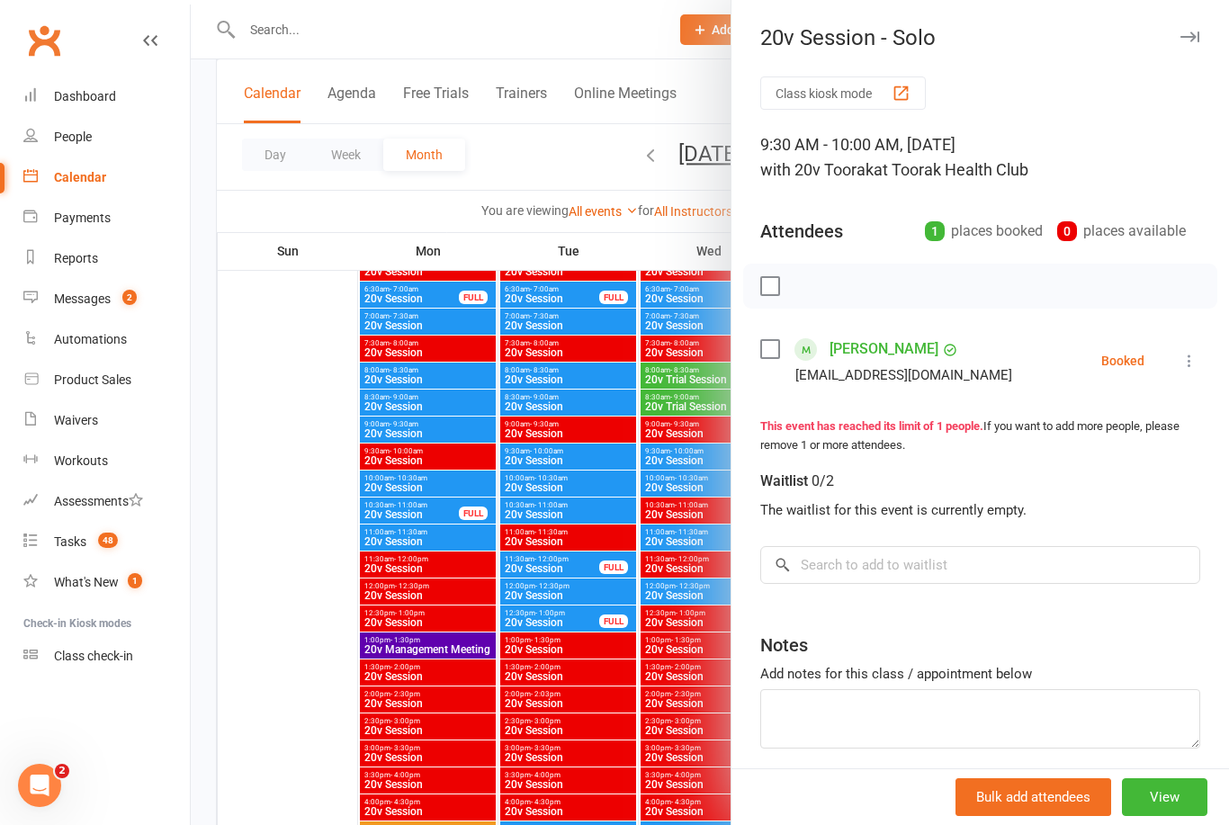
click at [317, 502] on div at bounding box center [710, 412] width 1038 height 825
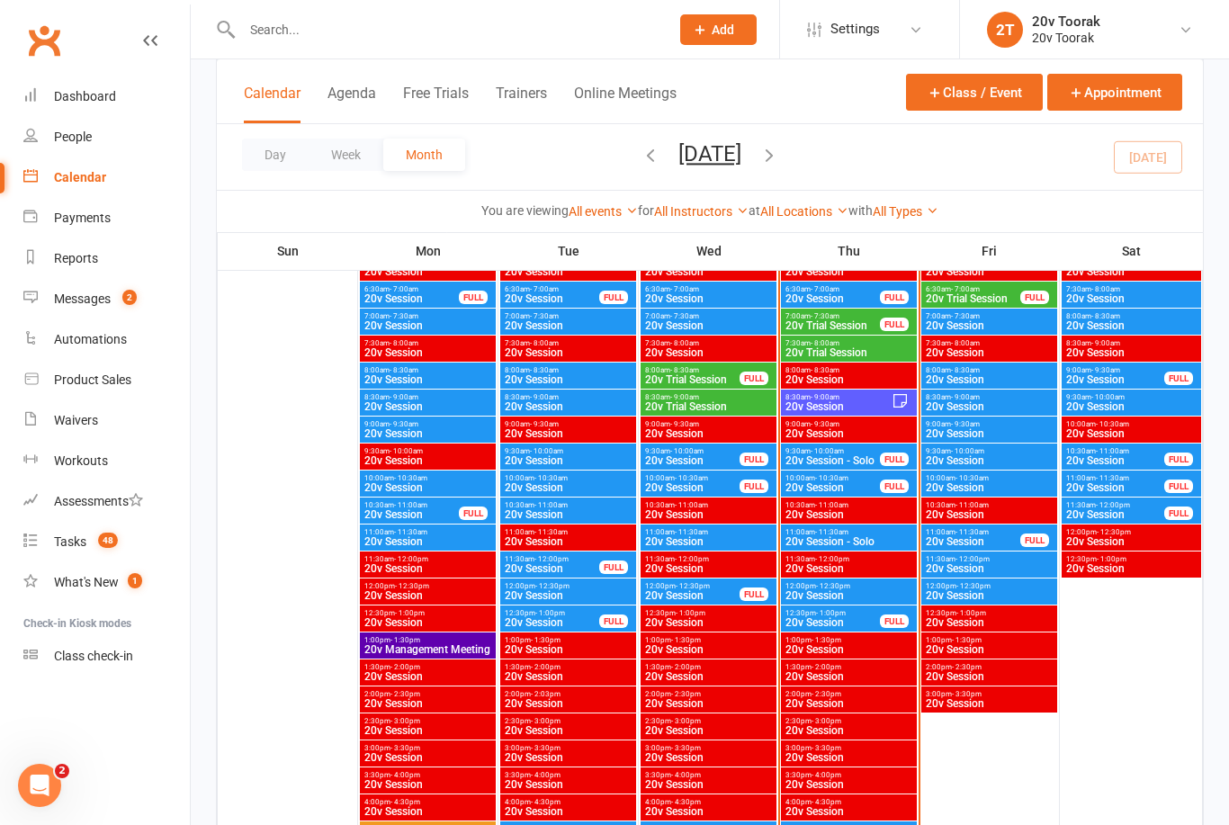
click at [852, 540] on span "20v Session - Solo" at bounding box center [848, 541] width 129 height 11
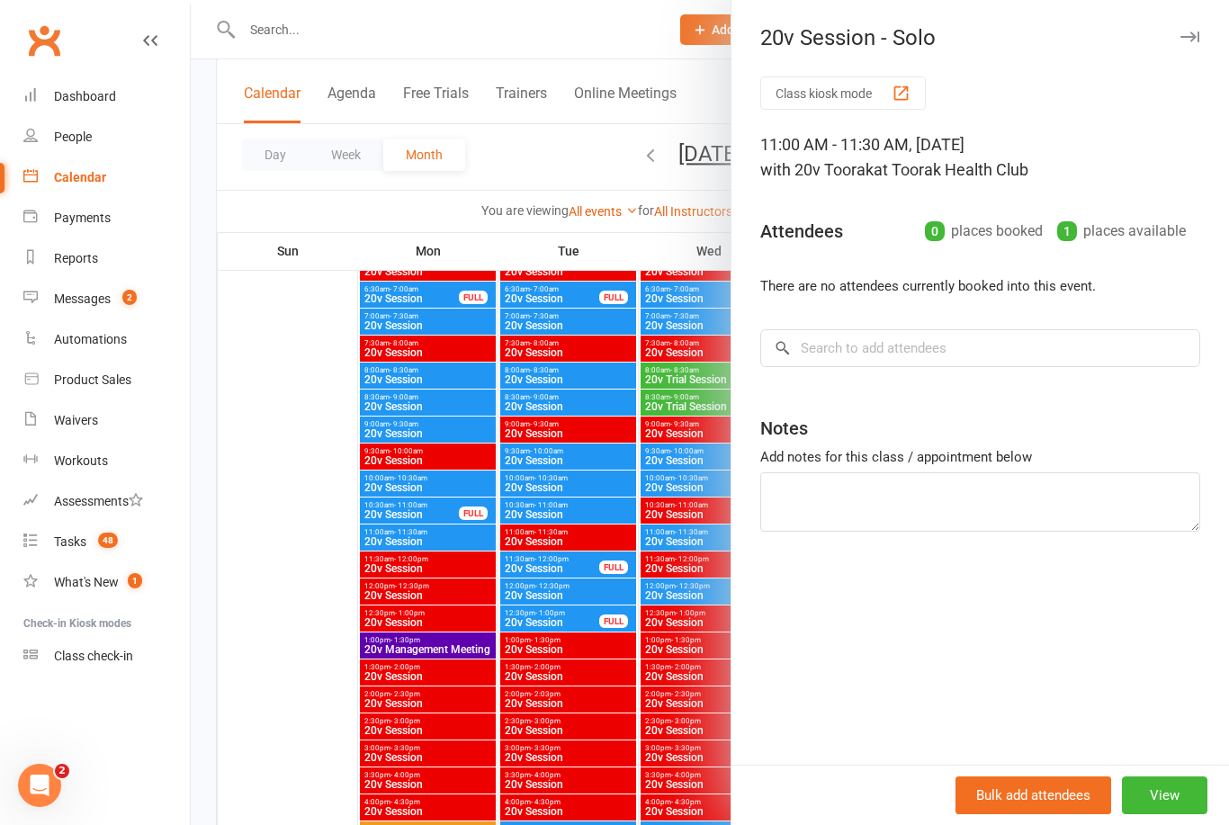
click at [298, 499] on div at bounding box center [710, 412] width 1038 height 825
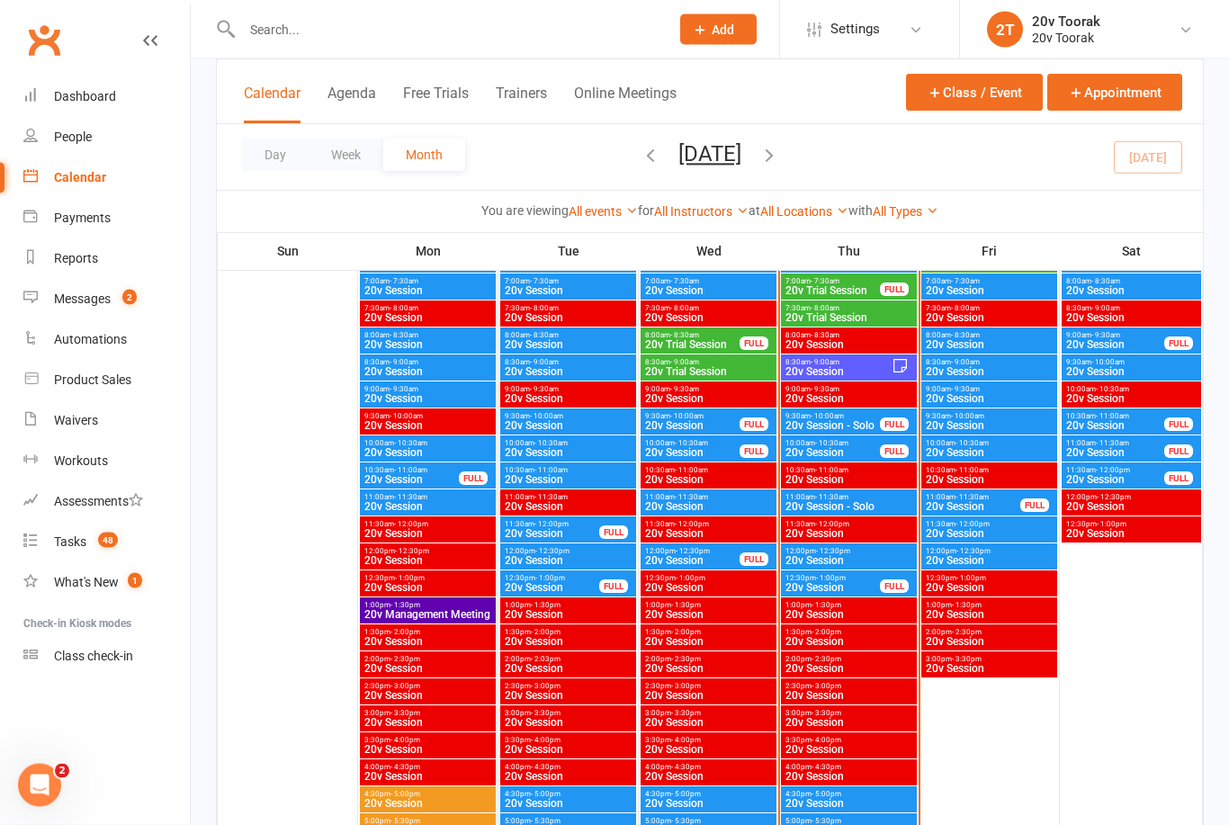
scroll to position [1023, 0]
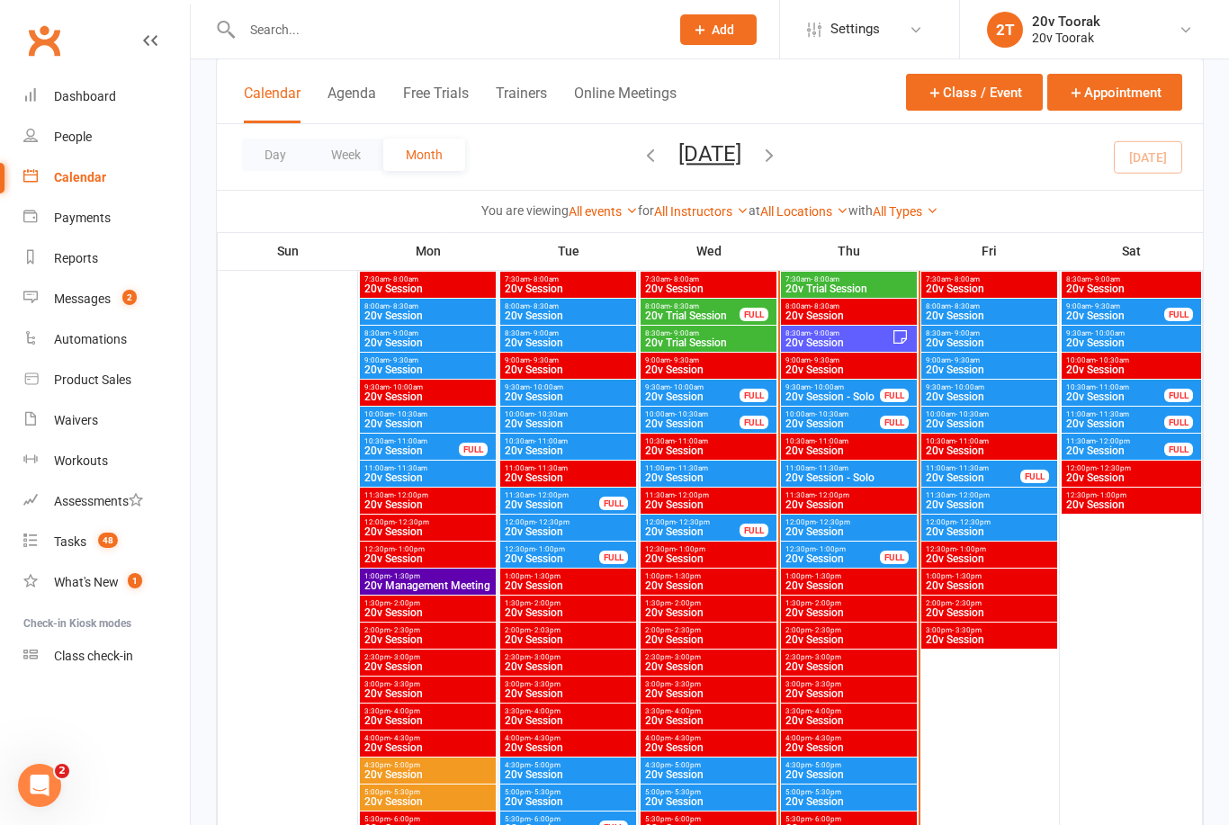
click at [860, 527] on span "20v Session" at bounding box center [848, 531] width 129 height 11
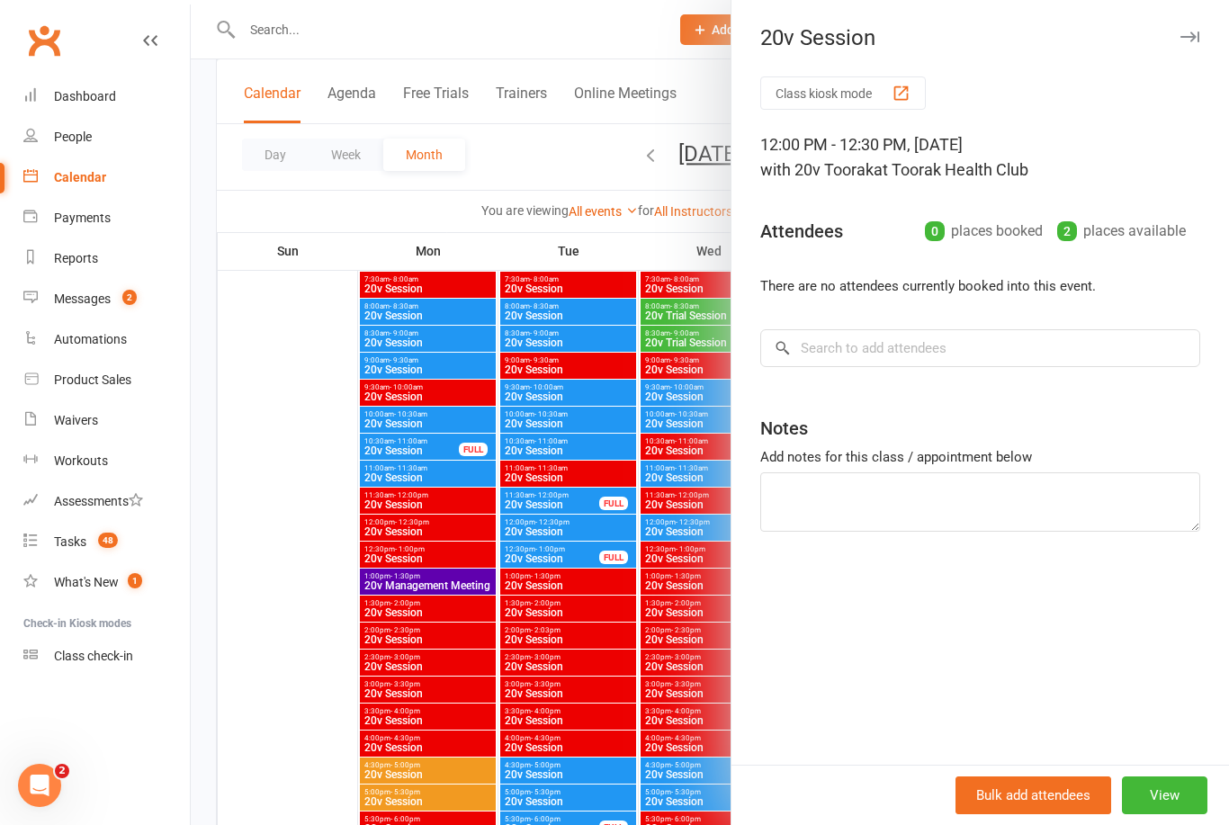
click at [300, 501] on div at bounding box center [710, 412] width 1038 height 825
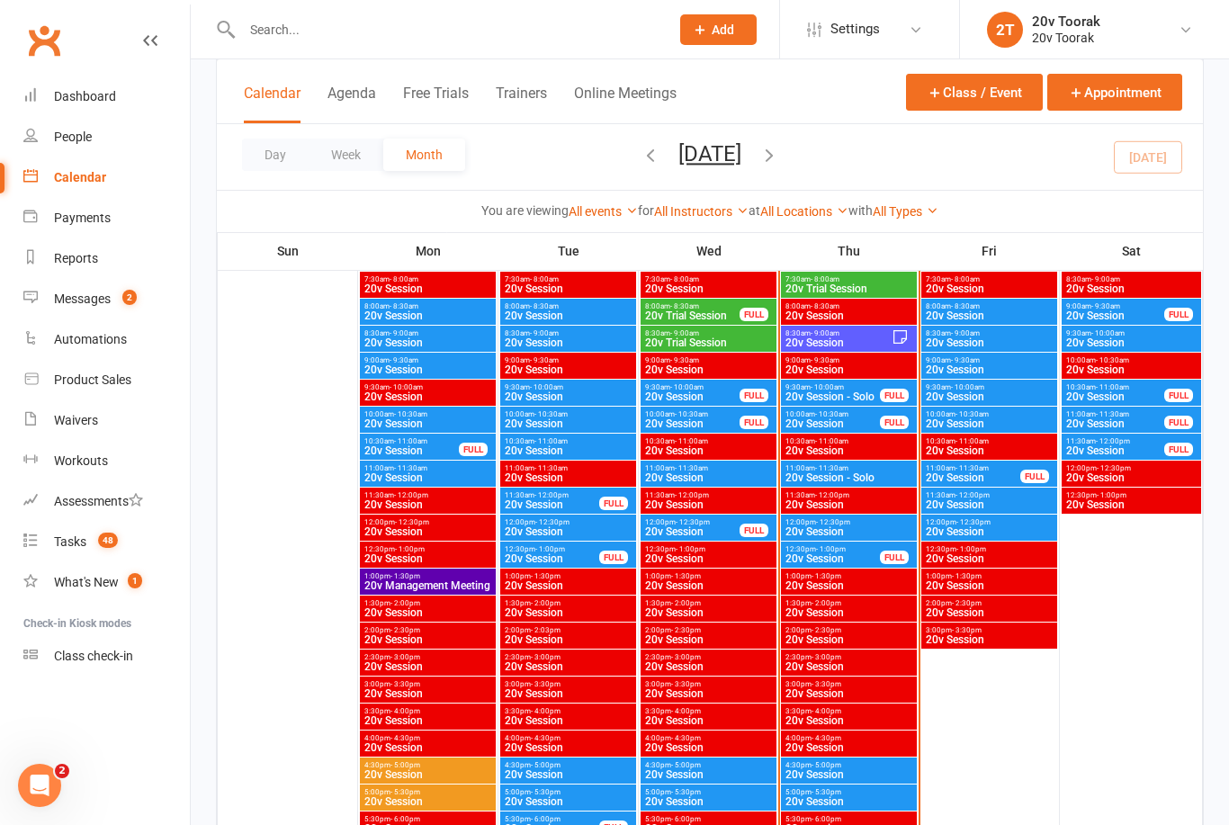
click at [811, 428] on span "20v Session" at bounding box center [832, 423] width 96 height 11
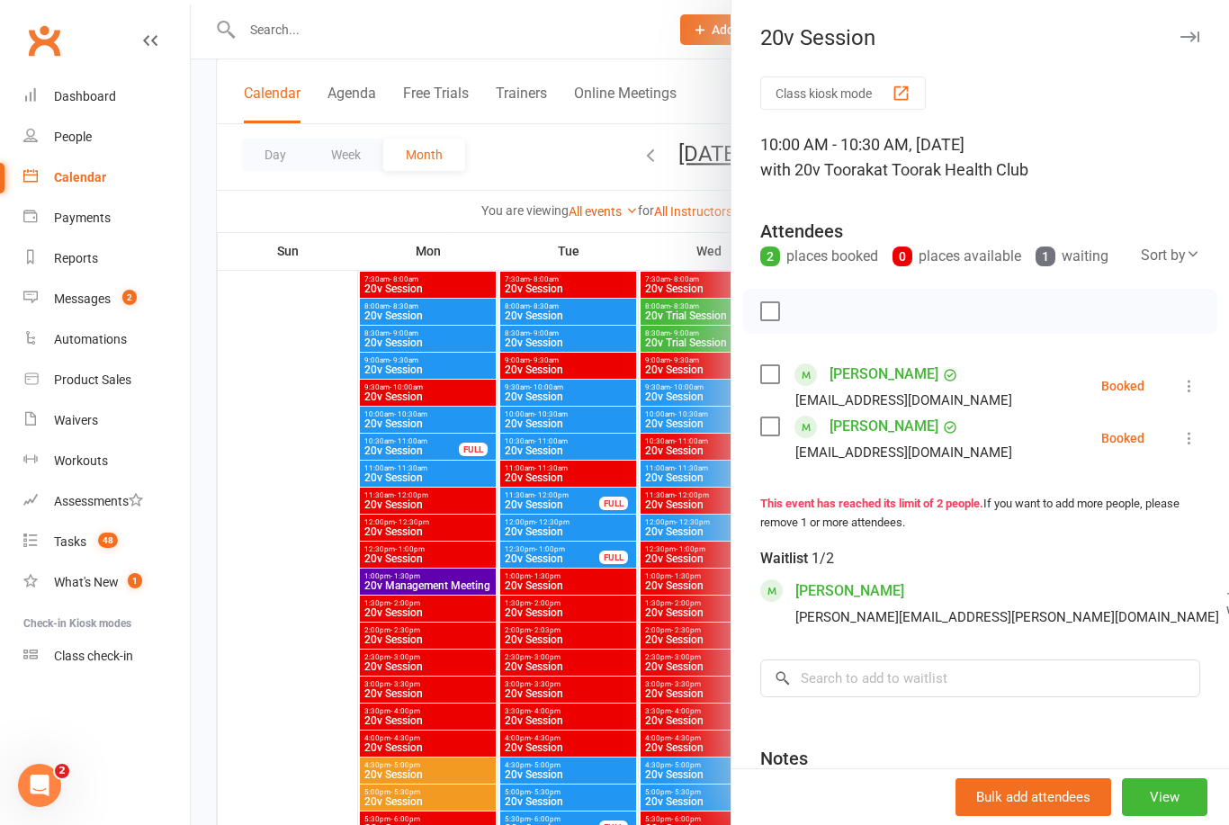
click at [367, 450] on div at bounding box center [710, 412] width 1038 height 825
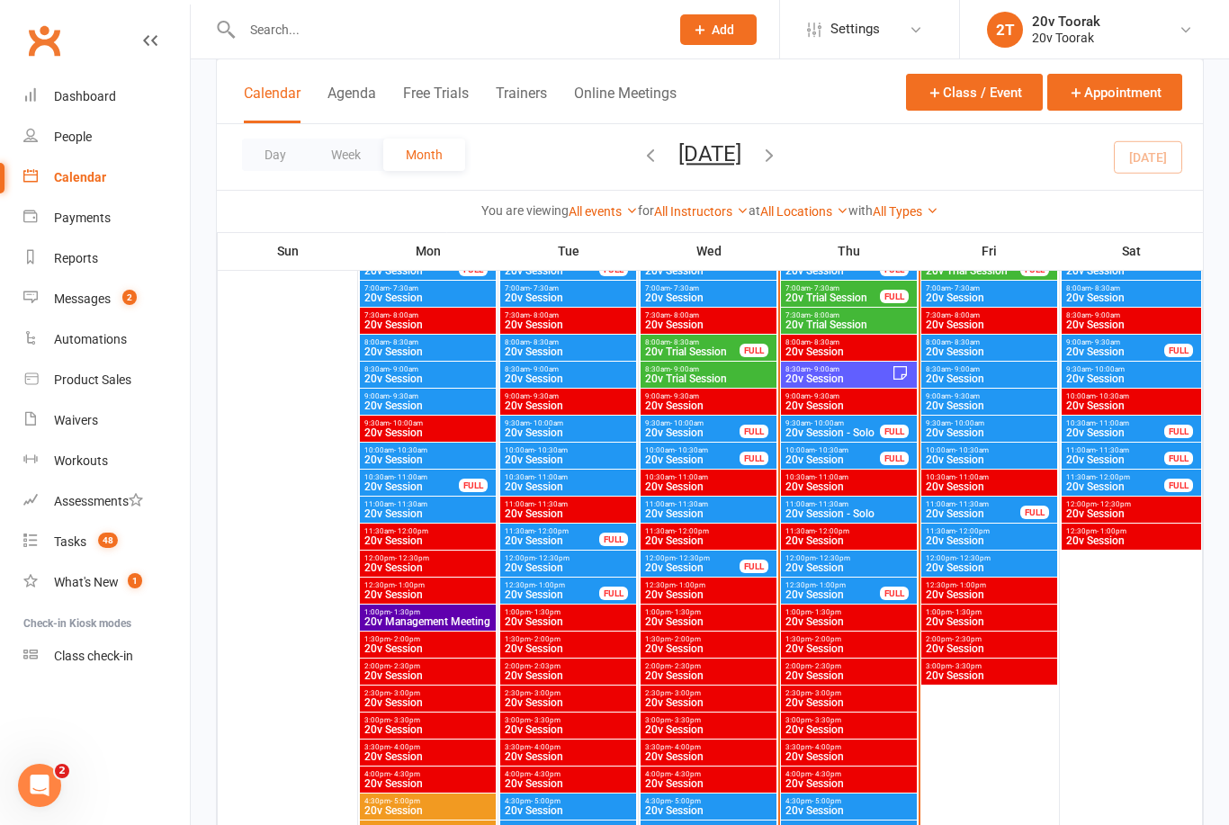
scroll to position [999, 0]
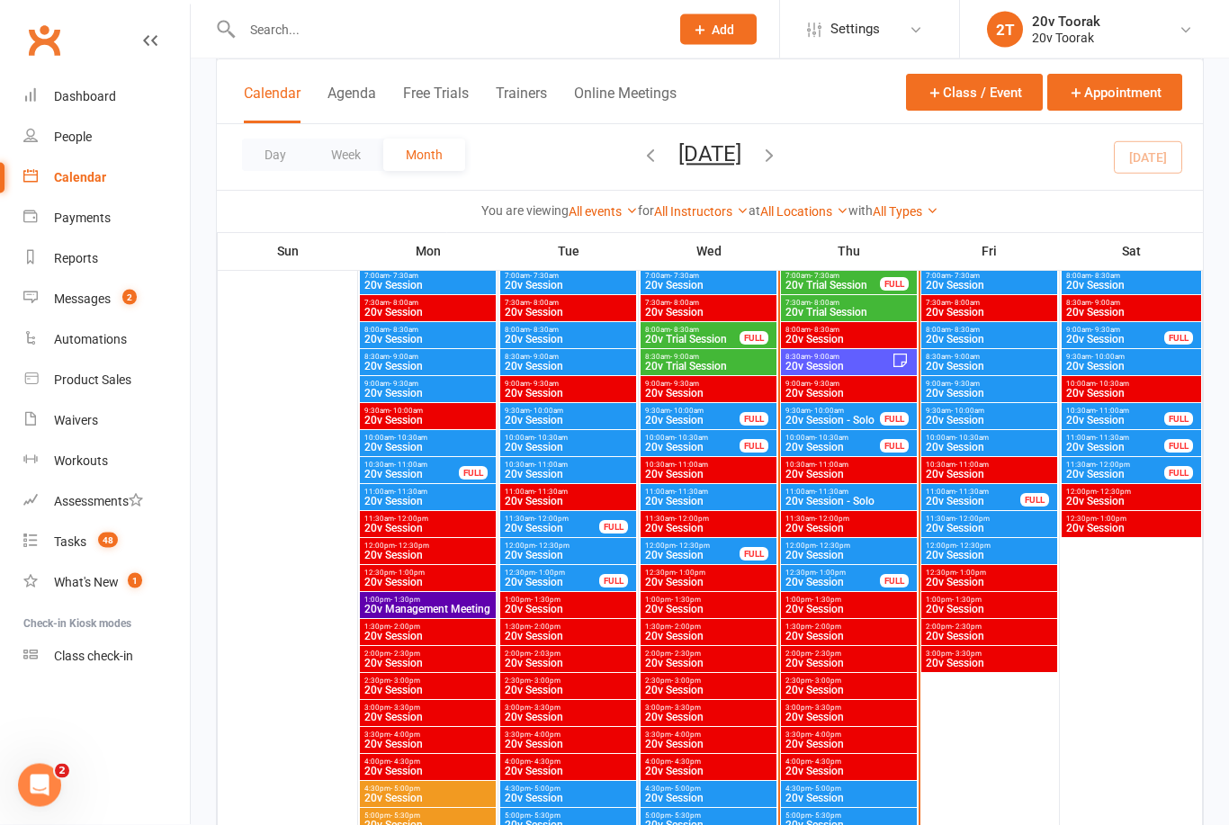
click at [806, 427] on div "9:30am - 10:00am 20v Session - Solo FULL" at bounding box center [849, 417] width 136 height 26
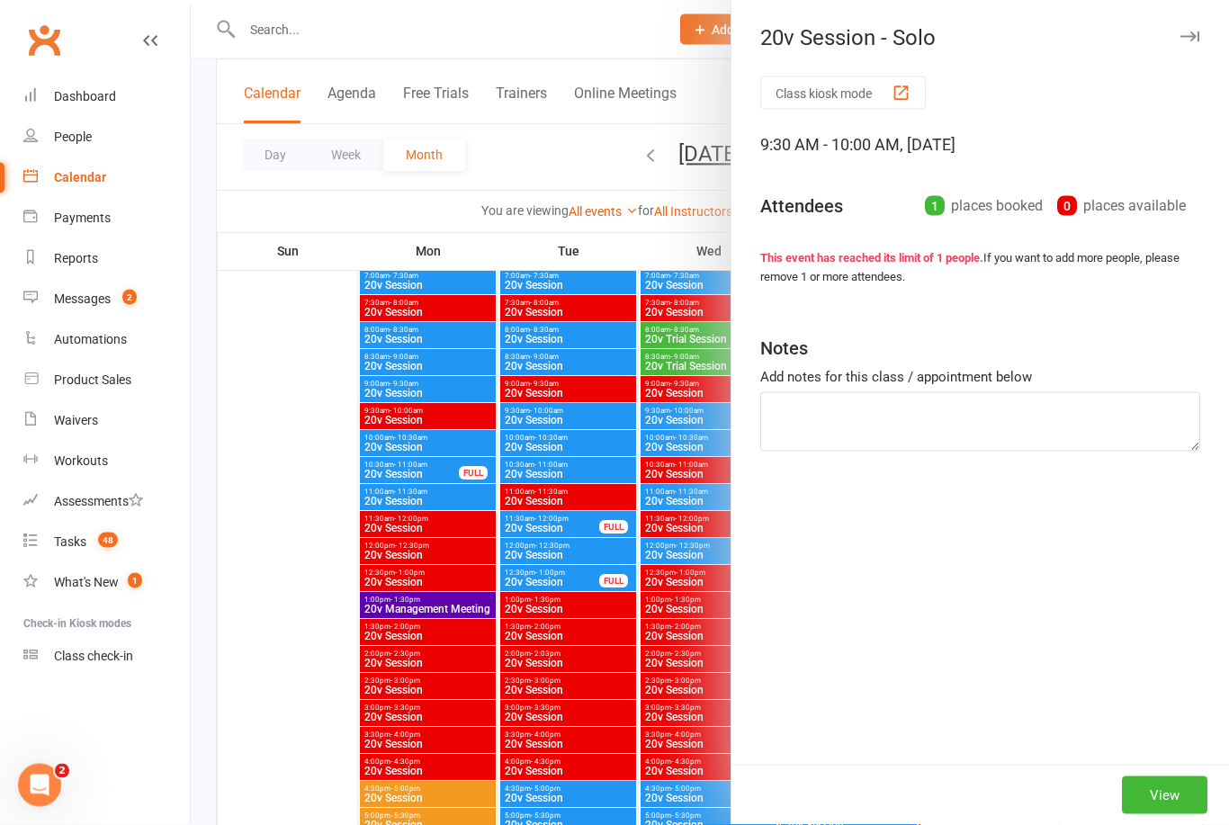
scroll to position [1000, 0]
click at [346, 436] on div at bounding box center [710, 412] width 1038 height 825
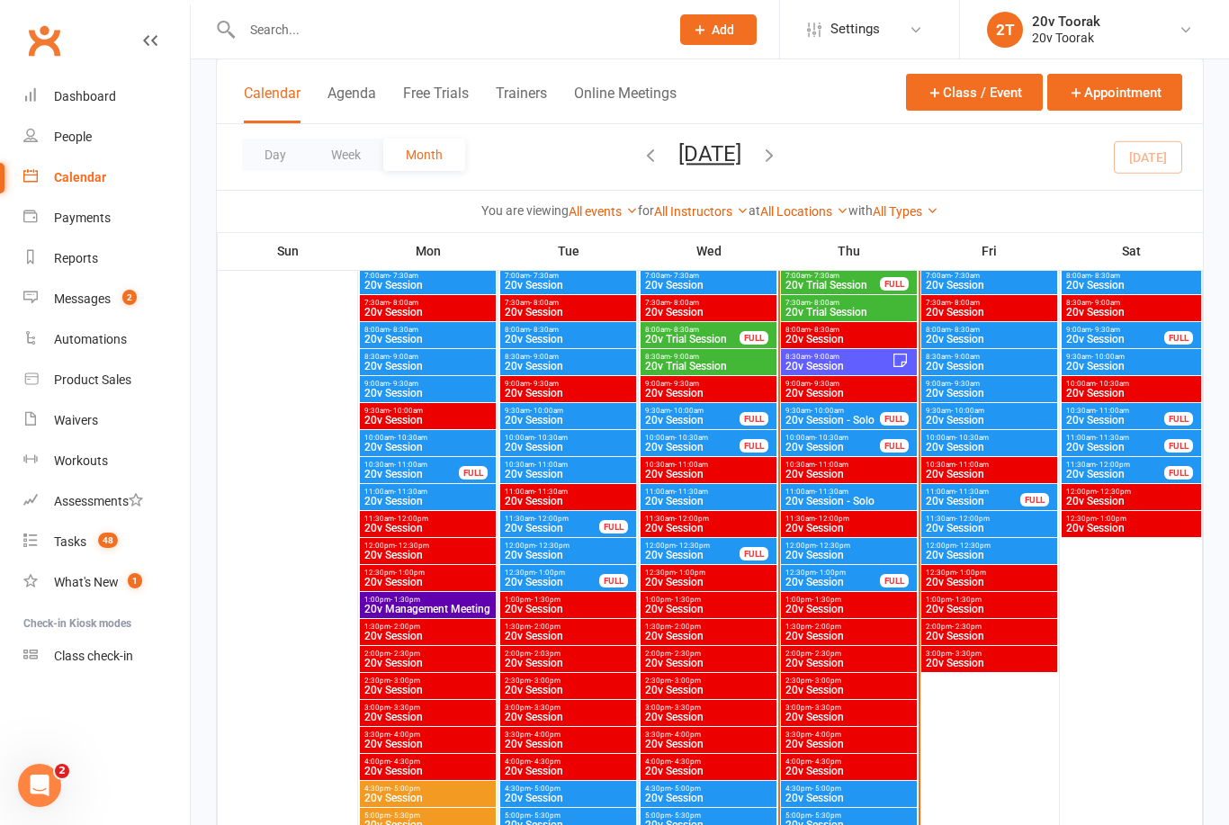
click at [814, 425] on span "20v Session - Solo" at bounding box center [832, 420] width 96 height 11
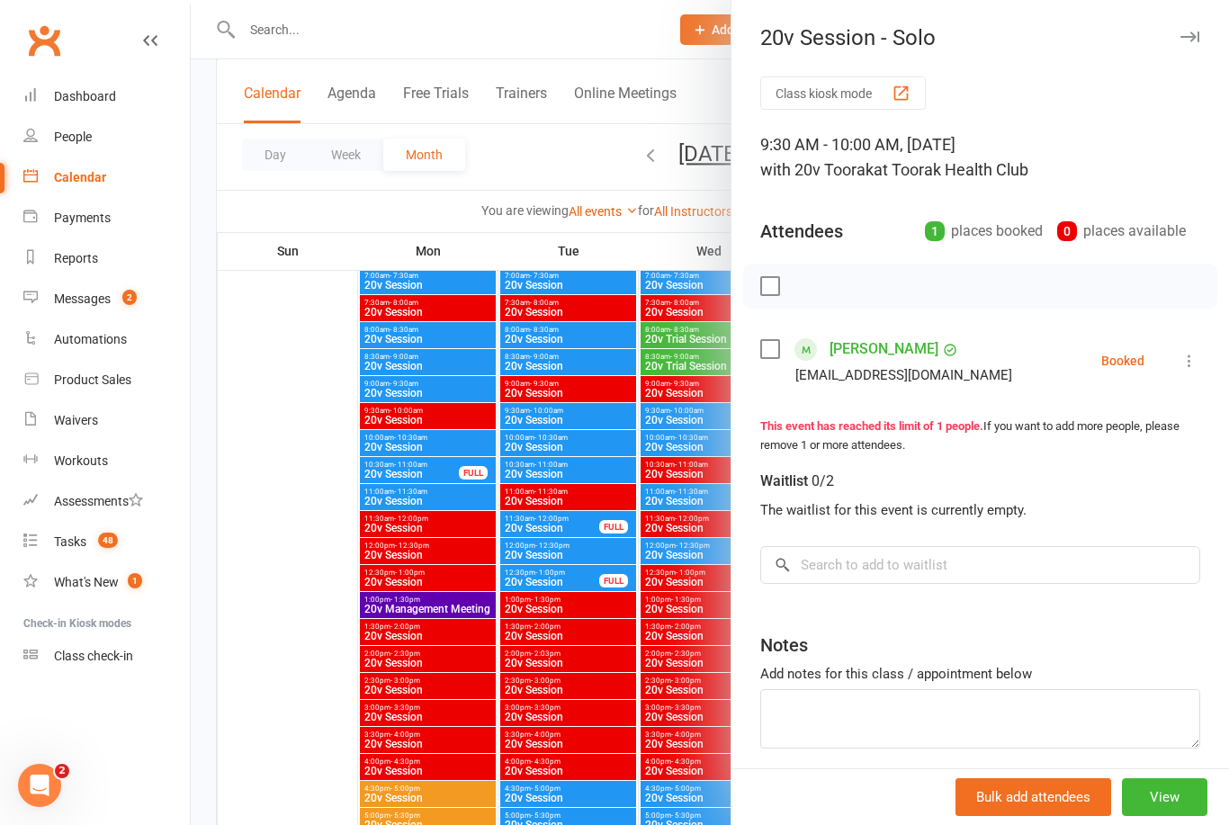
click at [1170, 354] on li "Antony Beltrame antony@beltramefinancialservices.com.au Booked More info Remove…" at bounding box center [980, 361] width 440 height 52
click at [1187, 364] on icon at bounding box center [1189, 361] width 18 height 18
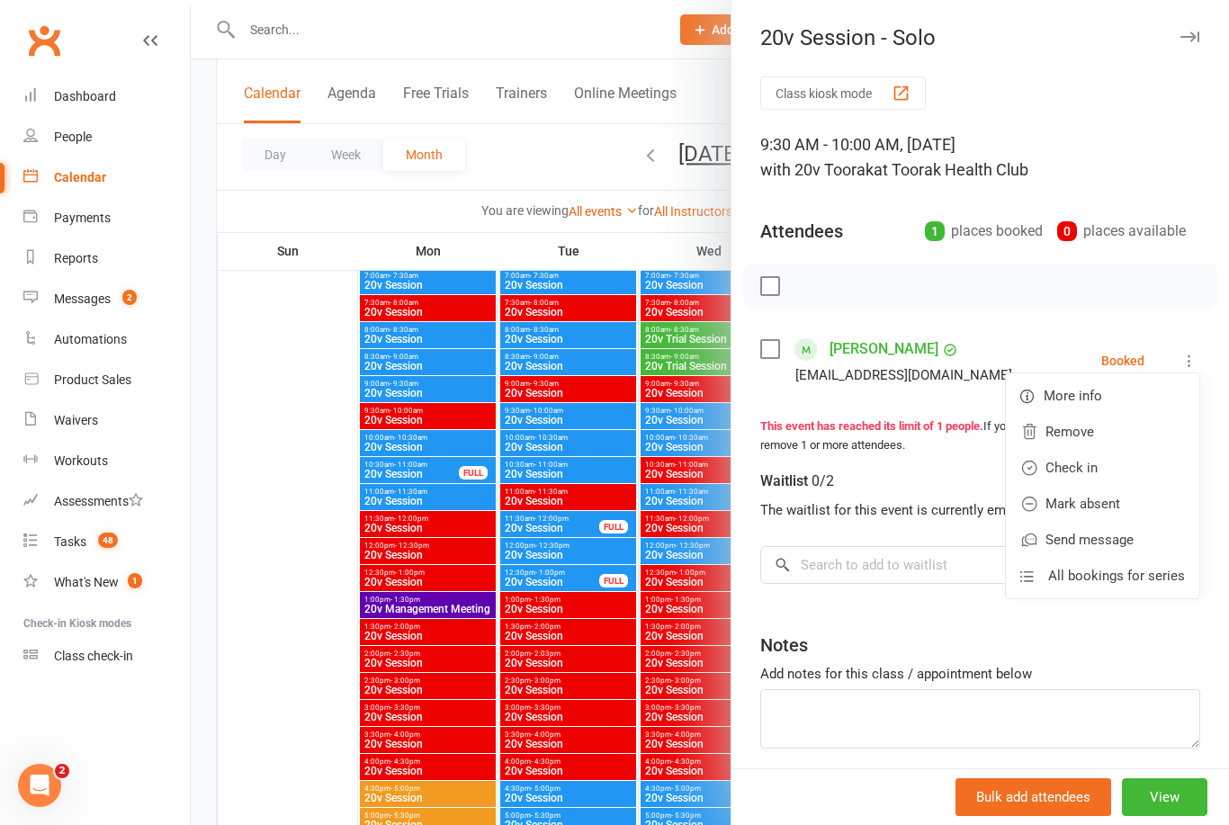
click at [1073, 475] on link "Check in" at bounding box center [1101, 468] width 193 height 36
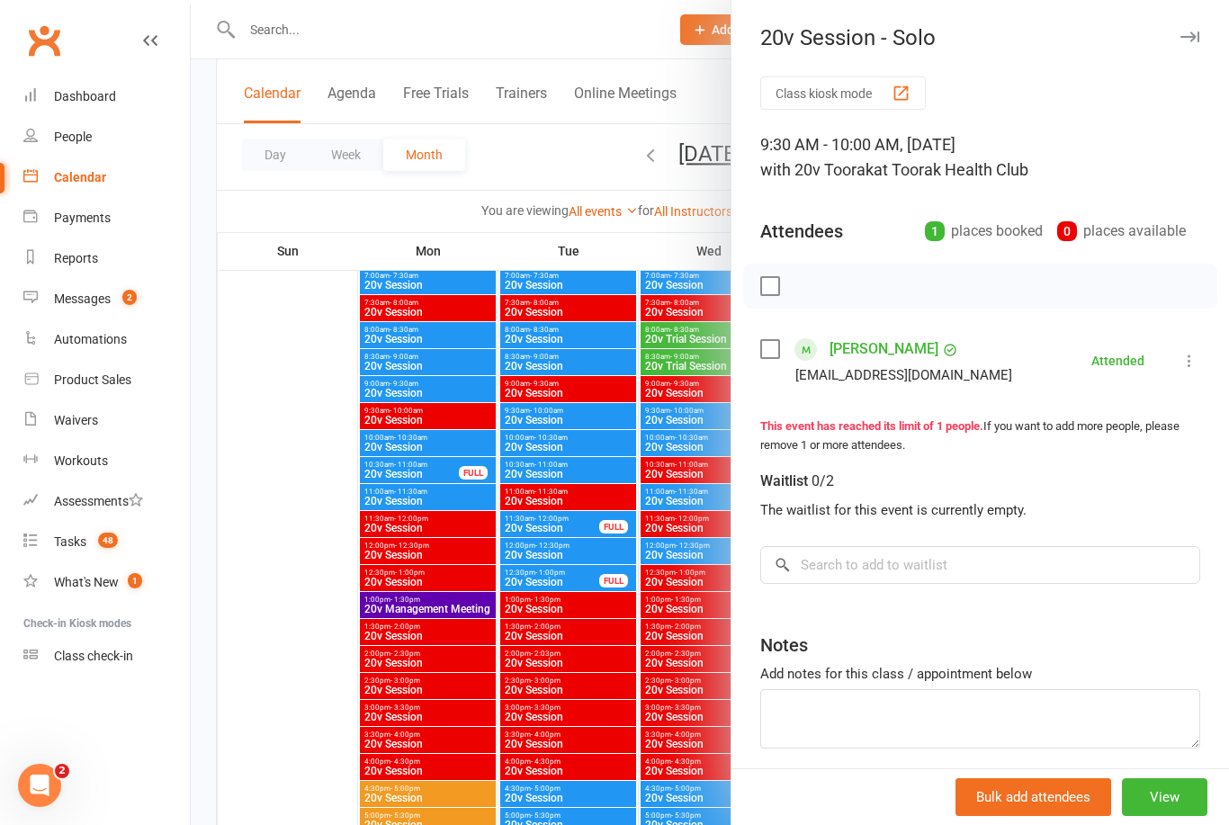
click at [298, 463] on div at bounding box center [710, 412] width 1038 height 825
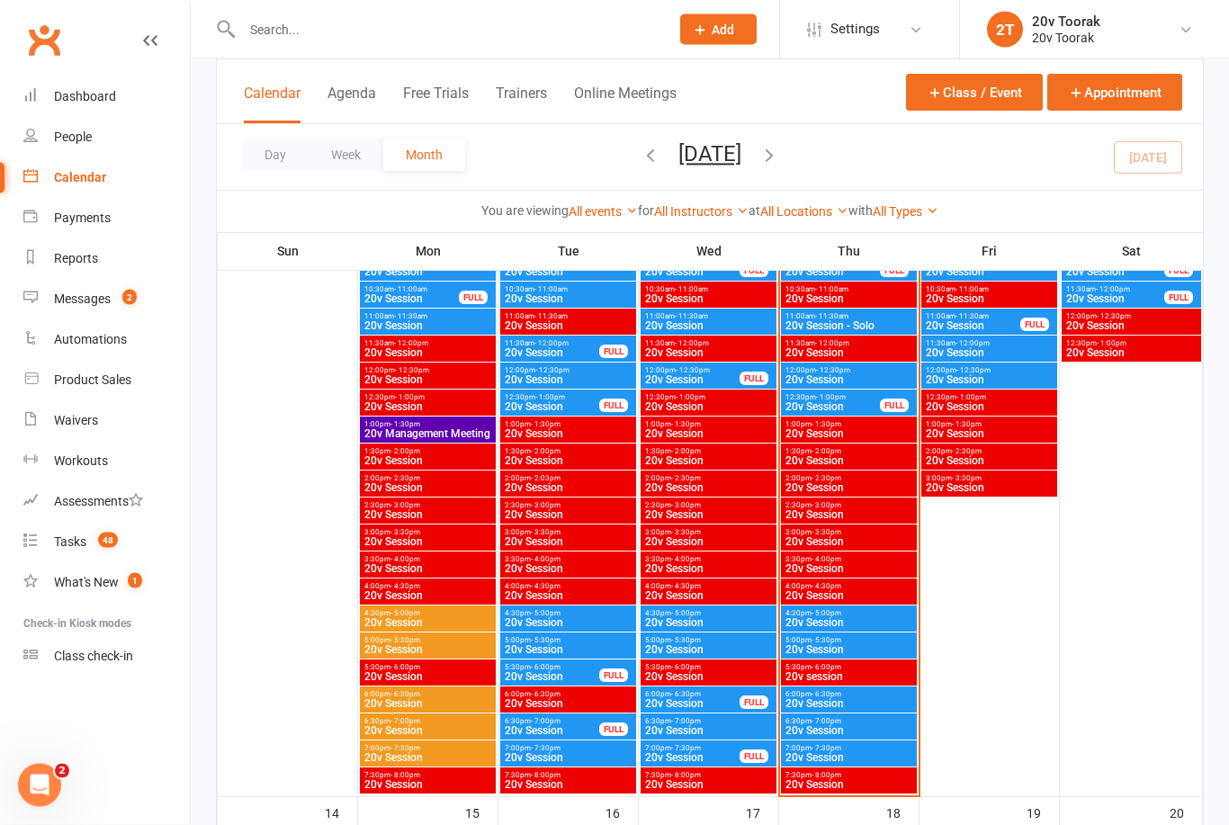
scroll to position [1178, 0]
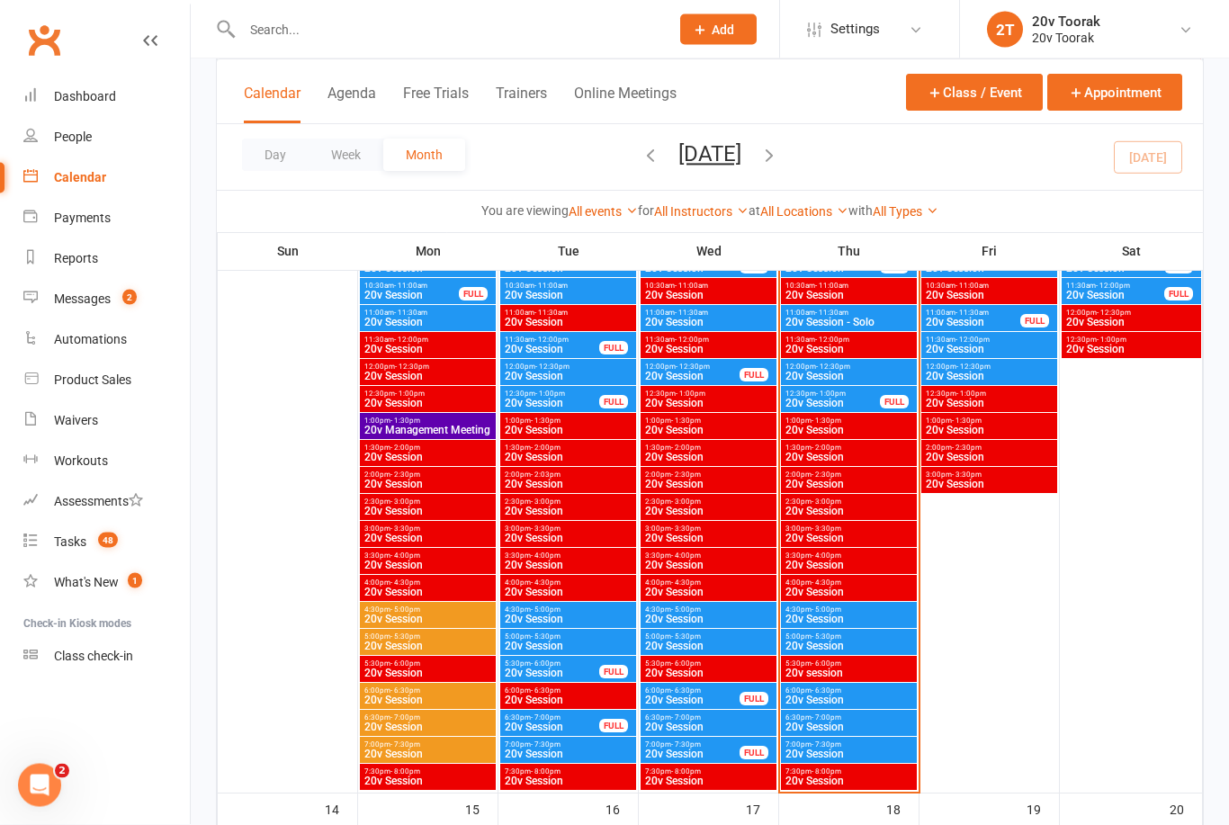
click at [82, 543] on div "Tasks" at bounding box center [70, 541] width 32 height 14
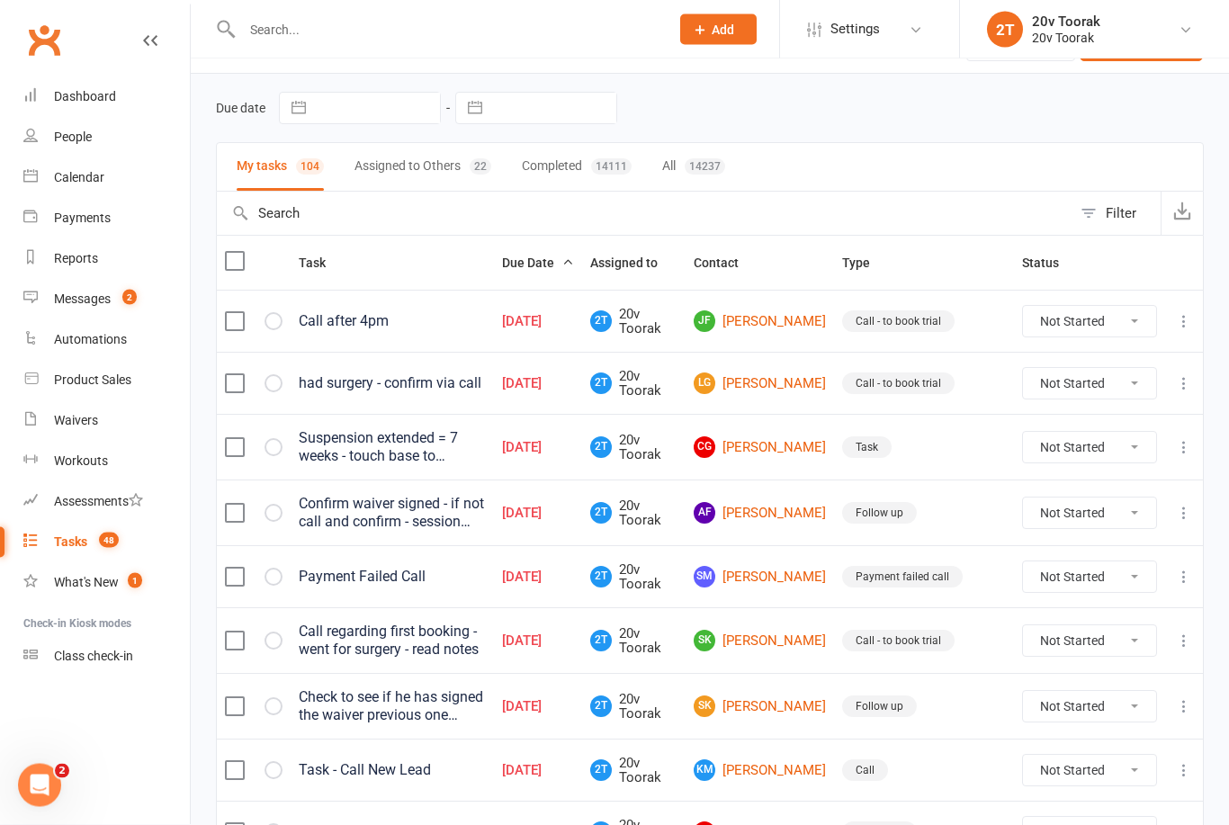
scroll to position [67, 0]
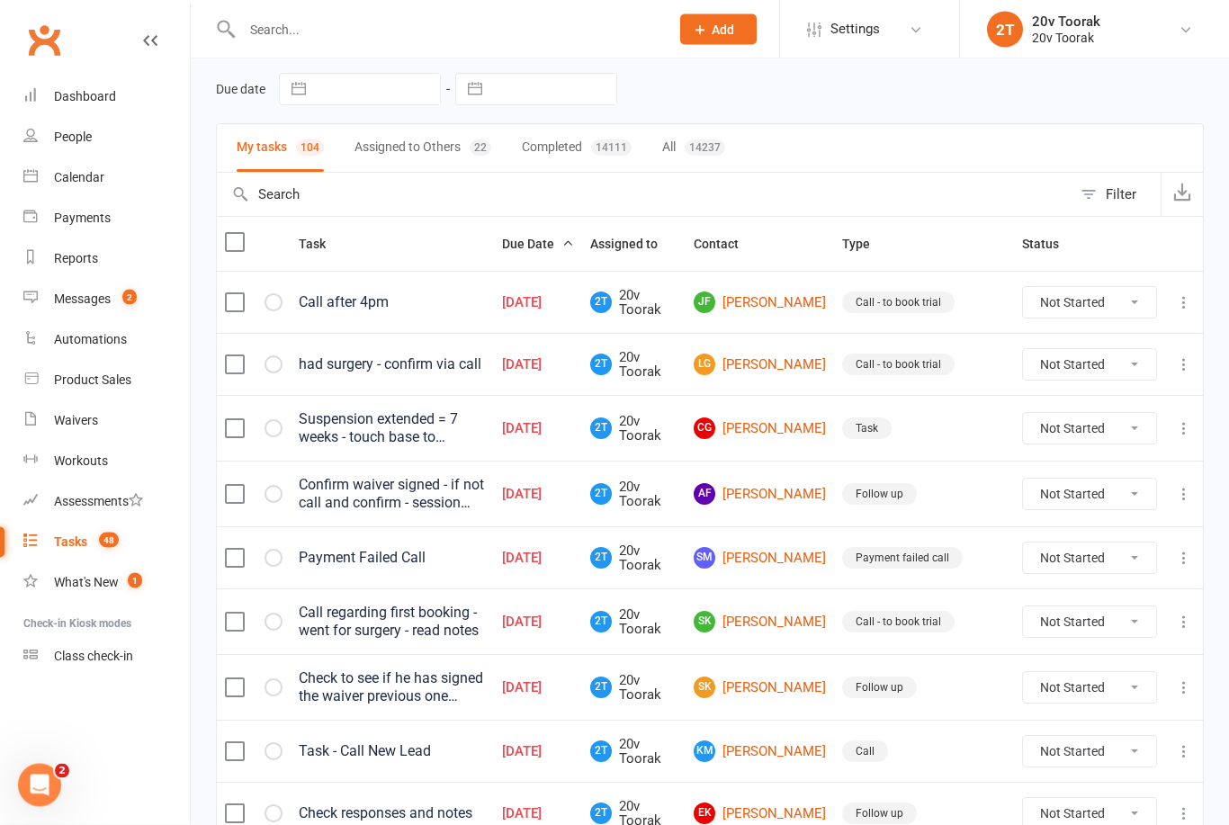
click at [794, 376] on link "LG Lisa Gamboni" at bounding box center [759, 365] width 132 height 22
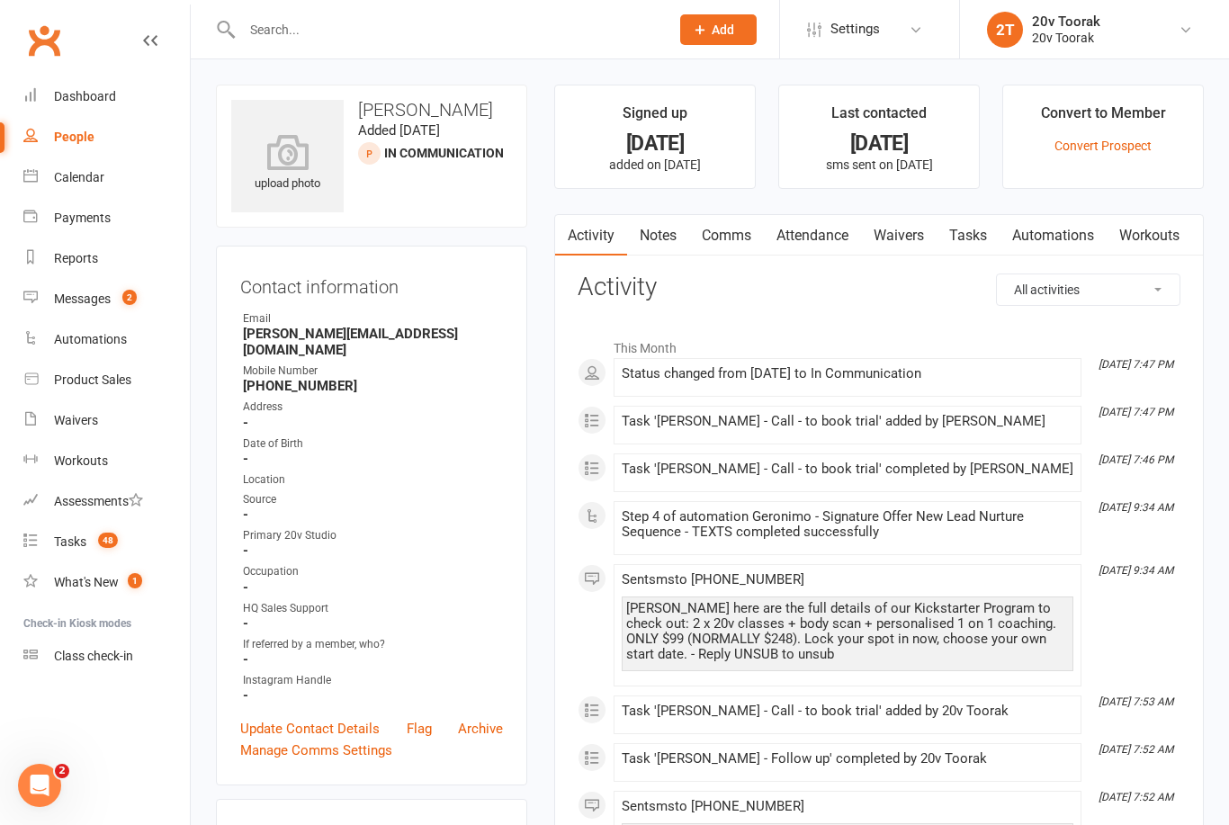
click at [737, 246] on link "Comms" at bounding box center [726, 235] width 75 height 41
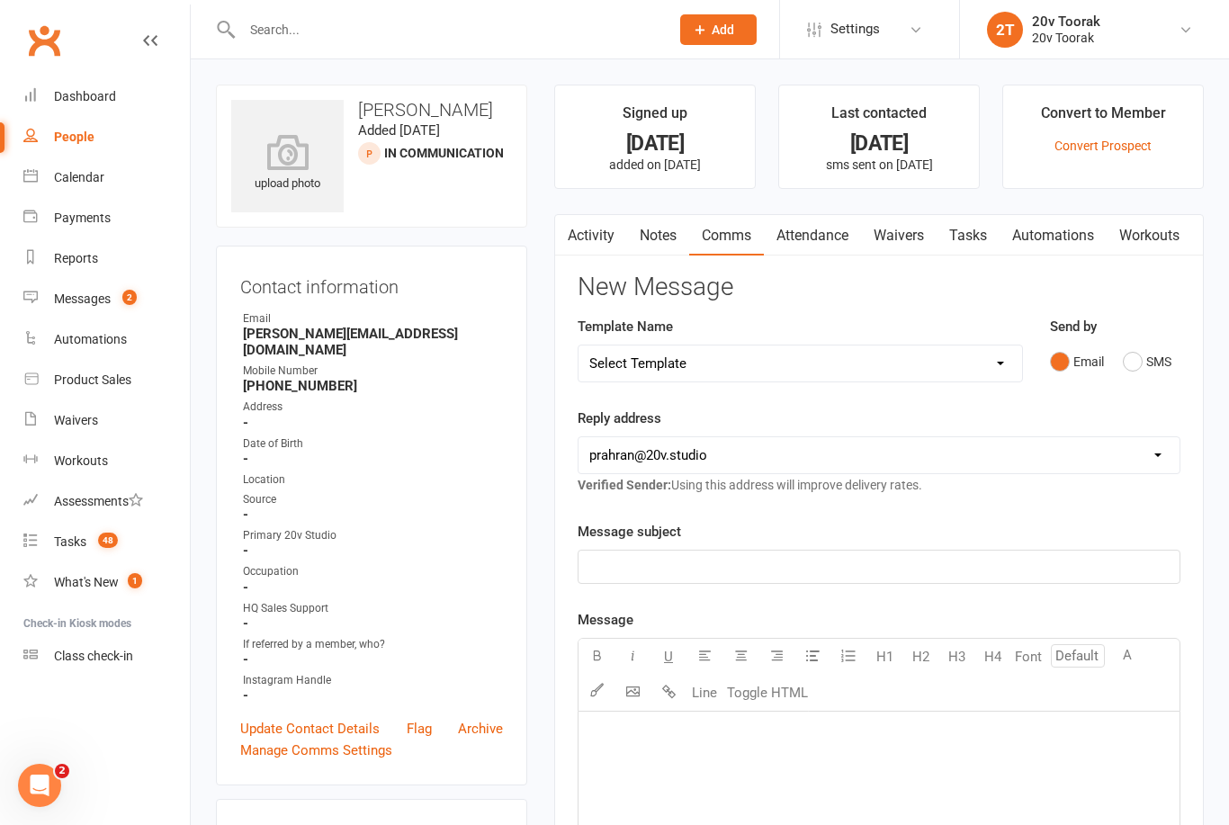
click at [607, 230] on link "Activity" at bounding box center [591, 235] width 72 height 41
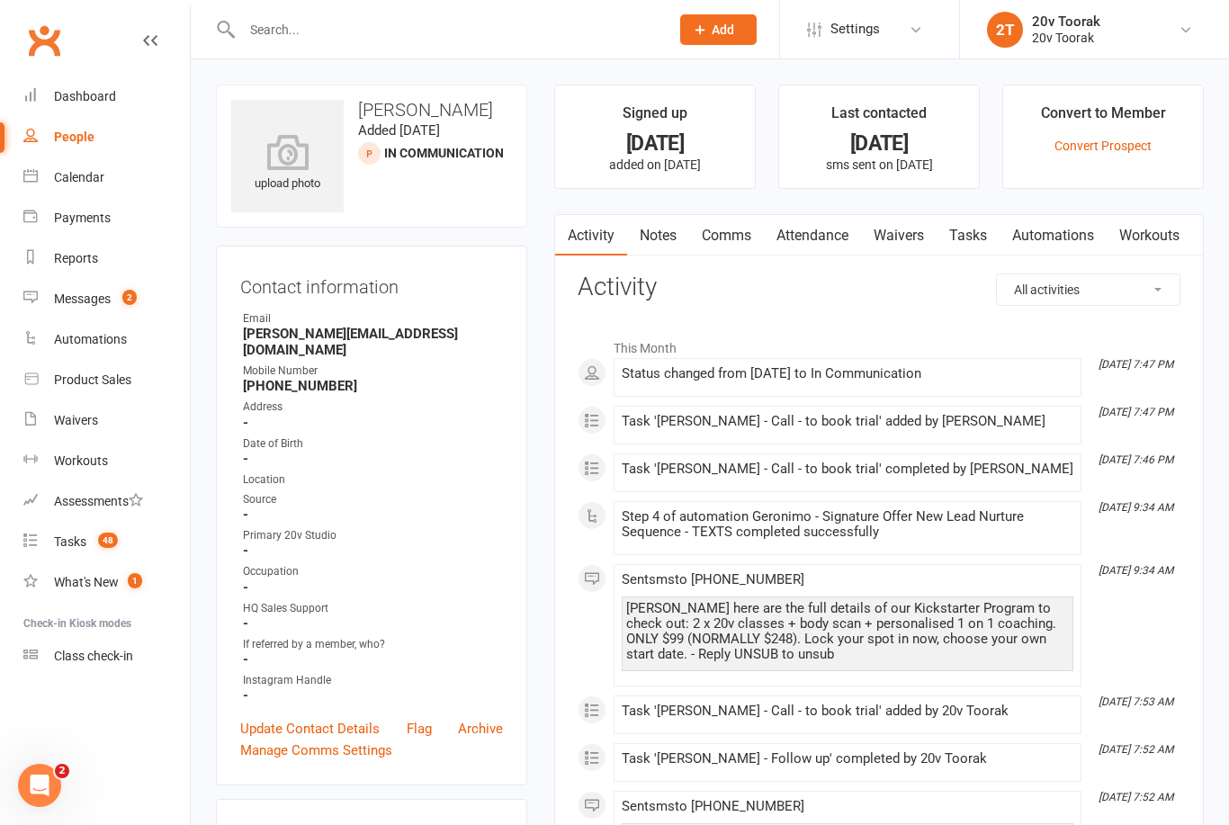
click at [663, 241] on link "Notes" at bounding box center [658, 235] width 62 height 41
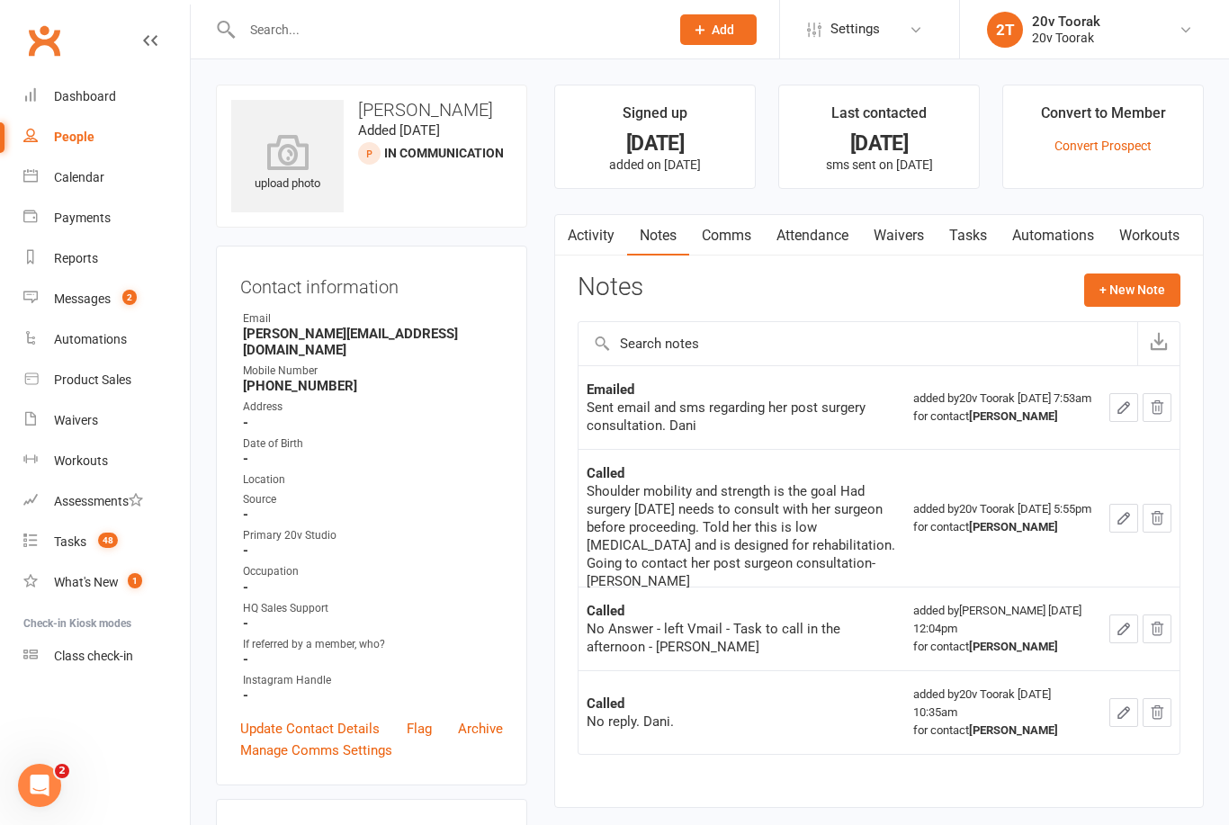
click at [87, 544] on link "Tasks 48" at bounding box center [106, 542] width 166 height 40
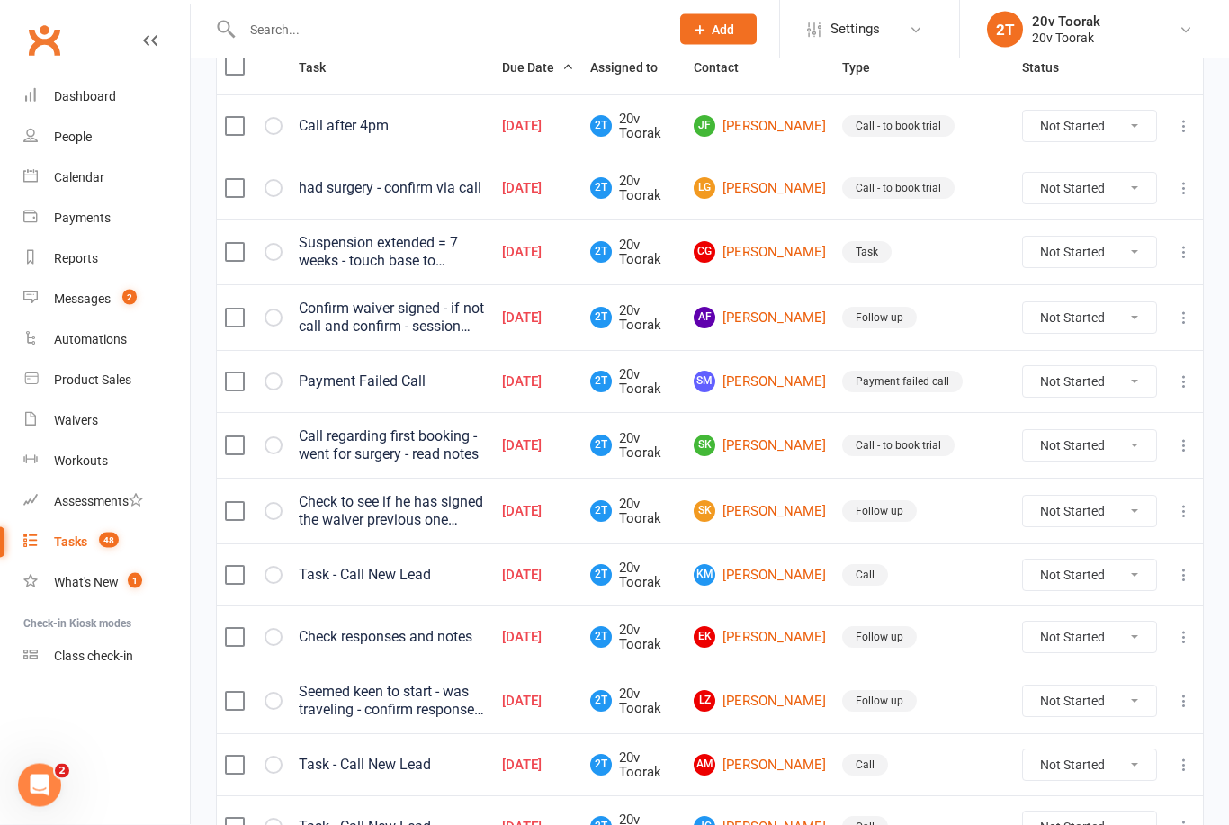
scroll to position [244, 0]
click at [786, 257] on link "CG Carly Galanos" at bounding box center [759, 252] width 132 height 22
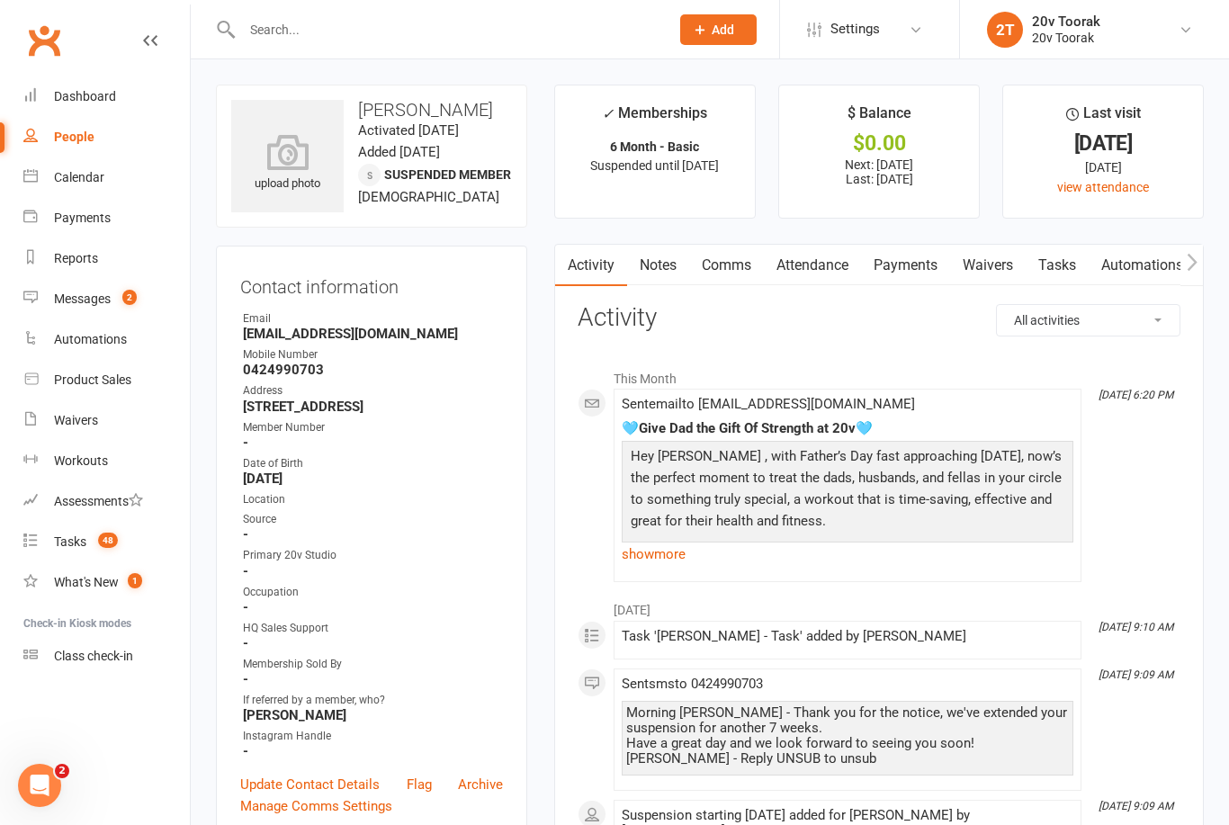
click at [647, 259] on link "Notes" at bounding box center [658, 265] width 62 height 41
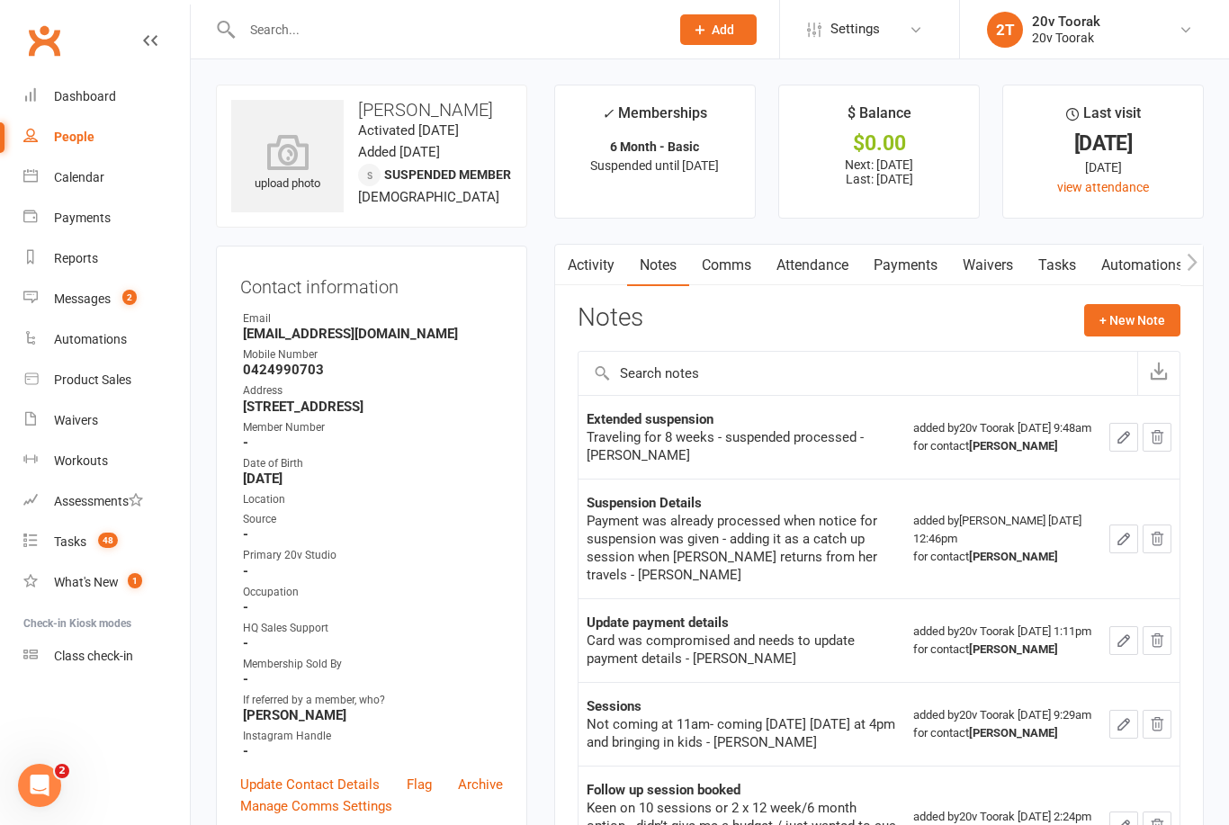
click at [1062, 274] on link "Tasks" at bounding box center [1056, 265] width 63 height 41
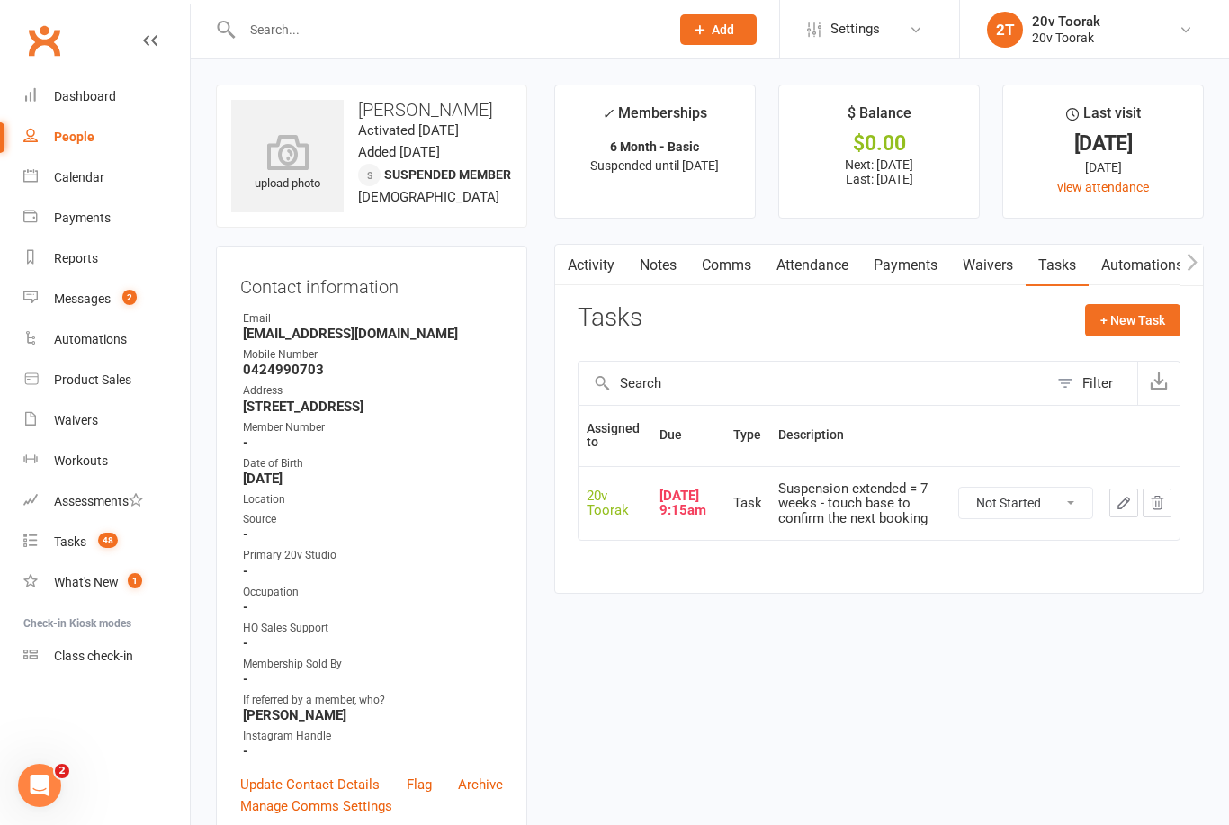
click at [658, 259] on link "Notes" at bounding box center [658, 265] width 62 height 41
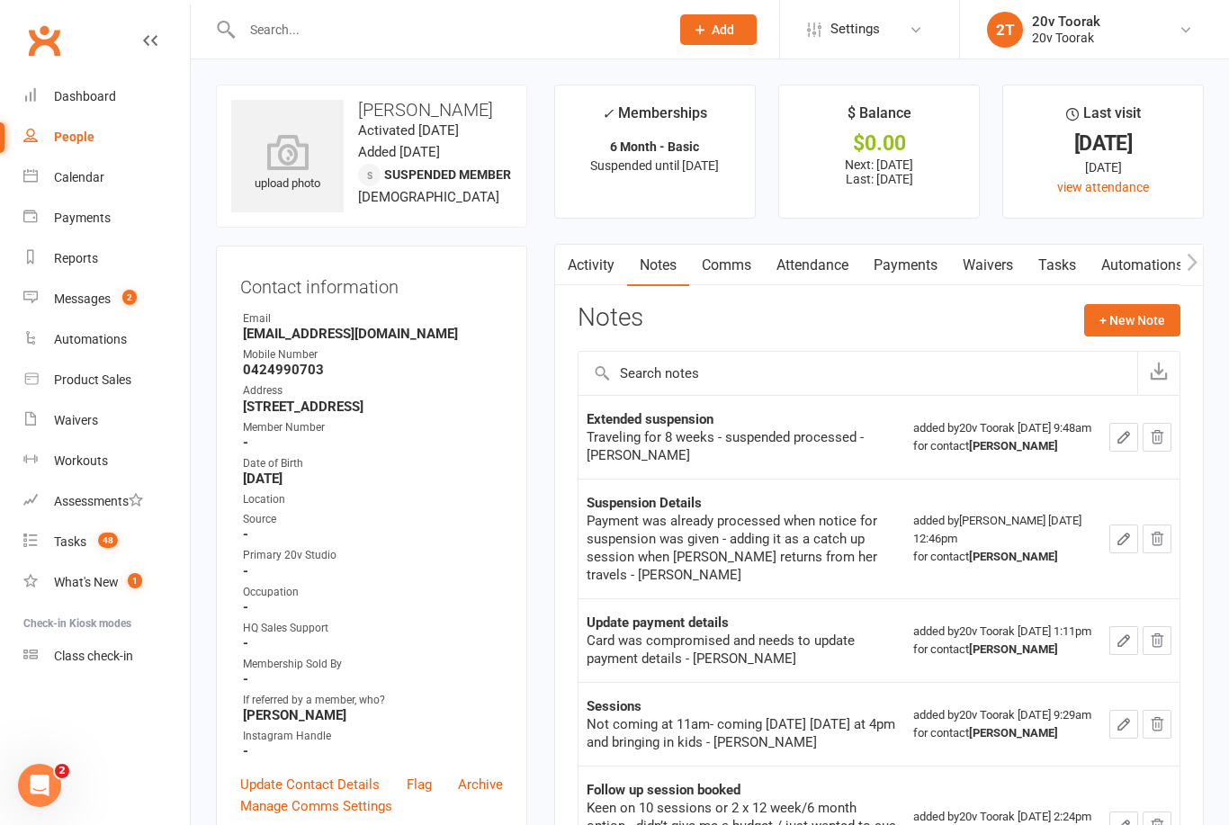
click at [585, 261] on link "Activity" at bounding box center [591, 265] width 72 height 41
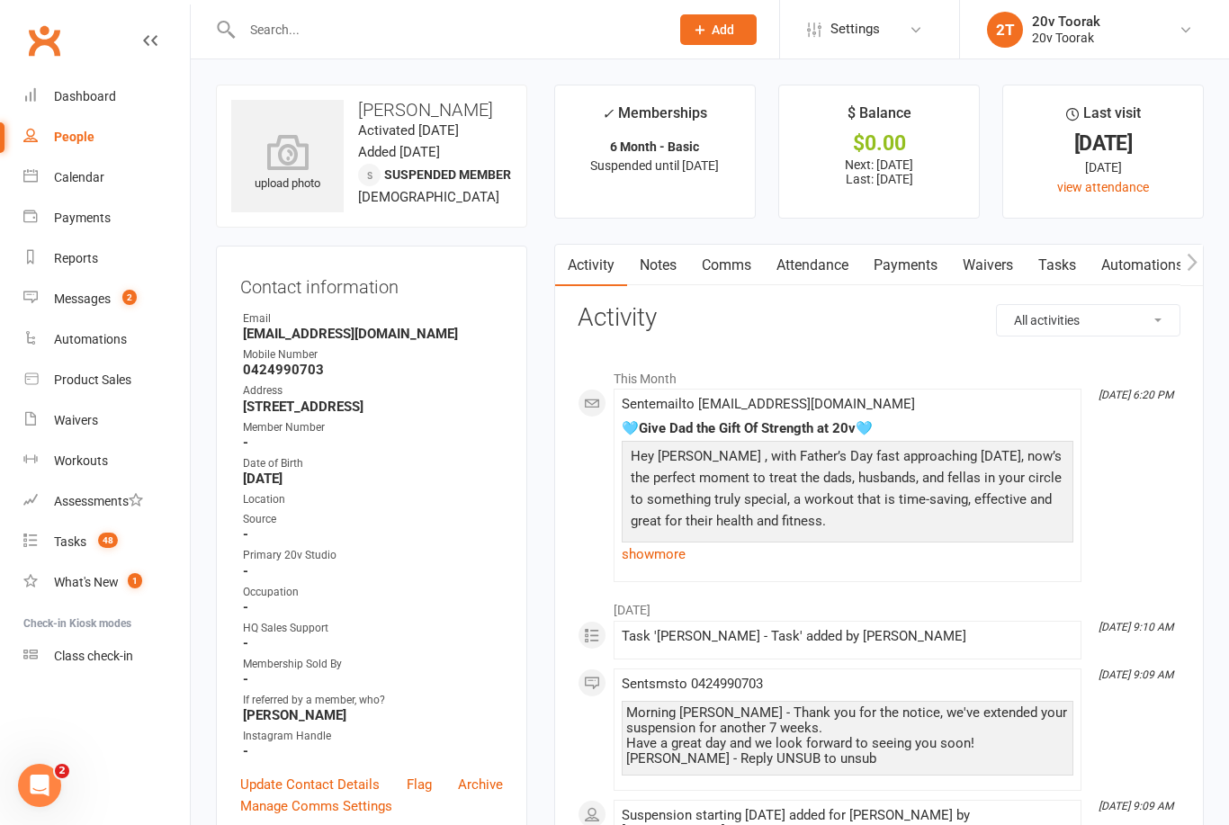
click at [737, 259] on link "Comms" at bounding box center [726, 265] width 75 height 41
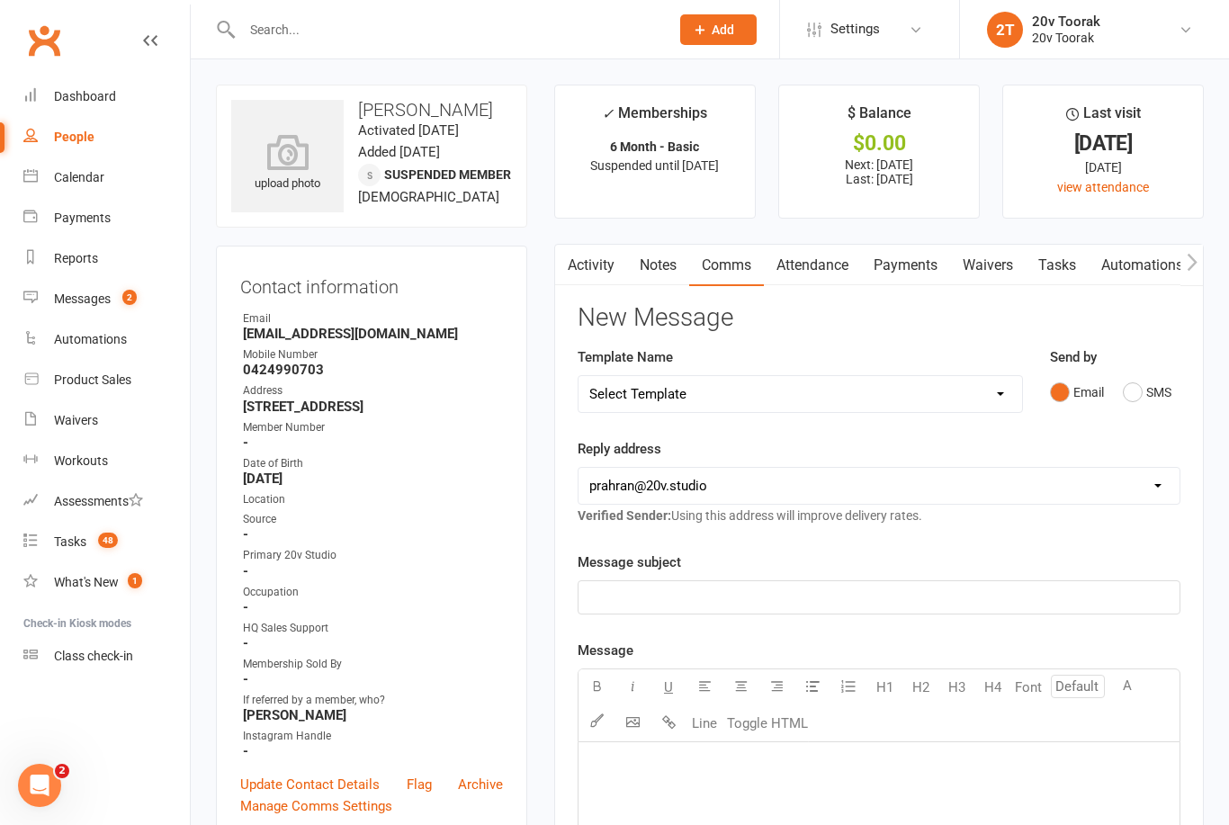
click at [1148, 379] on button "SMS" at bounding box center [1146, 392] width 49 height 34
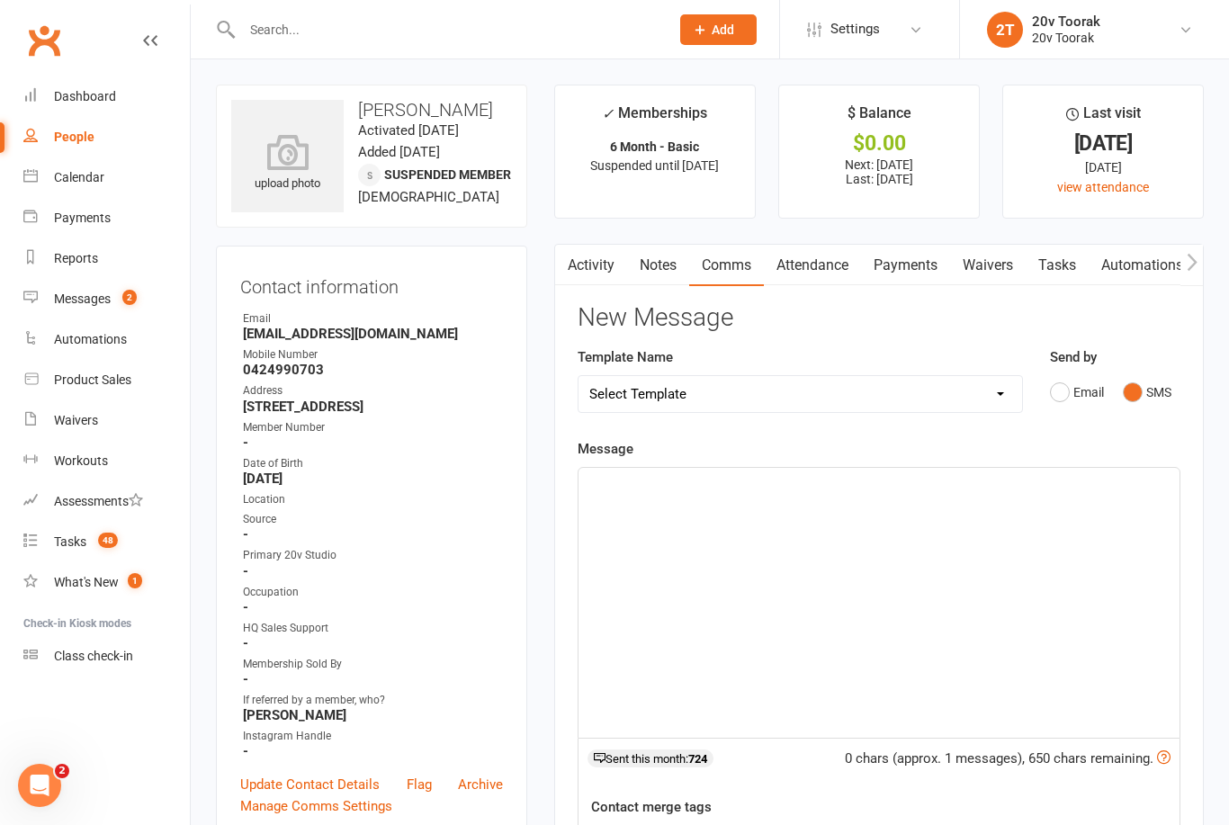
click at [870, 490] on p "﻿" at bounding box center [878, 484] width 579 height 22
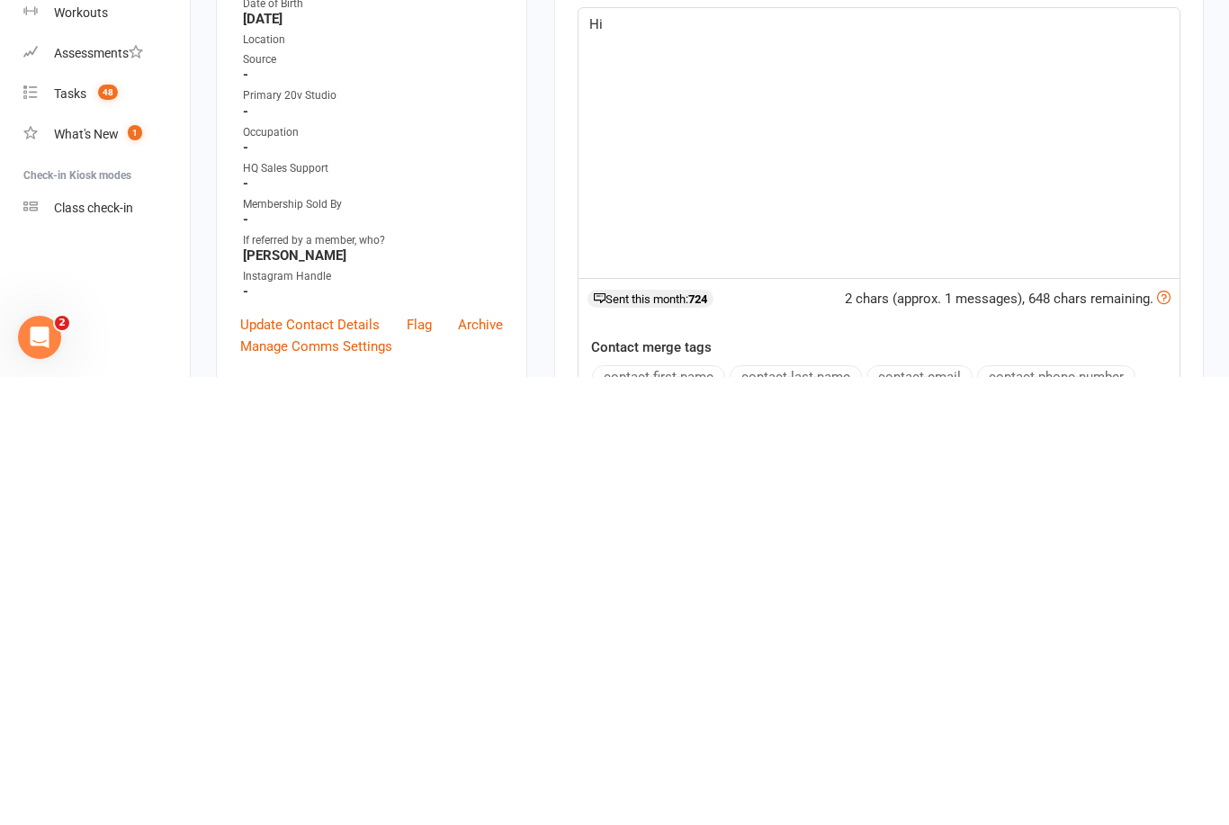
scroll to position [16, 0]
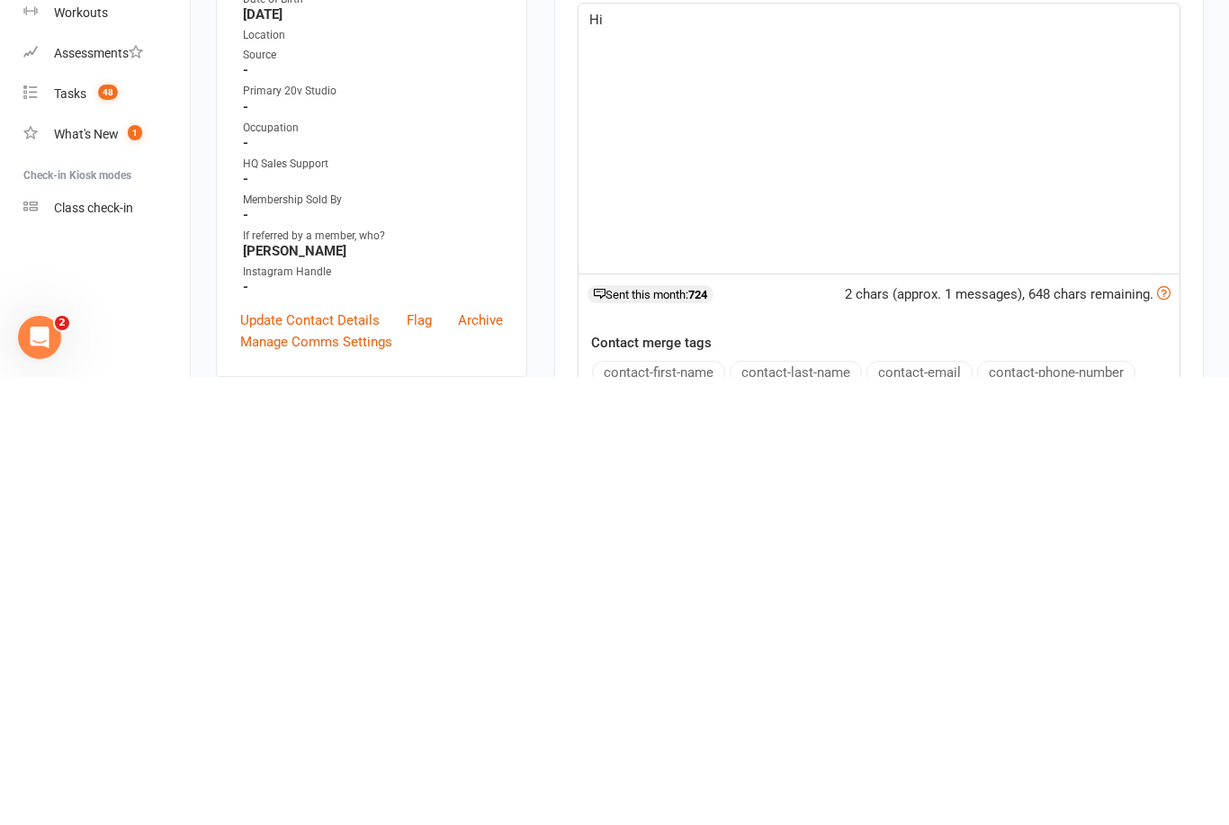
click at [697, 809] on button "contact-first-name" at bounding box center [658, 820] width 133 height 23
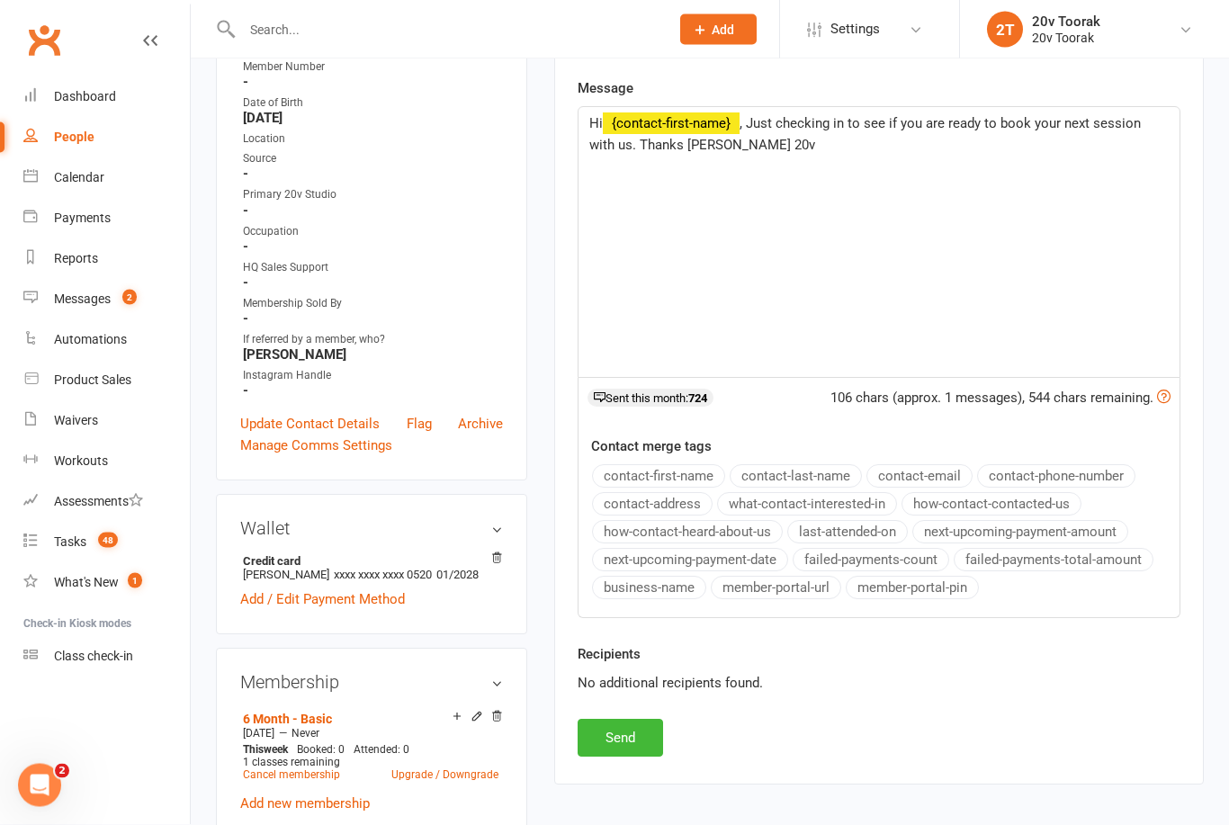
scroll to position [361, 0]
click at [621, 736] on button "Send" at bounding box center [619, 738] width 85 height 38
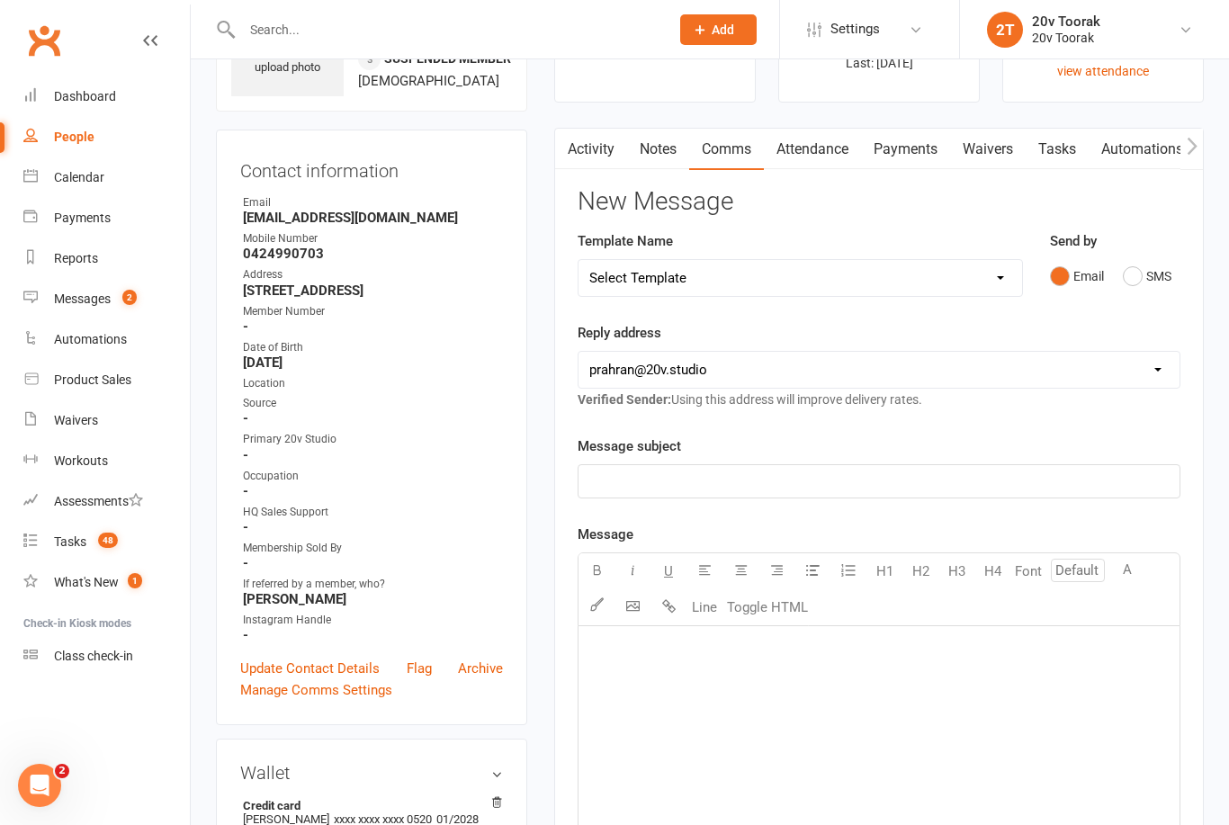
scroll to position [0, 0]
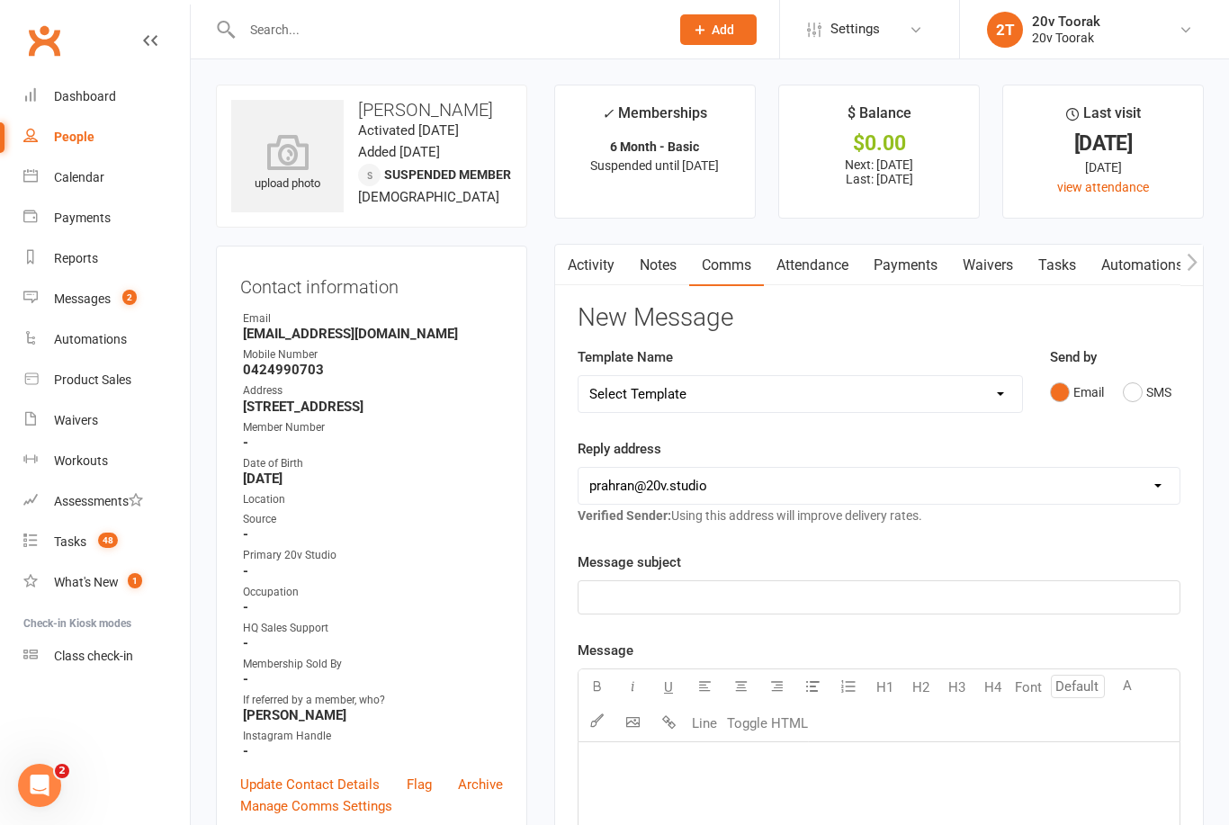
click at [1068, 258] on link "Tasks" at bounding box center [1056, 265] width 63 height 41
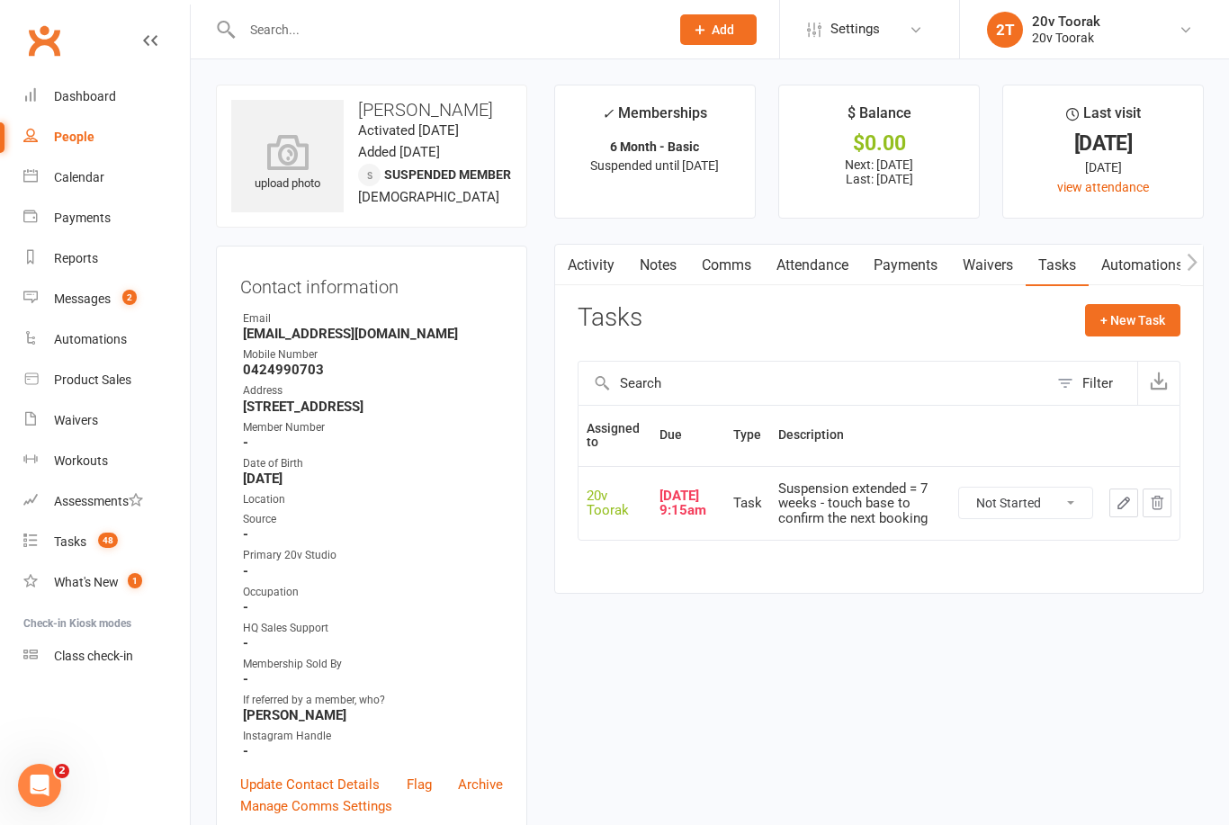
click at [674, 273] on link "Notes" at bounding box center [658, 265] width 62 height 41
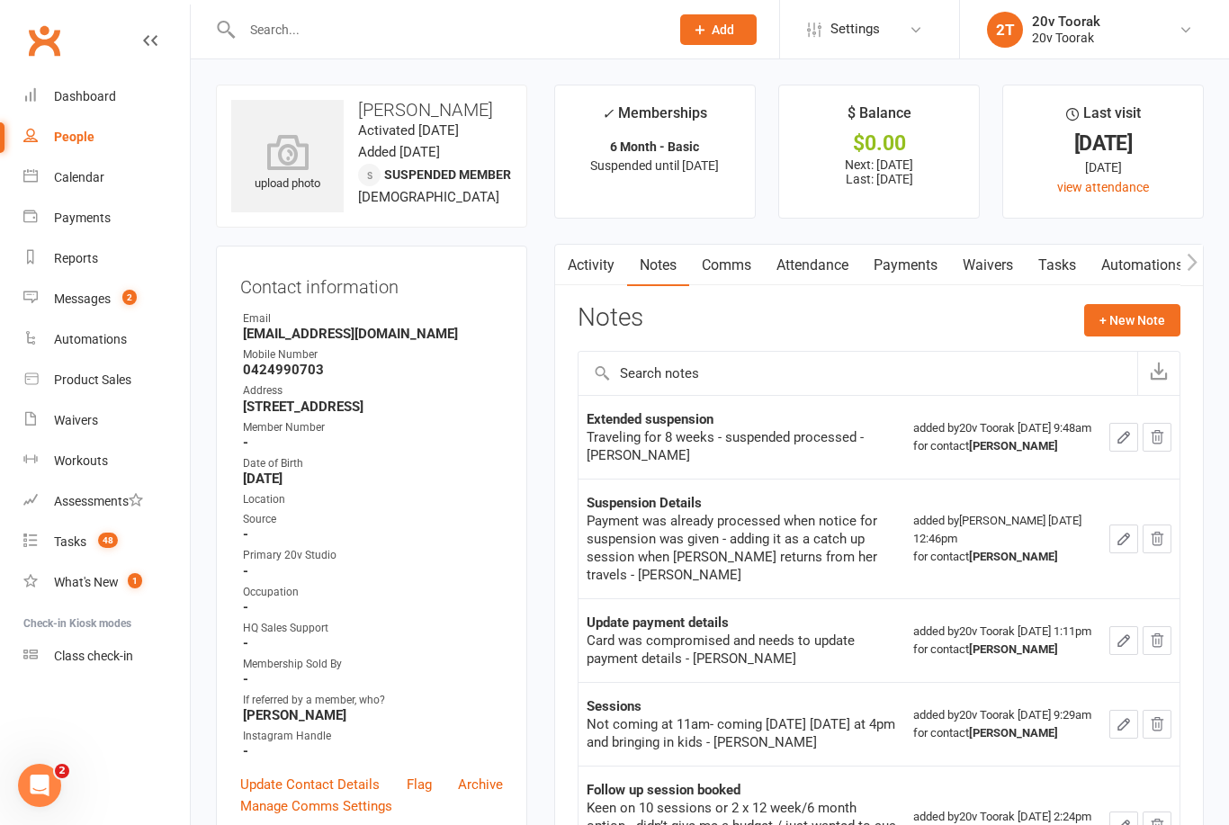
click at [1140, 322] on button "+ New Note" at bounding box center [1132, 320] width 96 height 32
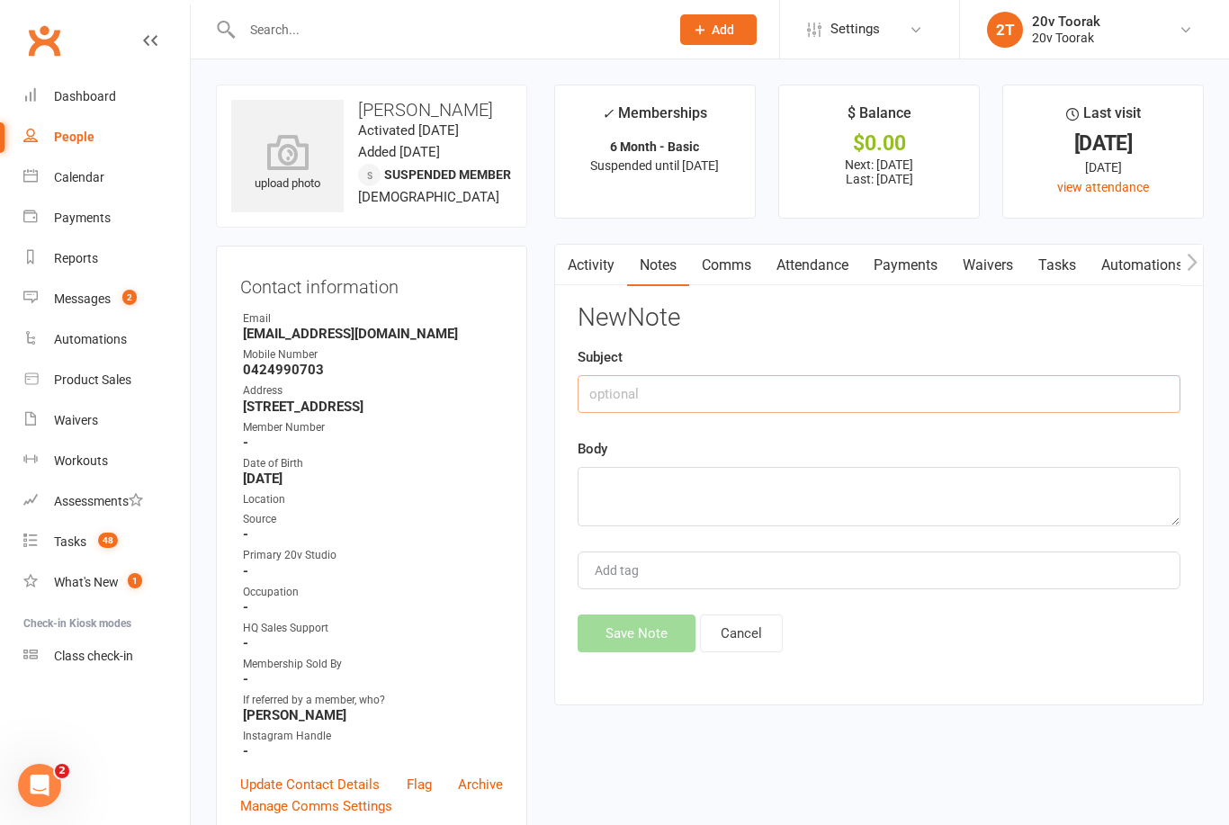
click at [737, 398] on input "text" at bounding box center [878, 394] width 603 height 38
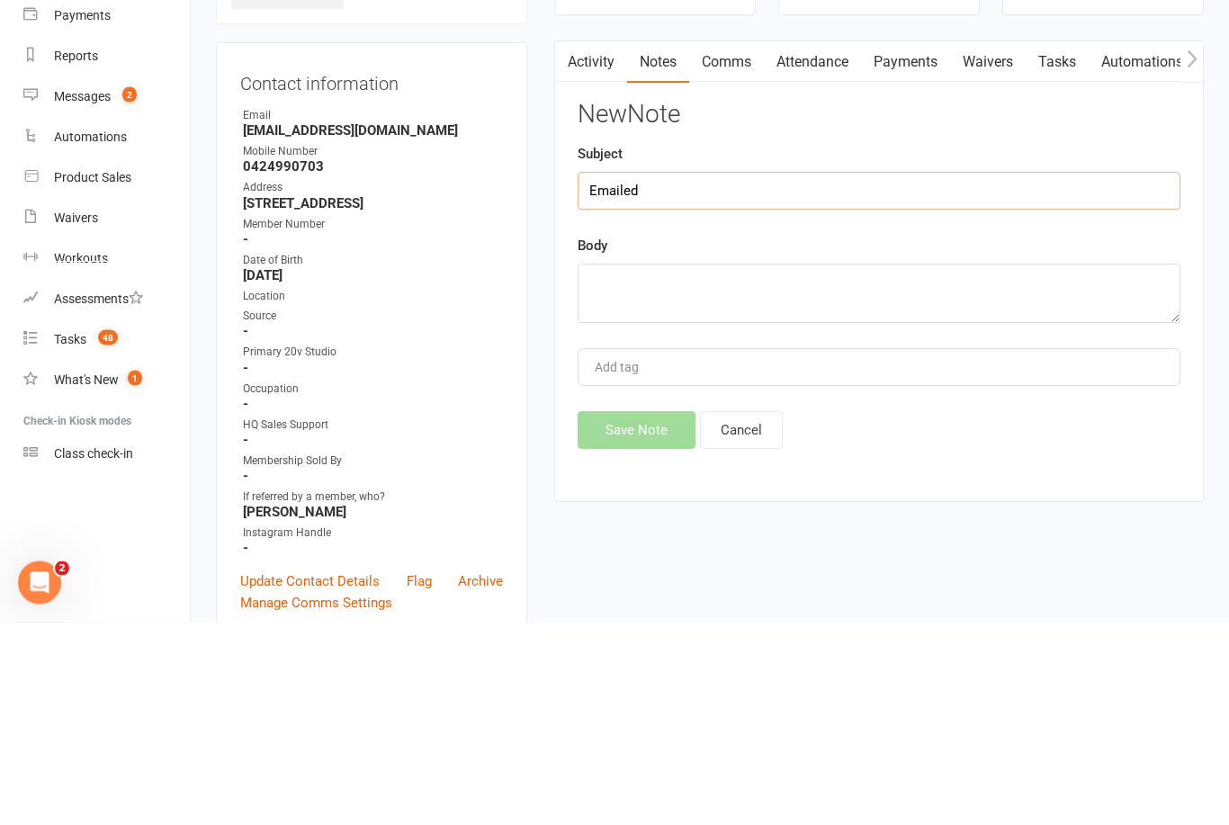
type input "Emailed"
click at [738, 467] on textarea at bounding box center [878, 496] width 603 height 59
type textarea "Se"
click at [749, 375] on input "Emailed" at bounding box center [878, 394] width 603 height 38
type input "E"
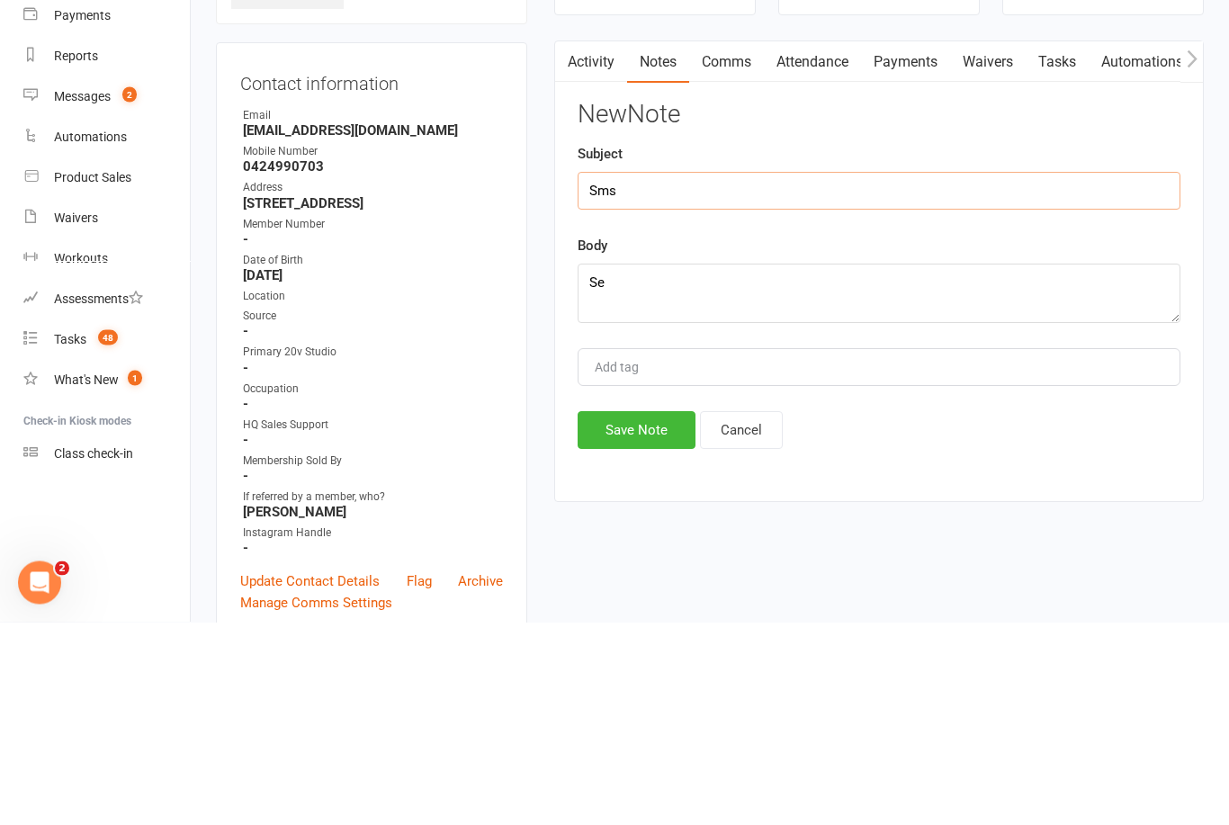
type input "Sms"
click at [781, 467] on textarea "Se" at bounding box center [878, 496] width 603 height 59
type textarea "S"
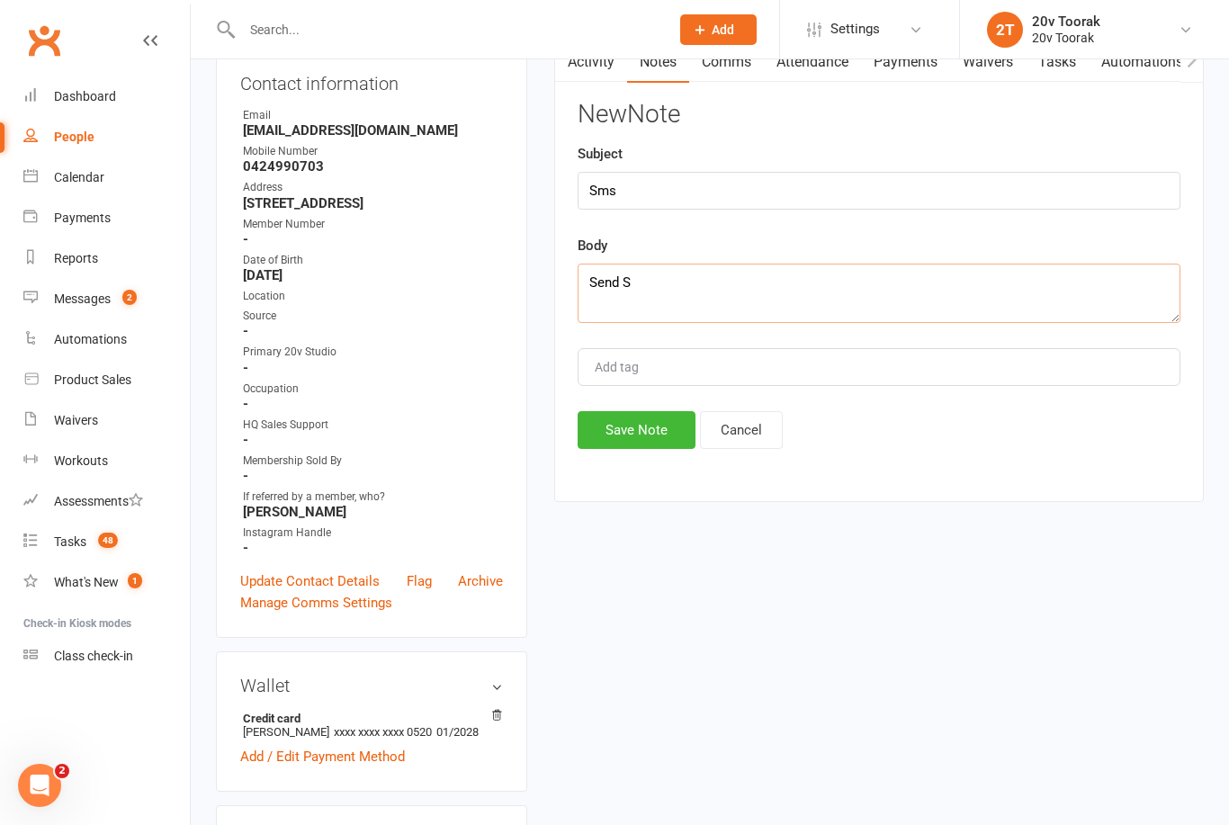
click at [756, 290] on textarea "Send S" at bounding box center [878, 293] width 603 height 59
click at [683, 273] on textarea "Send SMS to confim when she’s coming back." at bounding box center [878, 293] width 603 height 59
click at [908, 281] on textarea "Send SMS to confirm when she’s coming back." at bounding box center [878, 293] width 603 height 59
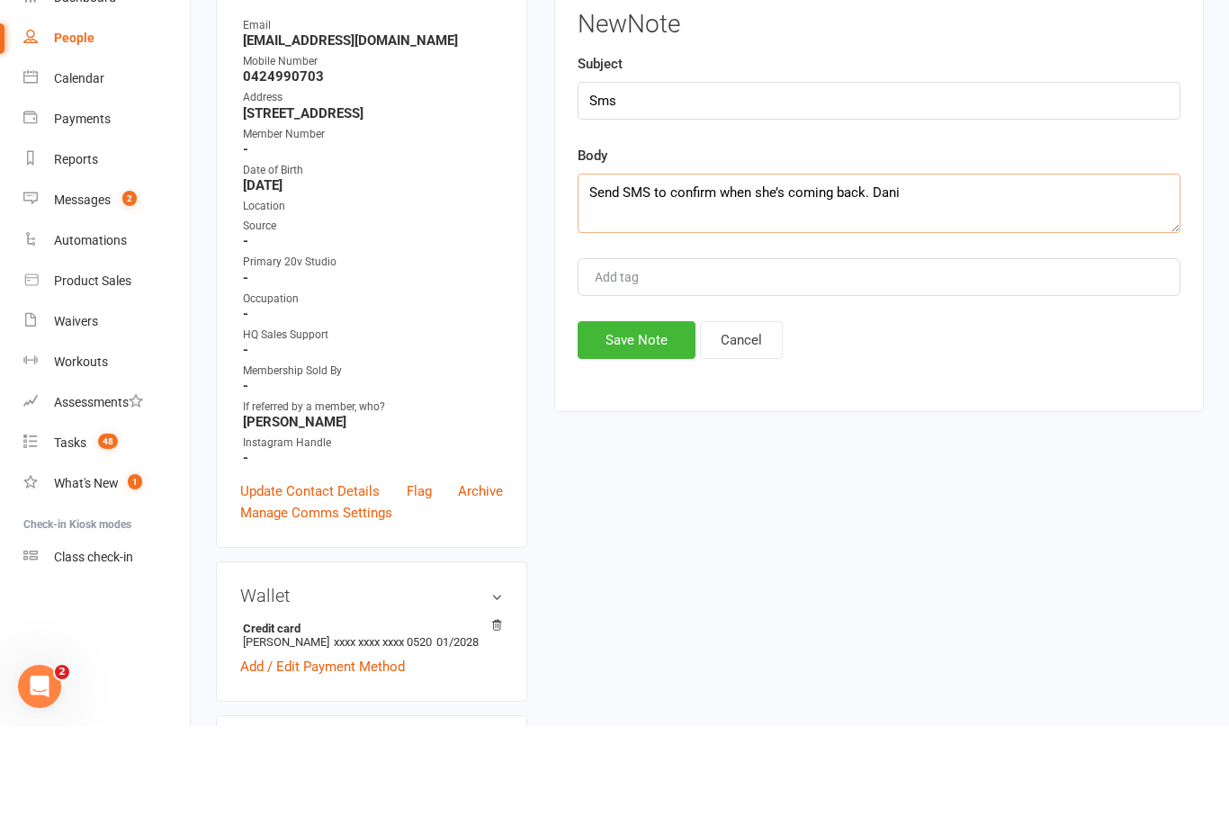
type textarea "Send SMS to confirm when she’s coming back. Dani"
click at [636, 420] on button "Save Note" at bounding box center [636, 439] width 118 height 38
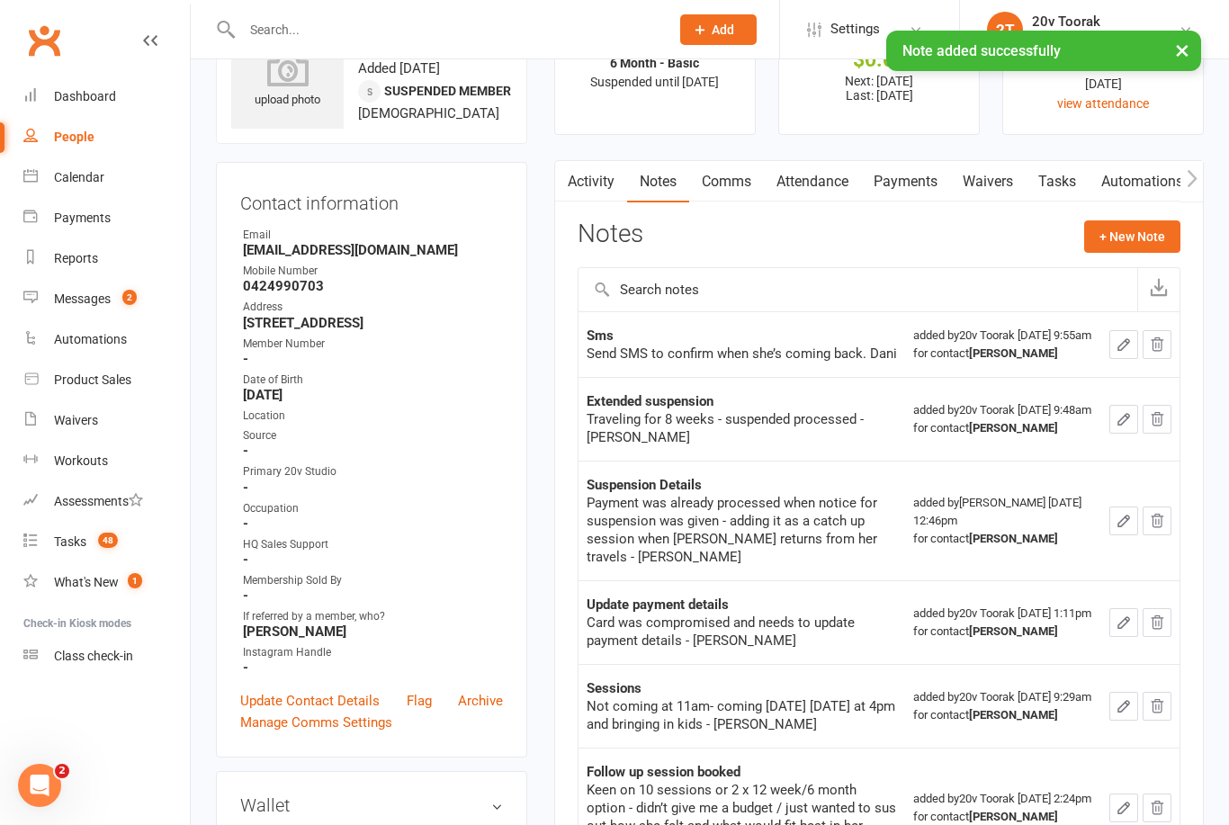
scroll to position [0, 0]
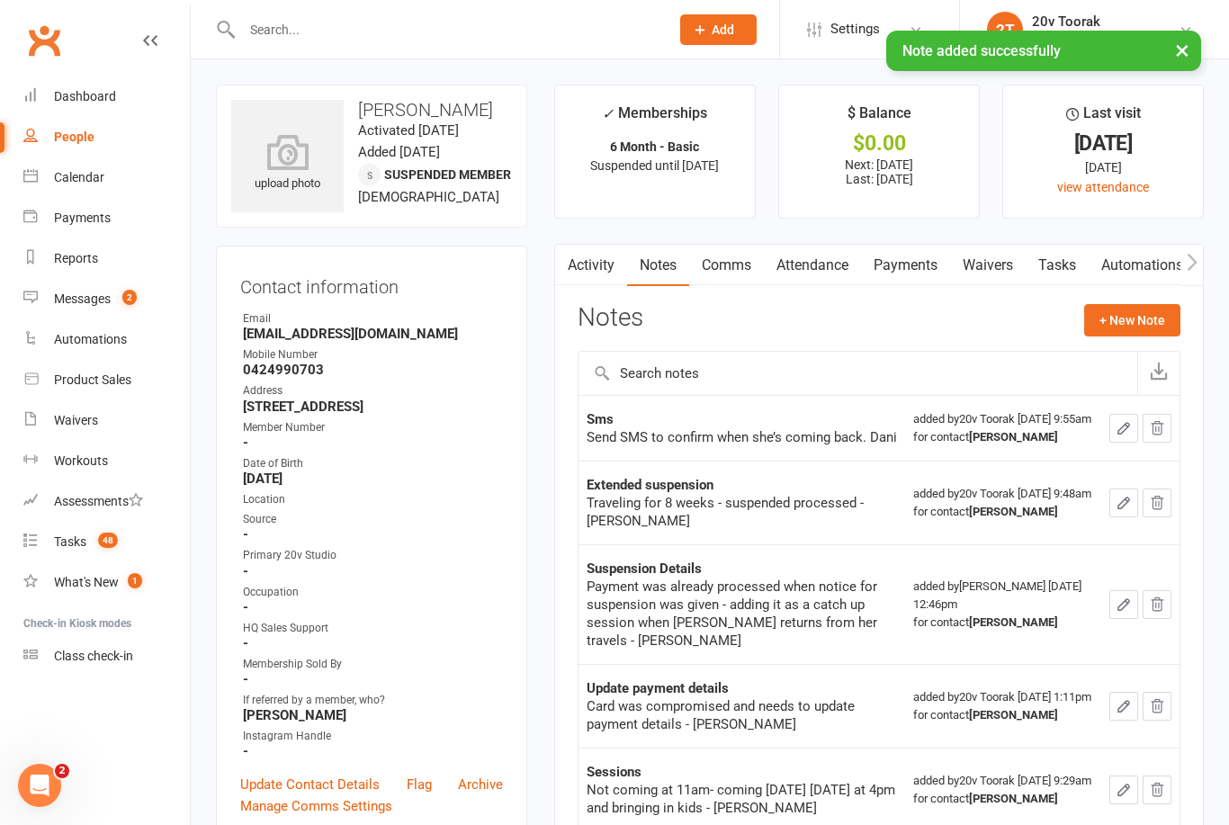
click at [1057, 262] on link "Tasks" at bounding box center [1056, 265] width 63 height 41
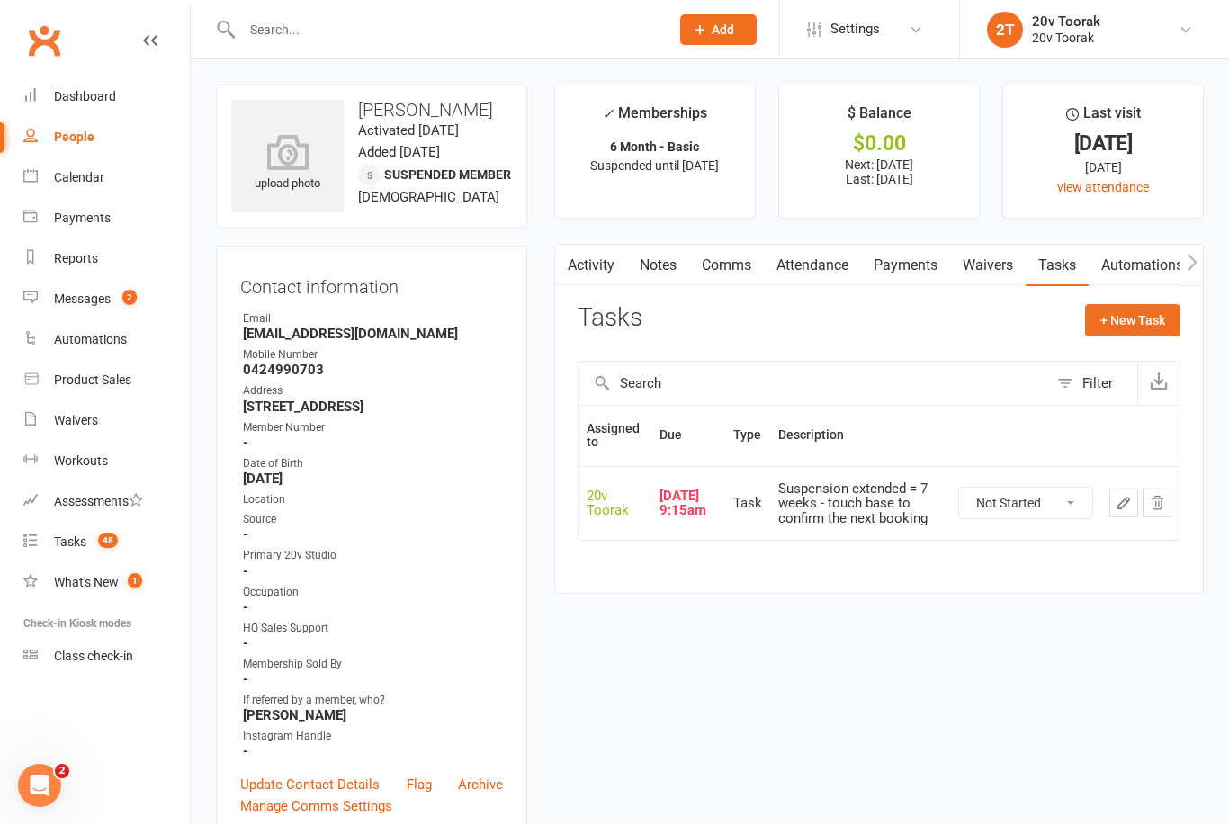
click at [1055, 505] on select "Not Started In Progress Waiting Complete" at bounding box center [1025, 502] width 133 height 31
click at [1122, 502] on icon "button" at bounding box center [1123, 503] width 16 height 16
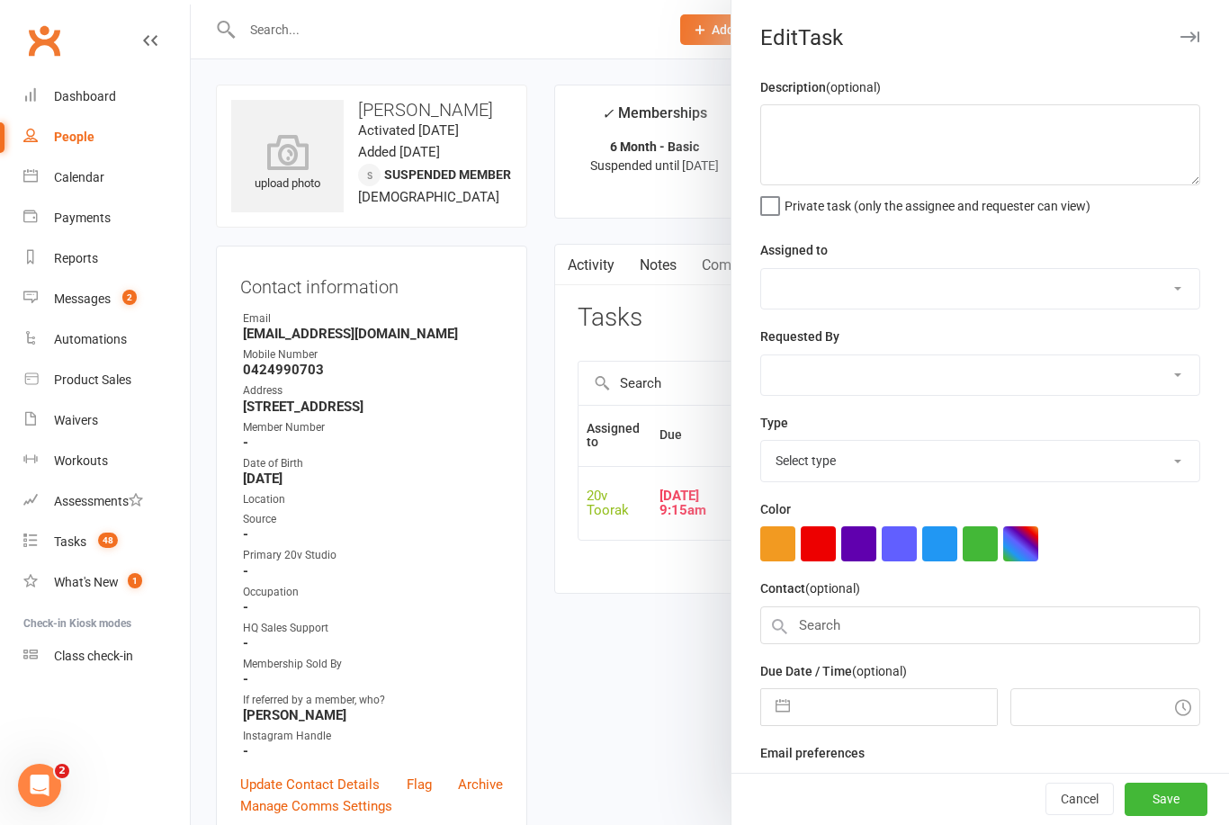
type textarea "Suspension extended = 7 weeks - touch base to confirm the next booking"
select select "45736"
select select "46005"
type input "10 Sep 2025"
type input "9:15am"
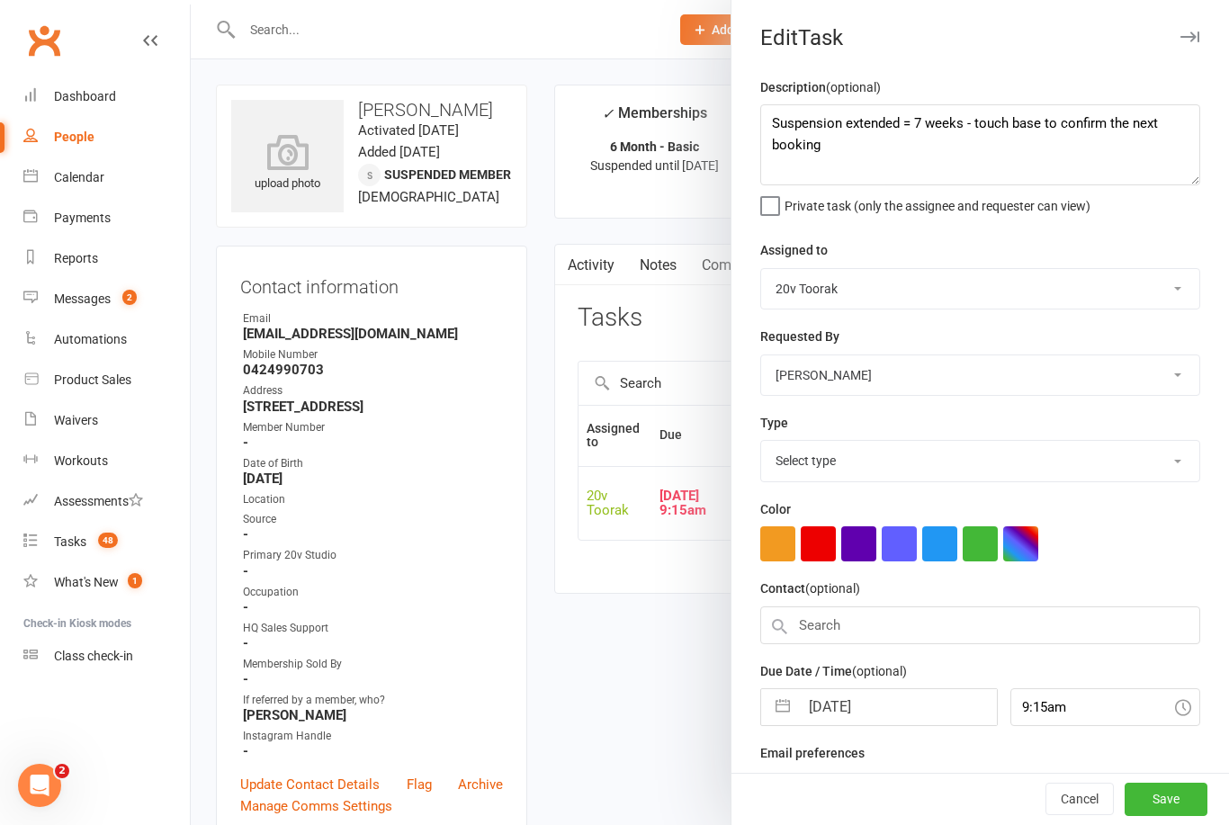
select select "27772"
click at [931, 125] on textarea "Suspension extended = 7 weeks - touch base to confirm the next booking" at bounding box center [980, 144] width 440 height 81
click at [828, 138] on textarea "Suspension extended = 7 weeks - touch base to confirm the next booking" at bounding box center [980, 144] width 440 height 81
click at [826, 139] on textarea "Suspension extended = 7 weeks - touch base to confirm the next booking" at bounding box center [980, 144] width 440 height 81
click at [643, 687] on div at bounding box center [710, 412] width 1038 height 825
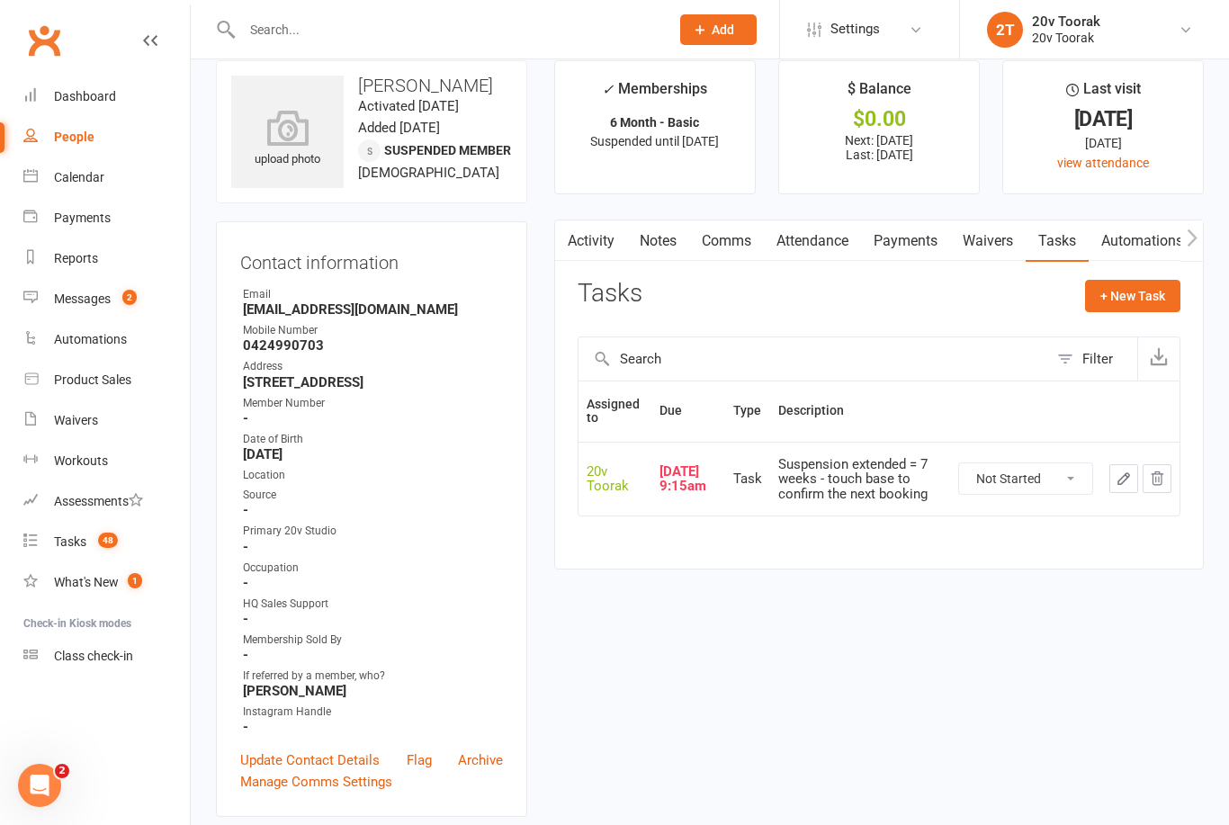
scroll to position [21, 0]
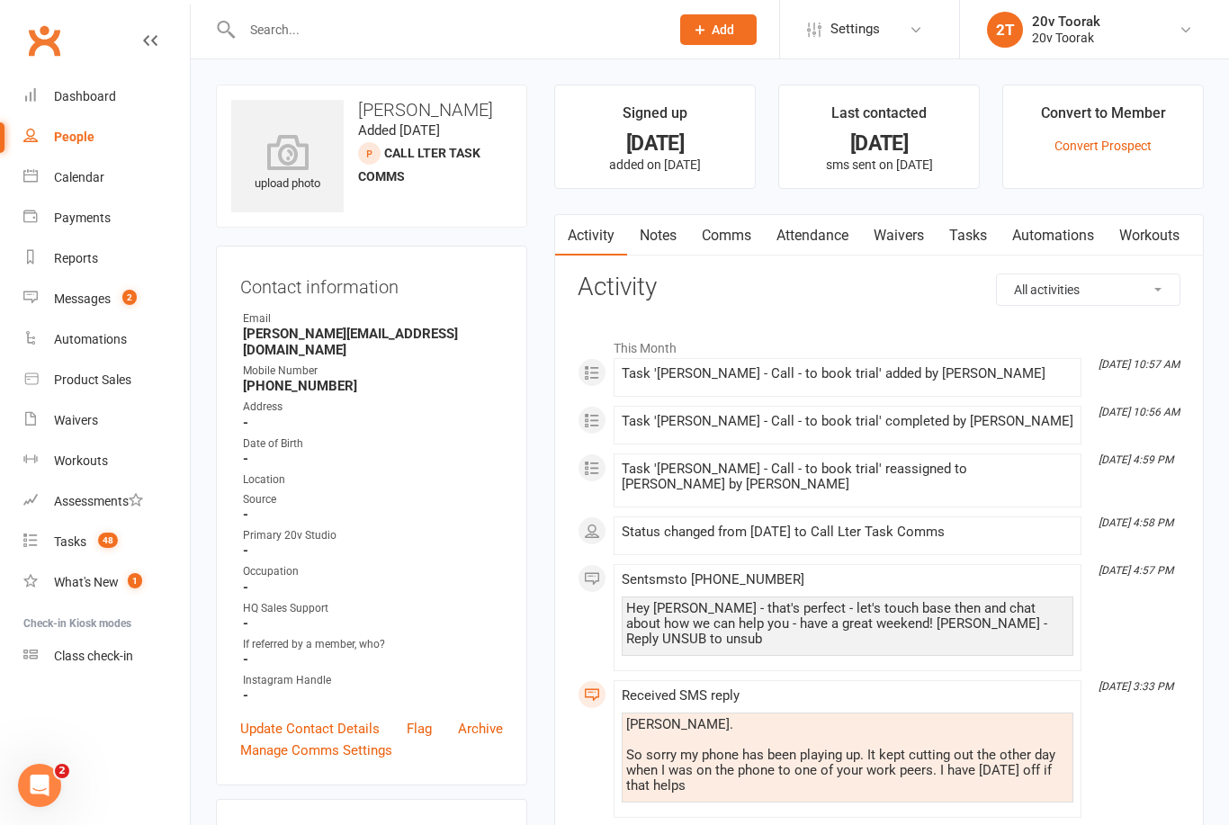
click at [87, 181] on div "Calendar" at bounding box center [79, 177] width 50 height 14
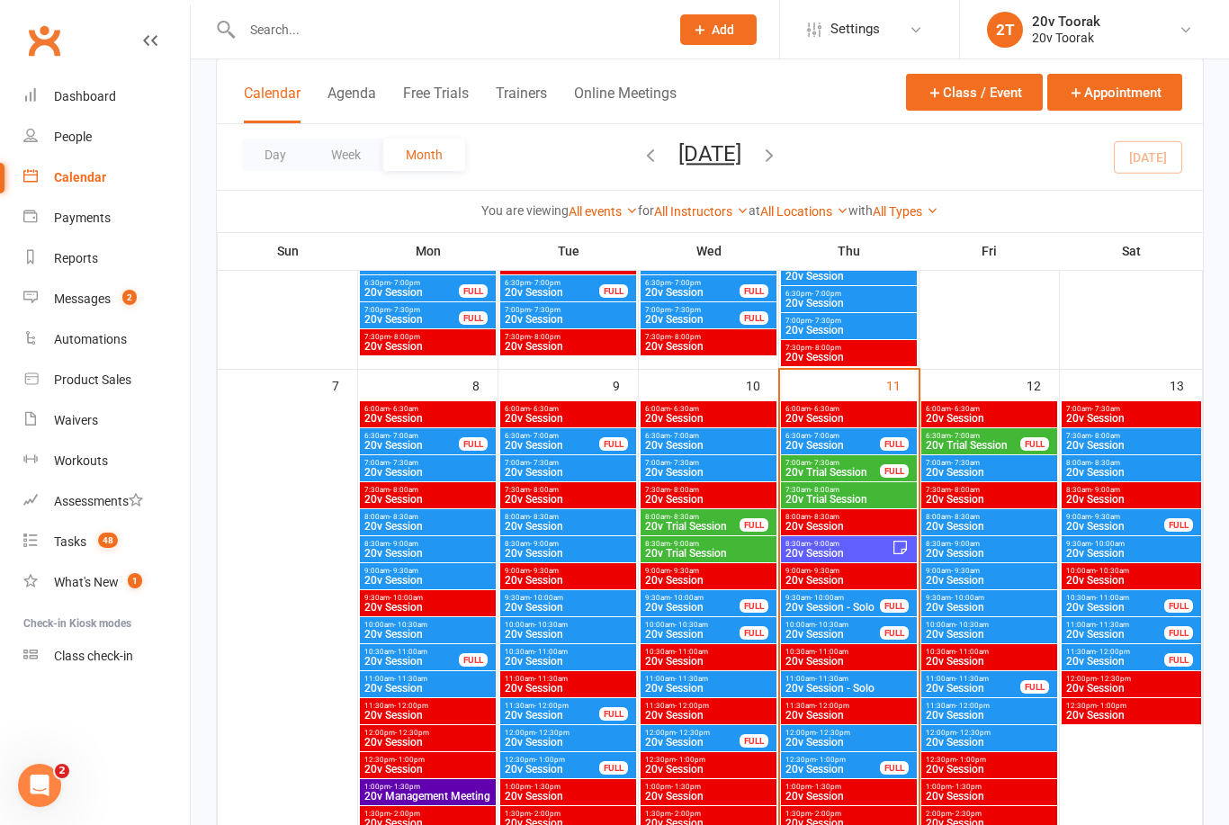
scroll to position [845, 0]
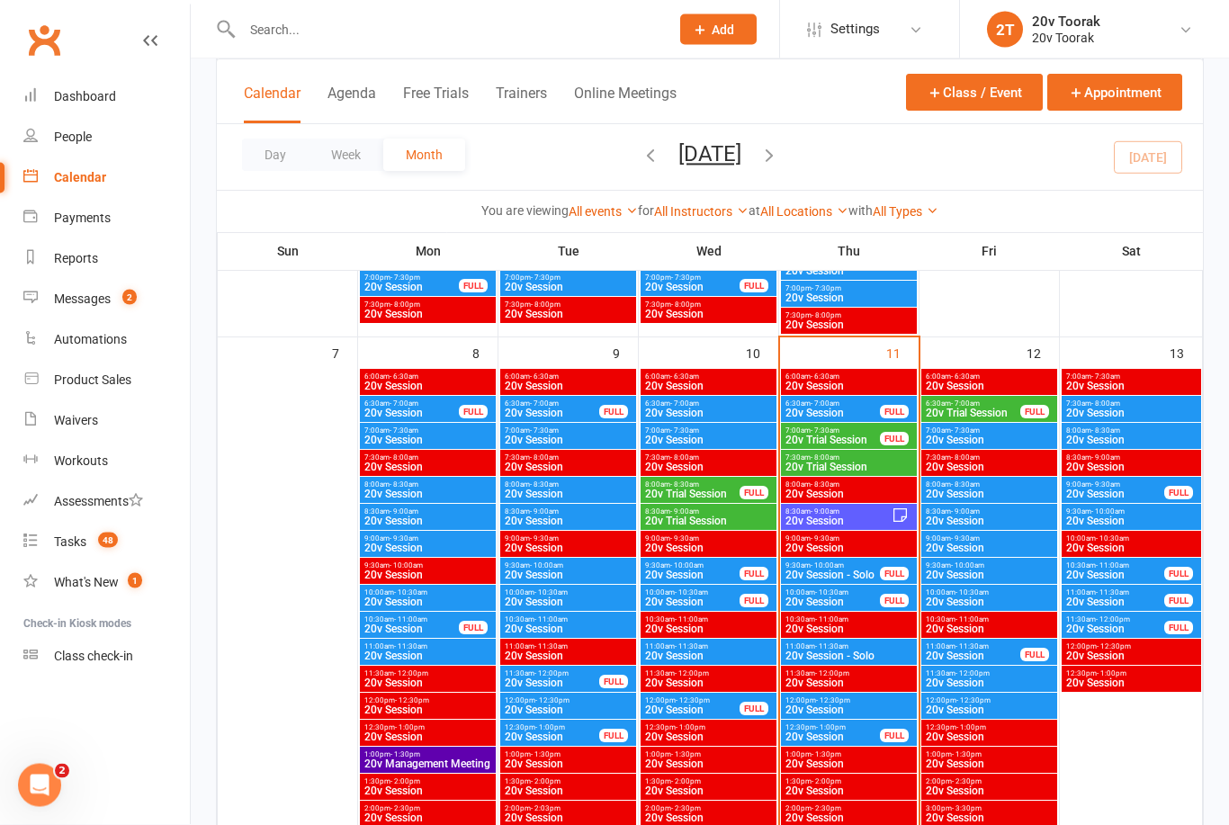
click at [821, 571] on span "20v Session - Solo" at bounding box center [832, 575] width 96 height 11
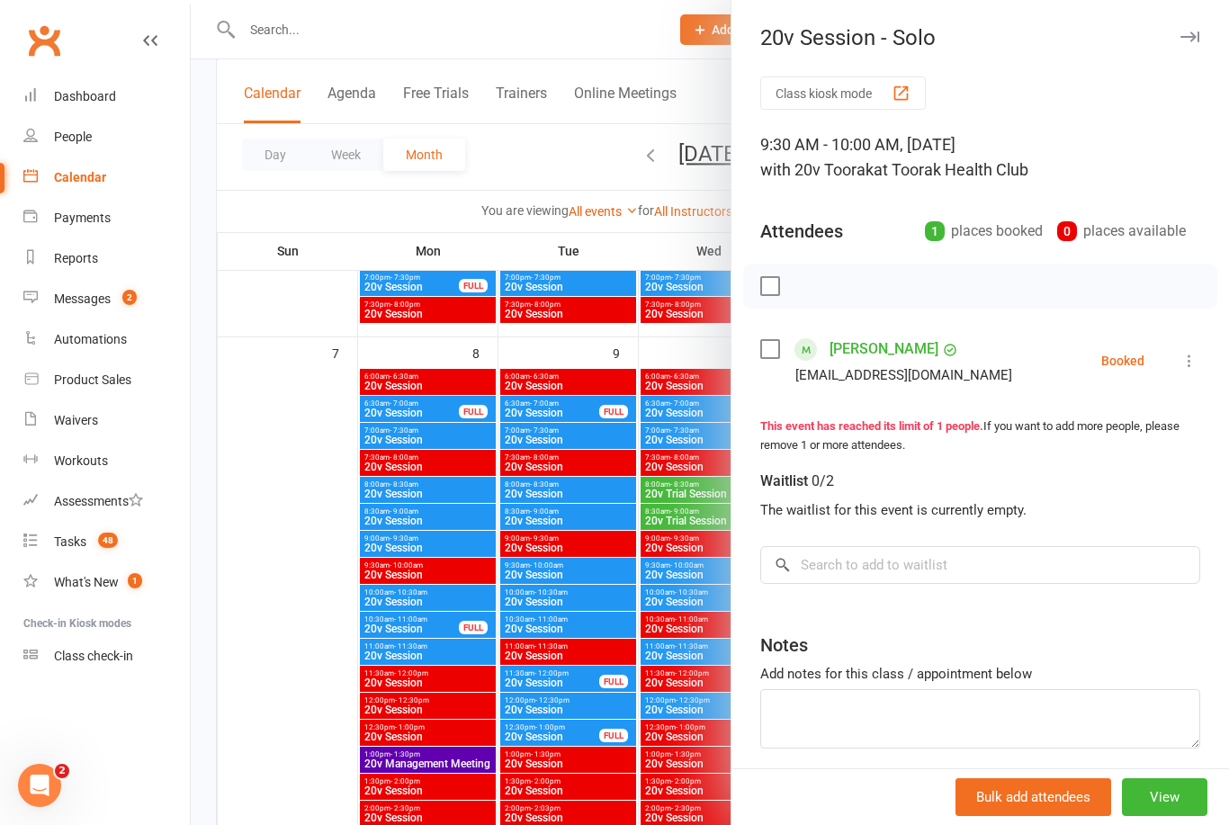
click at [306, 587] on div at bounding box center [710, 412] width 1038 height 825
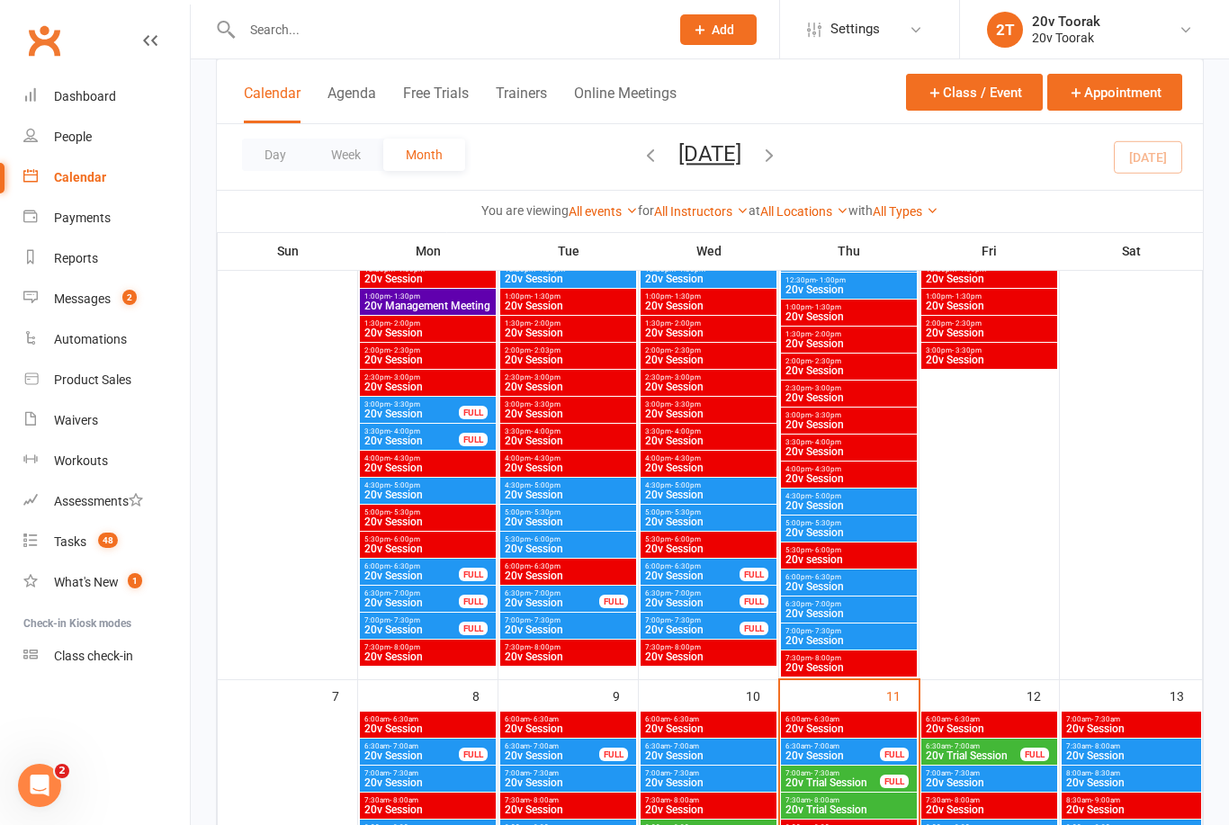
scroll to position [499, 0]
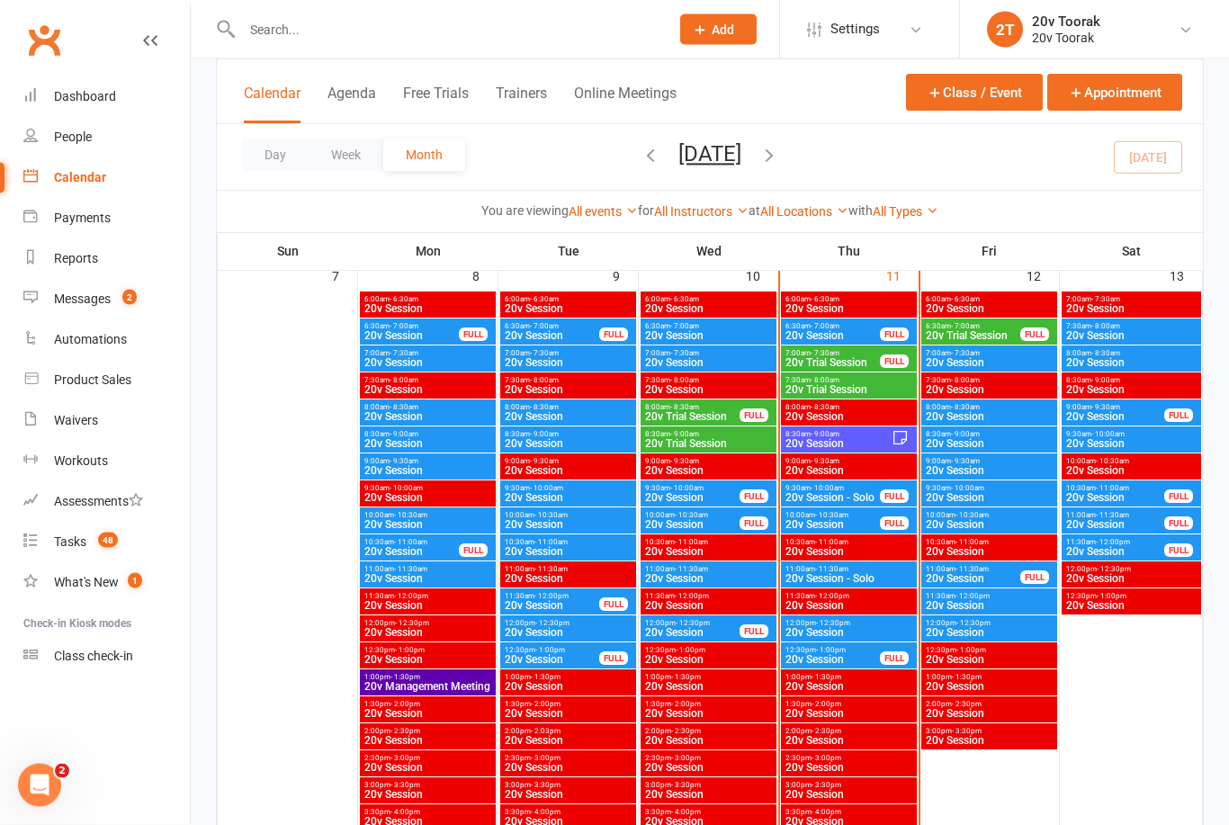
scroll to position [923, 0]
click at [845, 530] on div "10:00am - 10:30am 20v Session FULL" at bounding box center [849, 520] width 136 height 26
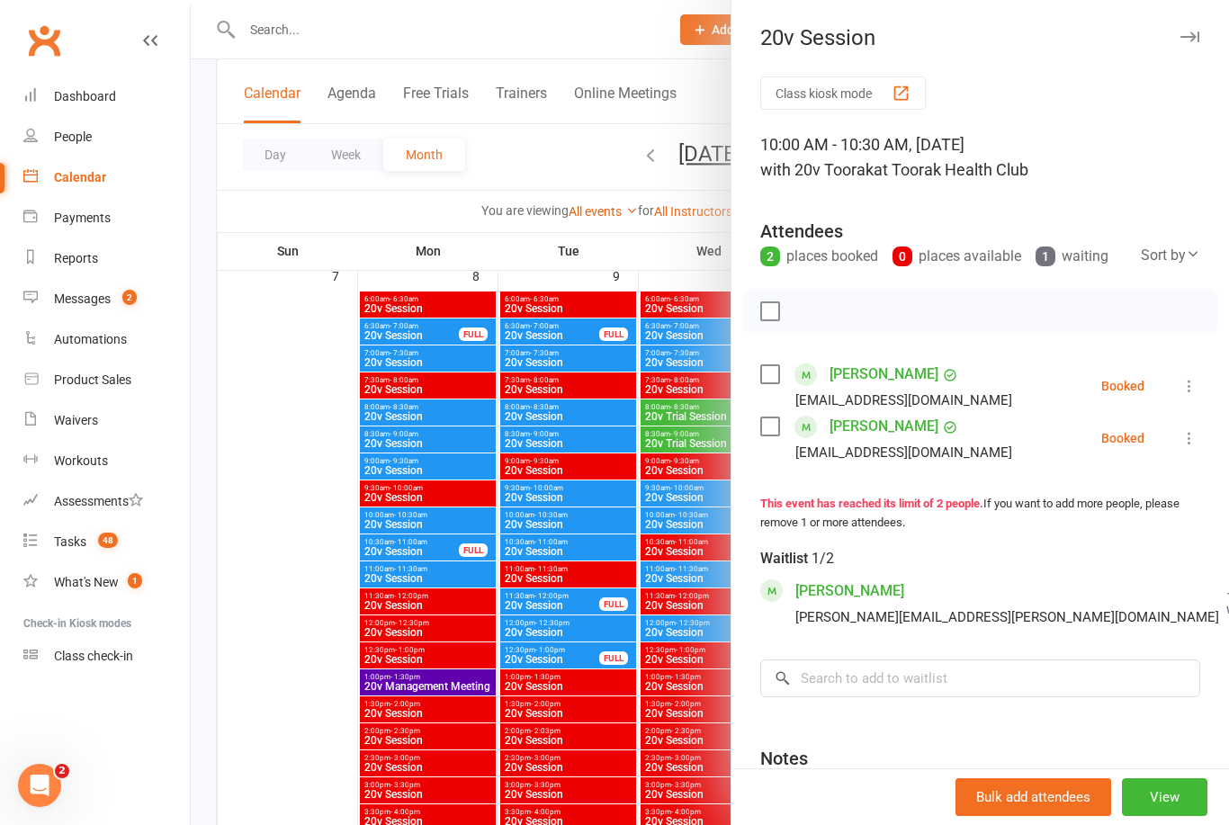
click at [297, 637] on div at bounding box center [710, 412] width 1038 height 825
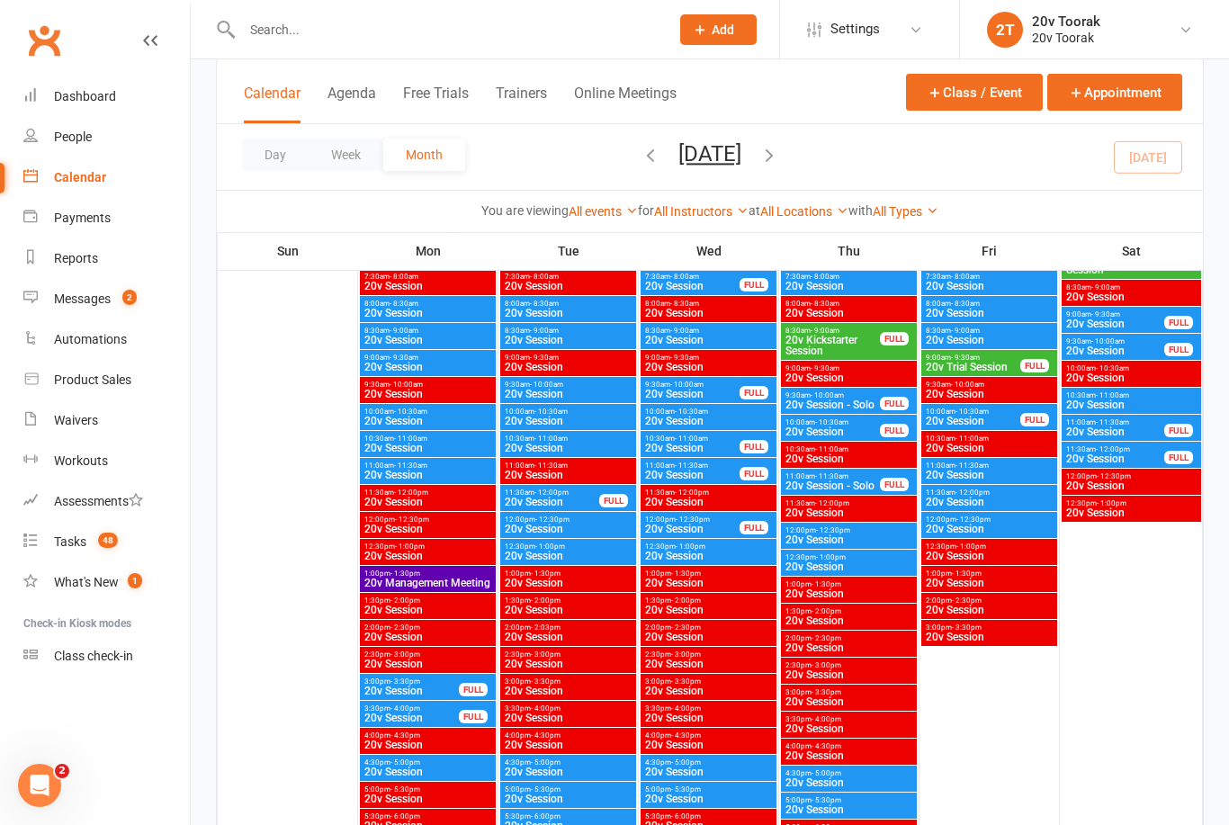
scroll to position [208, 0]
